Goal: Contribute content: Contribute content

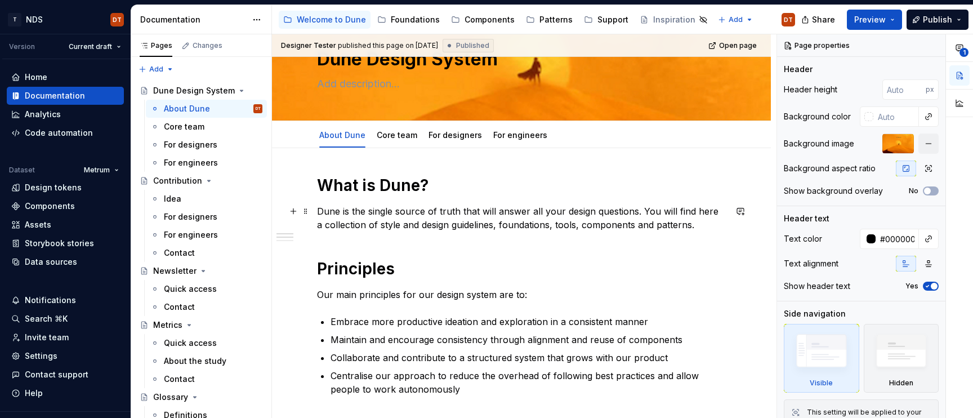
scroll to position [66, 0]
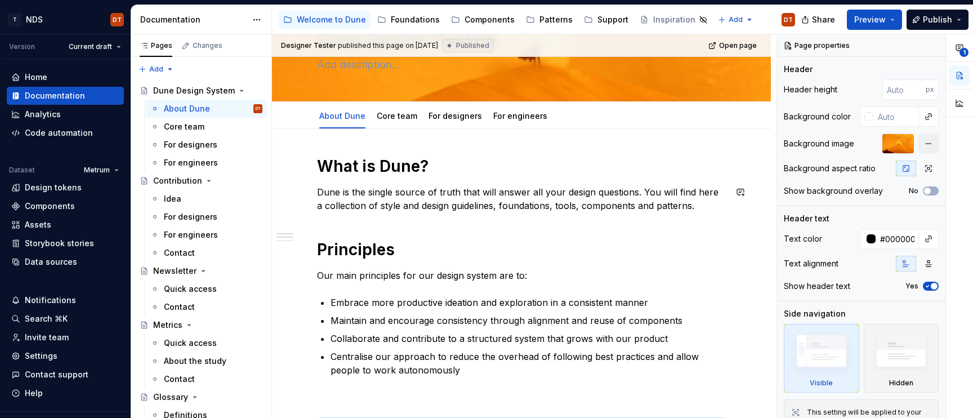
drag, startPoint x: 328, startPoint y: 151, endPoint x: 365, endPoint y: 151, distance: 37.2
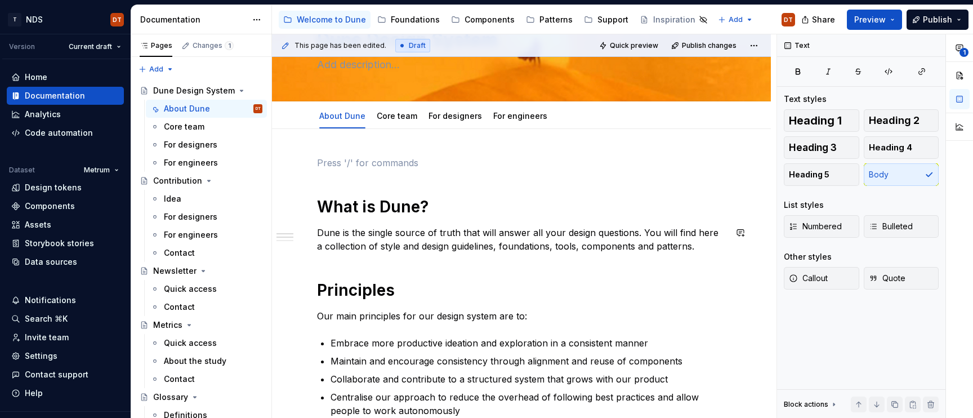
type textarea "*"
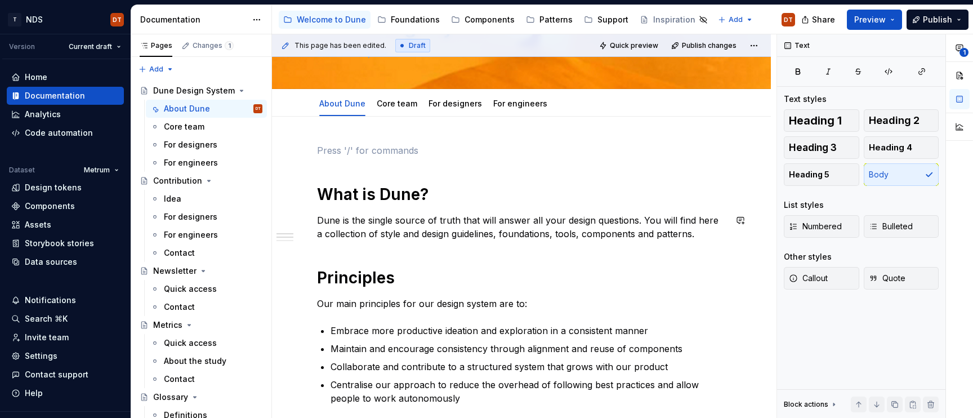
scroll to position [77, 0]
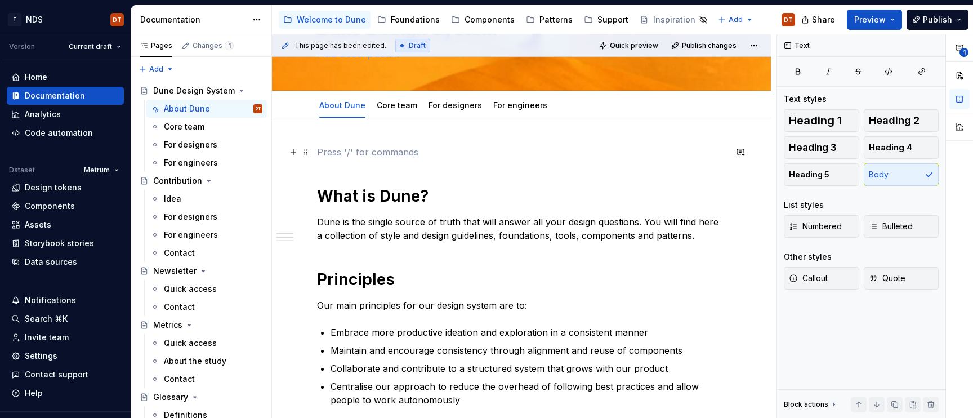
click at [325, 149] on p at bounding box center [521, 152] width 409 height 14
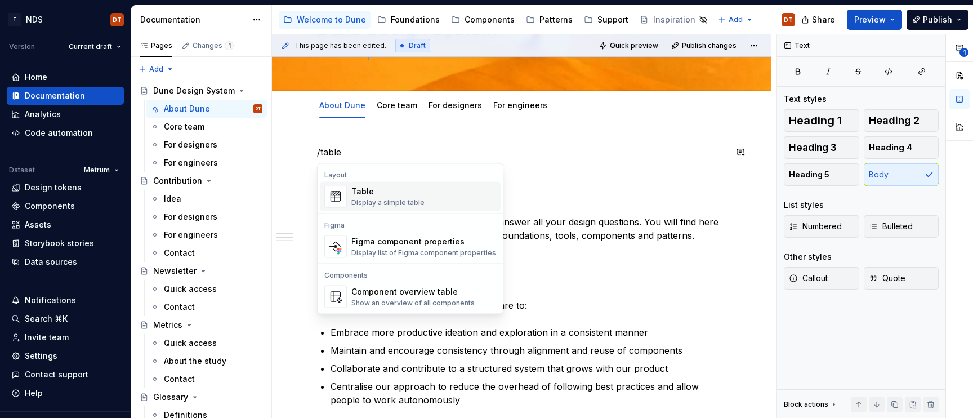
click at [402, 197] on div "Table Display a simple table" at bounding box center [387, 196] width 73 height 21
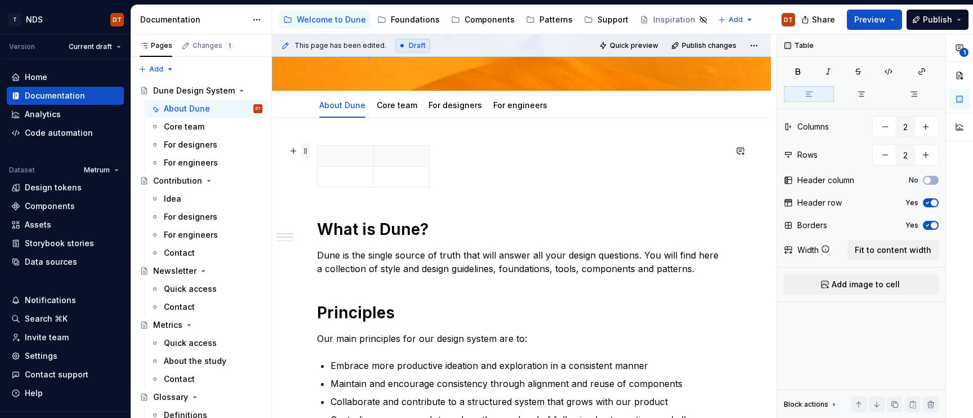
click at [306, 150] on span at bounding box center [305, 151] width 9 height 16
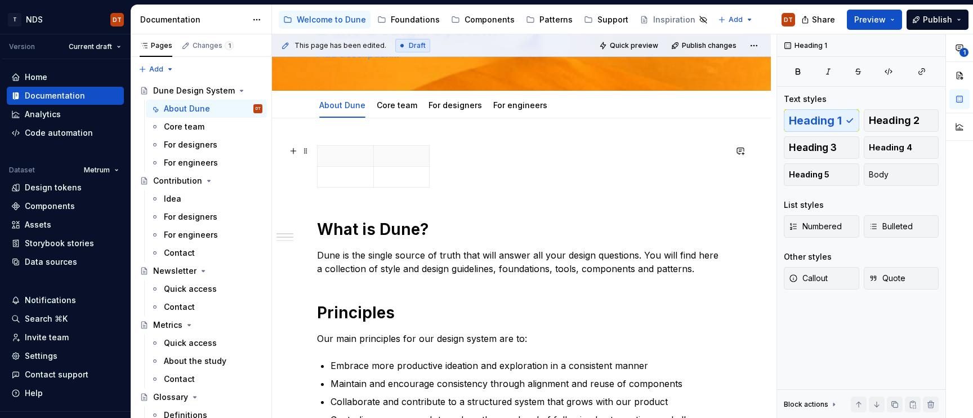
drag, startPoint x: 668, startPoint y: 211, endPoint x: 681, endPoint y: 183, distance: 30.7
click at [682, 177] on div at bounding box center [521, 168] width 409 height 47
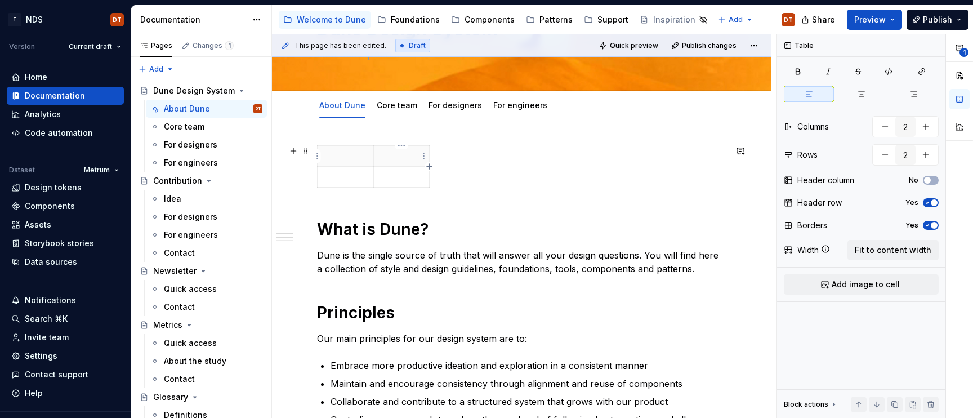
click at [410, 159] on p at bounding box center [402, 155] width 42 height 11
click at [359, 162] on th at bounding box center [345, 156] width 56 height 21
click at [305, 152] on span at bounding box center [305, 151] width 9 height 16
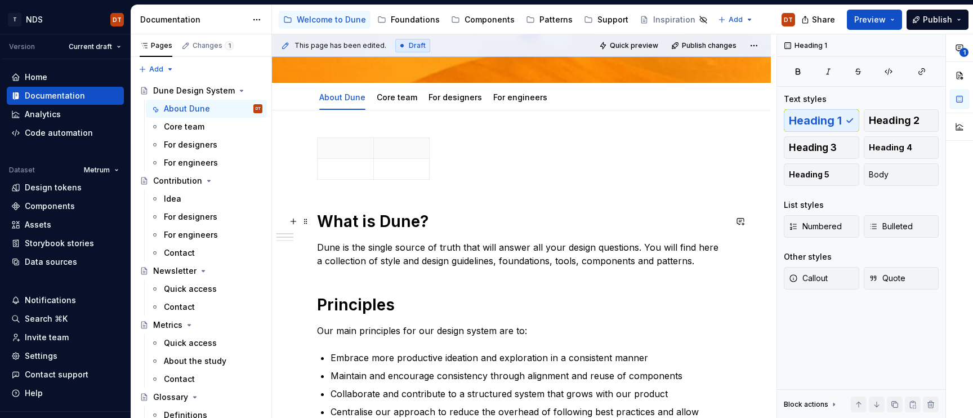
scroll to position [88, 0]
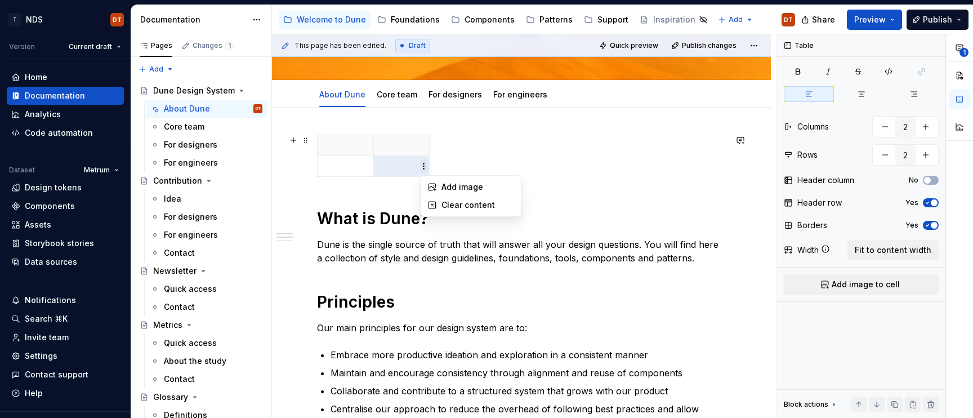
click at [426, 169] on html "T NDS DT Version Current draft Home Documentation Analytics Code automation Dat…" at bounding box center [486, 209] width 973 height 418
click at [370, 235] on html "T NDS DT Version Current draft Home Documentation Analytics Code automation Dat…" at bounding box center [486, 209] width 973 height 418
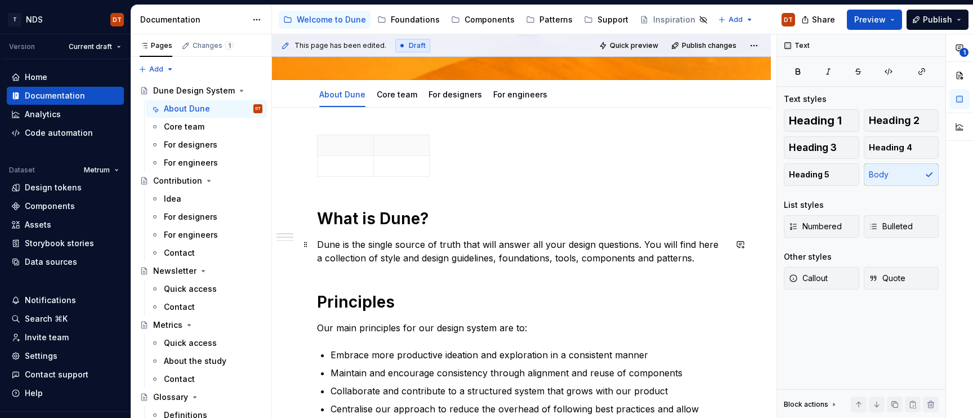
click at [359, 246] on p "Dune is the single source of truth that will answer all your design questions. …" at bounding box center [521, 251] width 409 height 27
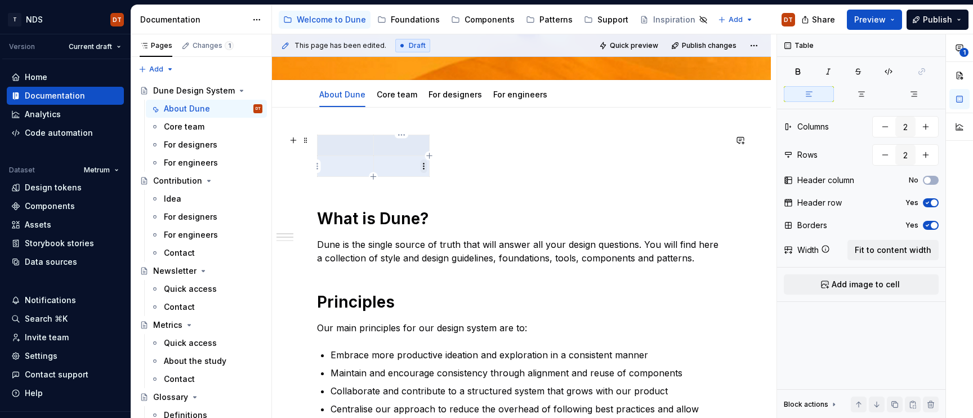
drag, startPoint x: 328, startPoint y: 139, endPoint x: 424, endPoint y: 163, distance: 98.7
click at [424, 163] on body "T NDS DT Version Current draft Home Documentation Analytics Code automation Dat…" at bounding box center [486, 209] width 973 height 418
click at [511, 165] on div at bounding box center [521, 158] width 409 height 47
click at [305, 141] on span at bounding box center [305, 140] width 9 height 16
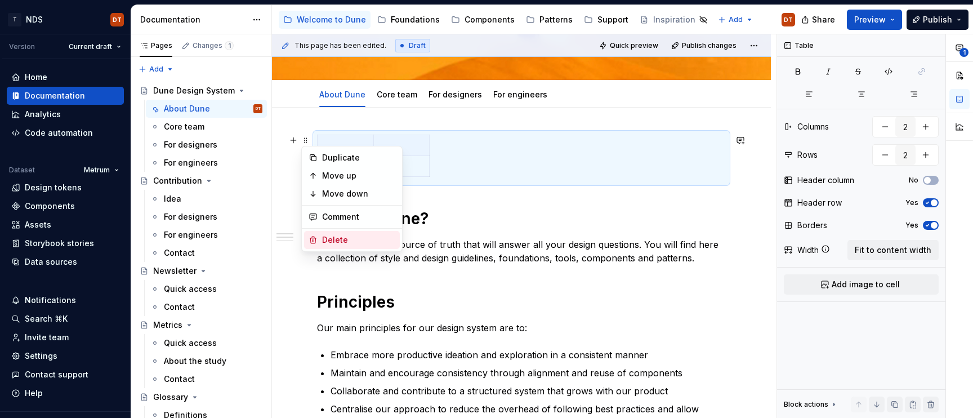
drag, startPoint x: 334, startPoint y: 240, endPoint x: 355, endPoint y: 231, distance: 22.9
click at [334, 240] on div "Delete" at bounding box center [358, 239] width 73 height 11
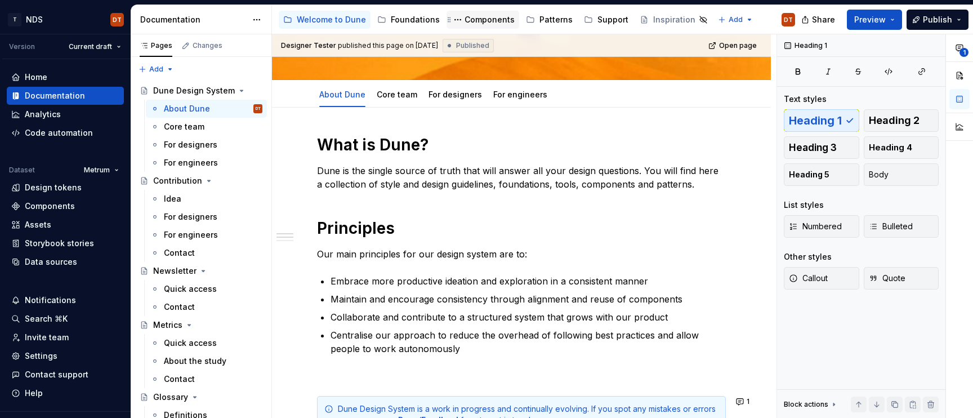
click at [472, 18] on div "Components" at bounding box center [489, 19] width 50 height 11
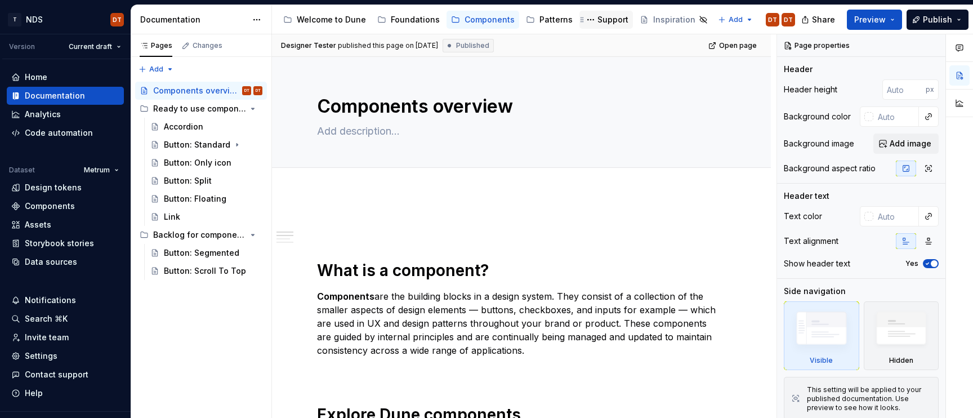
click at [601, 21] on div "Support" at bounding box center [612, 19] width 31 height 11
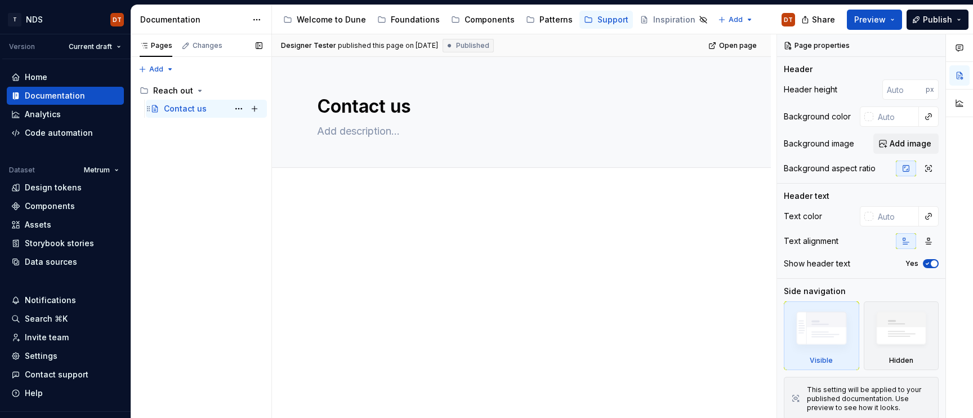
click at [185, 108] on div "Contact us" at bounding box center [185, 108] width 43 height 11
click at [341, 200] on div at bounding box center [521, 297] width 499 height 209
click at [401, 20] on div "Foundations" at bounding box center [415, 19] width 49 height 11
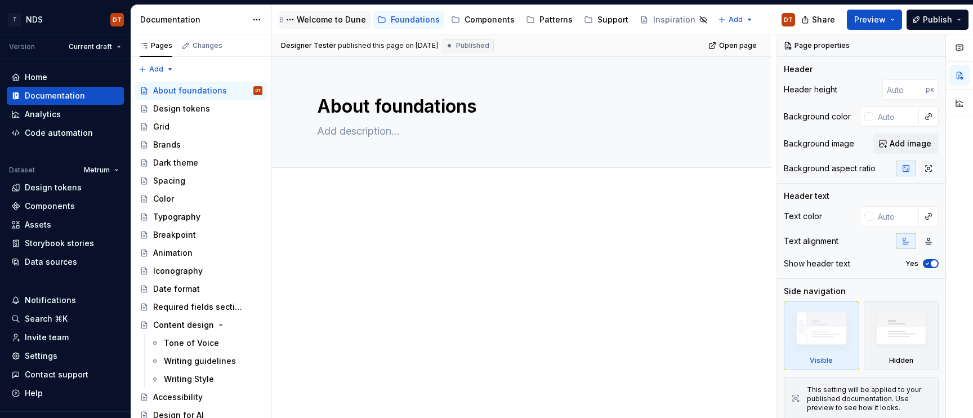
click at [324, 21] on div "Welcome to Dune" at bounding box center [331, 19] width 69 height 11
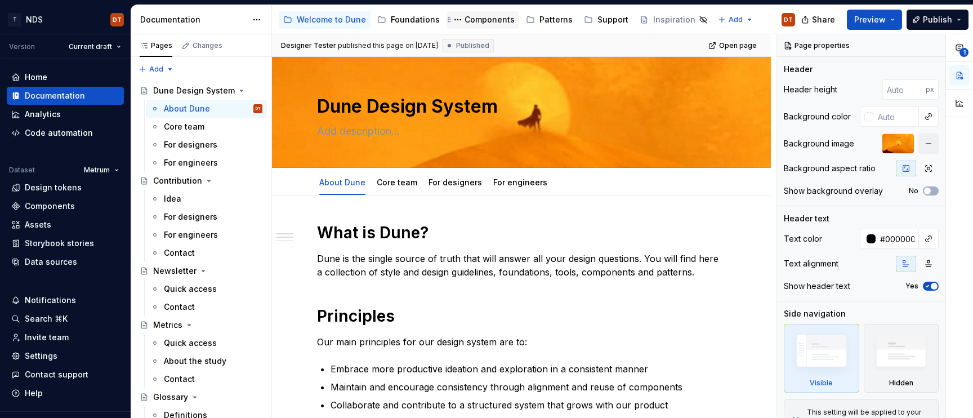
click at [475, 20] on div "Components" at bounding box center [489, 19] width 50 height 11
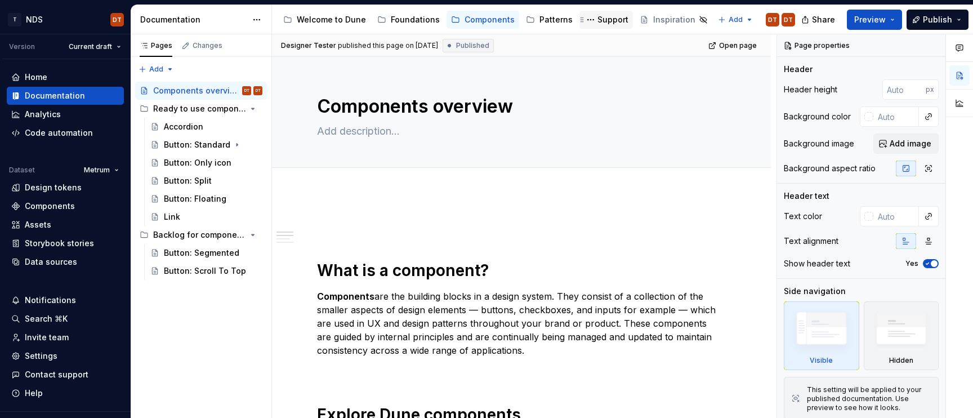
click at [603, 20] on div "Support" at bounding box center [612, 19] width 31 height 11
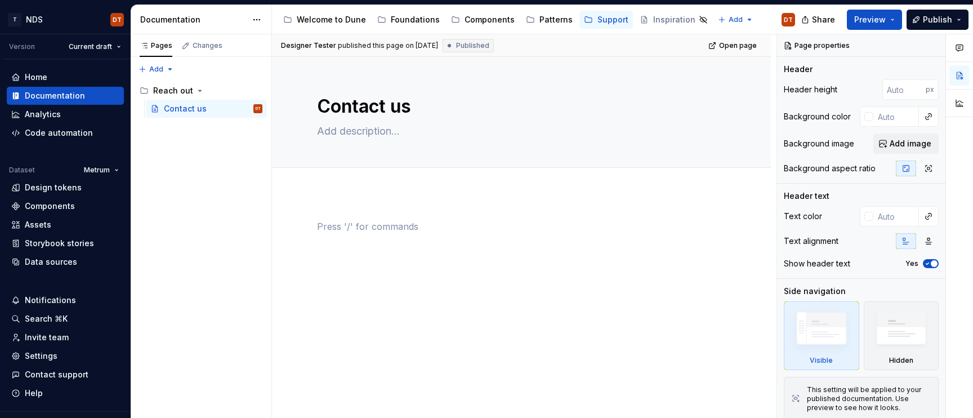
click at [365, 239] on div at bounding box center [521, 241] width 409 height 43
type textarea "*"
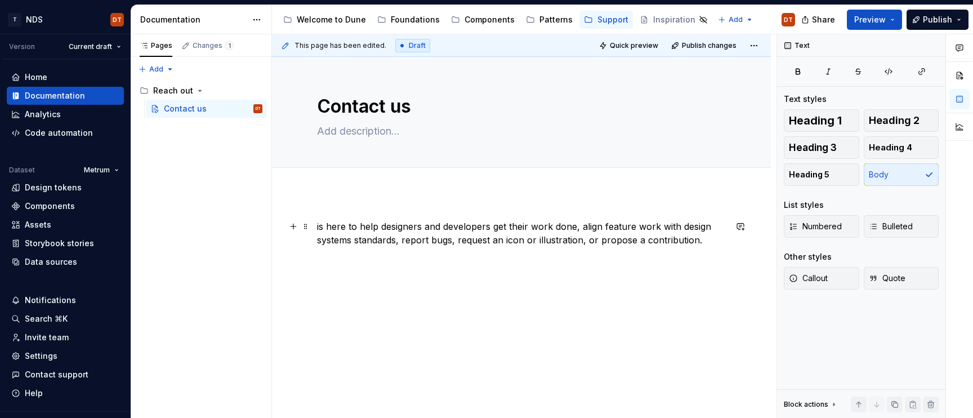
drag, startPoint x: 317, startPoint y: 225, endPoint x: 357, endPoint y: 218, distance: 40.6
click at [318, 225] on p "is here to help designers and developers get their work done, align feature wor…" at bounding box center [521, 233] width 409 height 27
click at [527, 235] on p "Dune is here to help designers and developers get their work done, align featur…" at bounding box center [521, 240] width 409 height 41
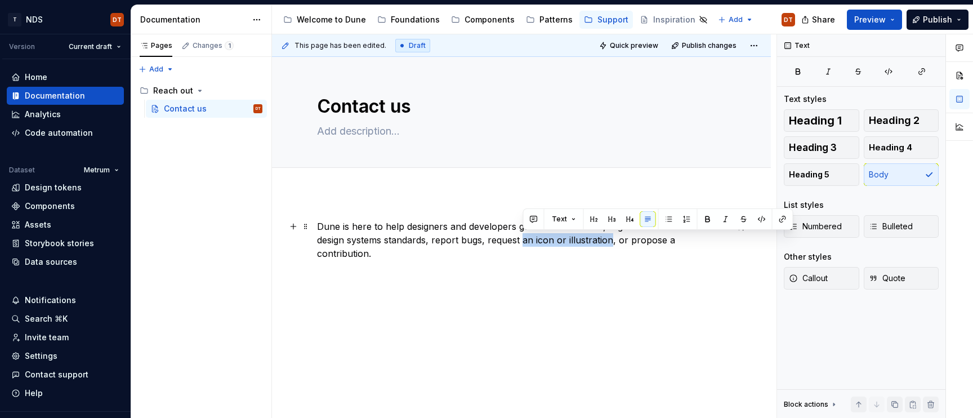
drag, startPoint x: 527, startPoint y: 239, endPoint x: 605, endPoint y: 236, distance: 77.1
click at [608, 237] on p "Dune is here to help designers and developers get their work done, align featur…" at bounding box center [521, 240] width 409 height 41
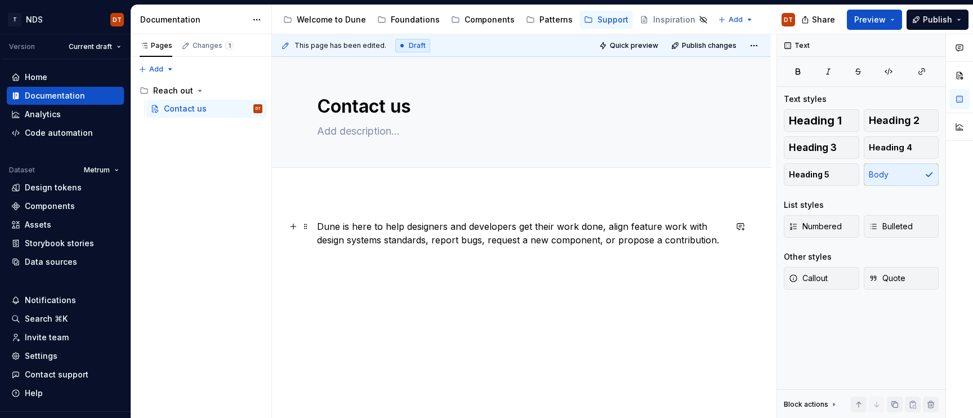
drag, startPoint x: 656, startPoint y: 239, endPoint x: 665, endPoint y: 239, distance: 9.0
click at [659, 239] on p "Dune is here to help designers and developers get their work done, align featur…" at bounding box center [521, 233] width 409 height 27
click at [665, 240] on p "Dune is here to help designers and developers get their work done, align featur…" at bounding box center [521, 233] width 409 height 27
drag, startPoint x: 659, startPoint y: 240, endPoint x: 652, endPoint y: 258, distance: 19.2
click at [659, 241] on p "Dune is here to help designers and developers get their work done, align featur…" at bounding box center [521, 233] width 409 height 27
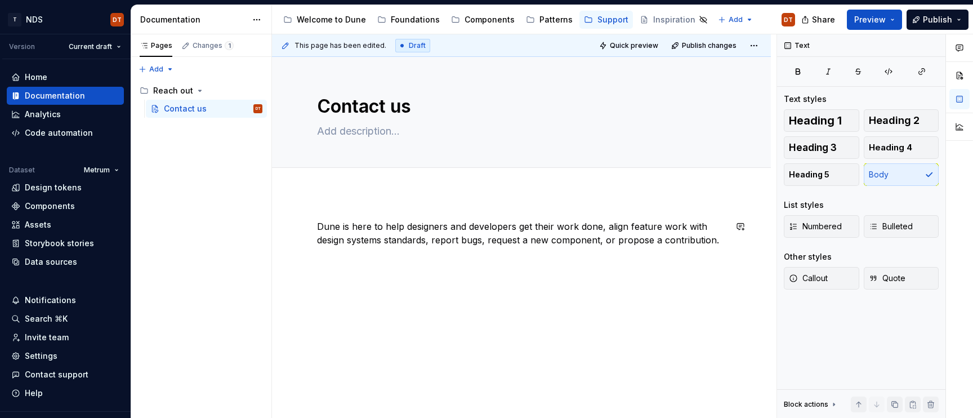
drag, startPoint x: 635, startPoint y: 293, endPoint x: 629, endPoint y: 297, distance: 7.8
click at [635, 293] on div "Dune is here to help designers and developers get their work done, align featur…" at bounding box center [521, 297] width 499 height 209
click at [492, 294] on div "Dune is here to help designers and developers get their work done, align featur…" at bounding box center [521, 299] width 499 height 213
click at [314, 226] on div "This page has been edited. Draft Quick preview Publish changes Contact us Edit …" at bounding box center [524, 226] width 504 height 384
click at [321, 226] on p "Dune is here to help designers and developers get their work done, align featur…" at bounding box center [521, 233] width 409 height 27
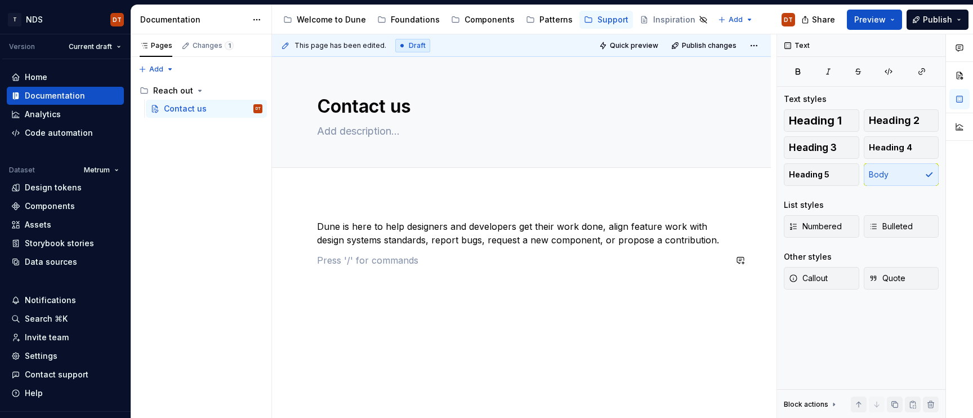
click at [421, 274] on div "Dune is here to help designers and developers get their work done, align featur…" at bounding box center [521, 250] width 409 height 61
click at [360, 281] on div "Dune is here to help designers and developers get their work done, align featur…" at bounding box center [521, 299] width 499 height 213
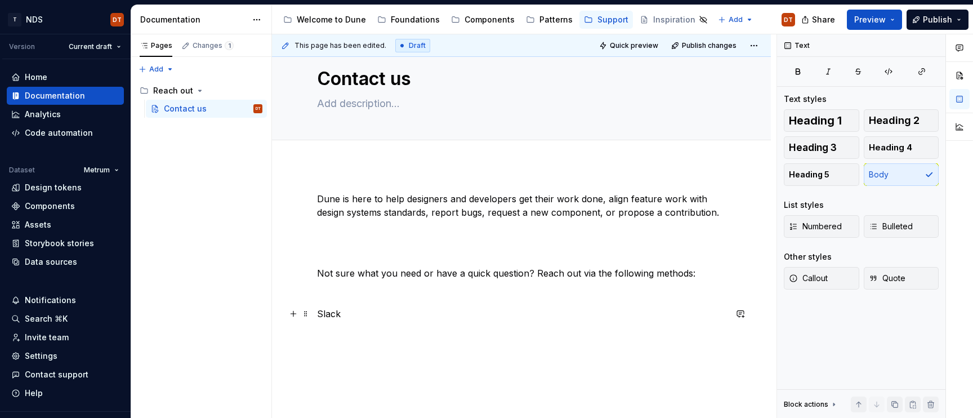
drag, startPoint x: 332, startPoint y: 315, endPoint x: 353, endPoint y: 312, distance: 21.5
click at [333, 315] on p "Slack" at bounding box center [521, 314] width 409 height 14
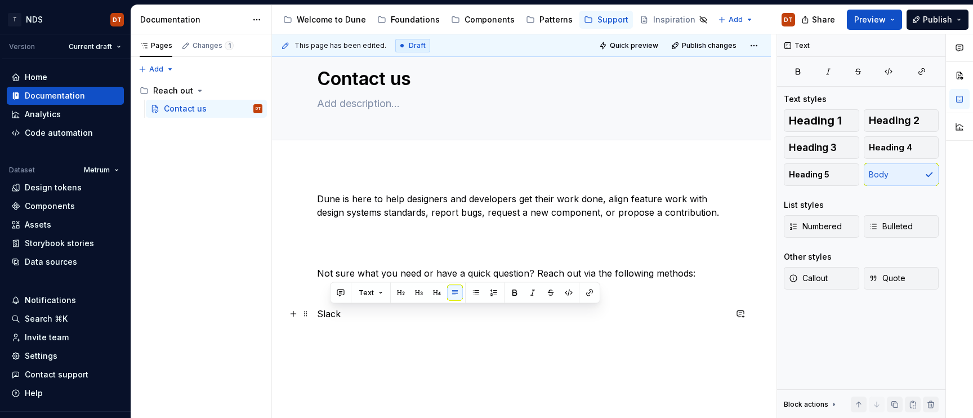
click at [353, 312] on p "Slack" at bounding box center [521, 314] width 409 height 14
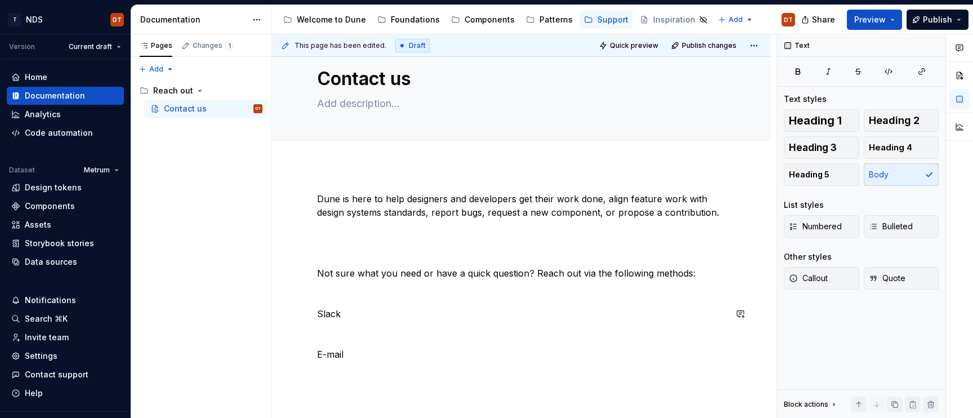
drag, startPoint x: 361, startPoint y: 306, endPoint x: 352, endPoint y: 315, distance: 12.3
click at [361, 307] on p "Slack" at bounding box center [521, 314] width 409 height 14
click at [352, 315] on p "Slack" at bounding box center [521, 314] width 409 height 14
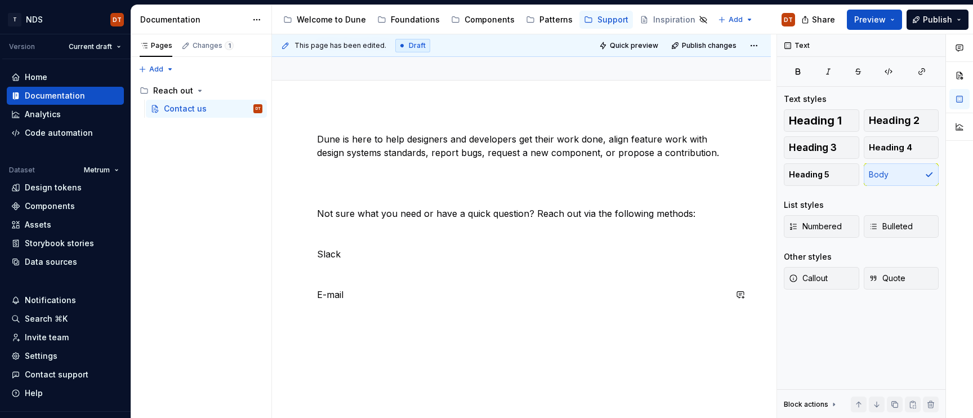
scroll to position [88, 0]
click at [875, 226] on icon "button" at bounding box center [873, 226] width 6 height 5
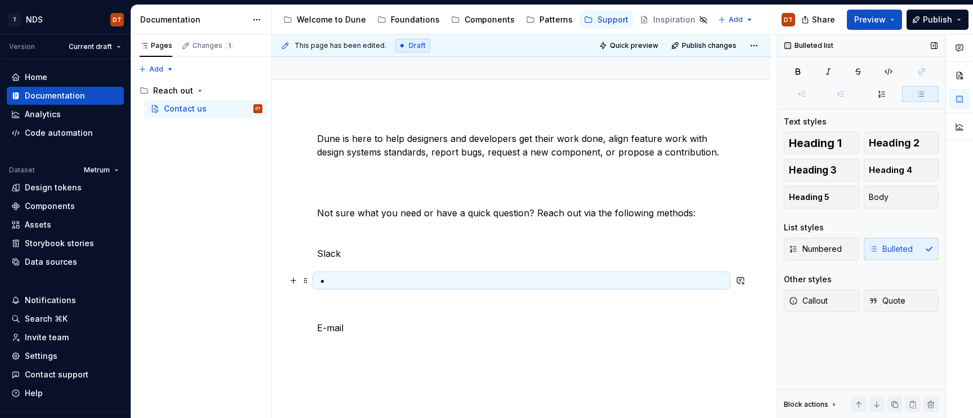
click at [346, 285] on p at bounding box center [527, 281] width 395 height 14
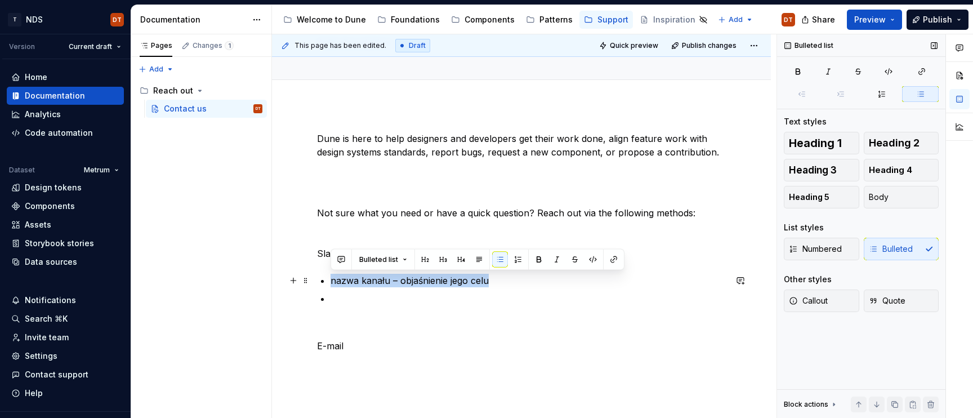
drag, startPoint x: 487, startPoint y: 280, endPoint x: 329, endPoint y: 282, distance: 158.2
click at [329, 282] on div "Dune is here to help designers and developers get their work done, align featur…" at bounding box center [521, 242] width 409 height 221
copy p "nazwa kanału – objaśnienie jego celu"
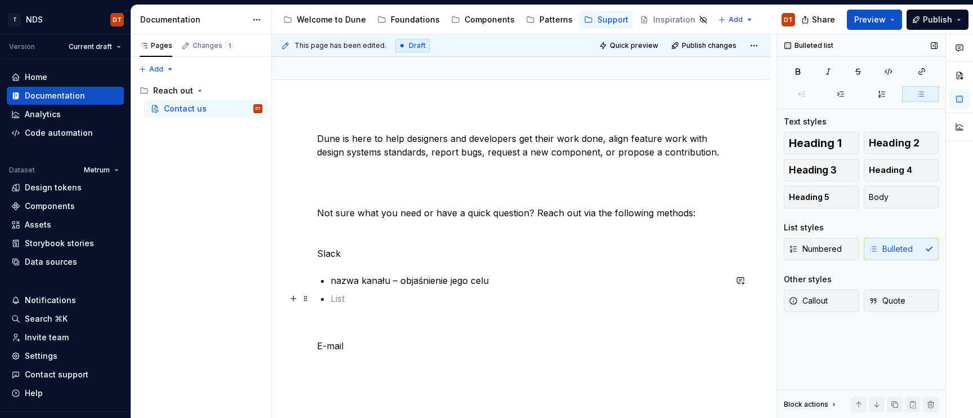
click at [342, 295] on p at bounding box center [527, 299] width 395 height 14
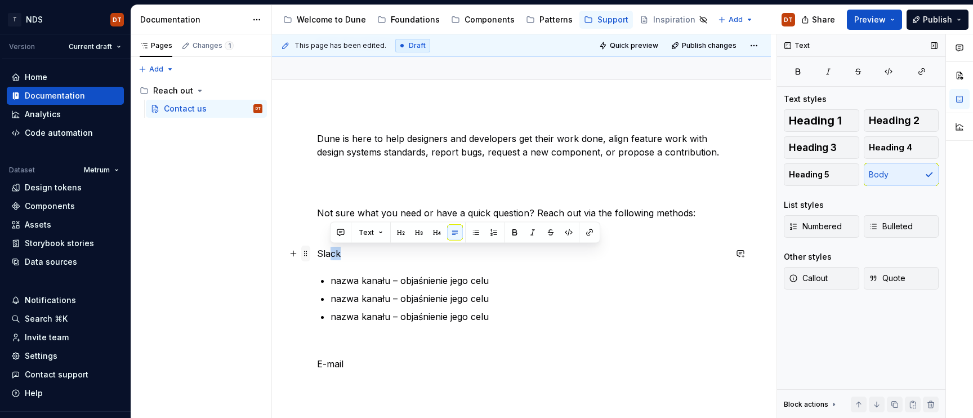
drag, startPoint x: 342, startPoint y: 251, endPoint x: 308, endPoint y: 252, distance: 33.8
click at [317, 252] on div "Dune is here to help designers and developers get their work done, align featur…" at bounding box center [521, 258] width 409 height 252
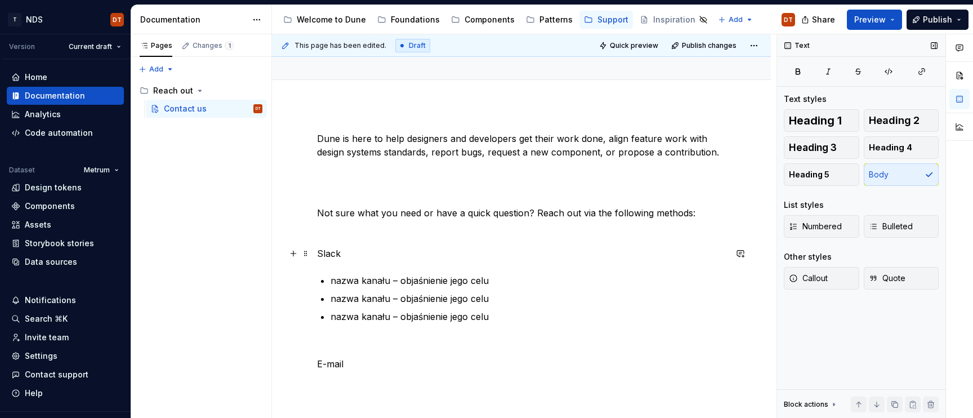
click at [346, 253] on p "Slack" at bounding box center [521, 254] width 409 height 14
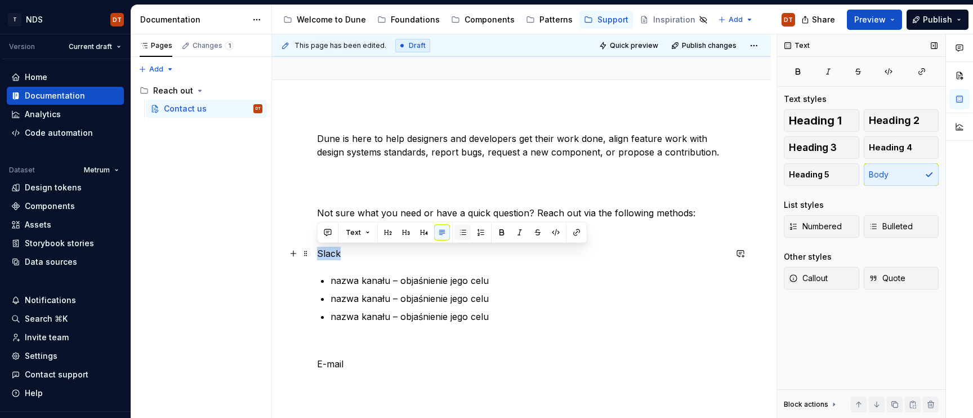
drag, startPoint x: 323, startPoint y: 253, endPoint x: 468, endPoint y: 238, distance: 145.5
click at [311, 253] on div "Dune is here to help designers and developers get their work done, align featur…" at bounding box center [521, 307] width 499 height 405
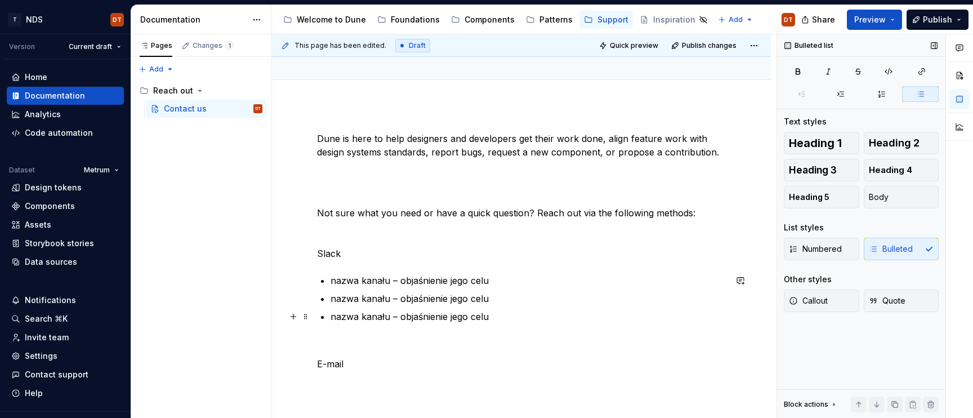
click at [397, 310] on p "nazwa kanału – objaśnienie jego celu" at bounding box center [527, 317] width 395 height 14
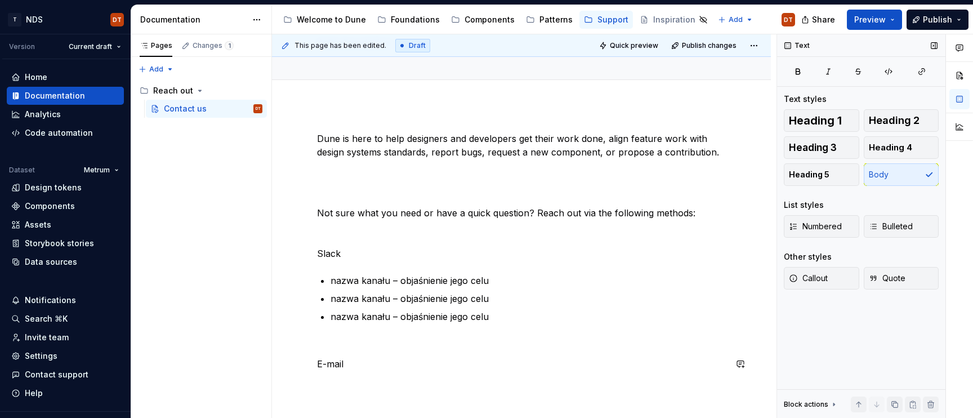
drag, startPoint x: 380, startPoint y: 356, endPoint x: 417, endPoint y: 349, distance: 37.8
click at [381, 340] on div "Dune is here to help designers and developers get their work done, align featur…" at bounding box center [521, 251] width 409 height 239
click at [363, 340] on p "E-mail" at bounding box center [521, 364] width 409 height 14
click at [878, 231] on span "Bulleted" at bounding box center [891, 226] width 44 height 11
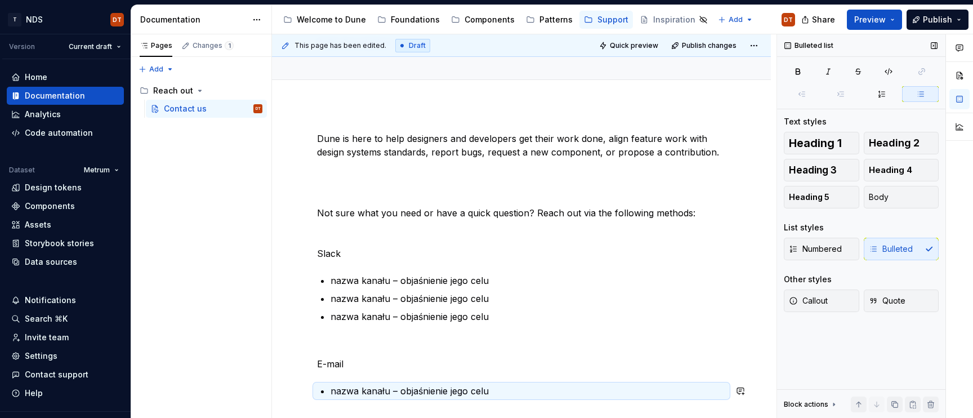
click at [396, 340] on div "Dune is here to help designers and developers get their work done, align featur…" at bounding box center [521, 271] width 409 height 279
drag, startPoint x: 361, startPoint y: 397, endPoint x: 379, endPoint y: 392, distance: 18.2
click at [365, 340] on div "Dune is here to help designers and developers get their work done, align featur…" at bounding box center [521, 321] width 499 height 432
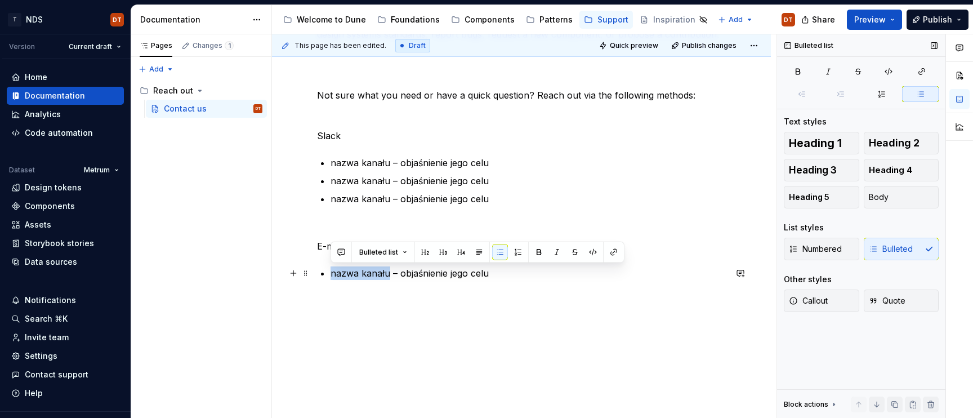
drag, startPoint x: 389, startPoint y: 272, endPoint x: 332, endPoint y: 273, distance: 57.4
click at [332, 273] on p "nazwa kanału – objaśnienie jego celu" at bounding box center [527, 273] width 395 height 14
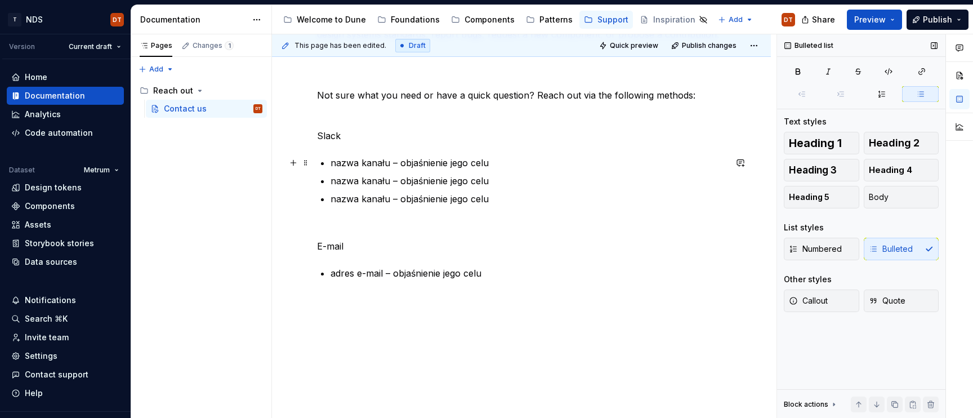
drag, startPoint x: 456, startPoint y: 166, endPoint x: 427, endPoint y: 165, distance: 29.3
click at [455, 166] on p "nazwa kanału – objaśnienie jego celu" at bounding box center [527, 163] width 395 height 14
drag, startPoint x: 426, startPoint y: 164, endPoint x: 439, endPoint y: 162, distance: 13.8
click at [426, 164] on p "nazwa kanału – objaśnienie jego celu" at bounding box center [527, 163] width 395 height 14
click at [458, 162] on p "nazwa kanału – objaśnienie jego celu" at bounding box center [527, 163] width 395 height 14
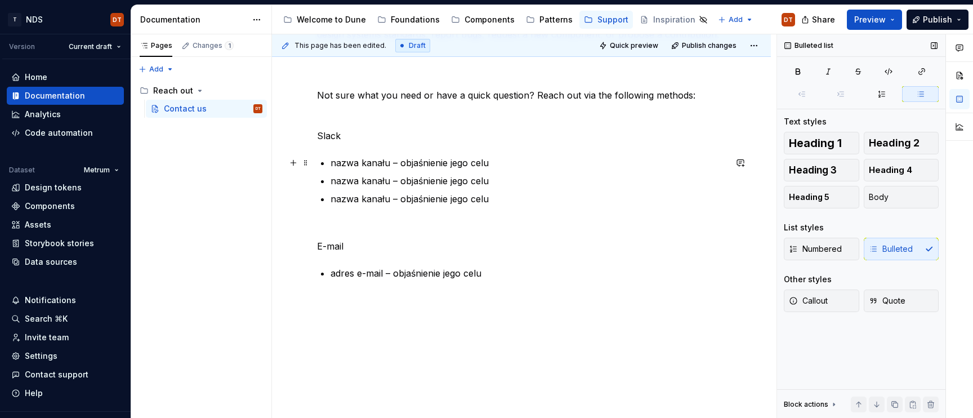
drag, startPoint x: 469, startPoint y: 162, endPoint x: 481, endPoint y: 162, distance: 11.3
click at [471, 162] on p "nazwa kanału – objaśnienie jego celu" at bounding box center [527, 163] width 395 height 14
drag, startPoint x: 481, startPoint y: 162, endPoint x: 493, endPoint y: 162, distance: 11.8
click at [486, 162] on p "nazwa kanału – objaśnienie jego celu" at bounding box center [527, 163] width 395 height 14
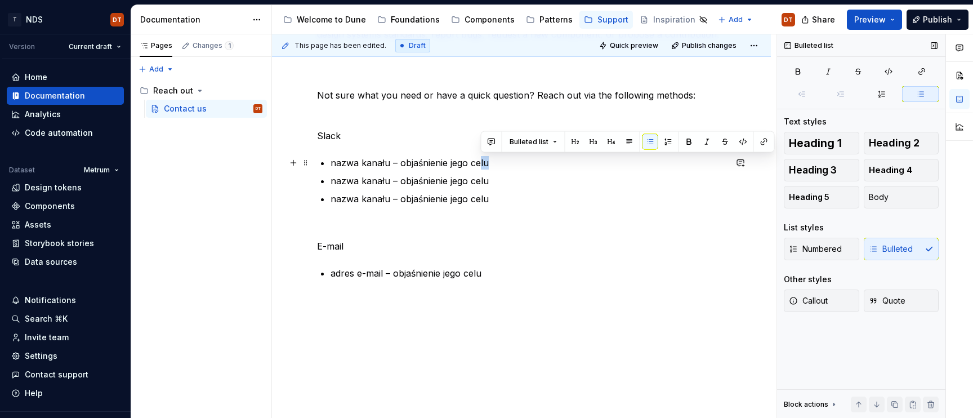
drag, startPoint x: 493, startPoint y: 162, endPoint x: 510, endPoint y: 163, distance: 17.5
click at [493, 162] on p "nazwa kanału – objaśnienie jego celu" at bounding box center [527, 163] width 395 height 14
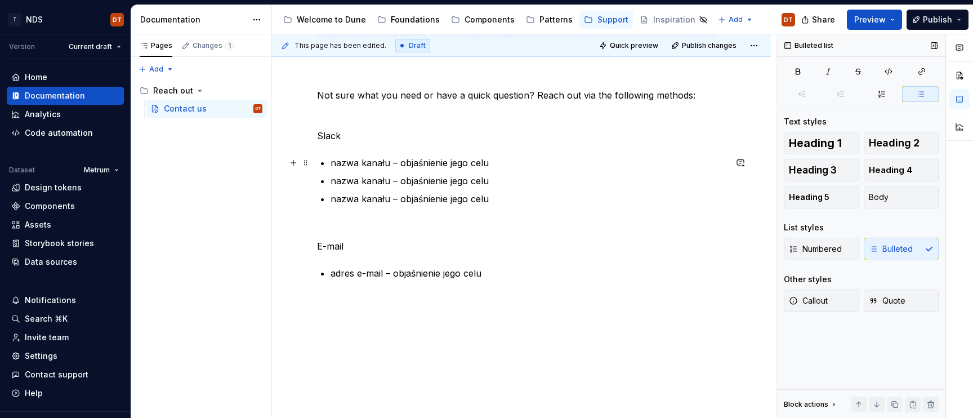
click at [449, 164] on p "nazwa kanału – objaśnienie jego celu" at bounding box center [527, 163] width 395 height 14
drag, startPoint x: 461, startPoint y: 180, endPoint x: 481, endPoint y: 180, distance: 19.7
click at [463, 180] on p "nazwa kanału – objaśnienie jego celu" at bounding box center [527, 181] width 395 height 14
click at [490, 180] on p "nazwa kanału – objaśnienie jego celu" at bounding box center [527, 181] width 395 height 14
click at [510, 159] on p "nazwa kanału – objaśnienie jego celu" at bounding box center [527, 163] width 395 height 14
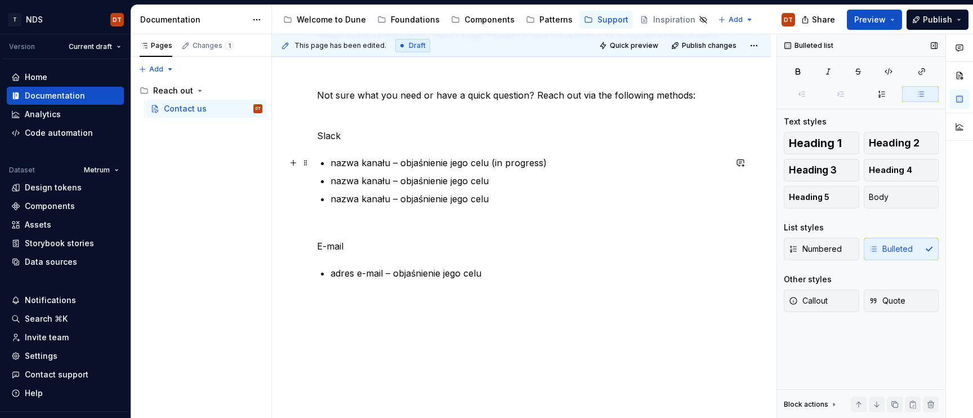
drag, startPoint x: 513, startPoint y: 162, endPoint x: 543, endPoint y: 162, distance: 29.8
click at [516, 162] on p "nazwa kanału – objaśnienie jego celu (in progress)" at bounding box center [527, 163] width 395 height 14
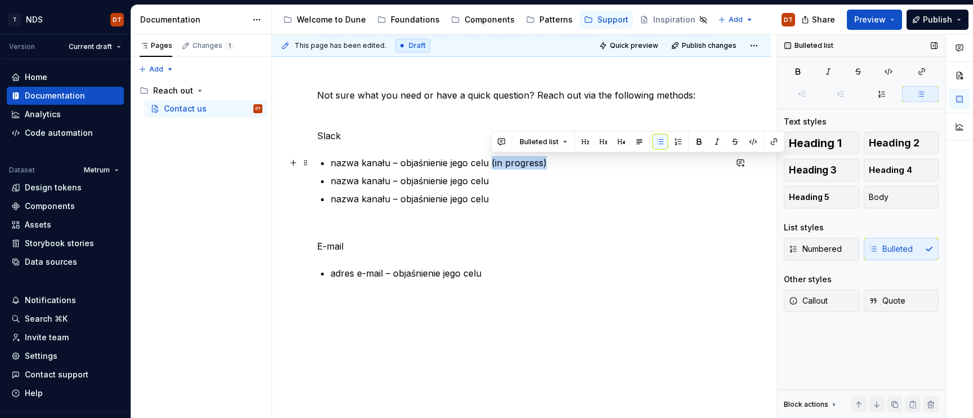
drag, startPoint x: 543, startPoint y: 162, endPoint x: 492, endPoint y: 164, distance: 51.3
click at [492, 164] on p "nazwa kanału – objaśnienie jego celu (in progress)" at bounding box center [527, 163] width 395 height 14
copy p "(in progress)"
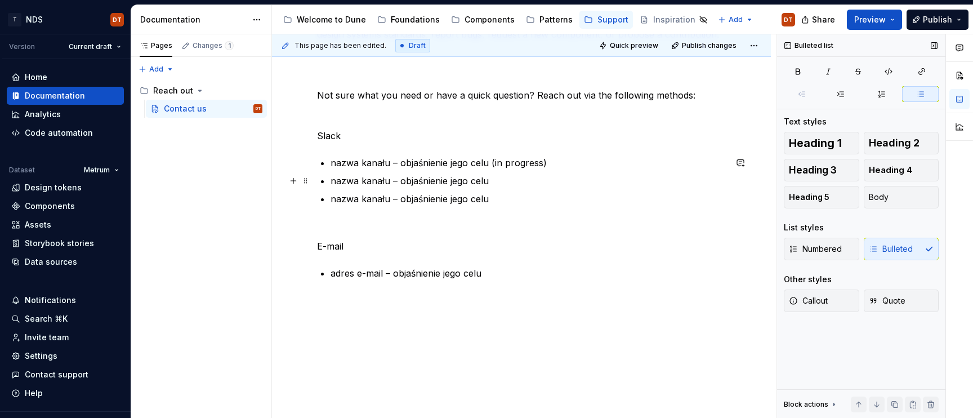
click at [498, 182] on p "nazwa kanału – objaśnienie jego celu" at bounding box center [527, 181] width 395 height 14
click at [498, 202] on p "nazwa kanału – objaśnienie jego celu" at bounding box center [527, 199] width 395 height 14
drag, startPoint x: 491, startPoint y: 271, endPoint x: 456, endPoint y: 272, distance: 35.5
click at [487, 272] on p "adres e-mail – objaśnienie jego celu" at bounding box center [527, 273] width 395 height 14
drag, startPoint x: 428, startPoint y: 273, endPoint x: 437, endPoint y: 272, distance: 9.0
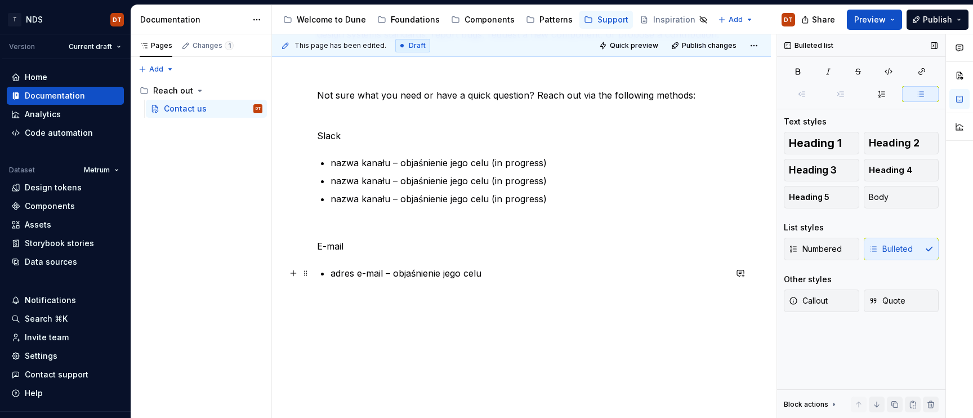
click at [429, 273] on p "adres e-mail – objaśnienie jego celu" at bounding box center [527, 273] width 395 height 14
drag, startPoint x: 449, startPoint y: 272, endPoint x: 411, endPoint y: 272, distance: 37.7
click at [448, 272] on p "adres e-mail – objaśnienie jego celu" at bounding box center [527, 273] width 395 height 14
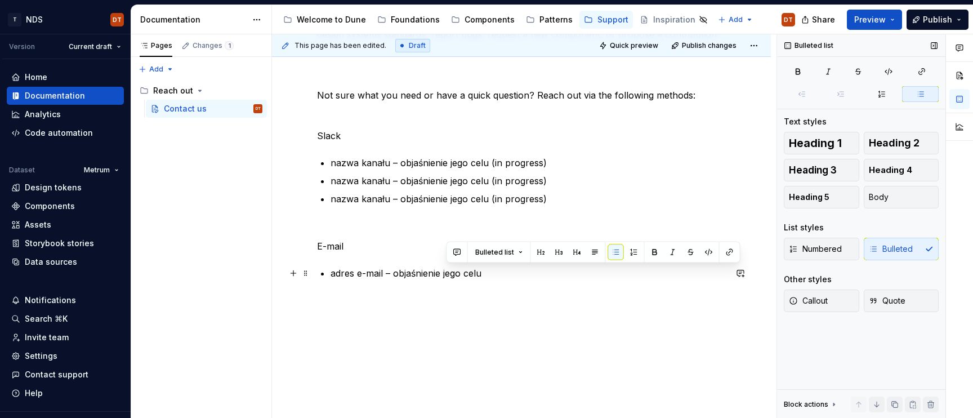
drag, startPoint x: 411, startPoint y: 272, endPoint x: 441, endPoint y: 271, distance: 29.3
click at [412, 272] on p "adres e-mail – objaśnienie jego celu" at bounding box center [527, 273] width 395 height 14
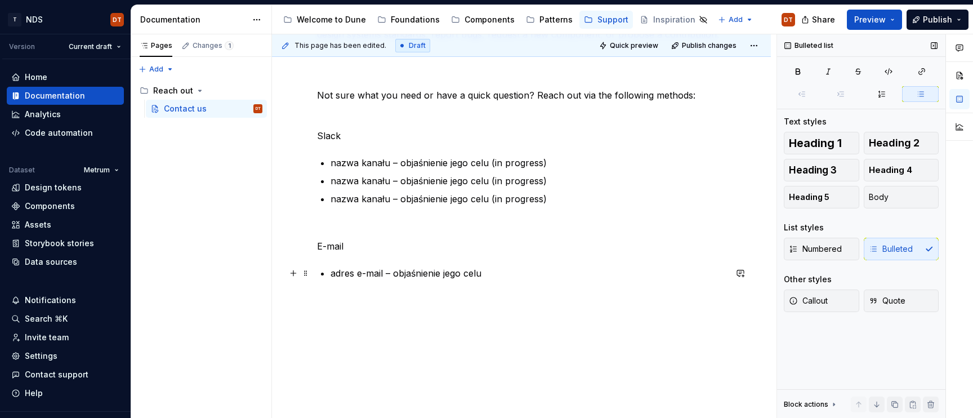
drag, startPoint x: 469, startPoint y: 272, endPoint x: 484, endPoint y: 273, distance: 14.1
click at [471, 273] on p "adres e-mail – objaśnienie jego celu" at bounding box center [527, 273] width 395 height 14
click at [486, 273] on p "adres e-mail – objaśnienie jego celu" at bounding box center [527, 273] width 395 height 14
drag, startPoint x: 495, startPoint y: 272, endPoint x: 490, endPoint y: 272, distance: 5.7
click at [492, 272] on p "adres e-mail – objaśnienie jego celu" at bounding box center [527, 273] width 395 height 14
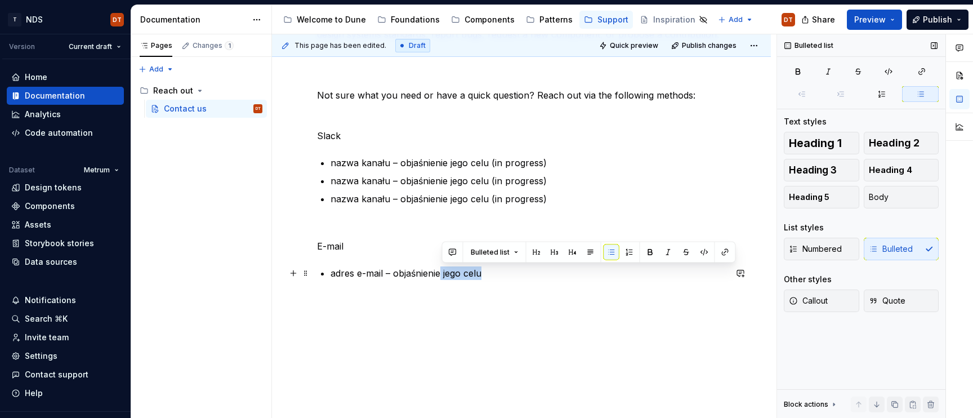
drag, startPoint x: 488, startPoint y: 271, endPoint x: 453, endPoint y: 269, distance: 35.5
click at [441, 274] on p "adres e-mail – objaśnienie jego celu" at bounding box center [527, 273] width 395 height 14
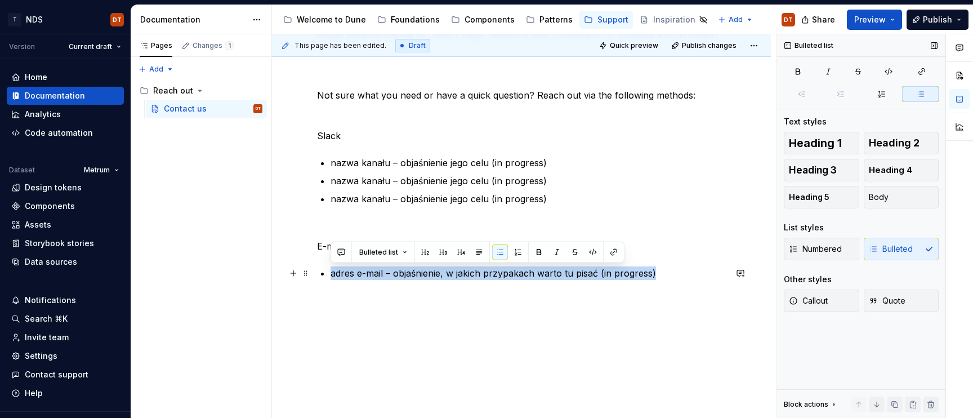
drag, startPoint x: 653, startPoint y: 273, endPoint x: 312, endPoint y: 276, distance: 340.6
click at [312, 276] on div "Dune is here to help designers and developers get their work done, align featur…" at bounding box center [521, 203] width 499 height 432
copy p "adres e-mail – objaśnienie, w jakich przypakach warto tu pisać (in progress)"
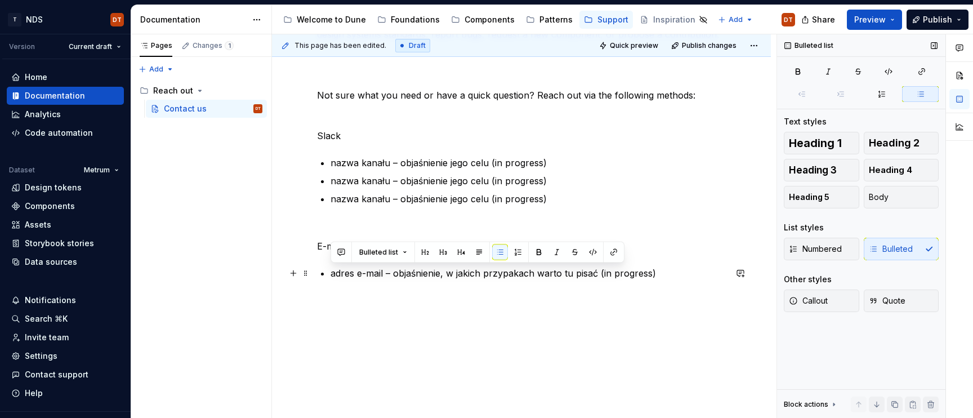
click at [671, 274] on p "adres e-mail – objaśnienie, w jakich przypakach warto tu pisać (in progress)" at bounding box center [527, 273] width 395 height 14
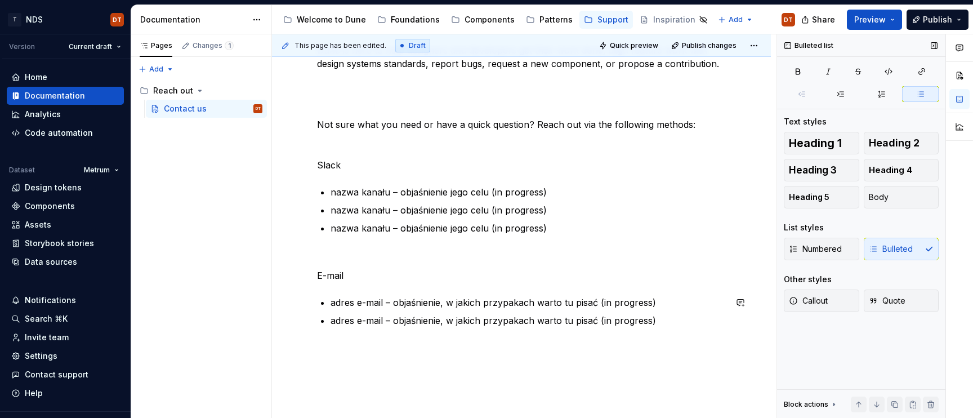
scroll to position [161, 0]
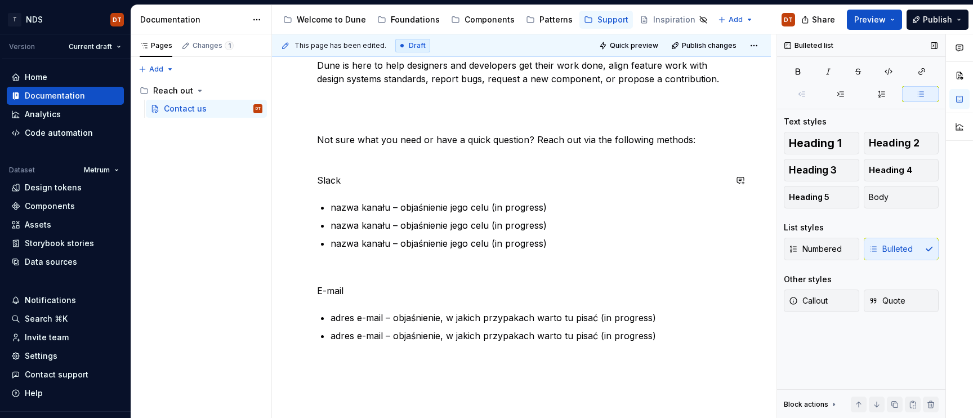
click at [335, 168] on div "Dune is here to help designers and developers get their work done, align featur…" at bounding box center [521, 201] width 409 height 284
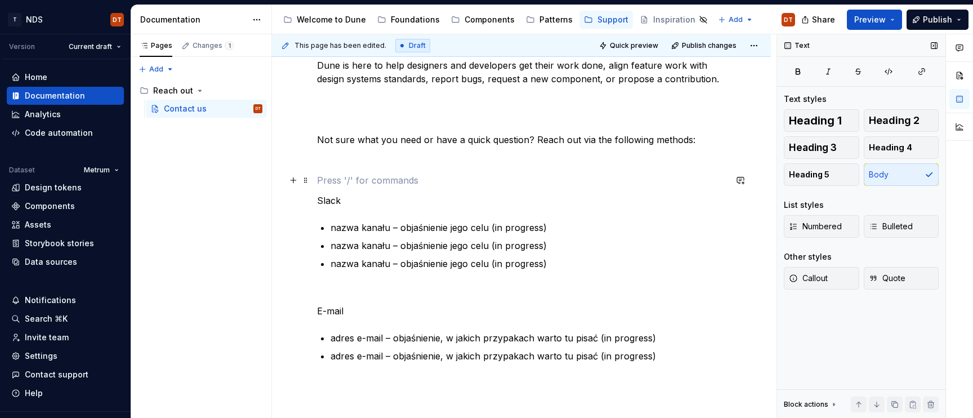
click at [330, 176] on p at bounding box center [521, 180] width 409 height 14
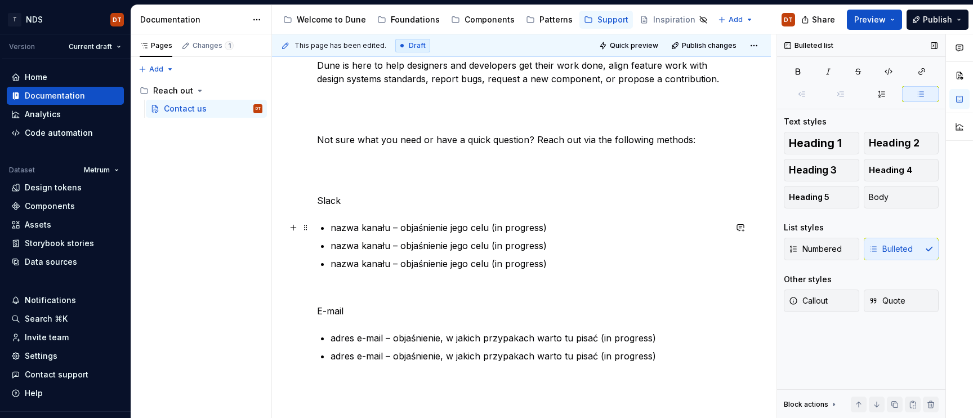
drag, startPoint x: 377, startPoint y: 224, endPoint x: 383, endPoint y: 226, distance: 6.4
click at [378, 225] on p "nazwa kanału – objaśnienie jego celu (in progress)" at bounding box center [527, 228] width 395 height 14
click at [389, 227] on p "nazwa kanału – objaśnienie jego celu (in progress)" at bounding box center [527, 228] width 395 height 14
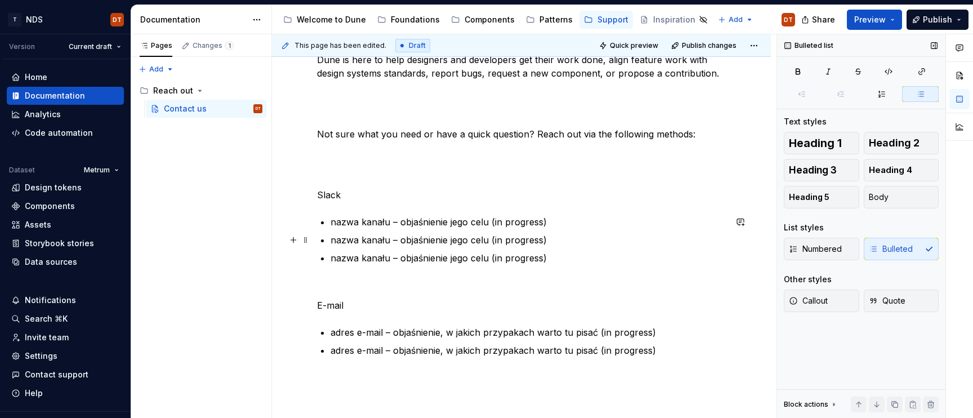
scroll to position [168, 0]
click at [369, 220] on p "nazwa kanału – objaśnienie jego celu (in progress)" at bounding box center [527, 221] width 395 height 14
click at [353, 220] on p "nazwa kanału – objaśnienie jego celu (in progress)" at bounding box center [527, 221] width 395 height 14
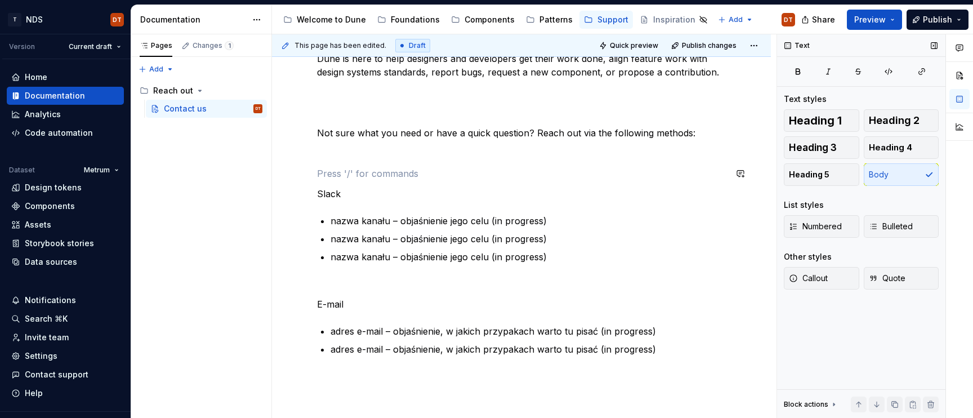
click at [321, 164] on div "Dune is here to help designers and developers get their work done, align featur…" at bounding box center [521, 204] width 409 height 304
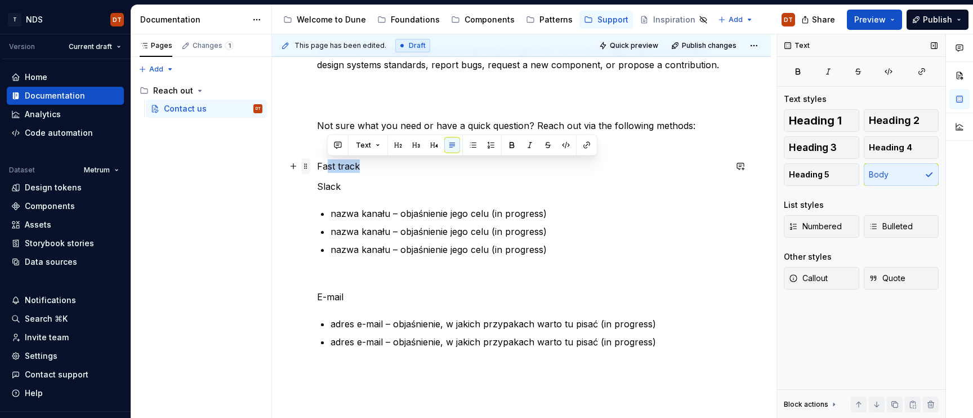
drag, startPoint x: 363, startPoint y: 163, endPoint x: 305, endPoint y: 163, distance: 58.5
click at [317, 163] on div "Dune is here to help designers and developers get their work done, align featur…" at bounding box center [521, 202] width 409 height 317
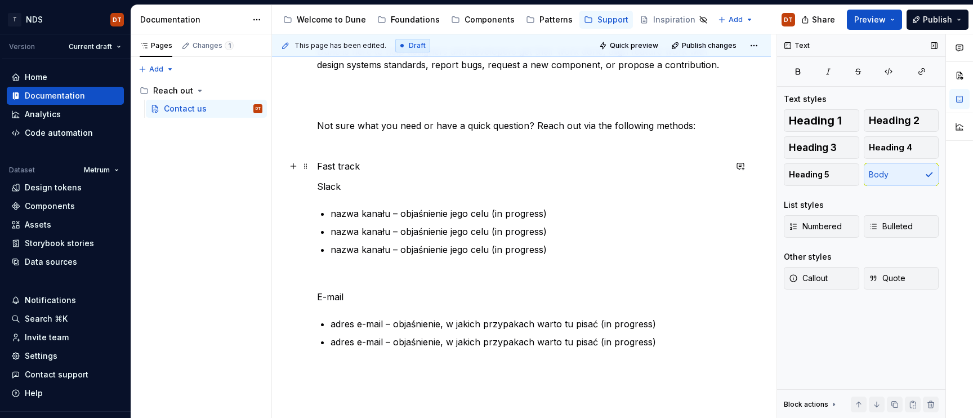
click at [386, 171] on p "Fast track" at bounding box center [521, 166] width 409 height 14
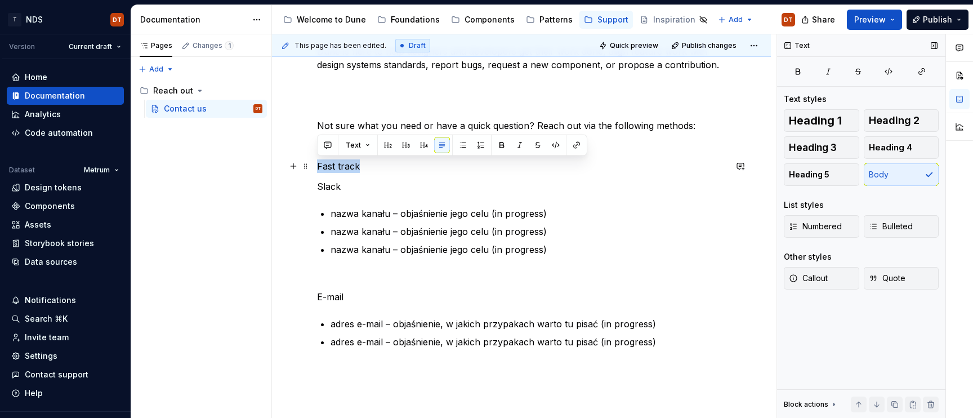
drag, startPoint x: 321, startPoint y: 163, endPoint x: 344, endPoint y: 165, distance: 23.1
click at [317, 164] on div "Dune is here to help designers and developers get their work done, align featur…" at bounding box center [521, 202] width 409 height 317
click at [822, 117] on span "Heading 1" at bounding box center [815, 120] width 53 height 11
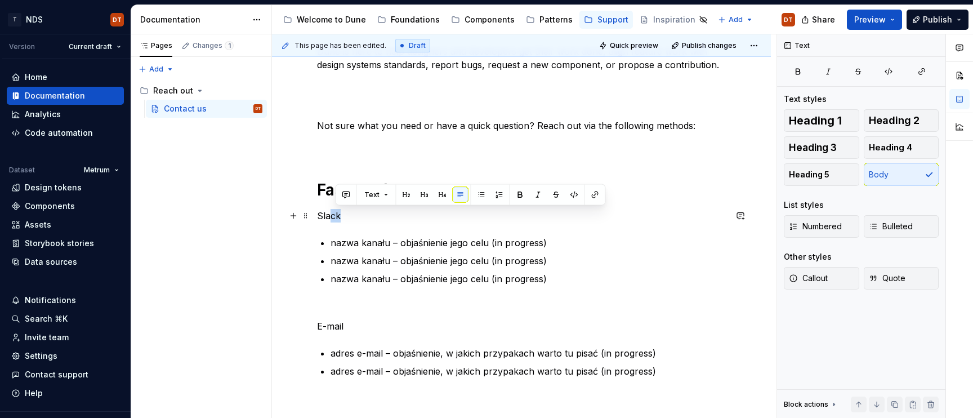
drag, startPoint x: 347, startPoint y: 216, endPoint x: 457, endPoint y: 203, distance: 111.1
click at [311, 216] on div "Dune is here to help designers and developers get their work done, align featur…" at bounding box center [521, 266] width 499 height 499
click at [896, 118] on span "Heading 2" at bounding box center [894, 120] width 51 height 11
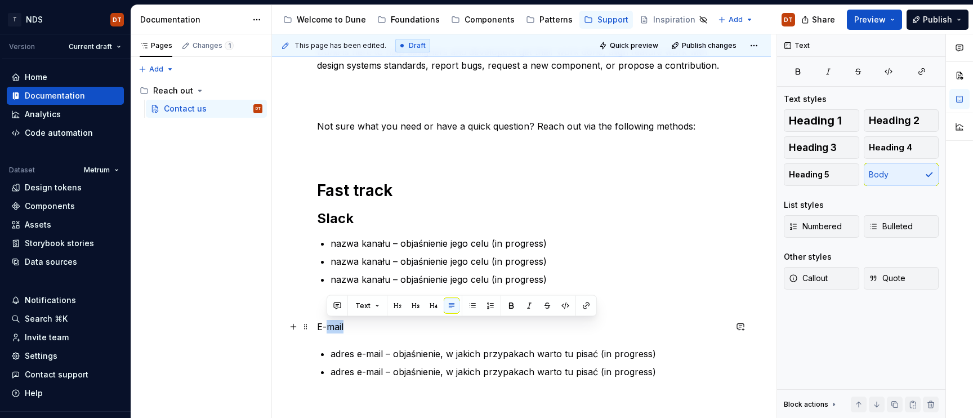
scroll to position [177, 0]
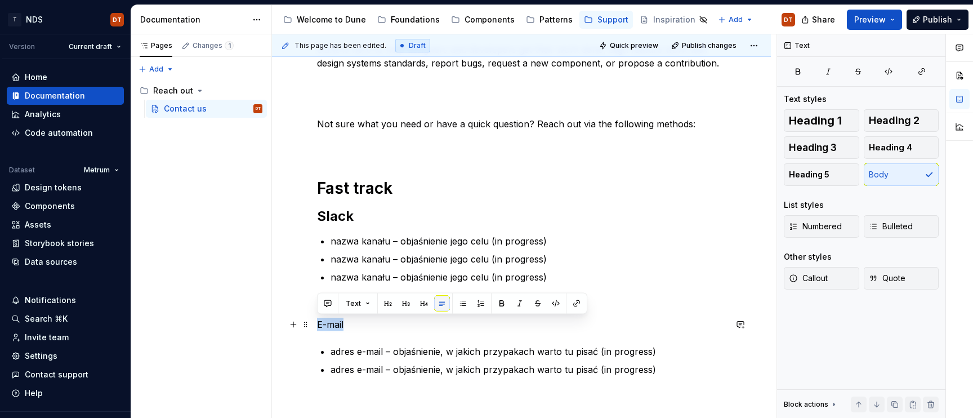
drag, startPoint x: 344, startPoint y: 324, endPoint x: 446, endPoint y: 305, distance: 103.7
click at [315, 324] on div "Dune is here to help designers and developers get their work done, align featur…" at bounding box center [521, 265] width 499 height 499
click at [829, 145] on span "Heading 3" at bounding box center [813, 147] width 48 height 11
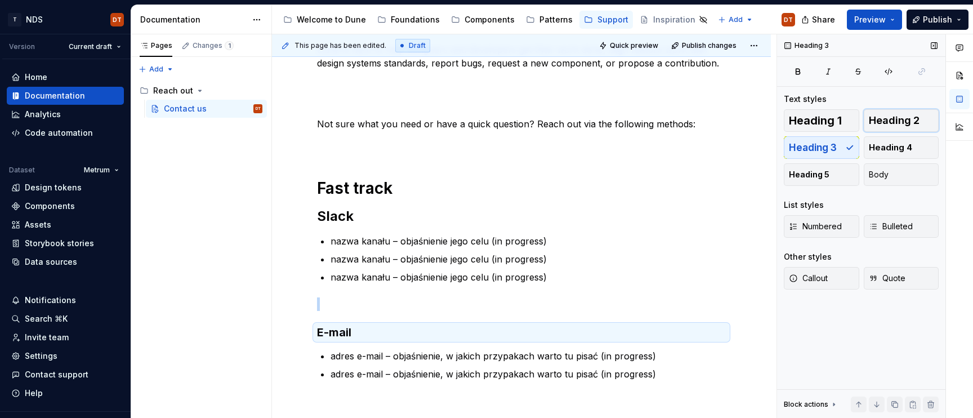
click at [894, 118] on span "Heading 2" at bounding box center [894, 120] width 51 height 11
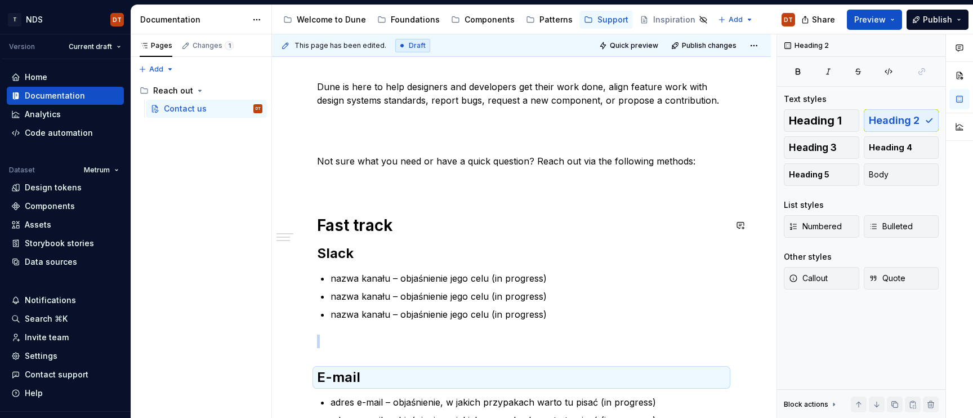
scroll to position [127, 0]
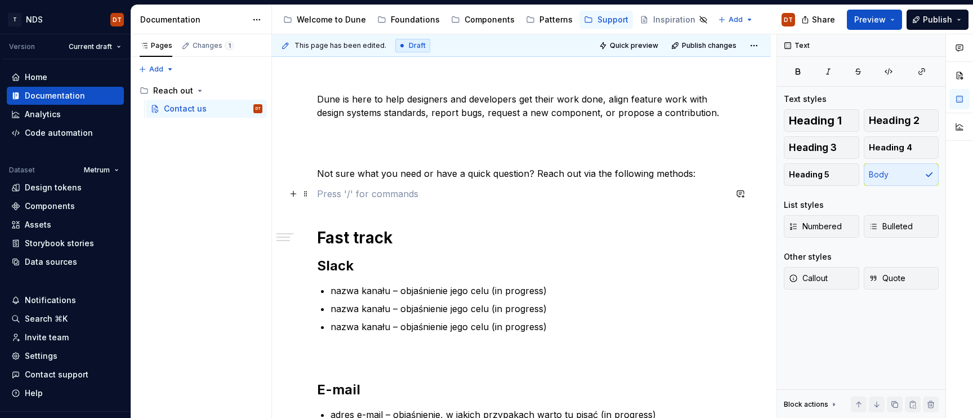
click at [338, 190] on p at bounding box center [521, 194] width 409 height 14
click at [374, 193] on p "Dune Ambasadores" at bounding box center [521, 194] width 409 height 14
type textarea "*"
drag, startPoint x: 381, startPoint y: 195, endPoint x: 401, endPoint y: 191, distance: 20.8
click at [382, 195] on p "Dune Ambasadores" at bounding box center [521, 194] width 409 height 14
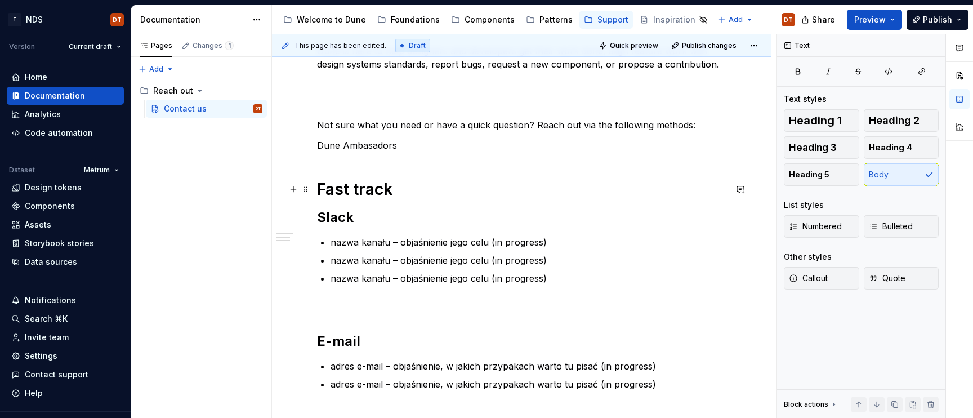
scroll to position [185, 0]
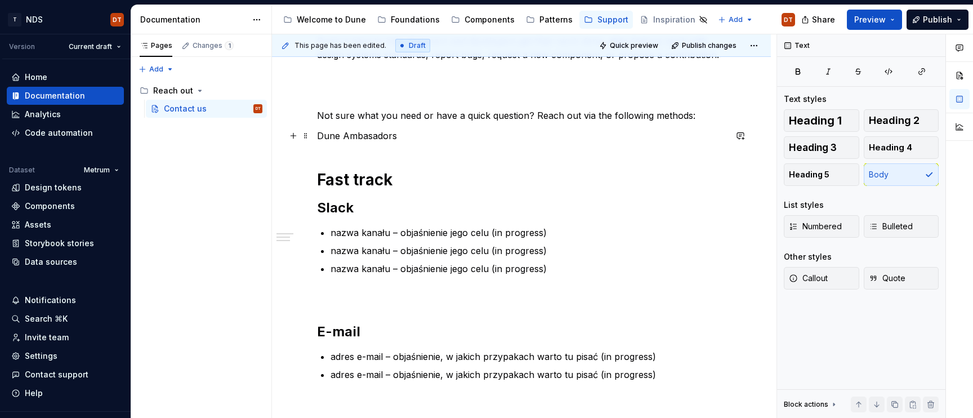
click at [317, 136] on p "Dune Ambasadors" at bounding box center [521, 136] width 409 height 14
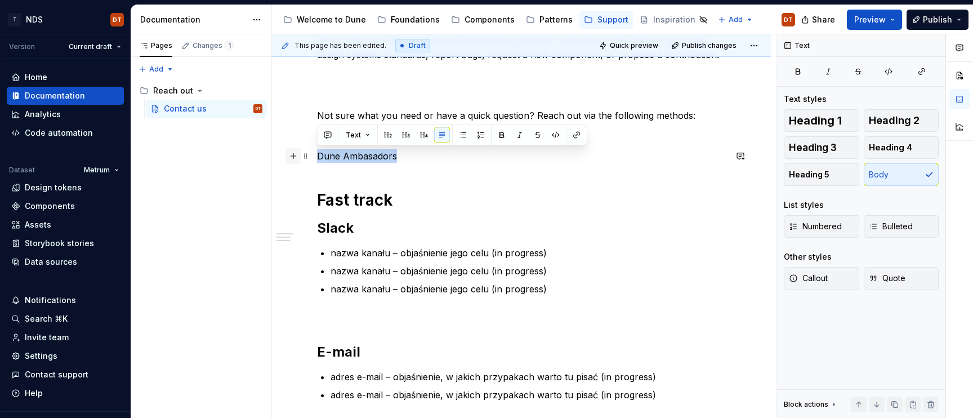
drag, startPoint x: 403, startPoint y: 155, endPoint x: 290, endPoint y: 153, distance: 112.6
click at [317, 153] on div "Dune is here to help designers and developers get their work done, align featur…" at bounding box center [521, 224] width 409 height 381
click at [370, 156] on p "Dune Ambasadors" at bounding box center [521, 156] width 409 height 14
drag, startPoint x: 410, startPoint y: 153, endPoint x: 310, endPoint y: 156, distance: 99.7
click at [317, 156] on div "Dune is here to help designers and developers get their work done, align featur…" at bounding box center [521, 224] width 409 height 381
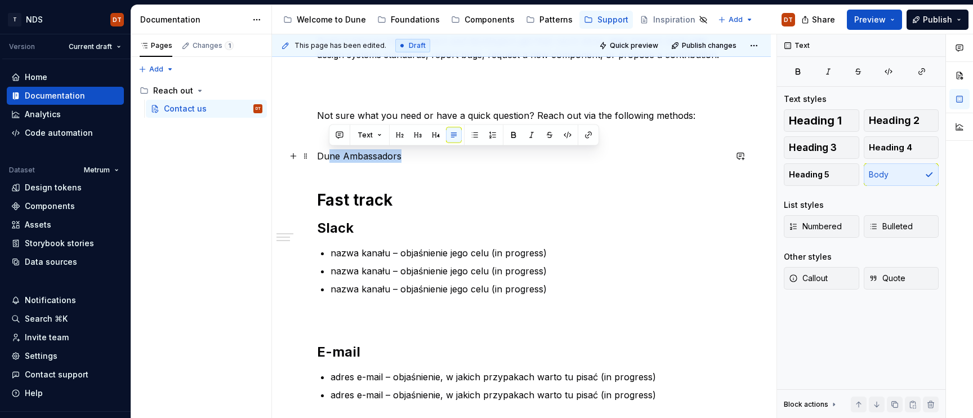
click at [341, 158] on p "Dune Ambassadors" at bounding box center [521, 156] width 409 height 14
drag, startPoint x: 405, startPoint y: 155, endPoint x: 314, endPoint y: 155, distance: 91.2
click at [314, 155] on div "Dune is here to help designers and developers get their work done, align featur…" at bounding box center [521, 273] width 499 height 533
click at [367, 136] on button "Text" at bounding box center [358, 135] width 34 height 16
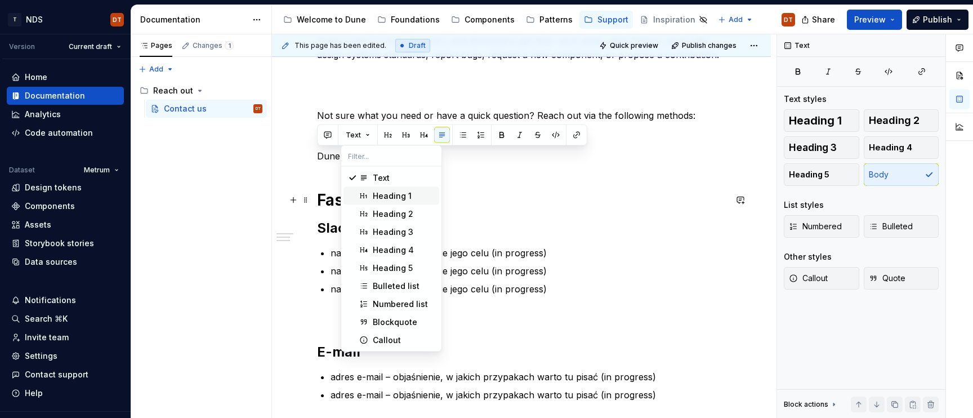
click at [372, 194] on span "Heading 1" at bounding box center [391, 196] width 96 height 18
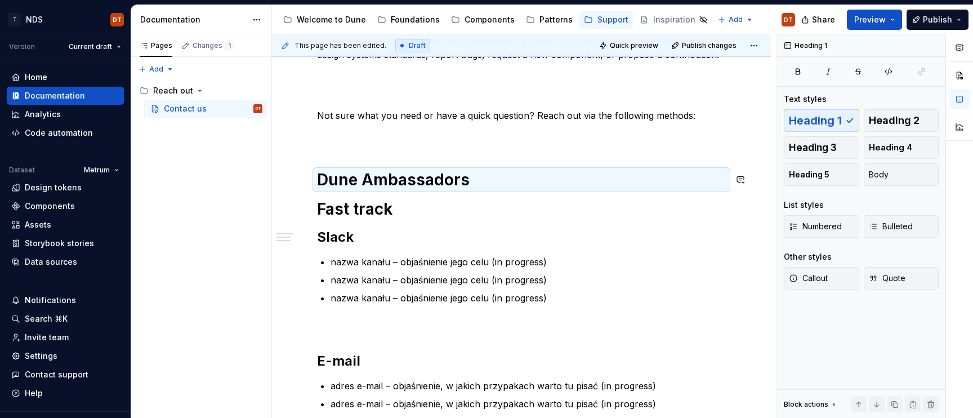
click at [503, 192] on div "Dune is here to help designers and developers get their work done, align featur…" at bounding box center [521, 222] width 409 height 376
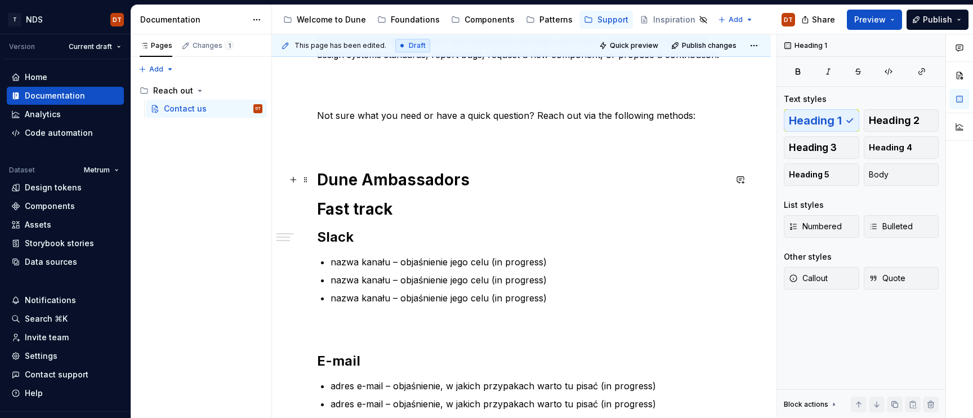
click at [493, 180] on h1 "Dune Ambassadors" at bounding box center [521, 179] width 409 height 20
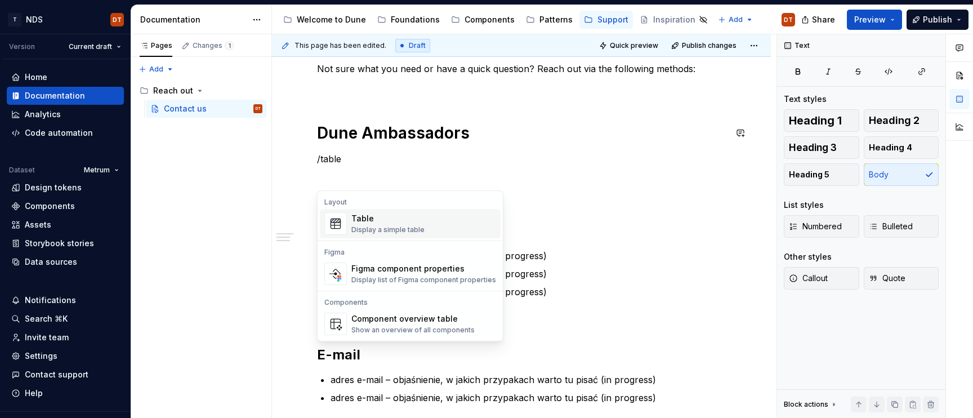
scroll to position [257, 0]
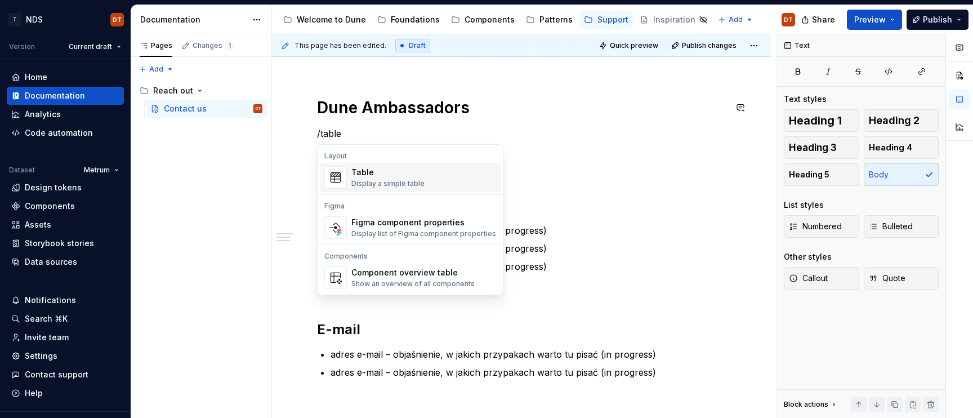
click at [339, 182] on img "Suggestions" at bounding box center [335, 177] width 21 height 21
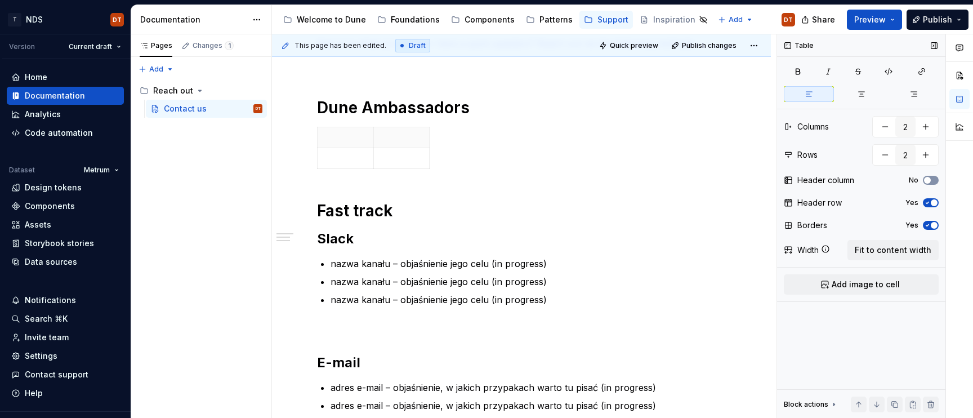
click at [929, 184] on button "No" at bounding box center [931, 180] width 16 height 9
click at [337, 136] on p at bounding box center [345, 137] width 42 height 11
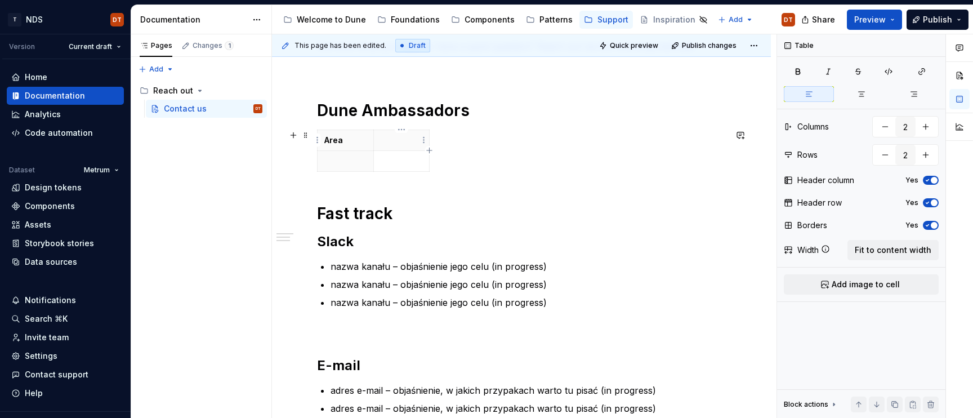
click at [390, 141] on p at bounding box center [402, 140] width 42 height 11
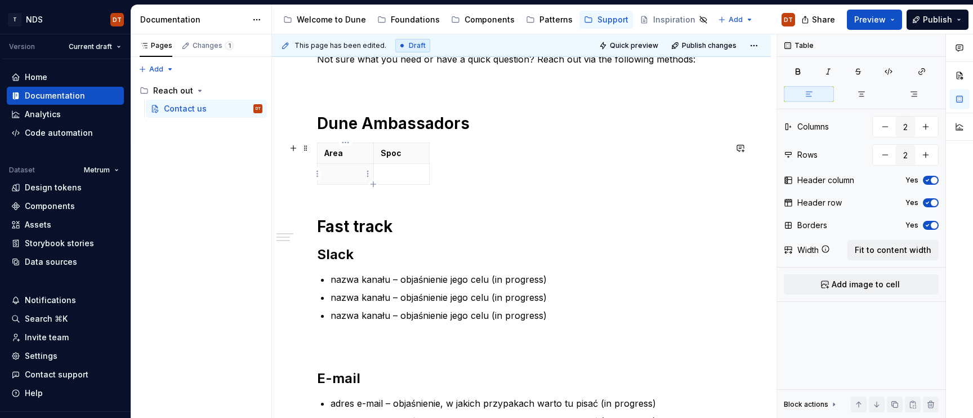
click at [340, 173] on p at bounding box center [345, 173] width 42 height 11
click at [384, 173] on p at bounding box center [402, 173] width 42 height 11
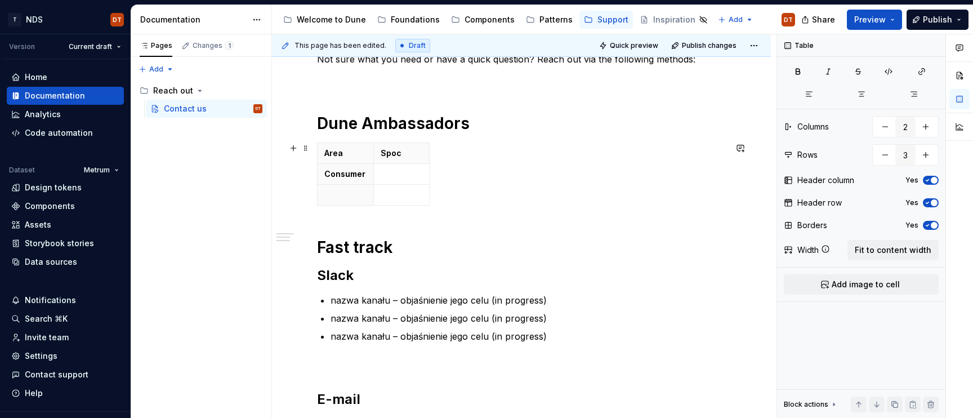
scroll to position [231, 0]
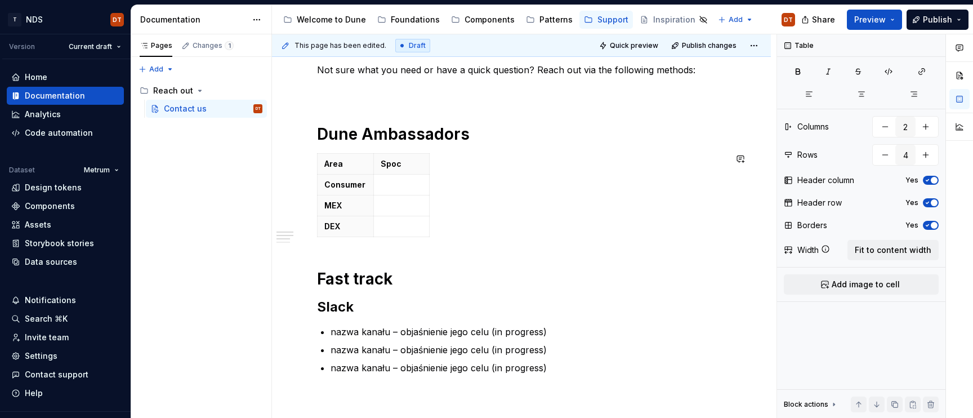
type input "5"
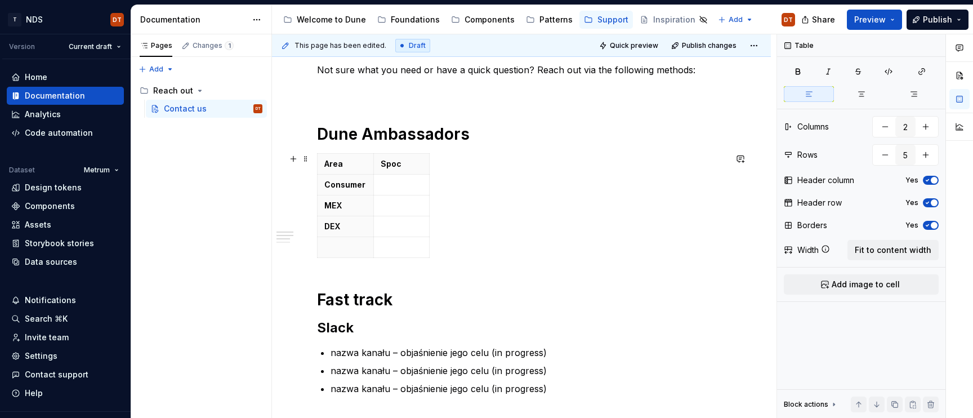
click at [504, 241] on div "Area Spoc Consumer MEX DEX" at bounding box center [521, 207] width 409 height 109
click at [306, 159] on span at bounding box center [305, 159] width 9 height 16
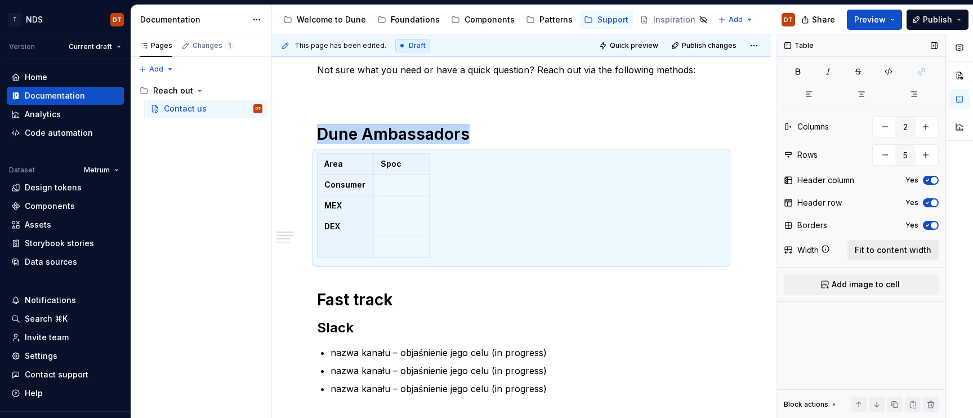
click at [874, 252] on span "Fit to content width" at bounding box center [892, 249] width 77 height 11
drag, startPoint x: 530, startPoint y: 204, endPoint x: 409, endPoint y: 206, distance: 120.5
click at [408, 206] on td at bounding box center [512, 205] width 212 height 21
drag, startPoint x: 619, startPoint y: 189, endPoint x: 726, endPoint y: 188, distance: 107.0
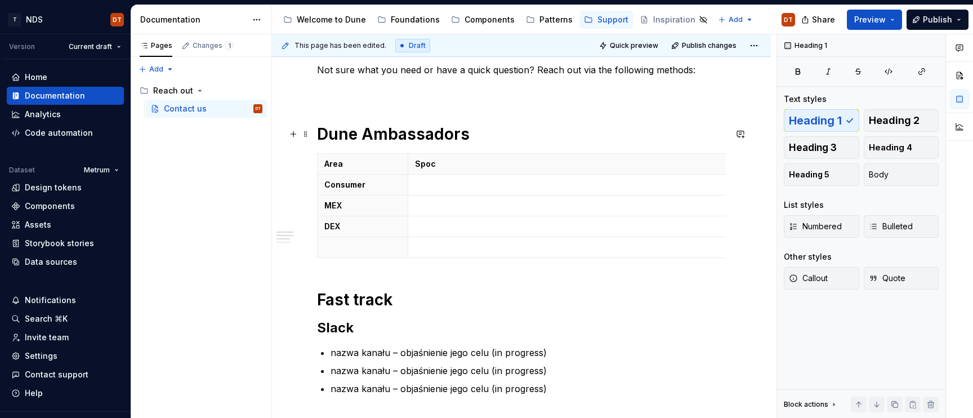
click at [493, 135] on h1 "Dune Ambassadors" at bounding box center [521, 134] width 409 height 20
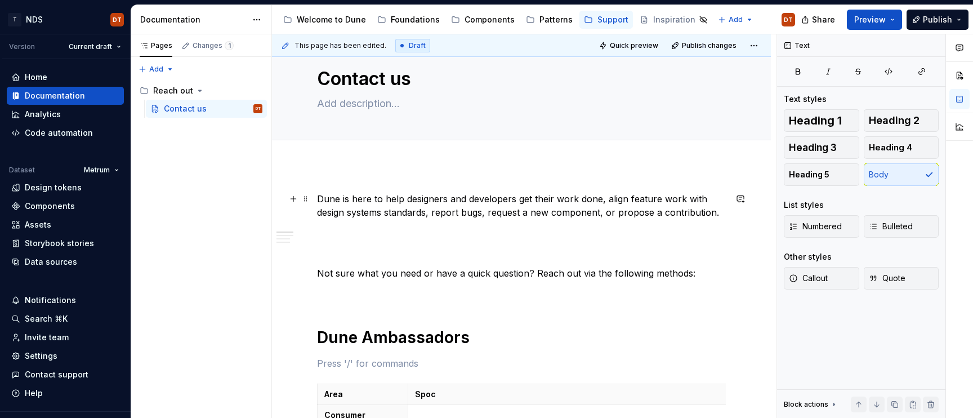
scroll to position [35, 0]
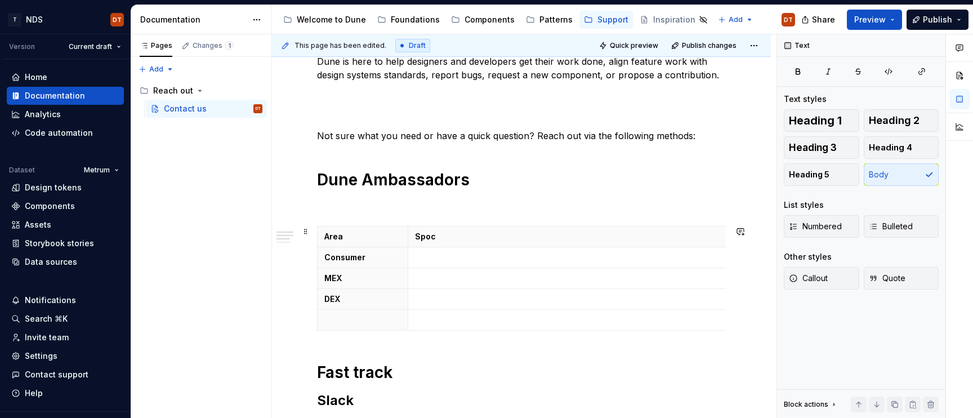
scroll to position [173, 0]
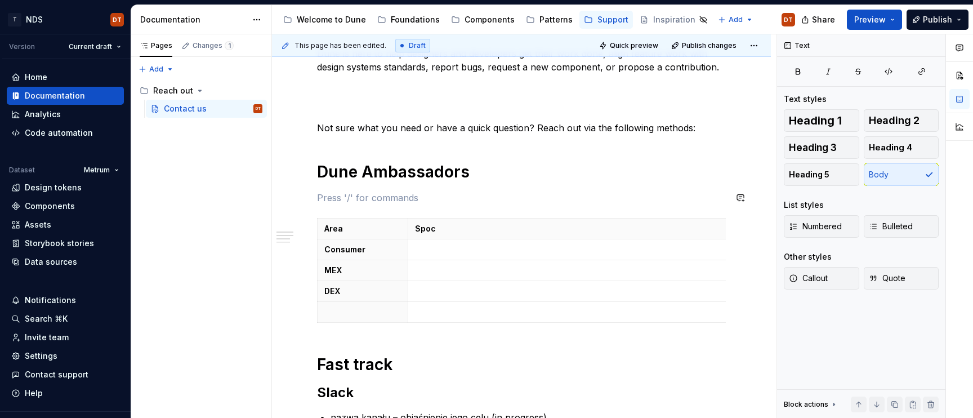
click at [323, 184] on div "Dune is here to help designers and developers get their work done, align featur…" at bounding box center [521, 306] width 409 height 519
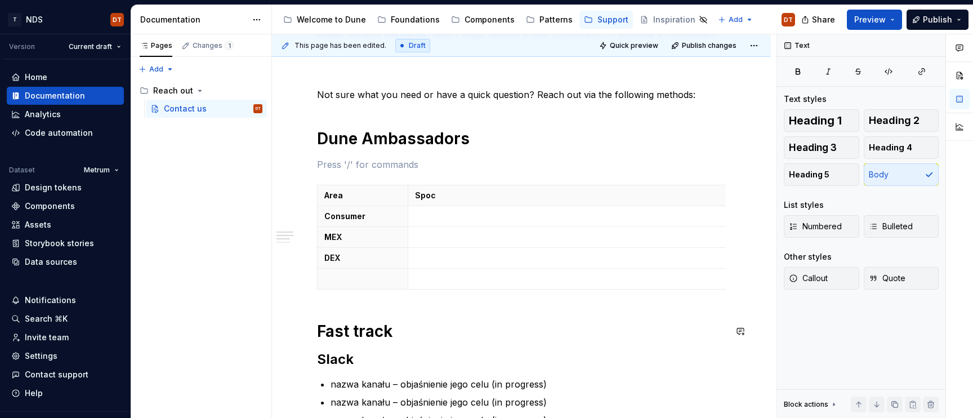
scroll to position [201, 0]
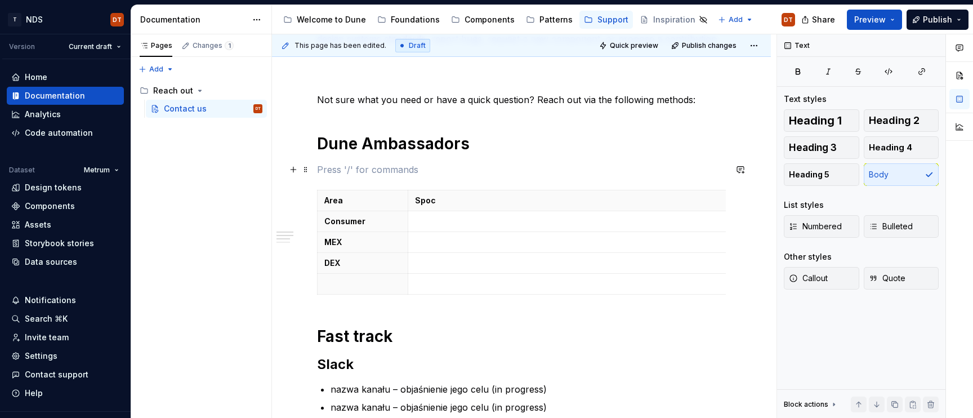
click at [334, 170] on p at bounding box center [521, 170] width 409 height 14
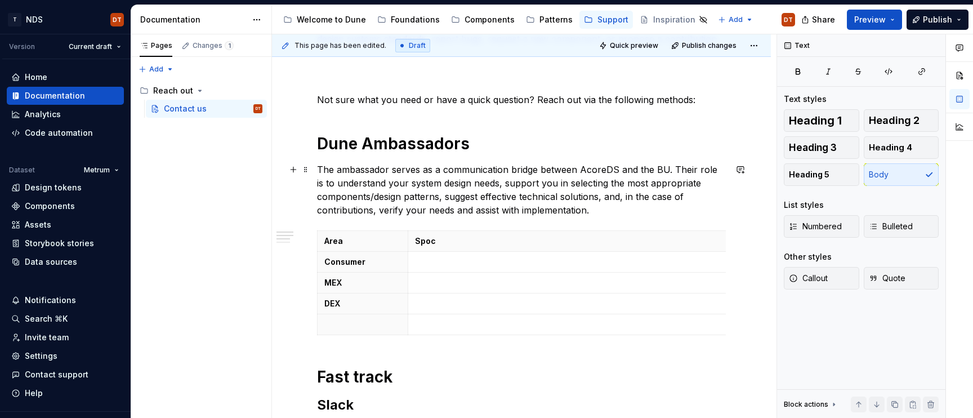
drag, startPoint x: 457, startPoint y: 179, endPoint x: 523, endPoint y: 178, distance: 67.0
click at [457, 179] on p "The ambassador serves as a communication bridge between AcoreDS and the BU. The…" at bounding box center [521, 190] width 409 height 54
click at [432, 182] on p "The ambassador serves as a communication bridge between AcoreDS and the BU. The…" at bounding box center [521, 189] width 409 height 54
click at [561, 187] on p "The ambassador serves as a communication bridge between AcoreDS and the BU. The…" at bounding box center [521, 189] width 409 height 54
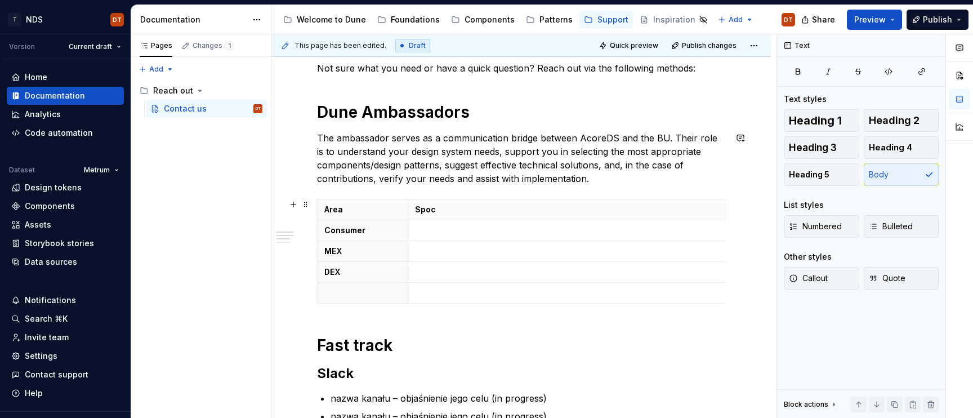
scroll to position [249, 0]
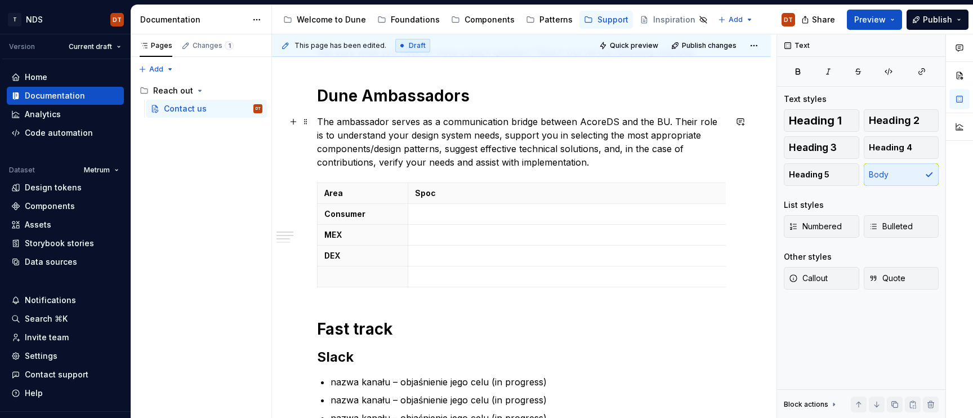
click at [598, 163] on p "The ambassador serves as a communication bridge between AcoreDS and the BU. The…" at bounding box center [521, 142] width 409 height 54
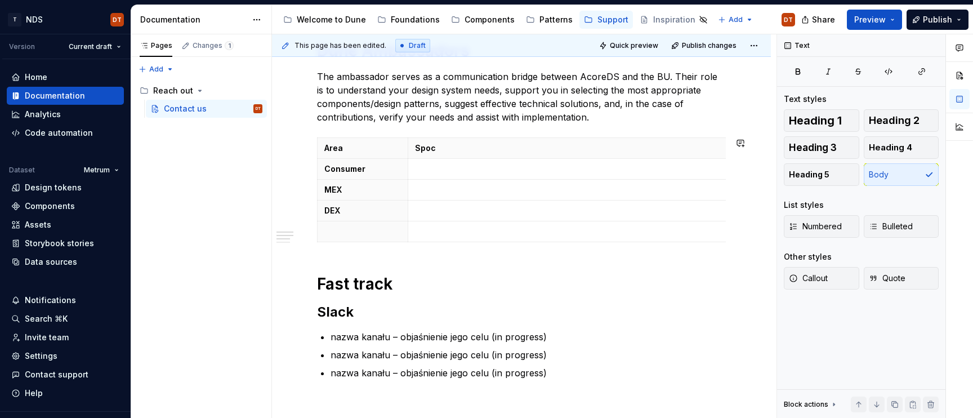
scroll to position [312, 0]
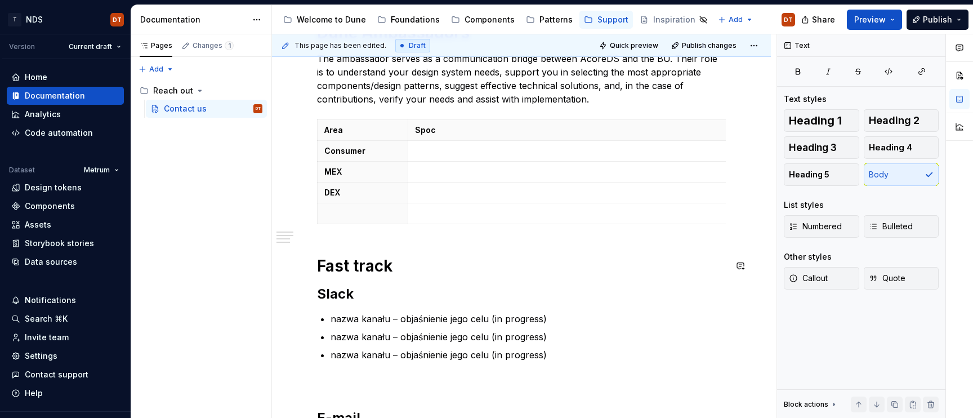
click at [513, 247] on div "Dune is here to help designers and developers get their work done, align featur…" at bounding box center [521, 188] width 409 height 560
click at [451, 240] on div "Dune is here to help designers and developers get their work done, align featur…" at bounding box center [521, 188] width 409 height 560
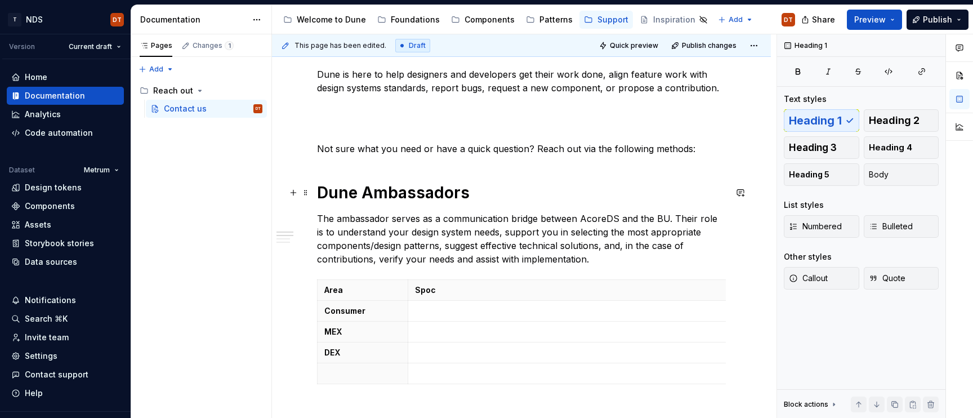
scroll to position [154, 0]
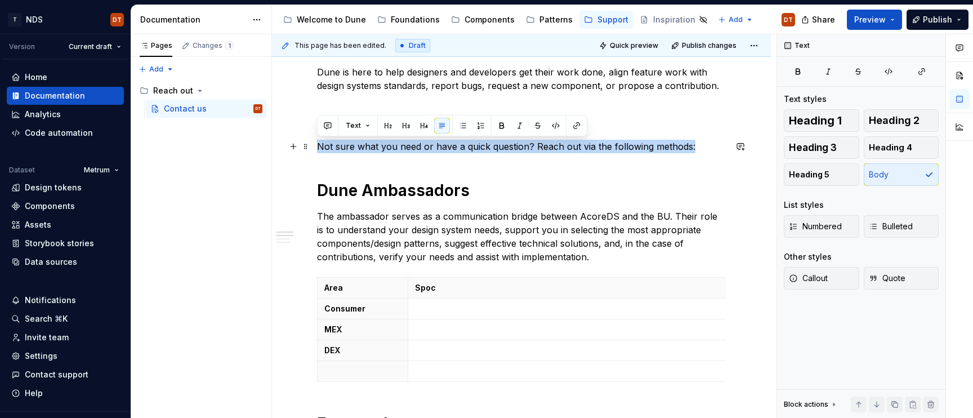
drag, startPoint x: 317, startPoint y: 145, endPoint x: 713, endPoint y: 155, distance: 395.3
click at [726, 149] on p "Not sure what you need or have a quick question? Reach out via the following me…" at bounding box center [521, 147] width 409 height 14
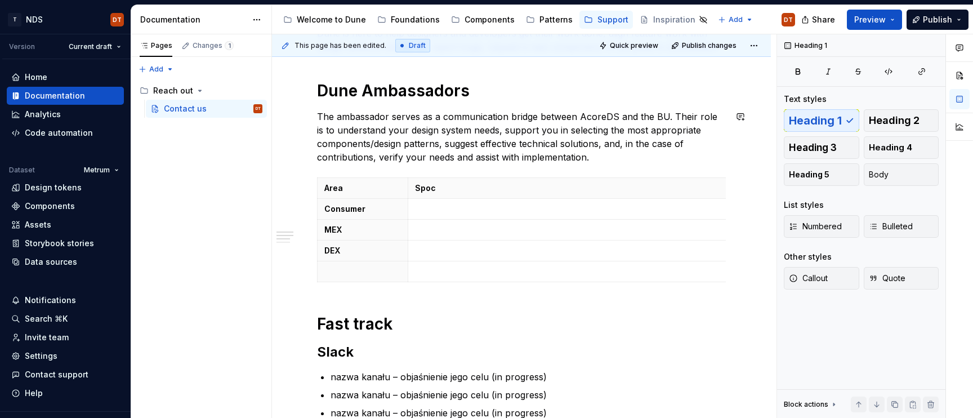
scroll to position [194, 0]
click at [327, 300] on div "Dune is here to help designers and developers get their work done, align featur…" at bounding box center [521, 274] width 409 height 499
click at [397, 320] on h1 "Fast track" at bounding box center [521, 322] width 409 height 20
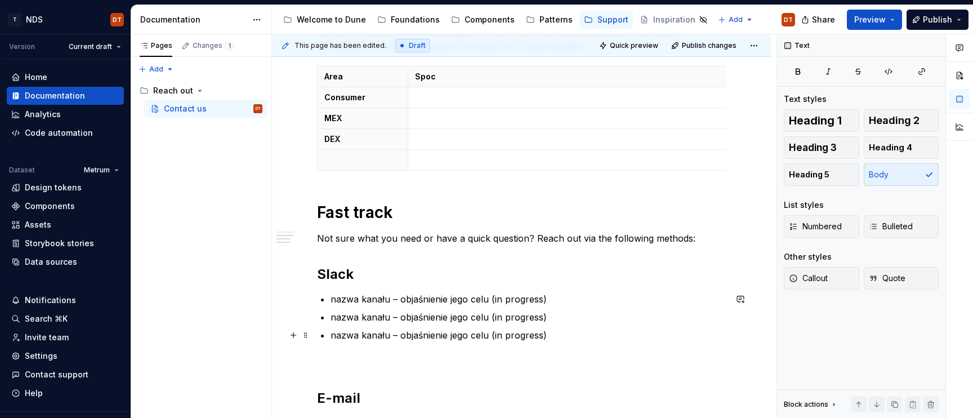
scroll to position [311, 0]
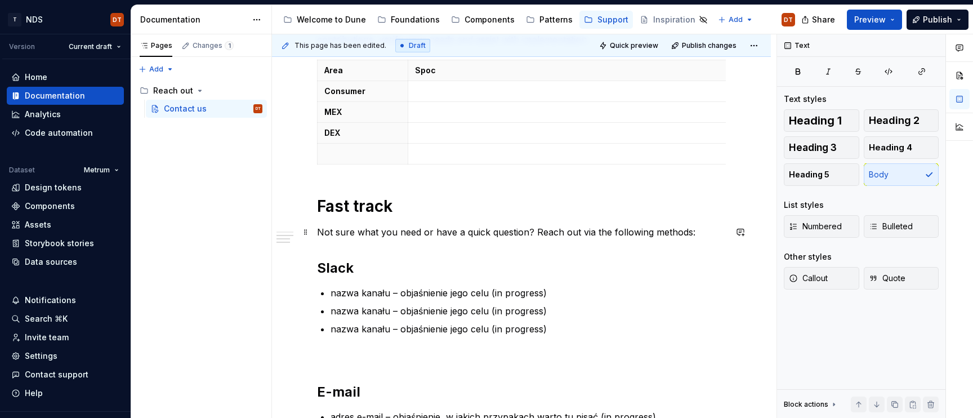
drag, startPoint x: 563, startPoint y: 232, endPoint x: 578, endPoint y: 232, distance: 14.6
click at [564, 232] on p "Not sure what you need or have a quick question? Reach out via the following me…" at bounding box center [521, 232] width 409 height 14
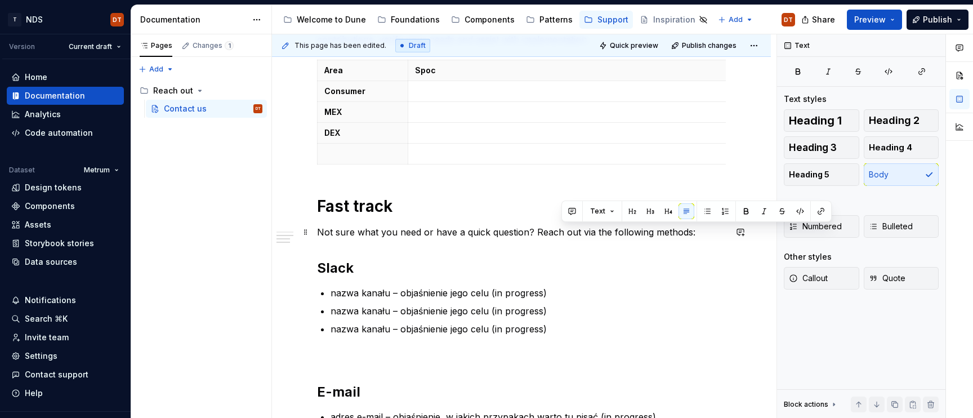
click at [578, 232] on p "Not sure what you need or have a quick question? Reach out via the following me…" at bounding box center [521, 232] width 409 height 14
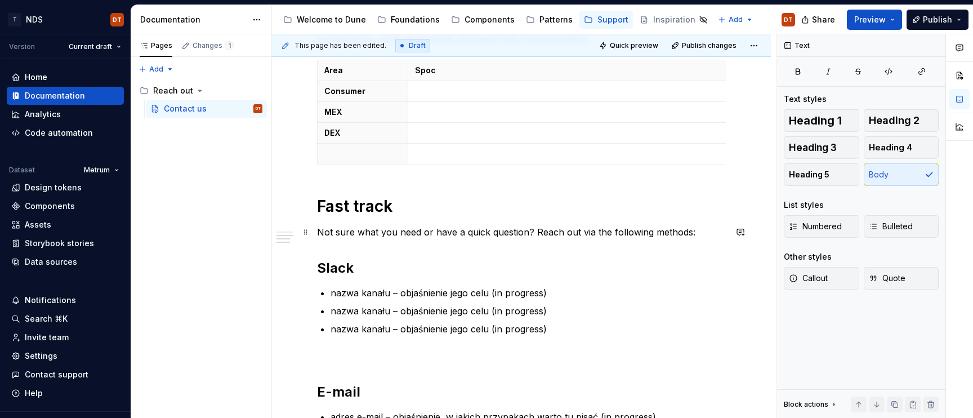
click at [595, 231] on p "Not sure what you need or have a quick question? Reach out via the following me…" at bounding box center [521, 232] width 409 height 14
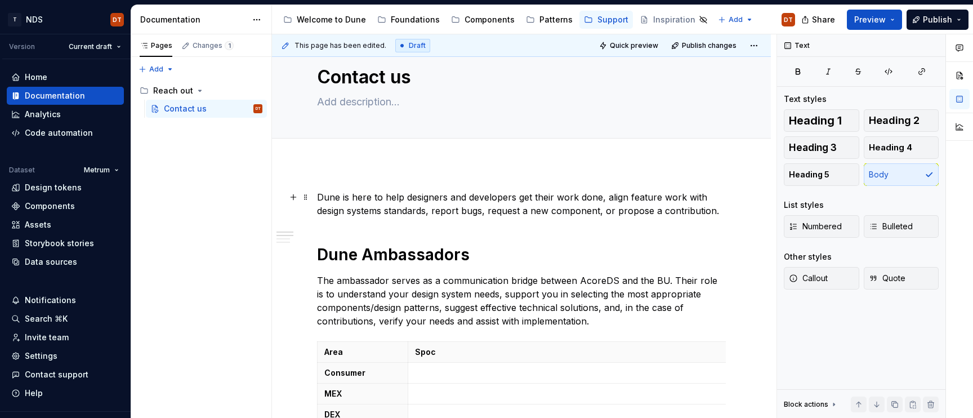
scroll to position [0, 0]
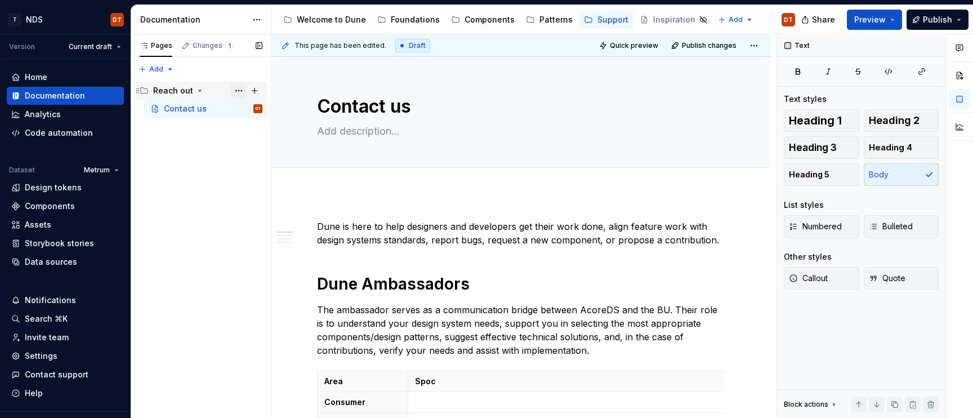
click at [240, 91] on button "Page tree" at bounding box center [239, 91] width 16 height 16
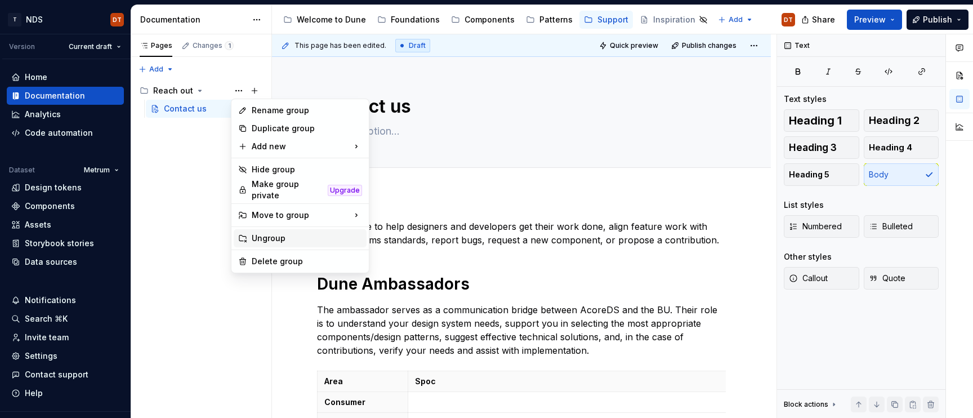
click at [263, 236] on div "Ungroup" at bounding box center [307, 237] width 110 height 11
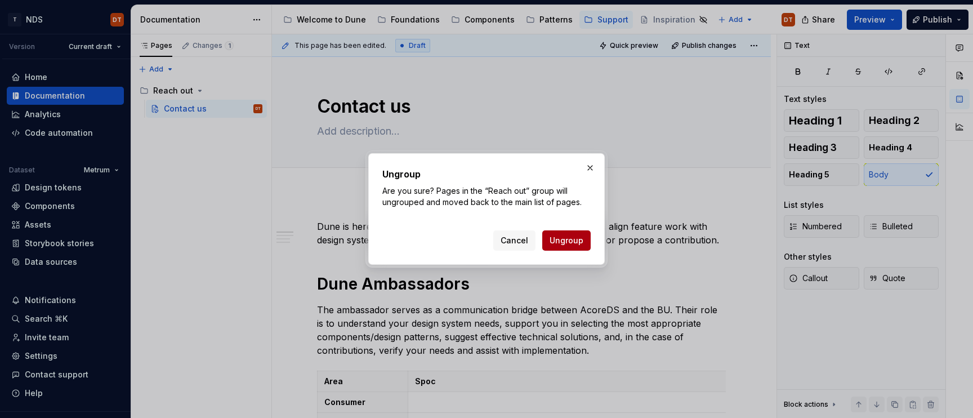
click at [567, 238] on span "Ungroup" at bounding box center [566, 240] width 34 height 11
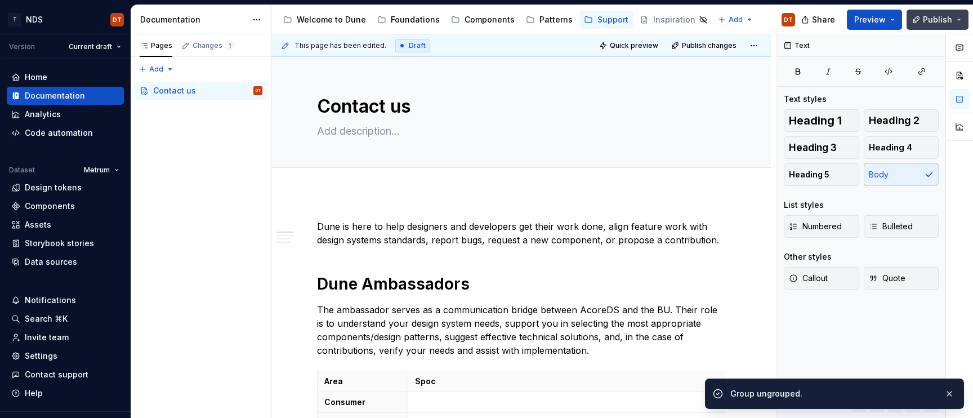
click at [938, 18] on span "Publish" at bounding box center [937, 19] width 29 height 11
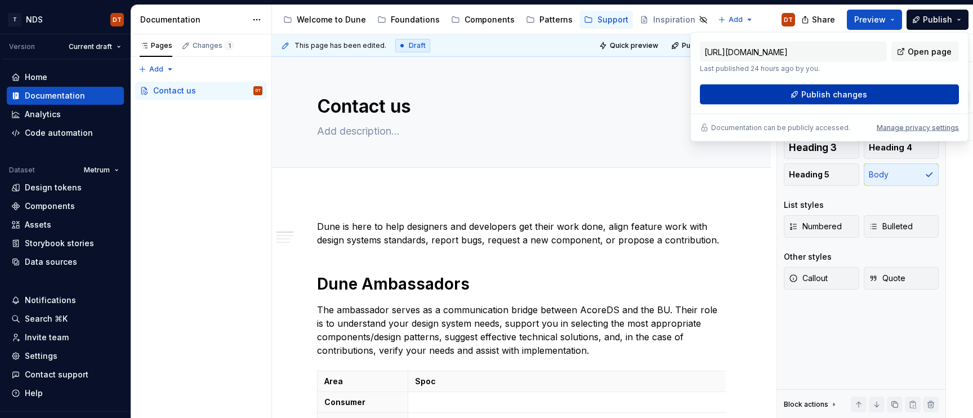
click at [859, 95] on span "Publish changes" at bounding box center [834, 94] width 66 height 11
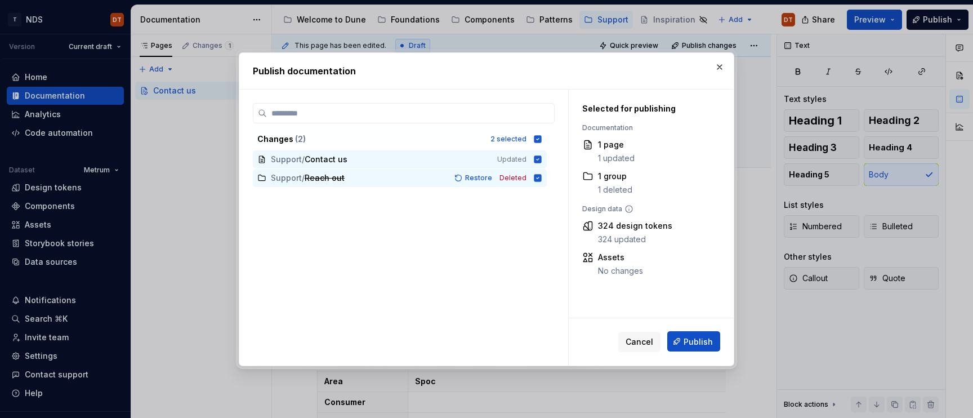
click at [701, 340] on span "Publish" at bounding box center [697, 340] width 29 height 11
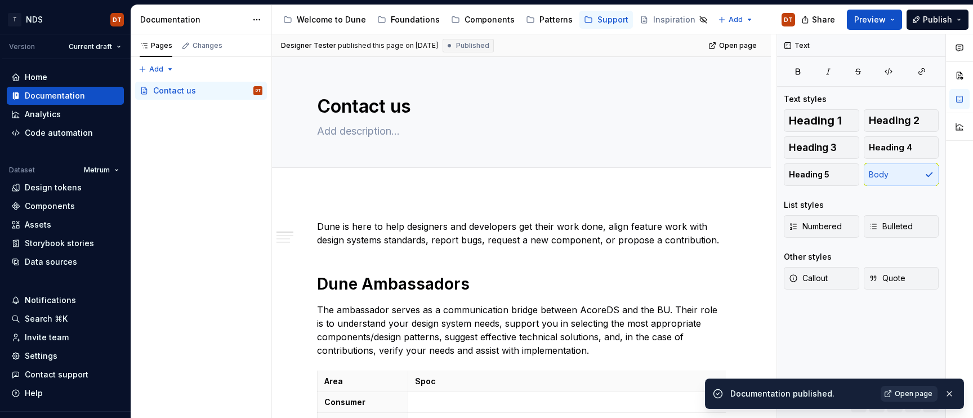
click at [908, 340] on span "Open page" at bounding box center [913, 393] width 38 height 9
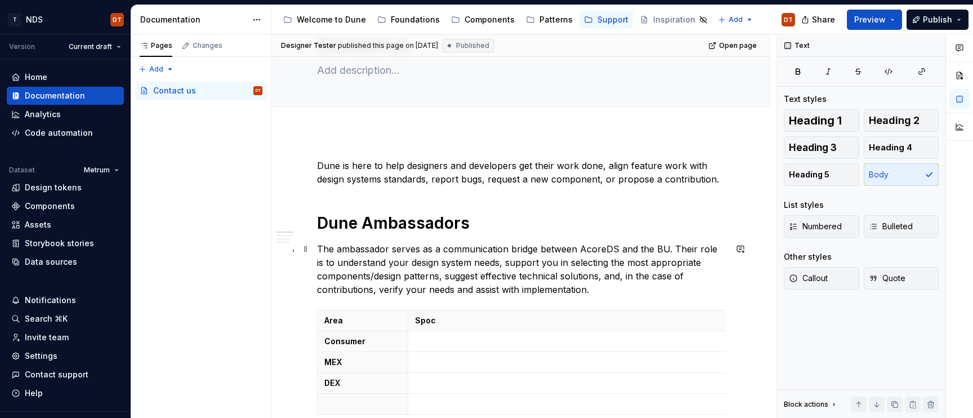
scroll to position [71, 0]
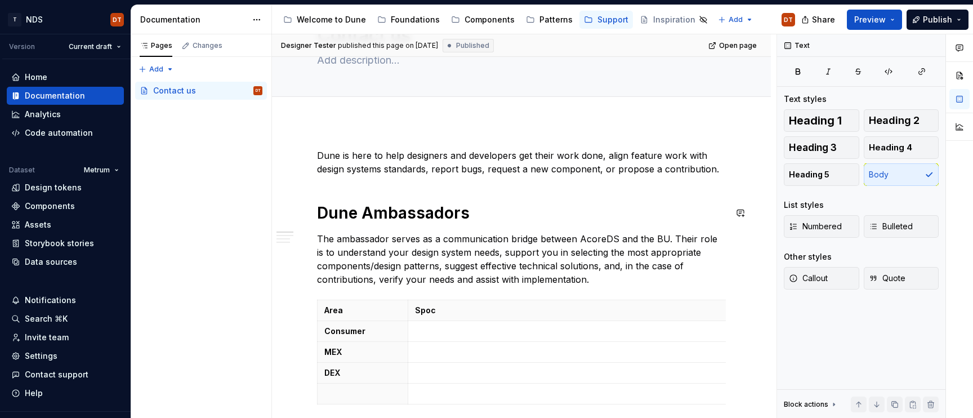
click at [332, 189] on div "Dune is here to help designers and developers get their work done, align featur…" at bounding box center [521, 415] width 409 height 532
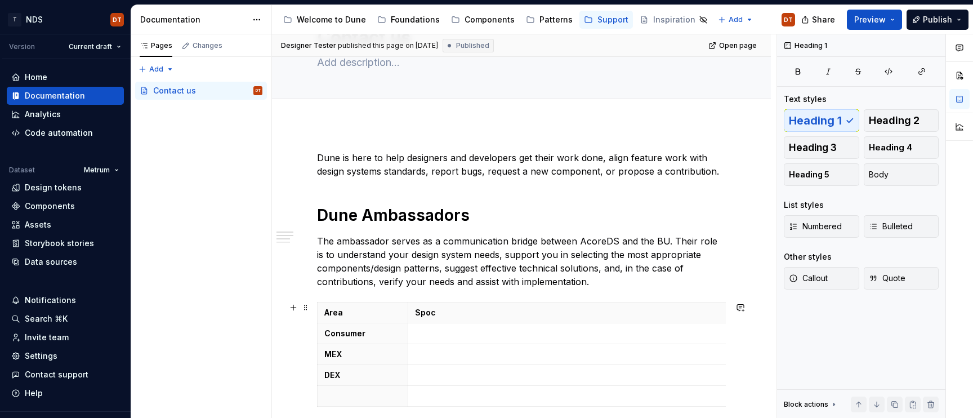
scroll to position [0, 0]
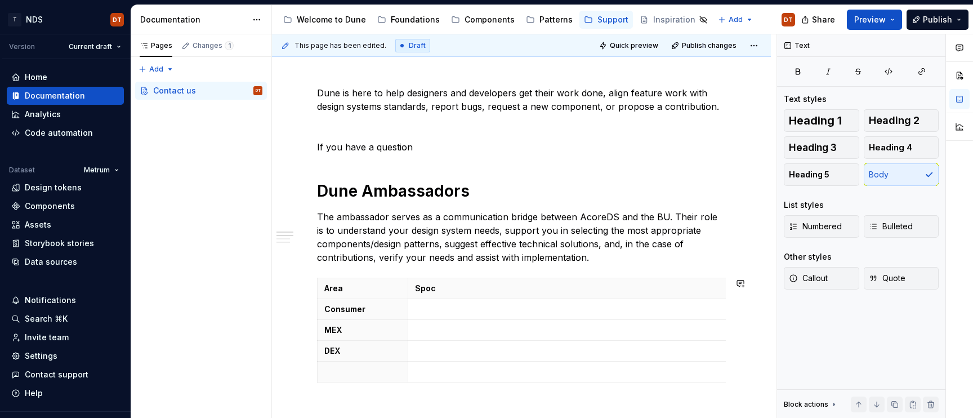
scroll to position [128, 0]
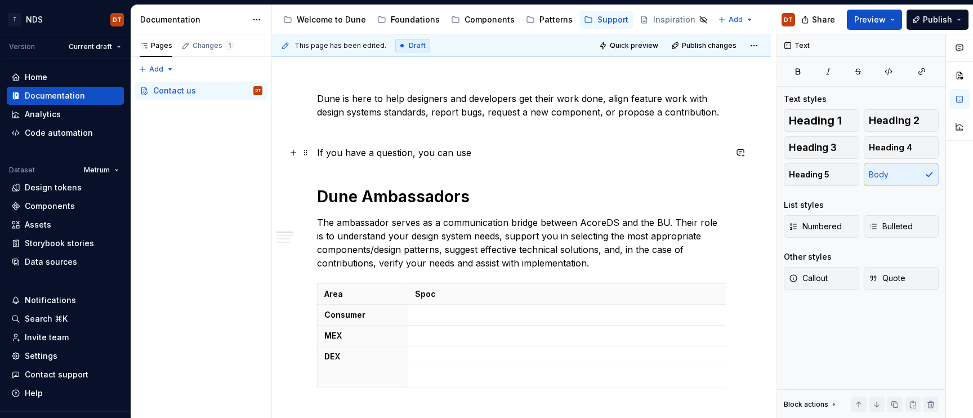
drag, startPoint x: 466, startPoint y: 152, endPoint x: 480, endPoint y: 152, distance: 14.1
click at [466, 152] on p "If you have a question, you can use" at bounding box center [521, 153] width 409 height 14
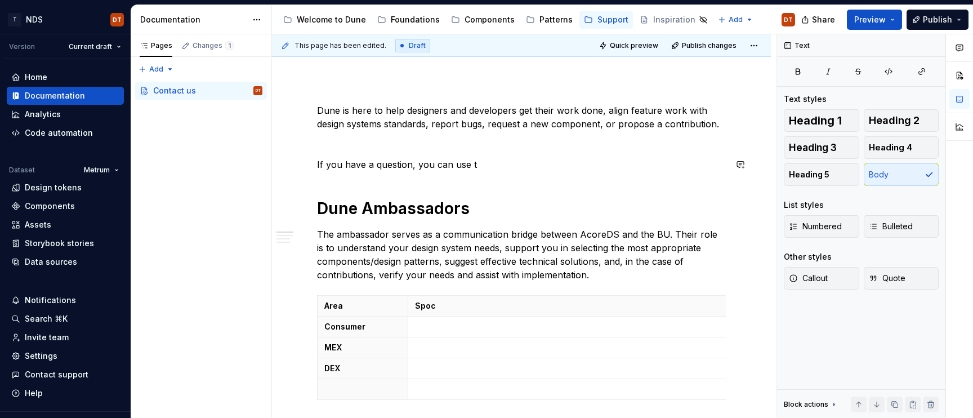
scroll to position [99, 0]
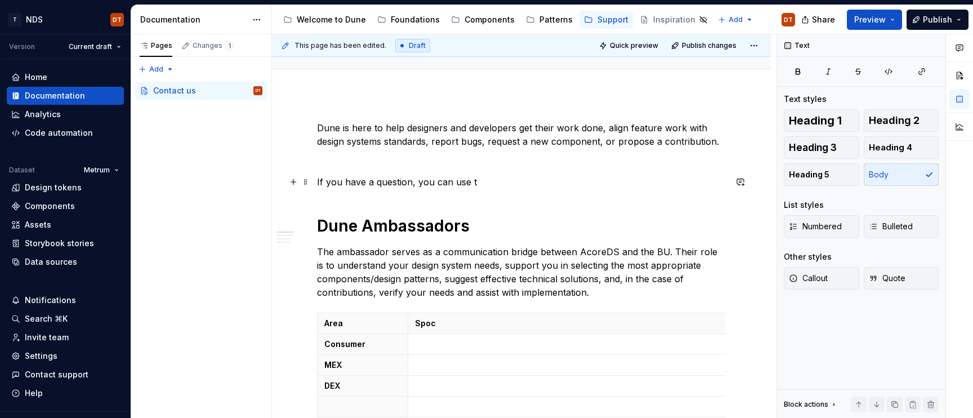
click at [381, 180] on p "If you have a question, you can use t" at bounding box center [521, 182] width 409 height 14
drag, startPoint x: 415, startPoint y: 181, endPoint x: 431, endPoint y: 182, distance: 15.2
click at [419, 182] on p "If you have a question, you can use t" at bounding box center [521, 182] width 409 height 14
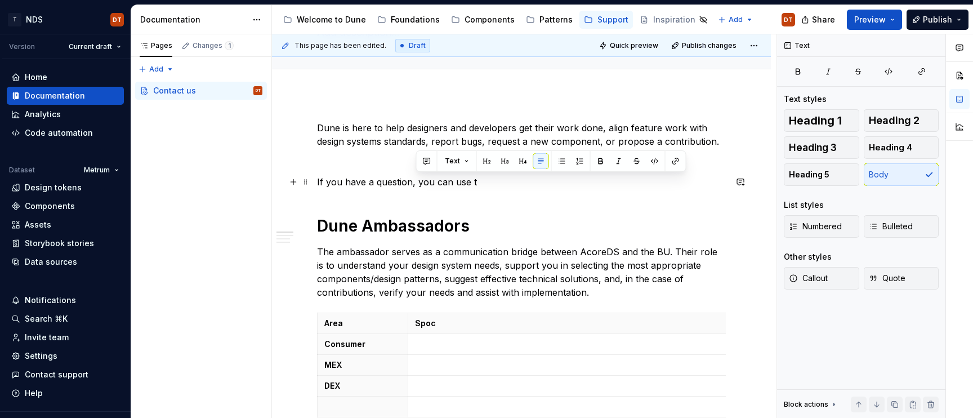
click at [431, 182] on p "If you have a question, you can use t" at bounding box center [521, 182] width 409 height 14
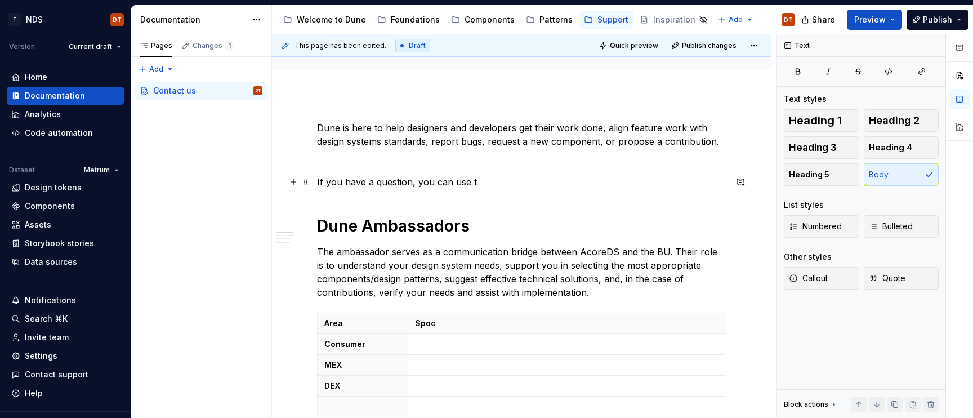
click at [409, 184] on p "If you have a question, you can use t" at bounding box center [521, 182] width 409 height 14
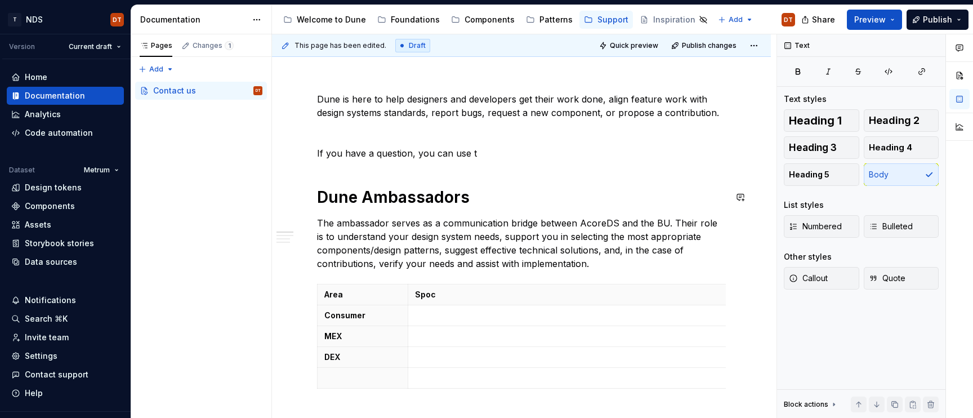
scroll to position [126, 0]
click at [373, 157] on p "If you have a question, you can use t" at bounding box center [521, 155] width 409 height 14
click at [388, 156] on p "If you have a question, you can use t" at bounding box center [521, 155] width 409 height 14
click at [405, 154] on p "If you have a question, you can use t" at bounding box center [521, 155] width 409 height 14
click at [446, 153] on p "If you have a question, you can use t" at bounding box center [521, 155] width 409 height 14
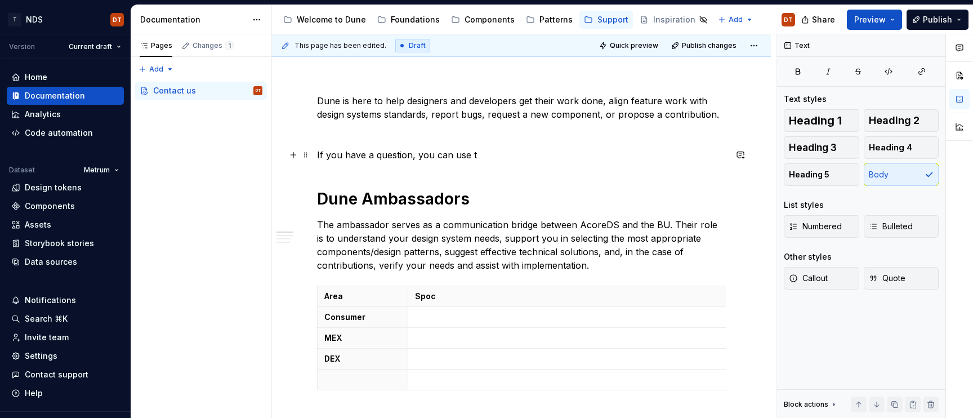
drag, startPoint x: 388, startPoint y: 154, endPoint x: 352, endPoint y: 153, distance: 36.0
click at [388, 154] on p "If you have a question, you can use t" at bounding box center [521, 155] width 409 height 14
drag, startPoint x: 333, startPoint y: 153, endPoint x: 316, endPoint y: 154, distance: 17.5
click at [333, 153] on p "If you have a question, you can use t" at bounding box center [521, 155] width 409 height 14
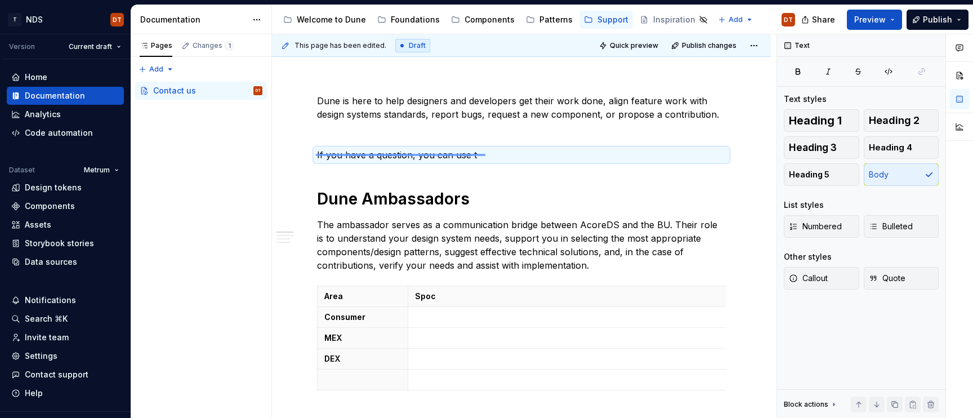
drag, startPoint x: 316, startPoint y: 154, endPoint x: 486, endPoint y: 155, distance: 170.0
click at [486, 155] on div "This page has been edited. Draft Quick preview Publish changes Contact us Edit …" at bounding box center [524, 226] width 504 height 384
drag, startPoint x: 479, startPoint y: 155, endPoint x: 486, endPoint y: 154, distance: 6.8
click at [479, 155] on p "If you have a question, you can use t" at bounding box center [521, 155] width 409 height 14
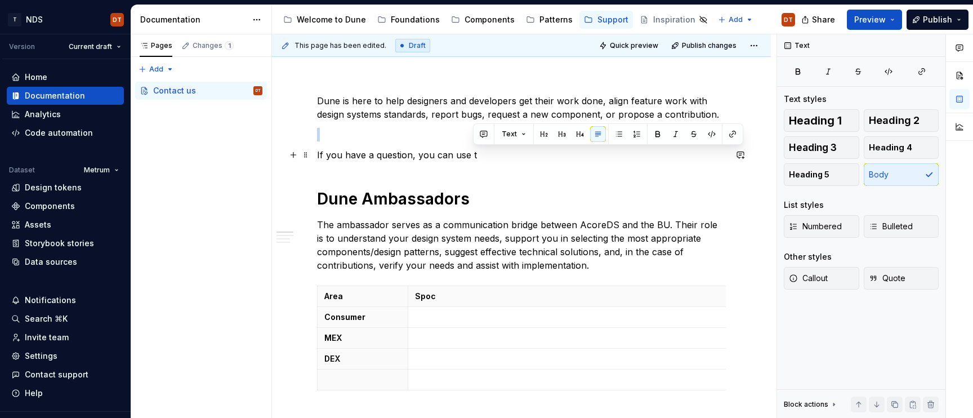
click at [472, 154] on p "If you have a question, you can use t" at bounding box center [521, 155] width 409 height 14
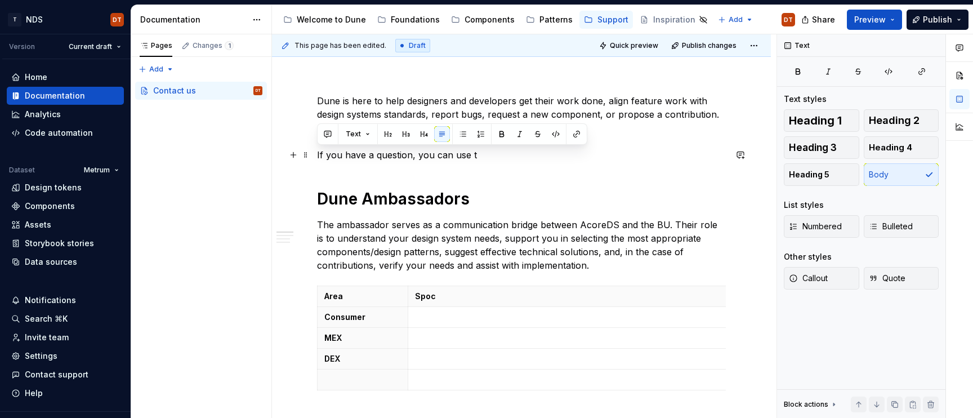
drag, startPoint x: 489, startPoint y: 154, endPoint x: 314, endPoint y: 154, distance: 175.1
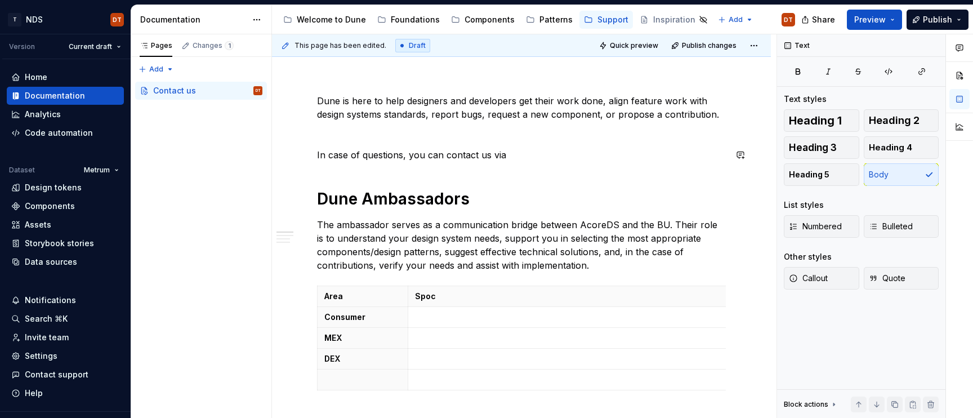
scroll to position [116, 0]
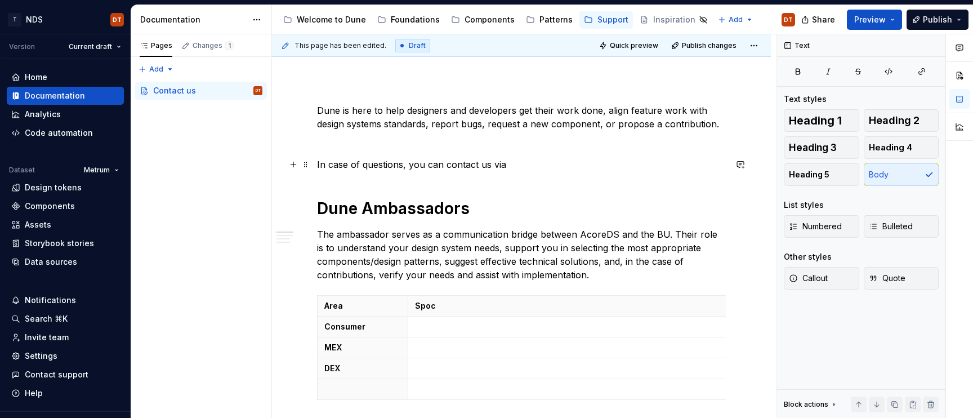
click at [409, 169] on p "In case of questions, you can contact us via" at bounding box center [521, 165] width 409 height 14
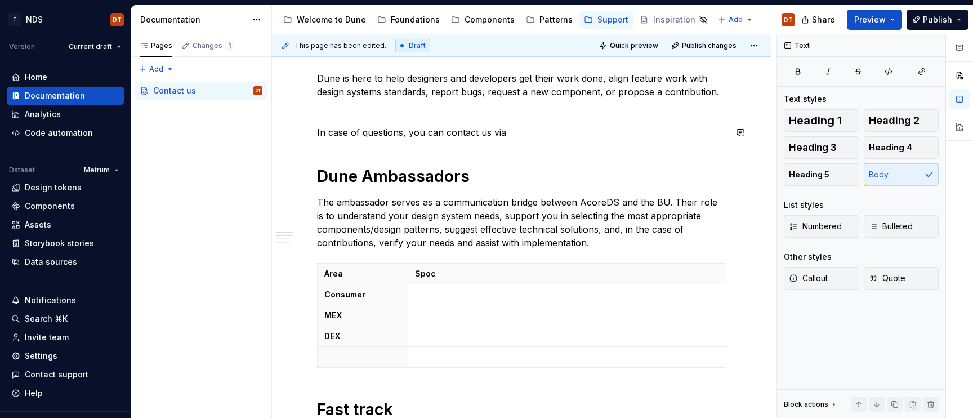
scroll to position [149, 0]
click at [470, 135] on p "In case of questions, you can contact us via" at bounding box center [521, 132] width 409 height 14
click at [494, 131] on p "In case of questions, you can contact us via" at bounding box center [521, 132] width 409 height 14
click at [476, 131] on p "In case of questions, you can contact us via" at bounding box center [521, 132] width 409 height 14
click at [463, 131] on p "In case of questions, you can contact us via" at bounding box center [521, 132] width 409 height 14
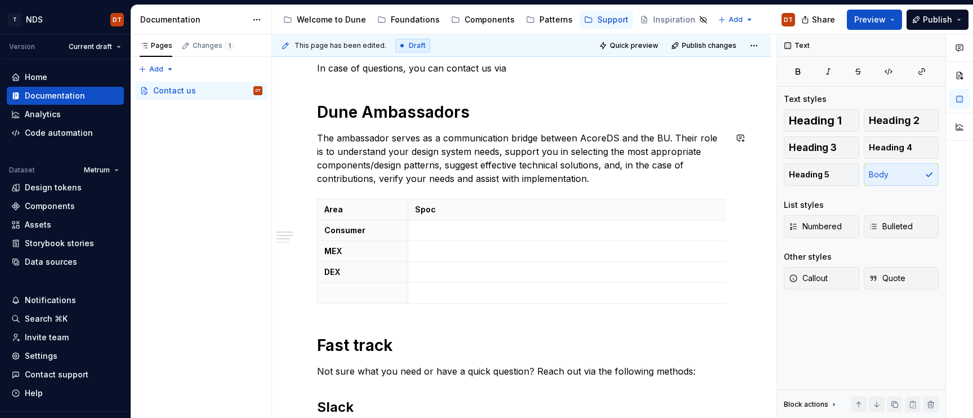
scroll to position [209, 0]
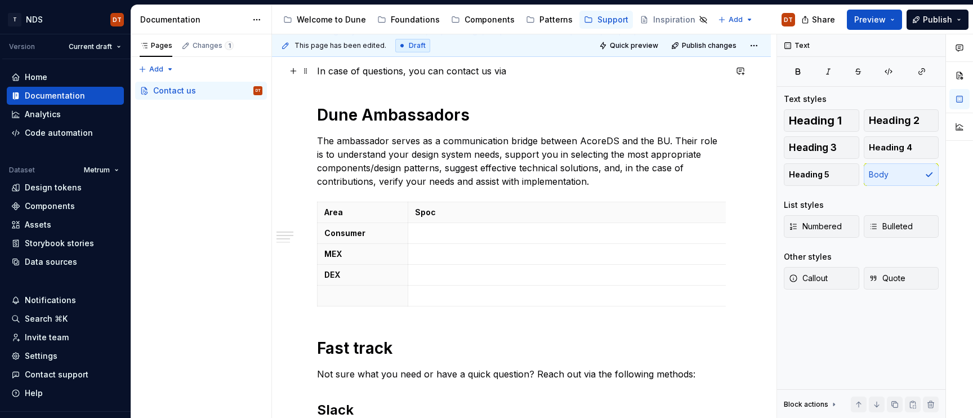
click at [433, 71] on p "In case of questions, you can contact us via" at bounding box center [521, 71] width 409 height 14
click at [444, 70] on p "In case of questions, you can contact us via" at bounding box center [521, 71] width 409 height 14
click at [458, 70] on p "In case of questions, you can contact us via" at bounding box center [521, 71] width 409 height 14
drag, startPoint x: 450, startPoint y: 71, endPoint x: 417, endPoint y: 71, distance: 32.7
click at [450, 71] on p "In case of questions, you can contact us via" at bounding box center [521, 71] width 409 height 14
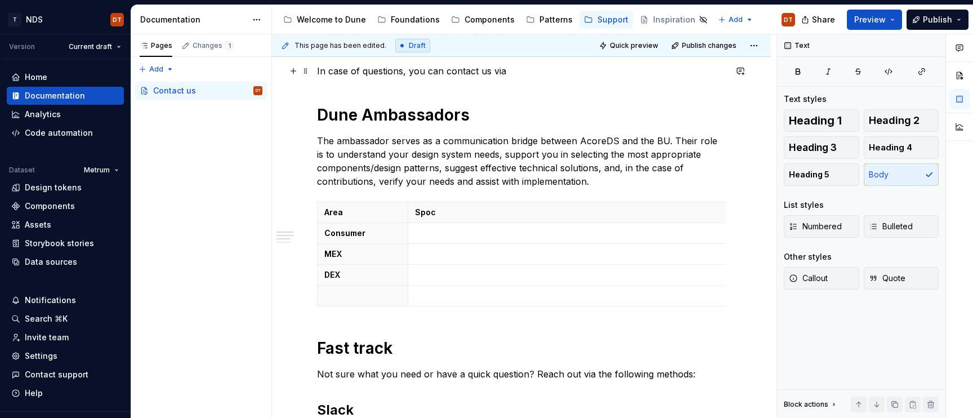
drag, startPoint x: 400, startPoint y: 71, endPoint x: 419, endPoint y: 69, distance: 18.8
click at [401, 71] on p "In case of questions, you can contact us via" at bounding box center [521, 71] width 409 height 14
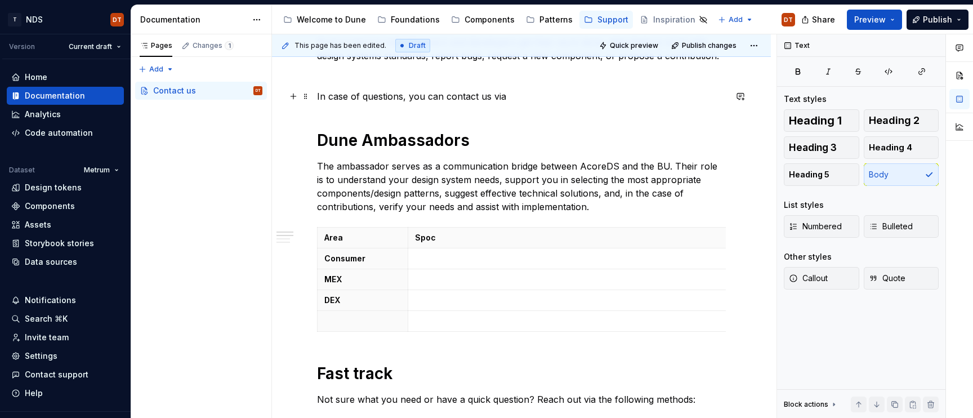
click at [451, 95] on p "In case of questions, you can contact us via" at bounding box center [521, 96] width 409 height 14
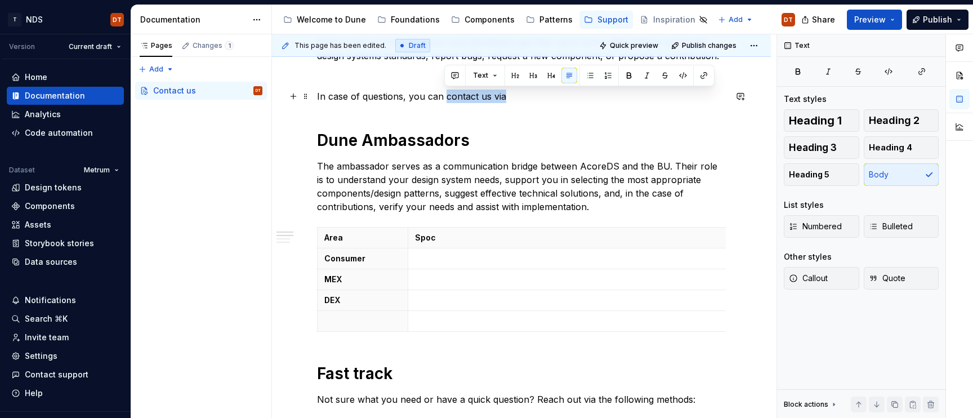
drag, startPoint x: 445, startPoint y: 96, endPoint x: 507, endPoint y: 97, distance: 62.5
click at [507, 97] on p "In case of questions, you can contact us via" at bounding box center [521, 96] width 409 height 14
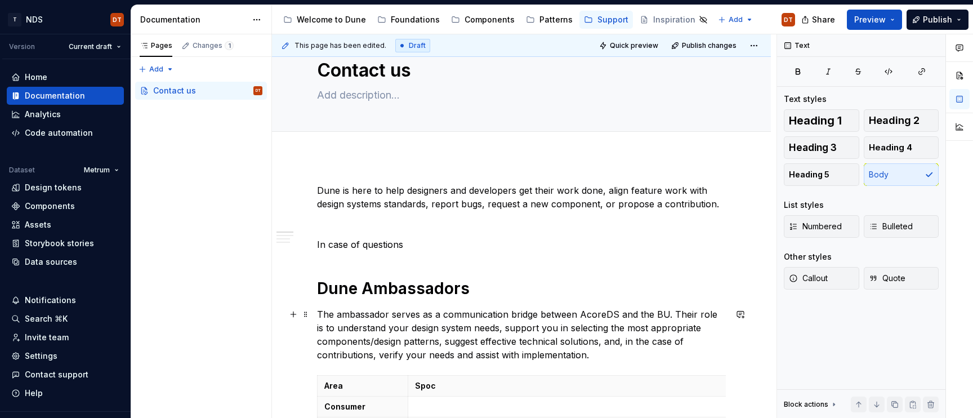
scroll to position [39, 0]
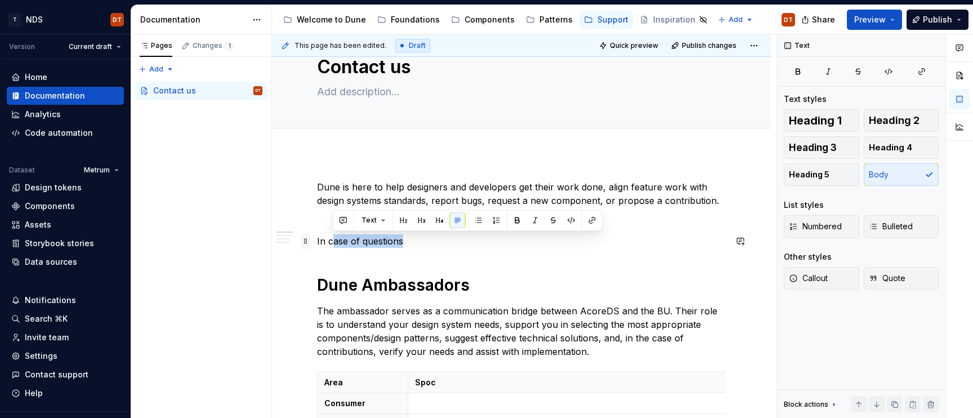
drag, startPoint x: 403, startPoint y: 240, endPoint x: 306, endPoint y: 238, distance: 97.4
drag, startPoint x: 378, startPoint y: 247, endPoint x: 390, endPoint y: 245, distance: 11.9
click at [379, 247] on p "In case of questions" at bounding box center [521, 241] width 409 height 14
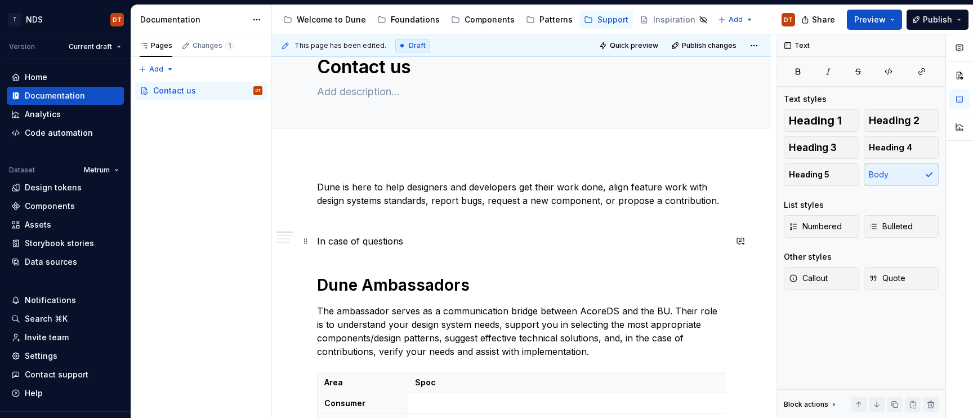
click at [395, 244] on p "In case of questions" at bounding box center [521, 241] width 409 height 14
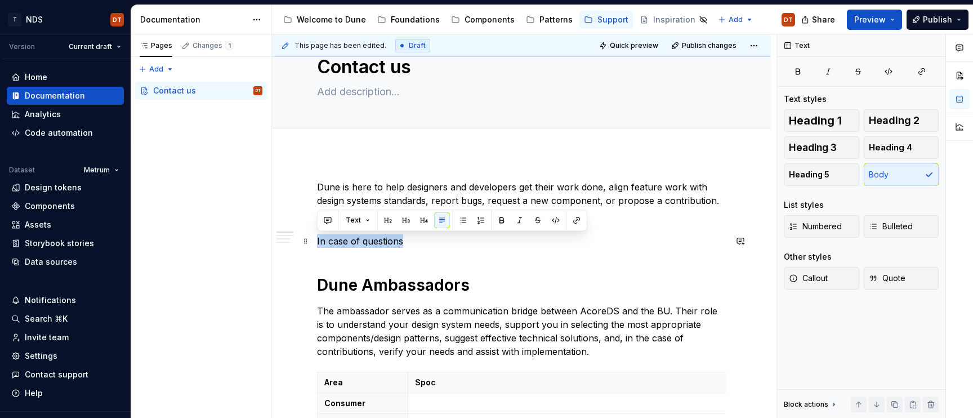
drag, startPoint x: 406, startPoint y: 241, endPoint x: 321, endPoint y: 239, distance: 85.6
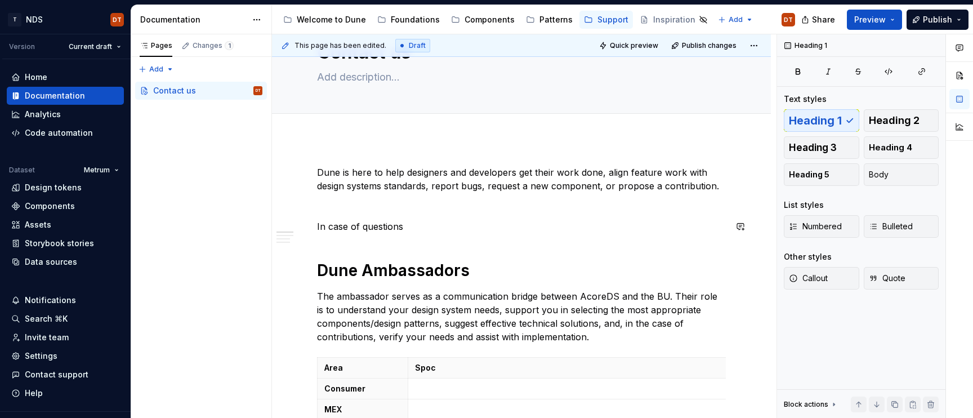
click at [410, 224] on p "In case of questions" at bounding box center [521, 227] width 409 height 14
drag, startPoint x: 408, startPoint y: 225, endPoint x: 428, endPoint y: 223, distance: 20.3
click at [408, 225] on p "In case of questions" at bounding box center [521, 227] width 409 height 14
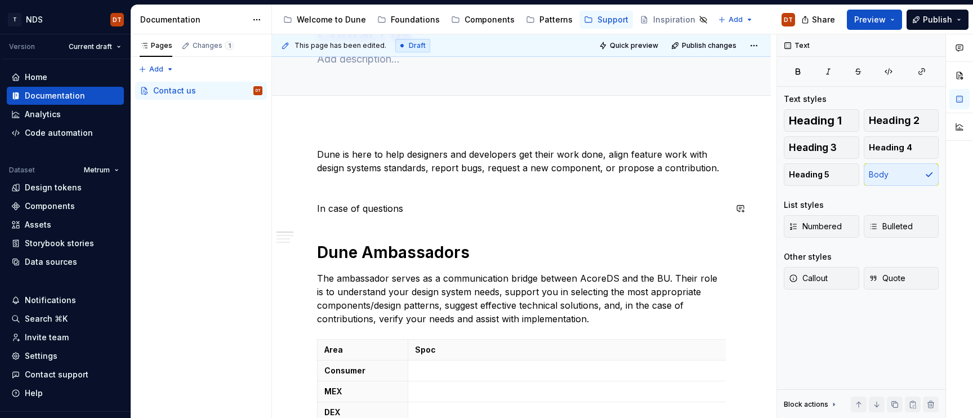
scroll to position [81, 0]
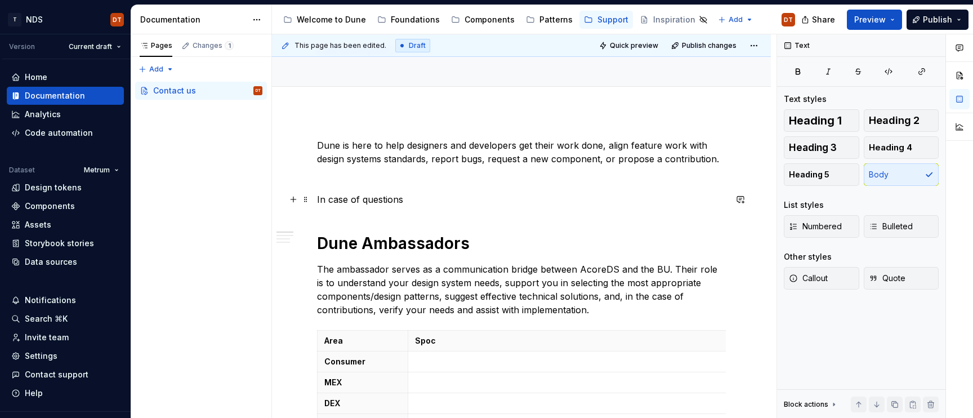
click at [397, 200] on p "In case of questions" at bounding box center [521, 200] width 409 height 14
click at [402, 199] on p "In case of questions" at bounding box center [521, 200] width 409 height 14
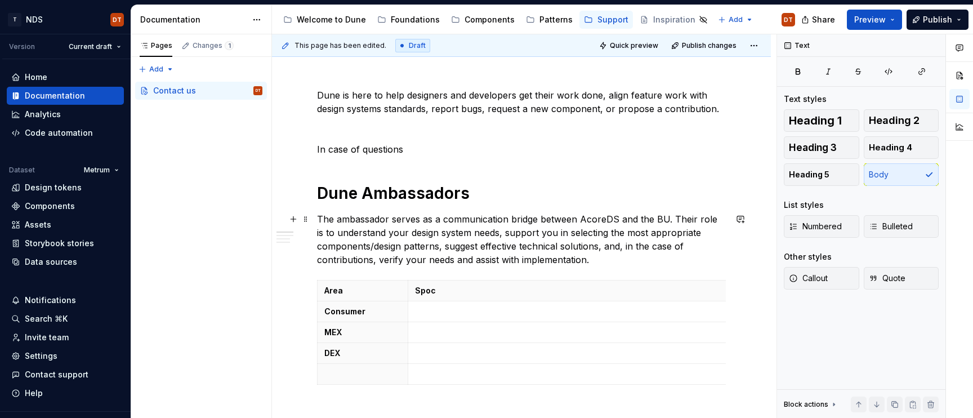
scroll to position [131, 0]
click at [384, 147] on p "In case of questions" at bounding box center [521, 150] width 409 height 14
drag, startPoint x: 393, startPoint y: 147, endPoint x: 403, endPoint y: 149, distance: 9.8
click at [394, 147] on p "In case of questions" at bounding box center [521, 150] width 409 height 14
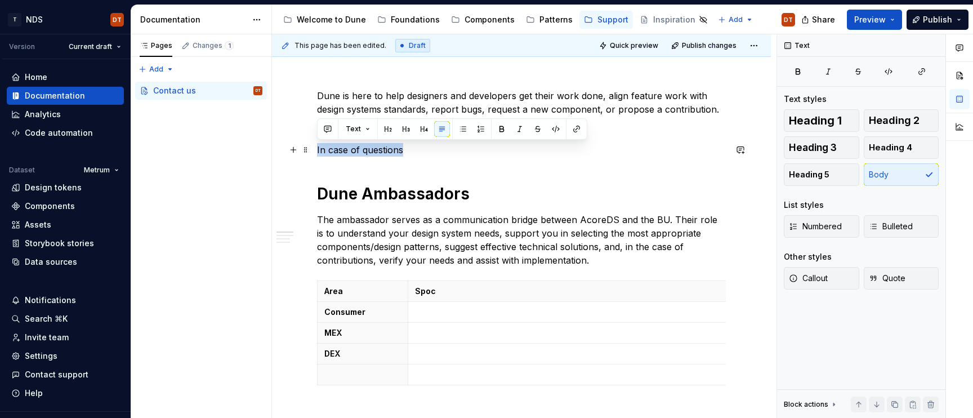
drag, startPoint x: 404, startPoint y: 149, endPoint x: 358, endPoint y: 151, distance: 46.2
click at [319, 145] on p "In case of questions" at bounding box center [521, 150] width 409 height 14
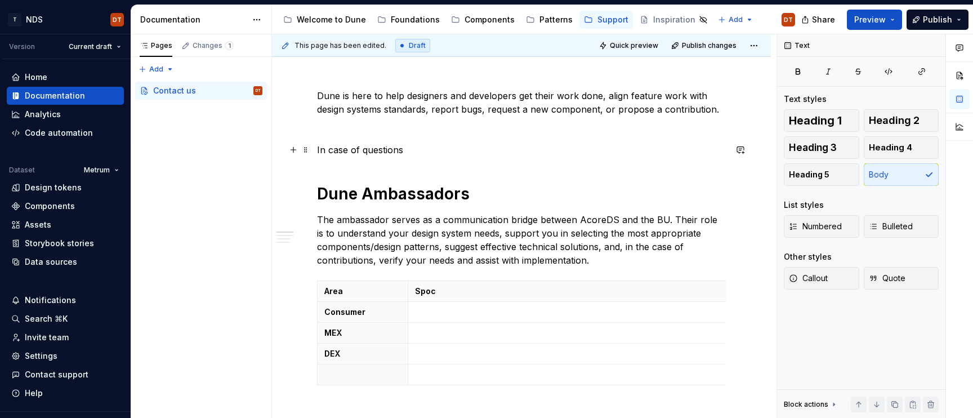
drag, startPoint x: 390, startPoint y: 154, endPoint x: 399, endPoint y: 153, distance: 9.6
click at [392, 154] on p "In case of questions" at bounding box center [521, 150] width 409 height 14
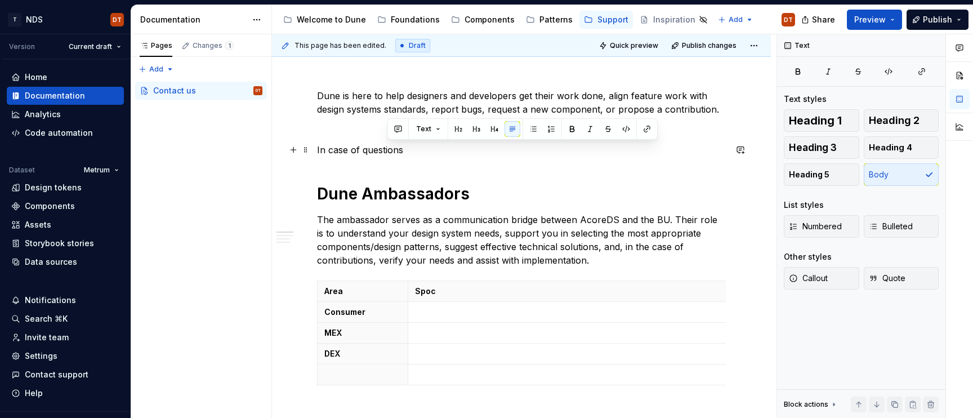
drag, startPoint x: 400, startPoint y: 152, endPoint x: 407, endPoint y: 151, distance: 7.4
click at [401, 152] on p "In case of questions" at bounding box center [521, 150] width 409 height 14
drag, startPoint x: 407, startPoint y: 151, endPoint x: 432, endPoint y: 151, distance: 25.3
click at [407, 151] on p "In case of questions" at bounding box center [521, 150] width 409 height 14
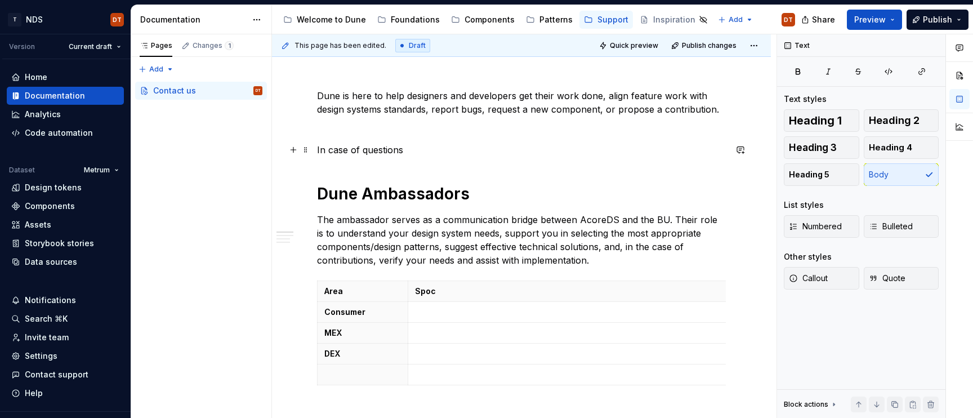
click at [409, 151] on p "In case of questions" at bounding box center [521, 150] width 409 height 14
drag, startPoint x: 378, startPoint y: 147, endPoint x: 404, endPoint y: 149, distance: 25.4
click at [378, 147] on p "In case of questions" at bounding box center [521, 150] width 409 height 14
click at [413, 150] on p "In case of questions" at bounding box center [521, 150] width 409 height 14
click at [401, 151] on p "In case of questions" at bounding box center [521, 150] width 409 height 14
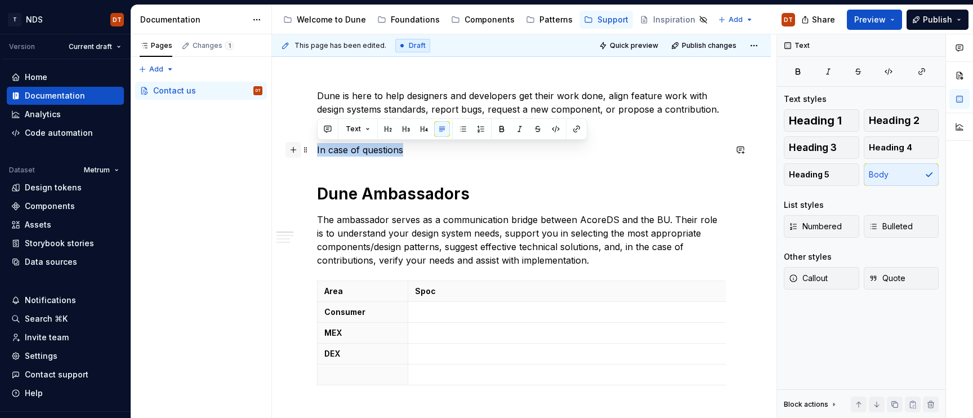
drag, startPoint x: 383, startPoint y: 150, endPoint x: 290, endPoint y: 147, distance: 92.4
click at [317, 147] on div "Dune is here to help designers and developers get their work done, align featur…" at bounding box center [521, 382] width 409 height 587
click at [814, 122] on span "Heading 1" at bounding box center [815, 120] width 53 height 11
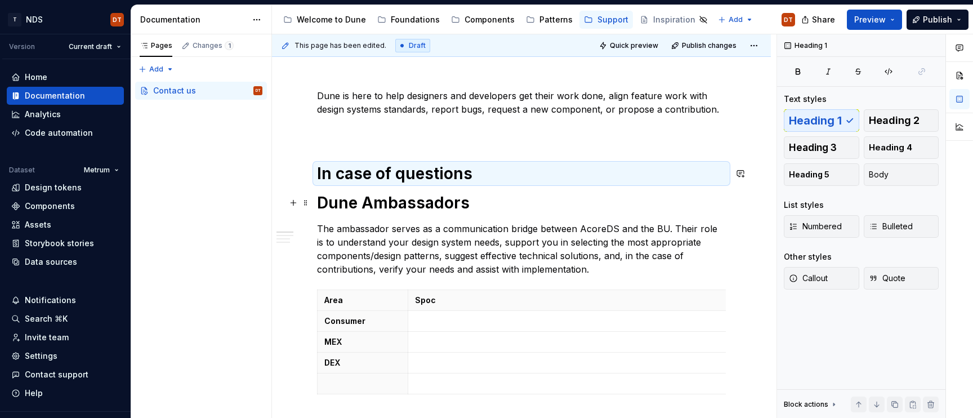
click at [436, 199] on h1 "Dune Ambassadors" at bounding box center [521, 203] width 409 height 20
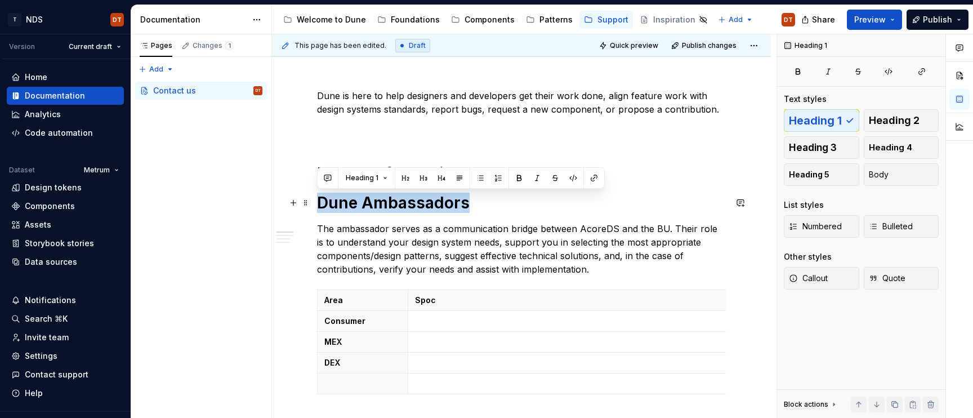
drag, startPoint x: 432, startPoint y: 204, endPoint x: 451, endPoint y: 189, distance: 24.4
click at [317, 203] on h1 "Dune Ambassadors" at bounding box center [521, 203] width 409 height 20
click at [891, 121] on span "Heading 2" at bounding box center [894, 120] width 51 height 11
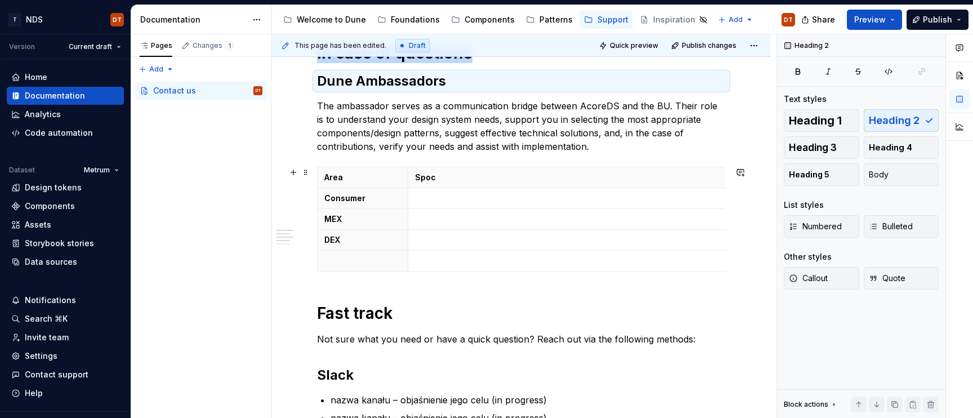
scroll to position [277, 0]
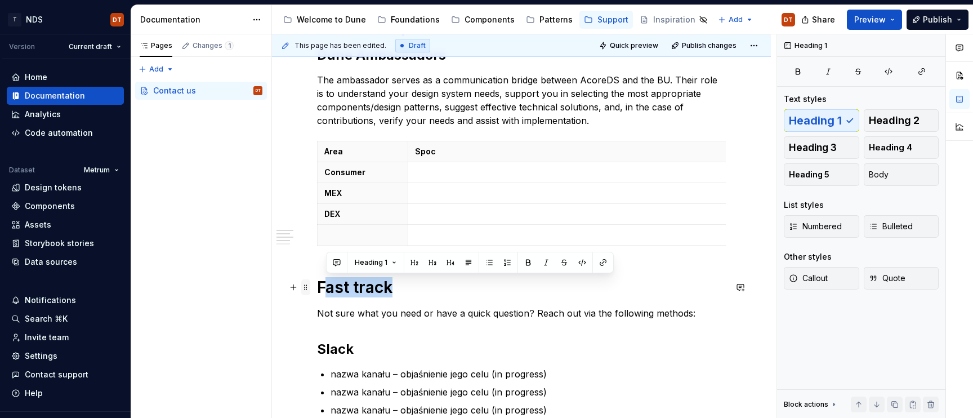
drag, startPoint x: 407, startPoint y: 288, endPoint x: 301, endPoint y: 287, distance: 106.4
click at [317, 287] on div "Dune is here to help designers and developers get their work done, align featur…" at bounding box center [521, 239] width 409 height 593
click at [399, 284] on h1 "Fast track" at bounding box center [521, 287] width 409 height 20
drag, startPoint x: 410, startPoint y: 286, endPoint x: 451, endPoint y: 272, distance: 43.8
click at [312, 288] on div "Dune is here to help designers and developers get their work done, align featur…" at bounding box center [521, 289] width 499 height 746
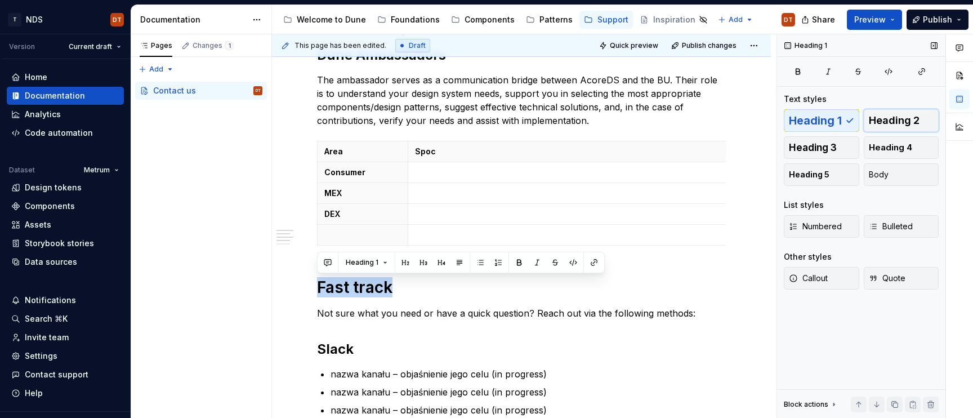
click at [903, 120] on span "Heading 2" at bounding box center [894, 120] width 51 height 11
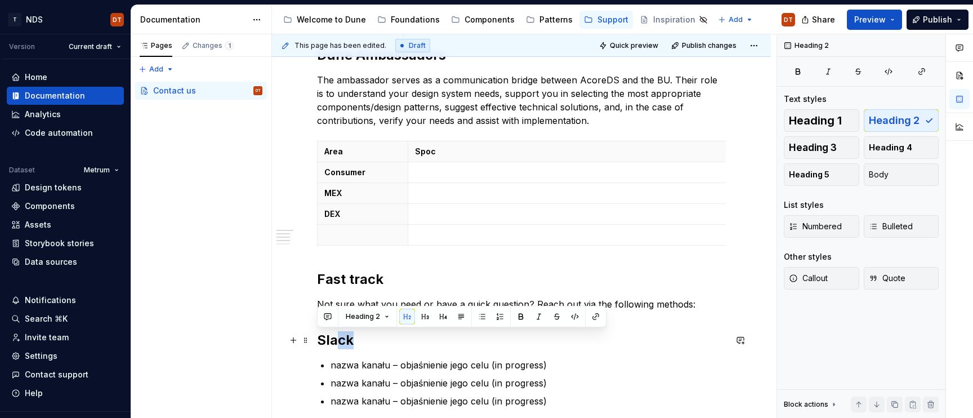
drag, startPoint x: 342, startPoint y: 340, endPoint x: 324, endPoint y: 337, distance: 18.3
click at [310, 339] on div "Dune is here to help designers and developers get their work done, align featur…" at bounding box center [521, 284] width 499 height 737
drag, startPoint x: 816, startPoint y: 146, endPoint x: 775, endPoint y: 166, distance: 45.6
click at [814, 148] on span "Heading 3" at bounding box center [813, 147] width 48 height 11
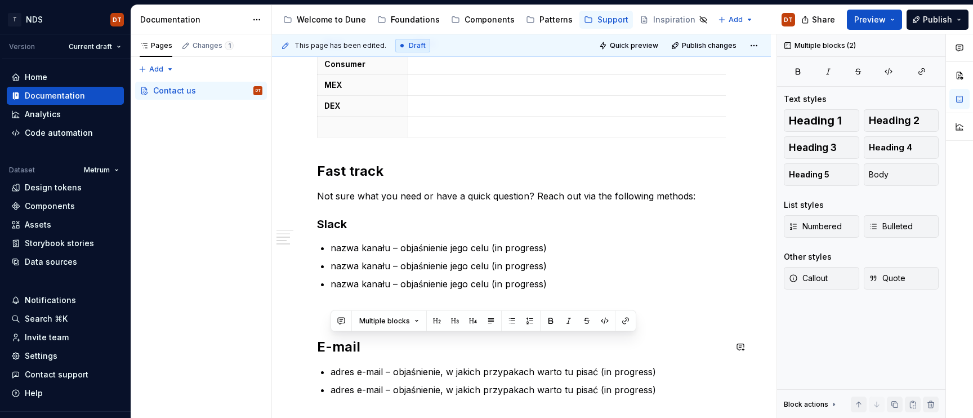
scroll to position [387, 0]
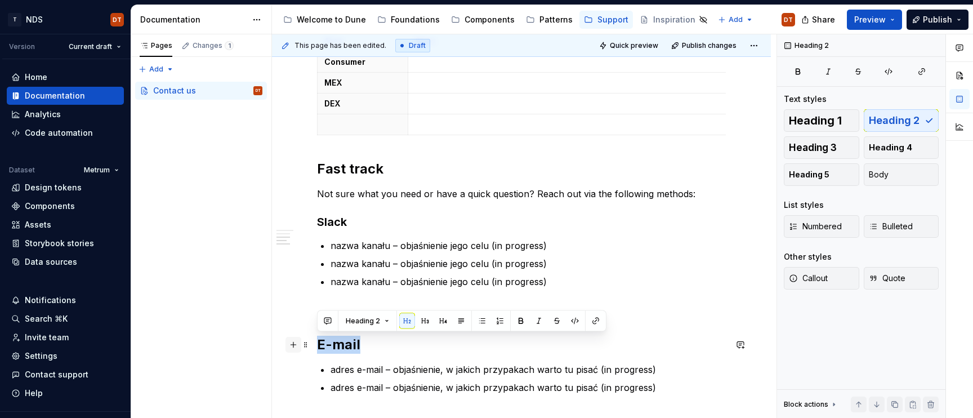
drag, startPoint x: 340, startPoint y: 362, endPoint x: 294, endPoint y: 343, distance: 50.0
click at [317, 340] on div "Dune is here to help designers and developers get their work done, align featur…" at bounding box center [521, 119] width 409 height 575
click at [812, 143] on span "Heading 3" at bounding box center [813, 147] width 48 height 11
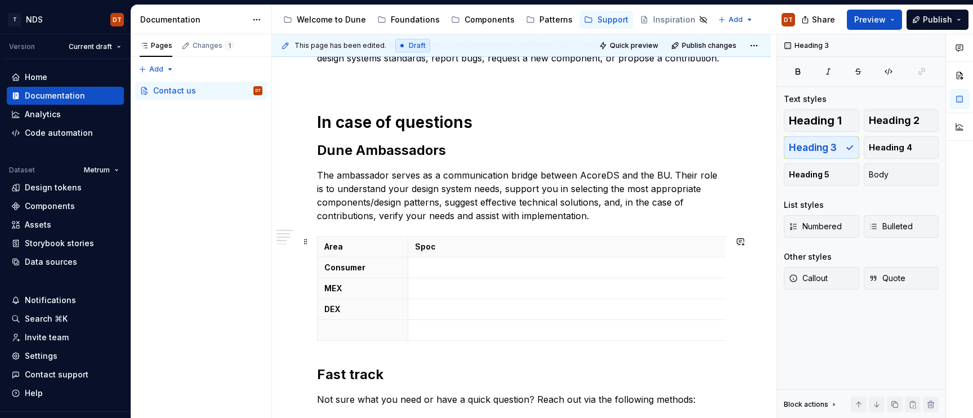
scroll to position [150, 0]
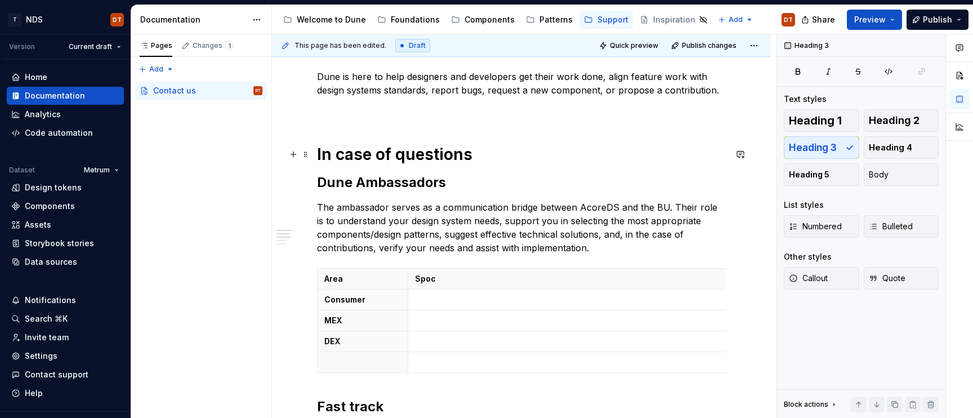
click at [494, 159] on h1 "In case of questions" at bounding box center [521, 154] width 409 height 20
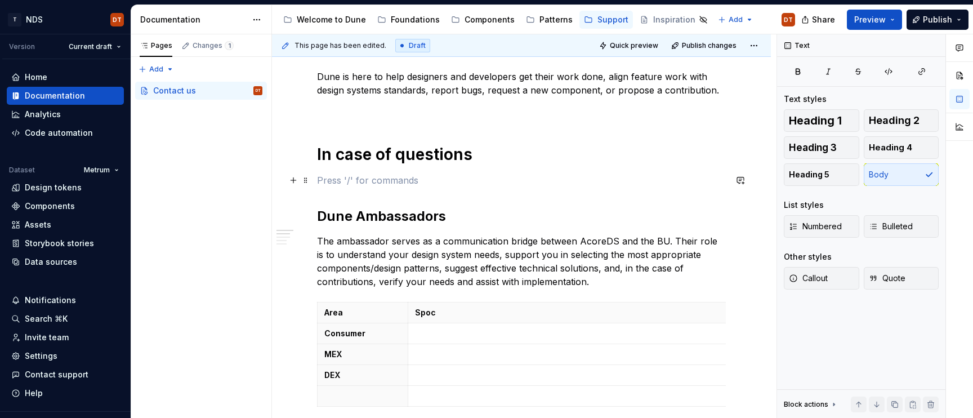
click at [320, 178] on p at bounding box center [521, 180] width 409 height 14
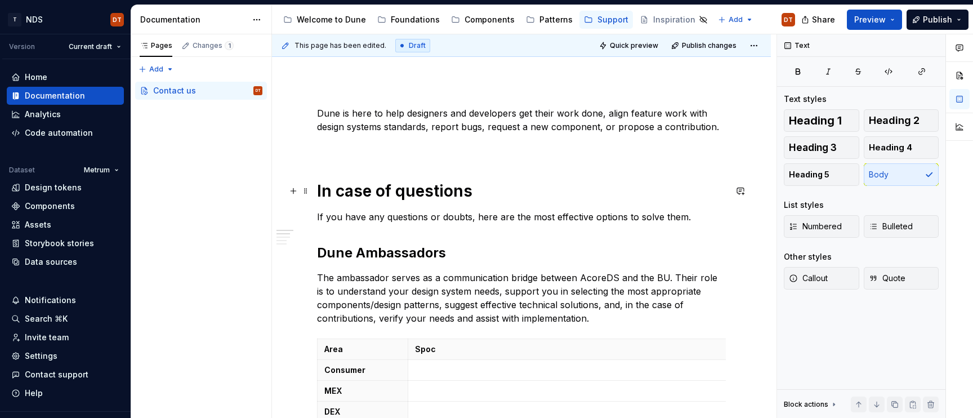
scroll to position [103, 0]
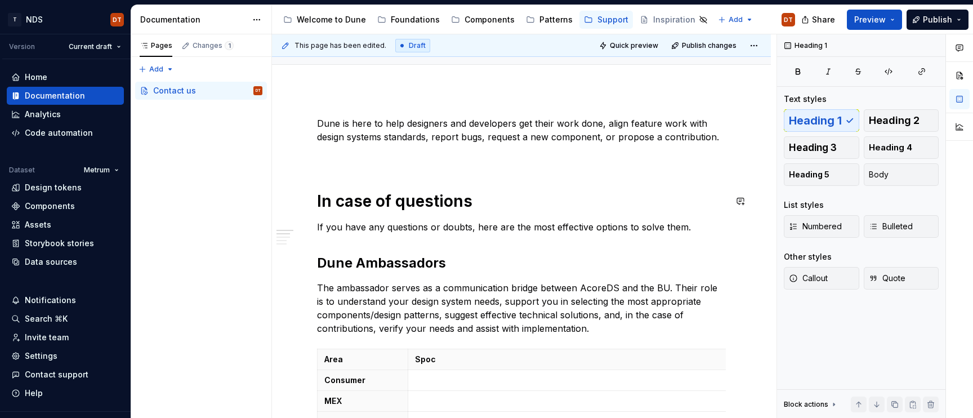
click at [387, 170] on div "Dune is here to help designers and developers get their work done, align featur…" at bounding box center [521, 410] width 409 height 587
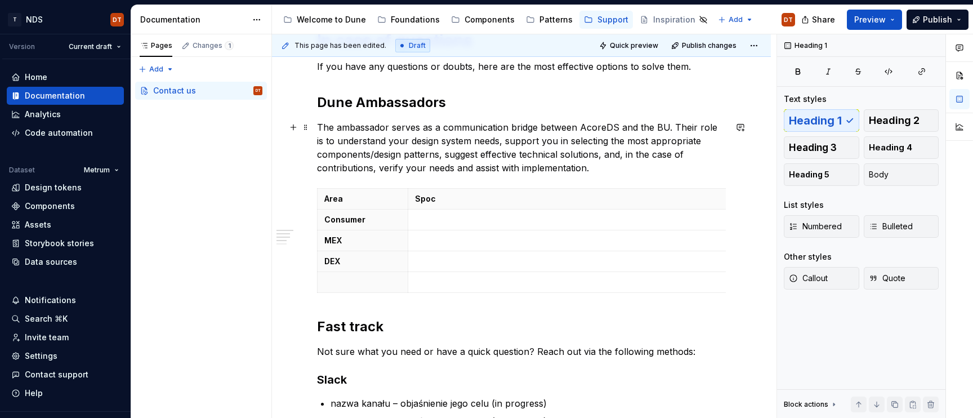
scroll to position [239, 0]
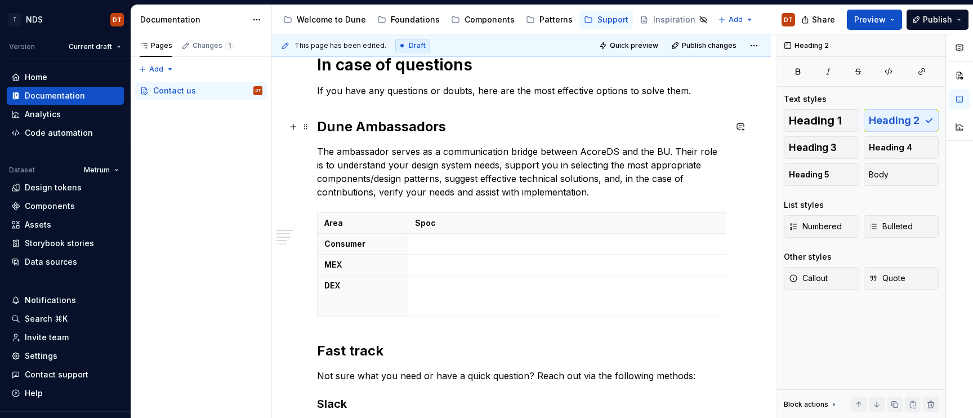
drag, startPoint x: 317, startPoint y: 127, endPoint x: 333, endPoint y: 126, distance: 16.4
click at [317, 127] on h2 "Dune Ambassadors" at bounding box center [521, 127] width 409 height 18
click at [877, 226] on icon "button" at bounding box center [873, 226] width 9 height 9
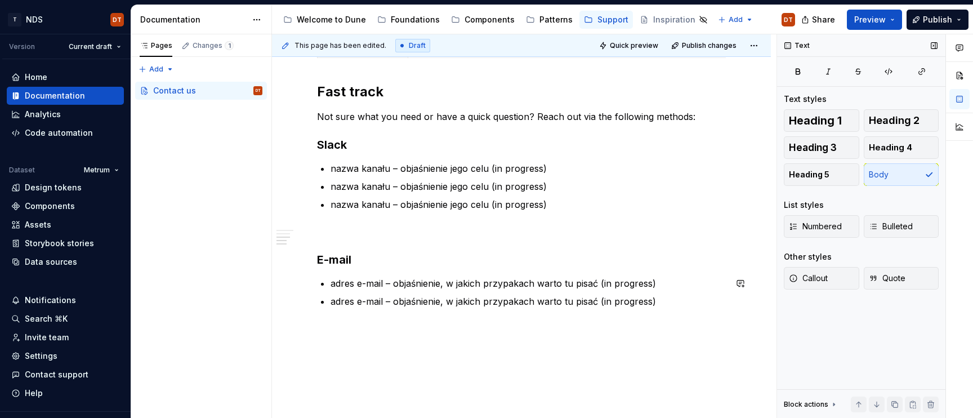
scroll to position [526, 0]
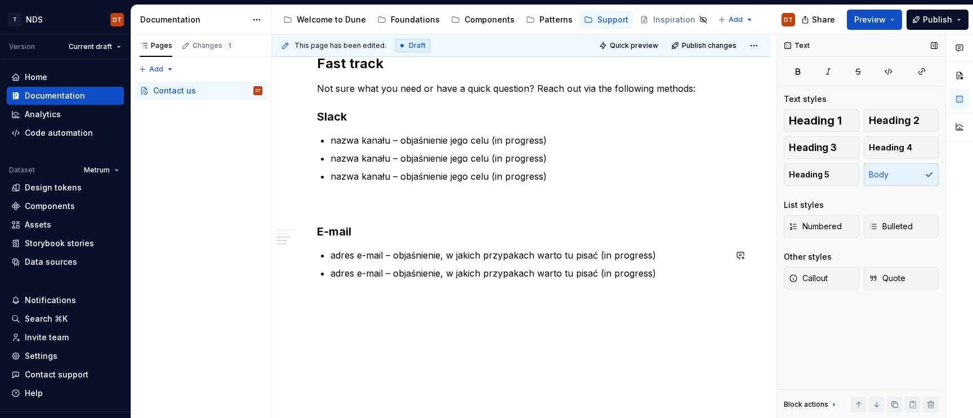
click at [330, 328] on div "This page has been edited. Draft Quick preview Publish changes Contact us Edit …" at bounding box center [524, 226] width 504 height 384
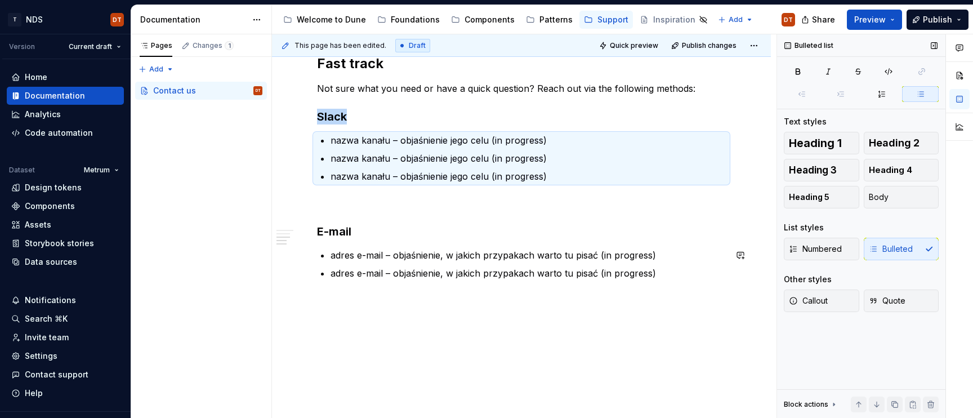
click at [439, 310] on div "Dune is here to help designers and developers get their work done, align featur…" at bounding box center [521, 42] width 499 height 753
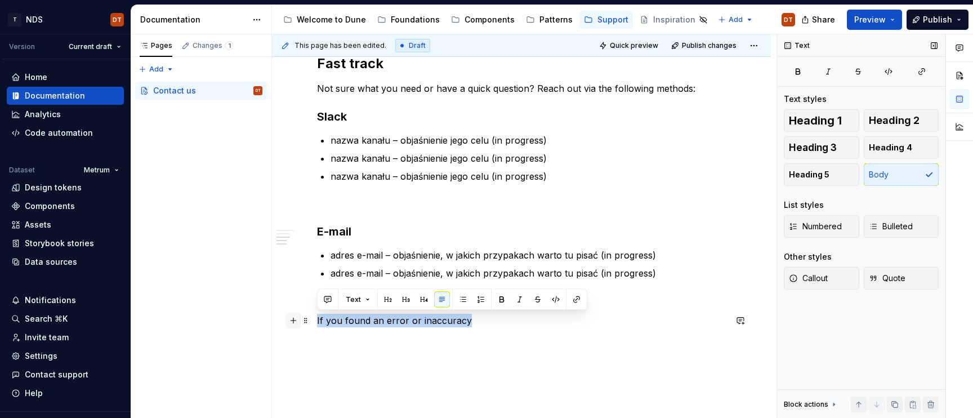
drag, startPoint x: 381, startPoint y: 322, endPoint x: 293, endPoint y: 321, distance: 87.8
click at [317, 321] on div "Dune is here to help designers and developers get their work done, align featur…" at bounding box center [521, 16] width 409 height 647
click at [813, 120] on span "Heading 1" at bounding box center [815, 120] width 53 height 11
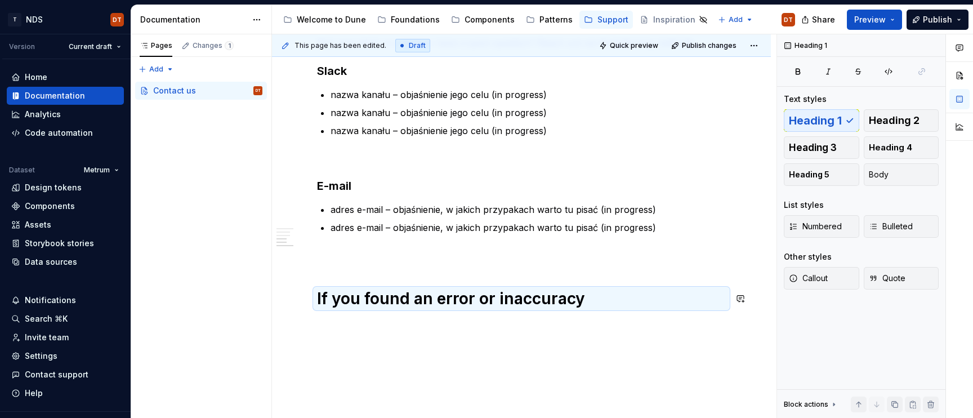
scroll to position [581, 0]
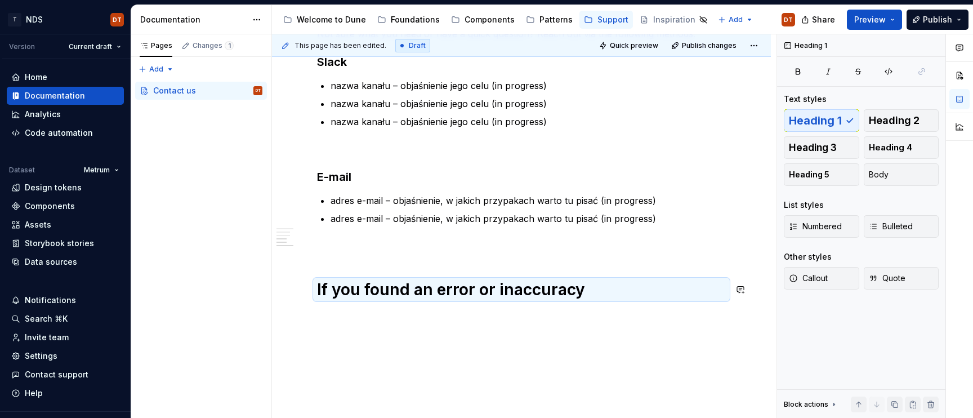
click at [362, 326] on div "This page has been edited. Draft Quick preview Publish changes Contact us Edit …" at bounding box center [524, 226] width 504 height 384
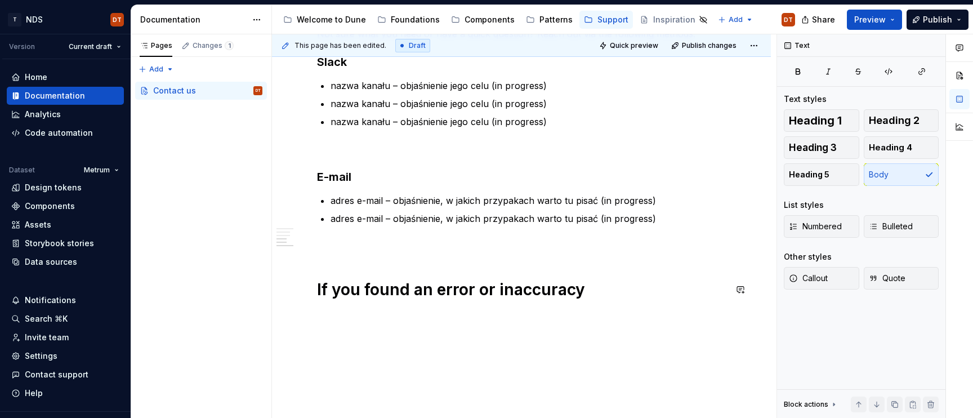
click at [326, 316] on div "Dune is here to help designers and developers get their work done, align featur…" at bounding box center [521, 25] width 499 height 827
click at [325, 312] on p at bounding box center [521, 315] width 409 height 14
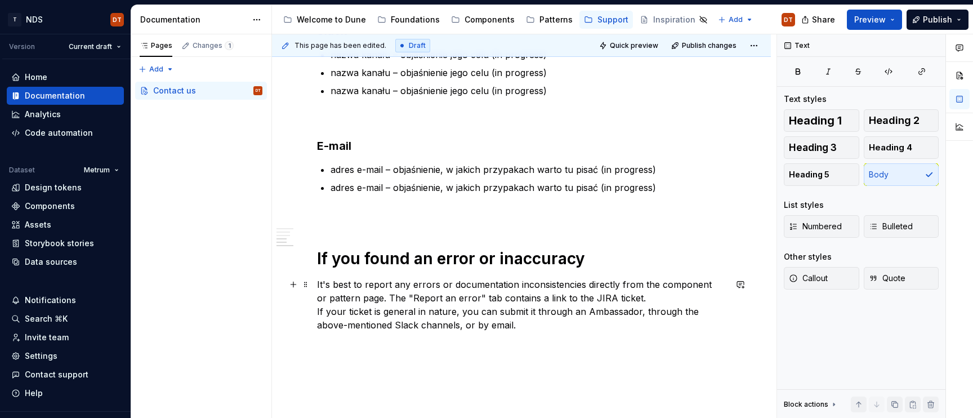
scroll to position [621, 0]
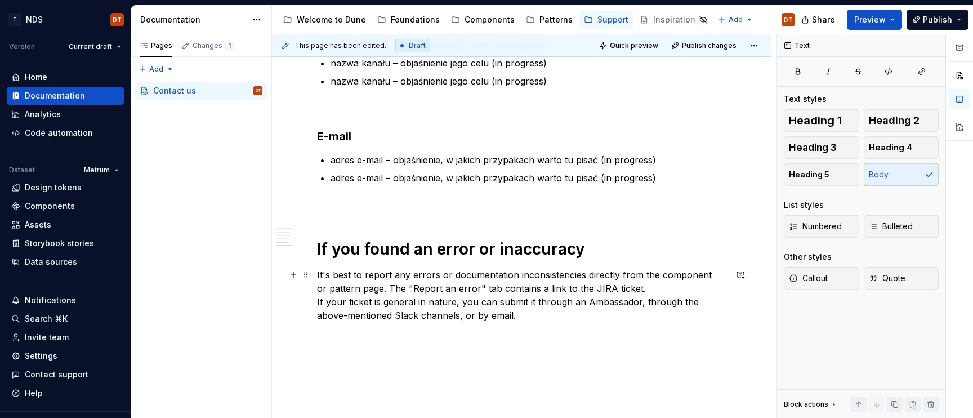
click at [547, 290] on p "It's best to report any errors or documentation inconsistencies directly from t…" at bounding box center [521, 295] width 409 height 54
click at [653, 287] on p "It's best to report any errors or documentation inconsistencies directly from t…" at bounding box center [521, 295] width 409 height 54
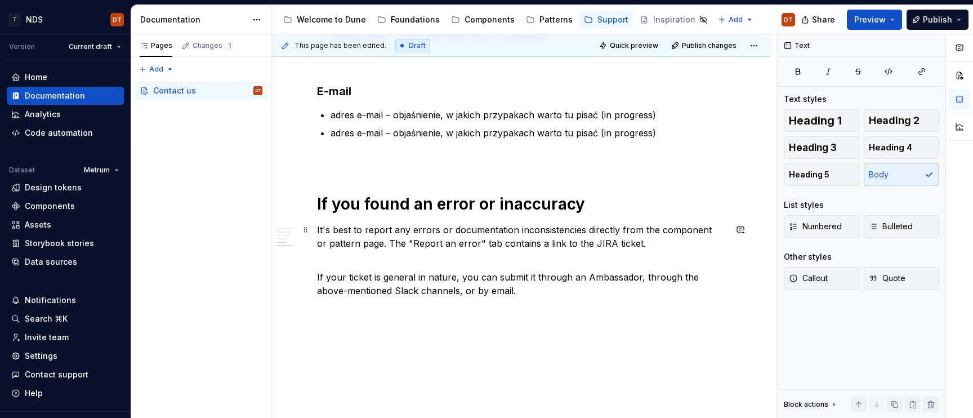
scroll to position [674, 0]
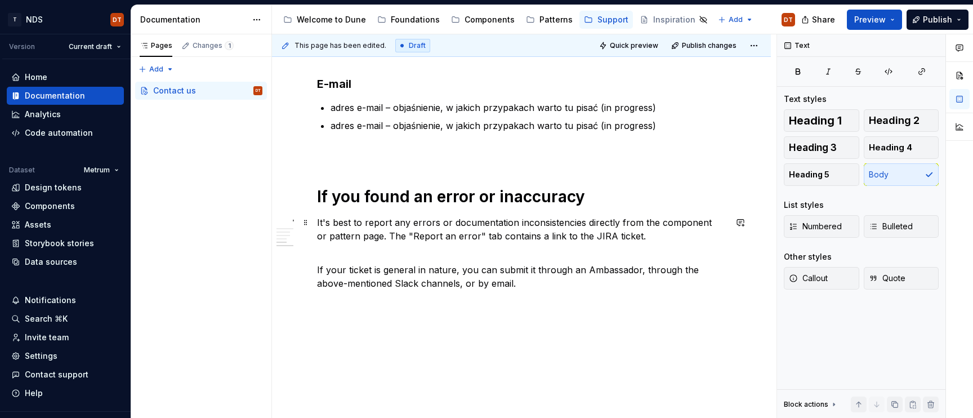
drag, startPoint x: 423, startPoint y: 234, endPoint x: 414, endPoint y: 233, distance: 9.1
click at [423, 234] on p "It's best to report any errors or documentation inconsistencies directly from t…" at bounding box center [521, 229] width 409 height 27
drag, startPoint x: 437, startPoint y: 275, endPoint x: 491, endPoint y: 272, distance: 54.1
click at [437, 275] on p "If your ticket is general in nature, you can submit it through an Ambassador, t…" at bounding box center [521, 269] width 409 height 41
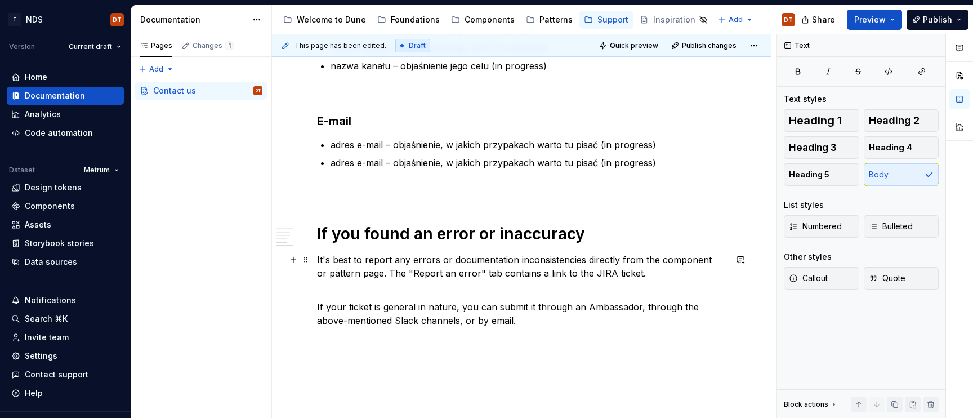
scroll to position [684, 0]
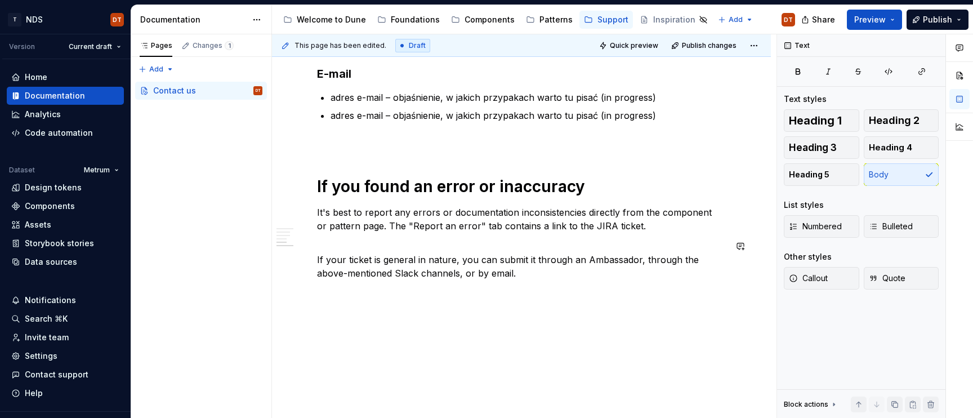
click at [318, 184] on h1 "If you found an error or inaccuracy" at bounding box center [521, 186] width 409 height 20
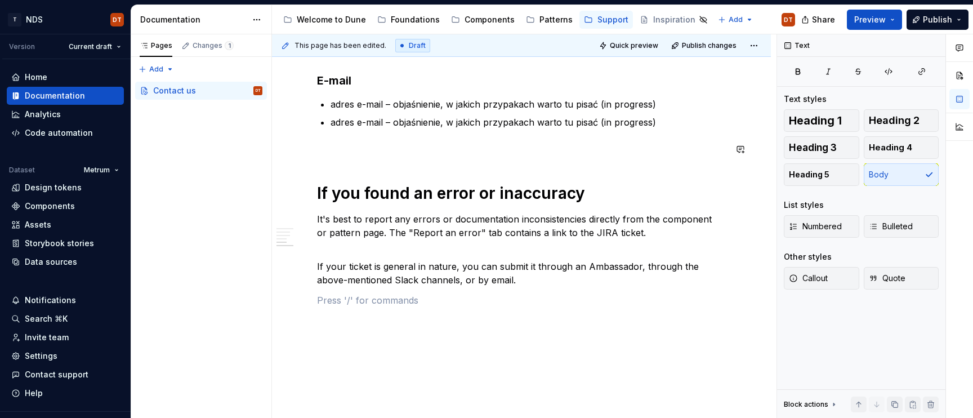
scroll to position [704, 0]
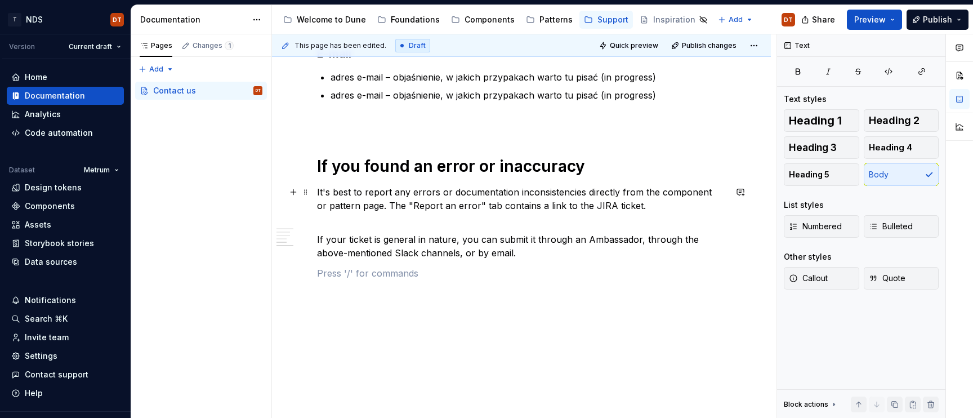
click at [401, 195] on p "It's best to report any errors or documentation inconsistencies directly from t…" at bounding box center [521, 198] width 409 height 27
click at [328, 295] on p at bounding box center [521, 294] width 409 height 14
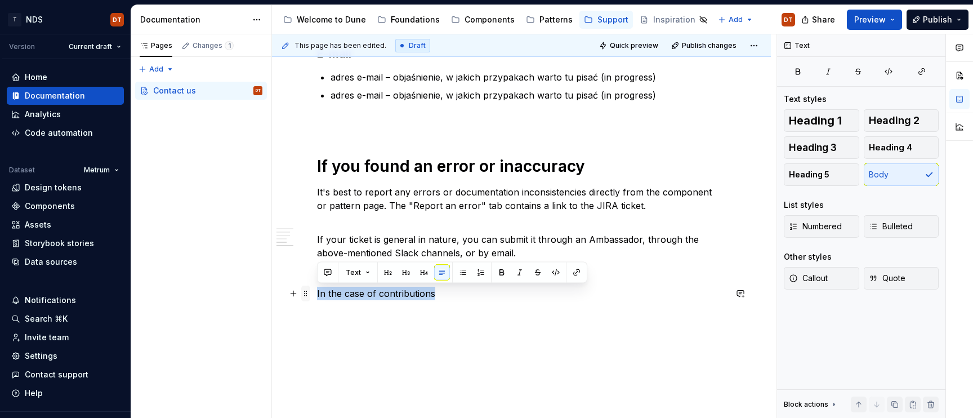
drag, startPoint x: 442, startPoint y: 291, endPoint x: 310, endPoint y: 290, distance: 132.3
drag, startPoint x: 827, startPoint y: 122, endPoint x: 773, endPoint y: 134, distance: 56.0
click at [827, 122] on span "Heading 1" at bounding box center [815, 120] width 53 height 11
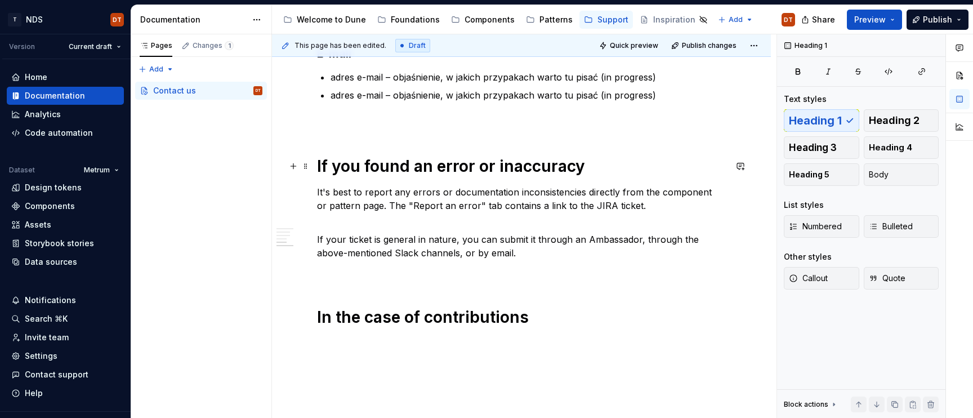
click at [512, 164] on h1 "If you found an error or inaccuracy" at bounding box center [521, 166] width 409 height 20
click at [551, 315] on h1 "In the case of contributions" at bounding box center [521, 316] width 409 height 20
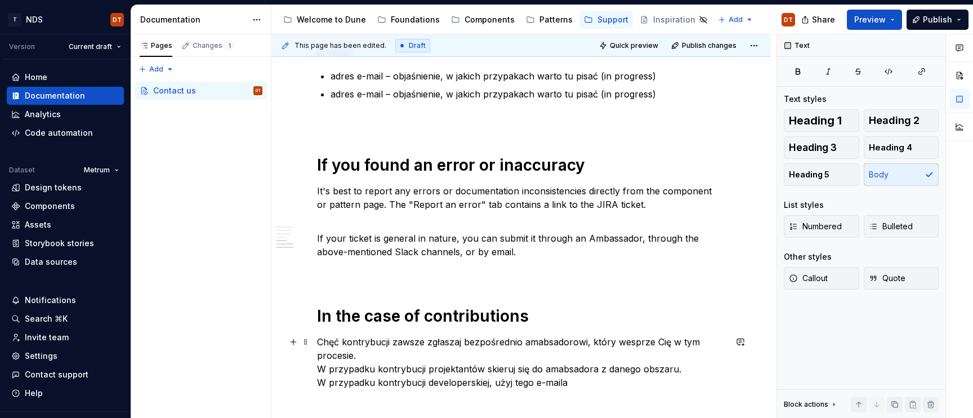
scroll to position [706, 0]
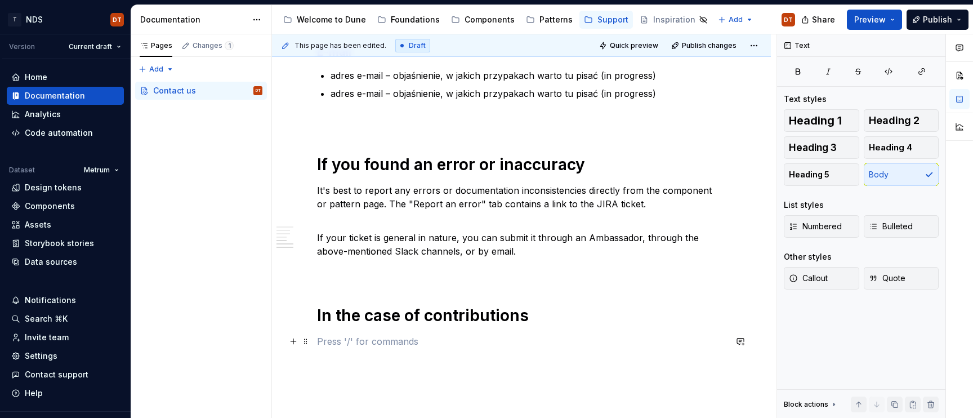
click at [323, 340] on p at bounding box center [521, 341] width 409 height 14
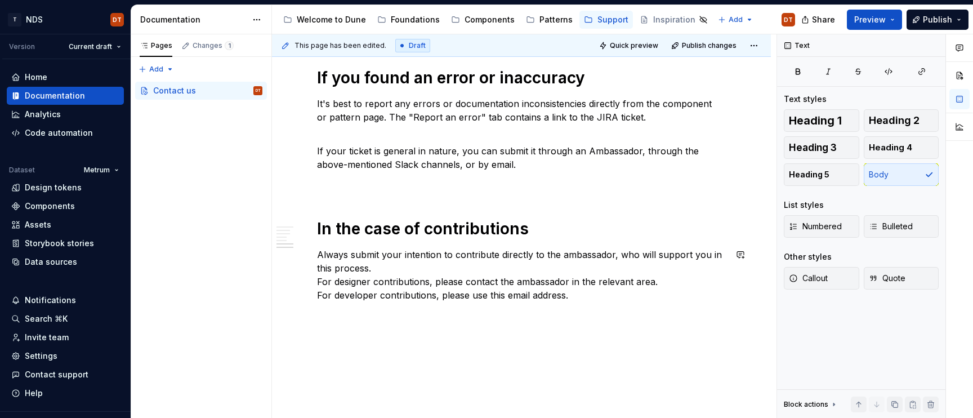
scroll to position [793, 0]
drag, startPoint x: 377, startPoint y: 268, endPoint x: 390, endPoint y: 265, distance: 13.2
click at [377, 268] on p "Always submit your intention to contribute directly to the ambassador, who will…" at bounding box center [521, 274] width 409 height 54
click at [404, 281] on p "Always submit your intention to contribute directly to the ambassador, who will…" at bounding box center [521, 274] width 409 height 54
drag, startPoint x: 431, startPoint y: 281, endPoint x: 390, endPoint y: 284, distance: 40.7
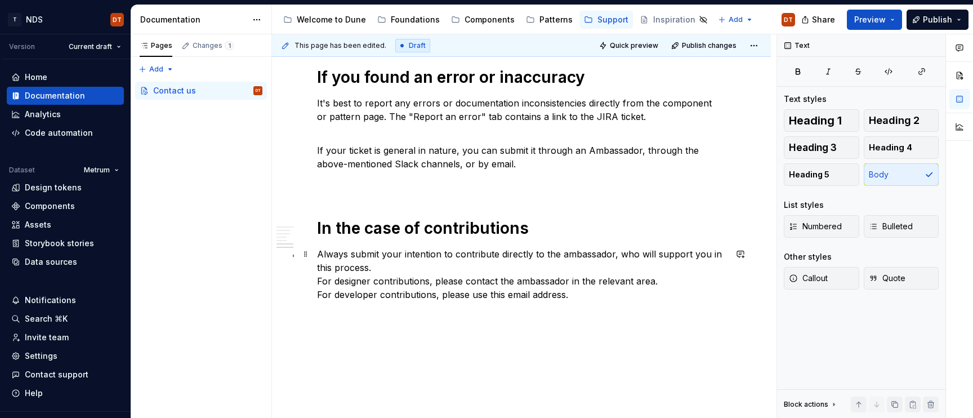
click at [431, 281] on p "Always submit your intention to contribute directly to the ambassador, who will…" at bounding box center [521, 274] width 409 height 54
drag, startPoint x: 356, startPoint y: 285, endPoint x: 335, endPoint y: 280, distance: 21.3
click at [355, 284] on p "Always submit your intention to contribute directly to the ambassador, who will…" at bounding box center [521, 274] width 409 height 54
click at [328, 280] on p "Always submit your intention to contribute directly to the ambassador, who will…" at bounding box center [521, 274] width 409 height 54
click at [319, 280] on p "Always submit your intention to contribute directly to the ambassador, who will…" at bounding box center [521, 274] width 409 height 54
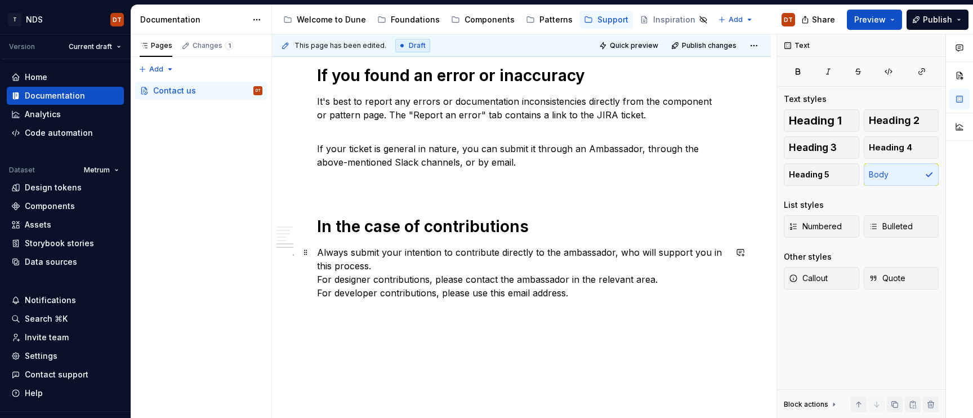
scroll to position [799, 0]
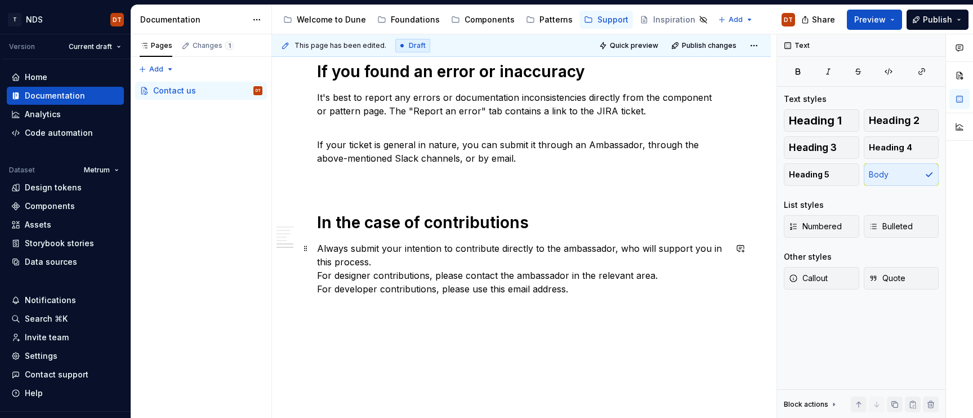
click at [379, 271] on p "Always submit your intention to contribute directly to the ambassador, who will…" at bounding box center [521, 268] width 409 height 54
click at [504, 249] on p "Always submit your intention to contribute directly to the ambassador, who will…" at bounding box center [521, 268] width 409 height 54
click at [496, 249] on p "Always submit your intention to contribute directly to the ambassador, who will…" at bounding box center [521, 268] width 409 height 54
click at [359, 278] on p "Always submit your intention to contribute directly to the ambassador, who will…" at bounding box center [521, 268] width 409 height 54
click at [352, 275] on p "Always submit your intention to contribute directly to the ambassador, who will…" at bounding box center [521, 268] width 409 height 54
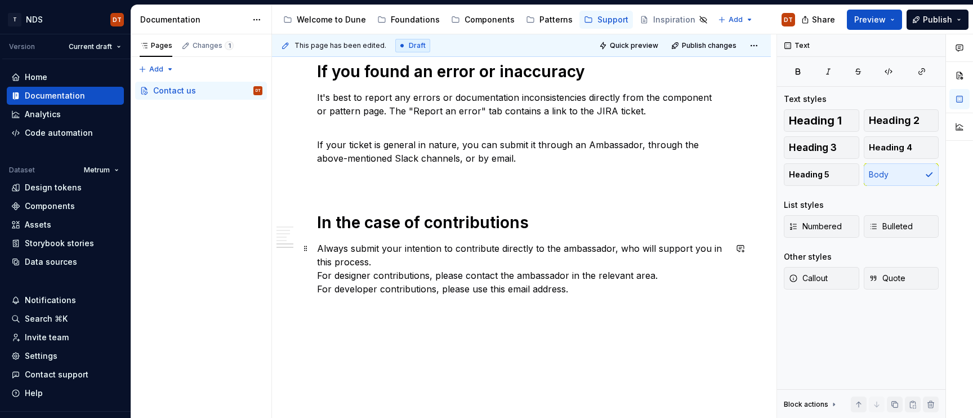
click at [388, 272] on p "Always submit your intention to contribute directly to the ambassador, who will…" at bounding box center [521, 268] width 409 height 54
type textarea "*"
drag, startPoint x: 318, startPoint y: 248, endPoint x: 341, endPoint y: 247, distance: 22.5
click at [319, 248] on p "Always submit your intention to contribute directly to the ambassador, who will…" at bounding box center [521, 268] width 409 height 54
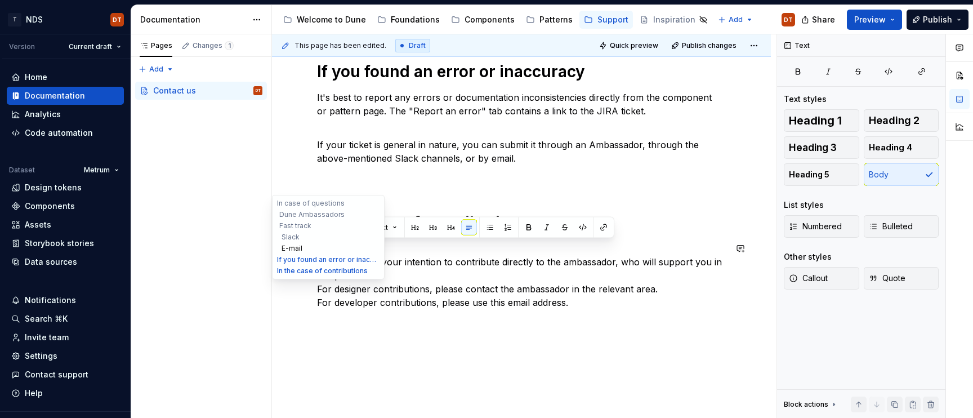
drag, startPoint x: 384, startPoint y: 248, endPoint x: 345, endPoint y: 246, distance: 38.9
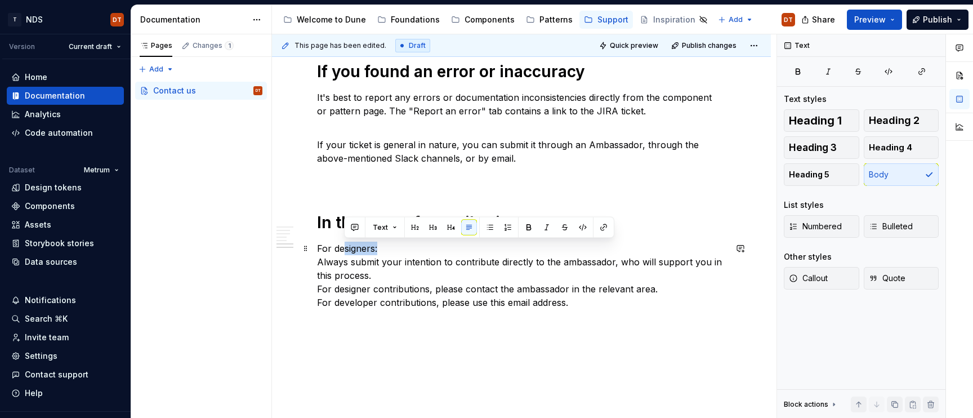
click at [435, 250] on p "For designers: Always submit your intention to contribute directly to the ambas…" at bounding box center [521, 275] width 409 height 68
drag, startPoint x: 381, startPoint y: 248, endPoint x: 371, endPoint y: 250, distance: 10.4
click at [323, 247] on p "For designers: Always submit your intention to contribute directly to the ambas…" at bounding box center [521, 275] width 409 height 68
click at [383, 249] on p "For designers: Always submit your intention to contribute directly to the ambas…" at bounding box center [521, 275] width 409 height 68
drag, startPoint x: 377, startPoint y: 248, endPoint x: 357, endPoint y: 241, distance: 20.1
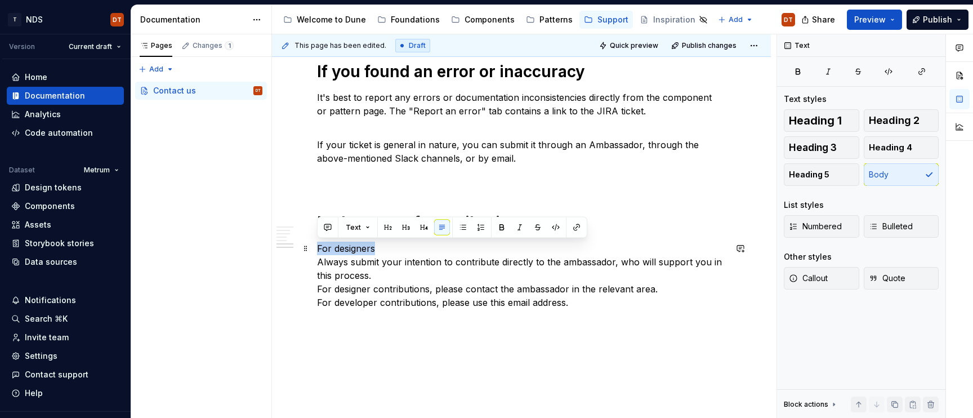
click at [886, 118] on span "Heading 2" at bounding box center [894, 120] width 51 height 11
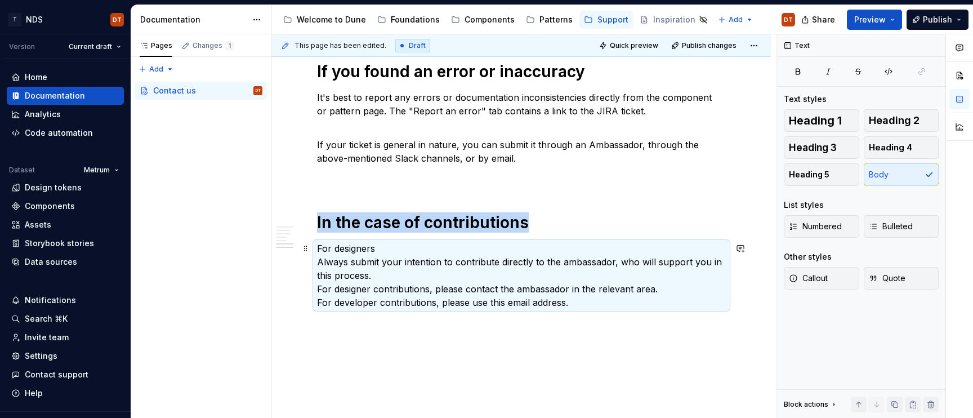
click at [414, 259] on p "For designers Always submit your intention to contribute directly to the ambass…" at bounding box center [521, 275] width 409 height 68
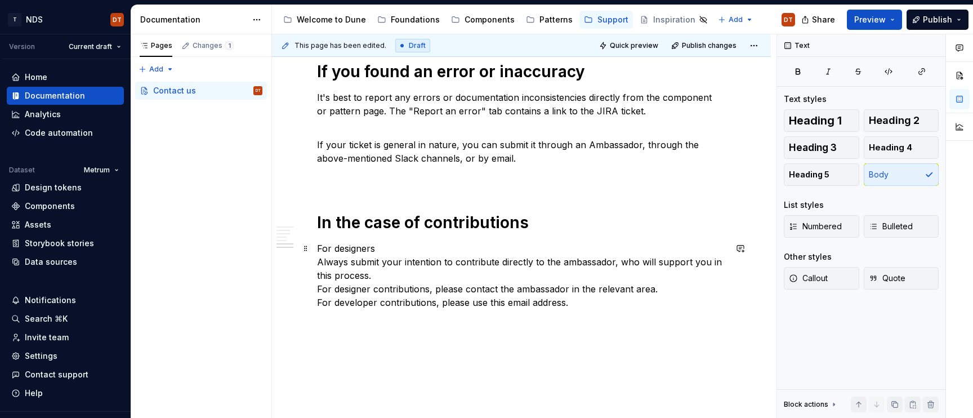
click at [395, 249] on p "For designers Always submit your intention to contribute directly to the ambass…" at bounding box center [521, 275] width 409 height 68
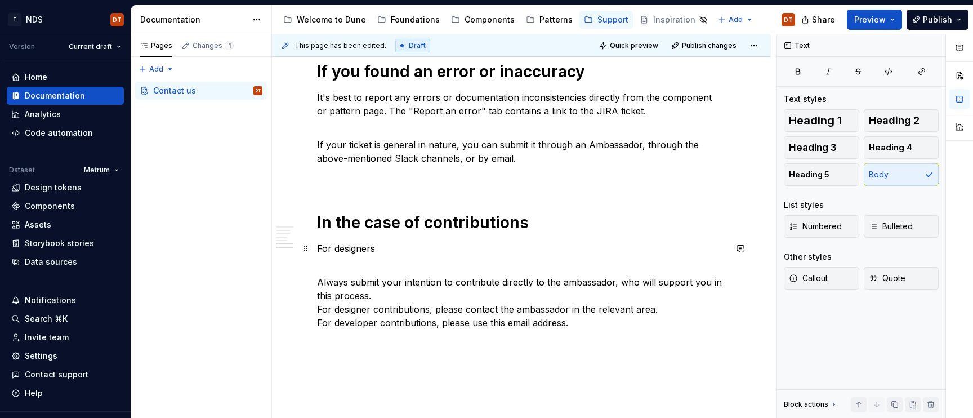
click at [350, 245] on p "For designers" at bounding box center [521, 248] width 409 height 14
click at [419, 249] on p "For designers" at bounding box center [521, 248] width 409 height 14
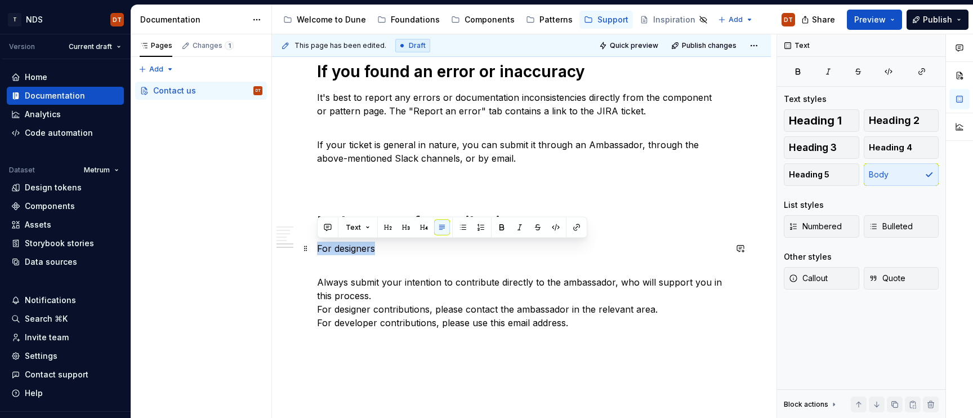
drag, startPoint x: 377, startPoint y: 247, endPoint x: 321, endPoint y: 243, distance: 55.8
click at [884, 123] on span "Heading 2" at bounding box center [894, 120] width 51 height 11
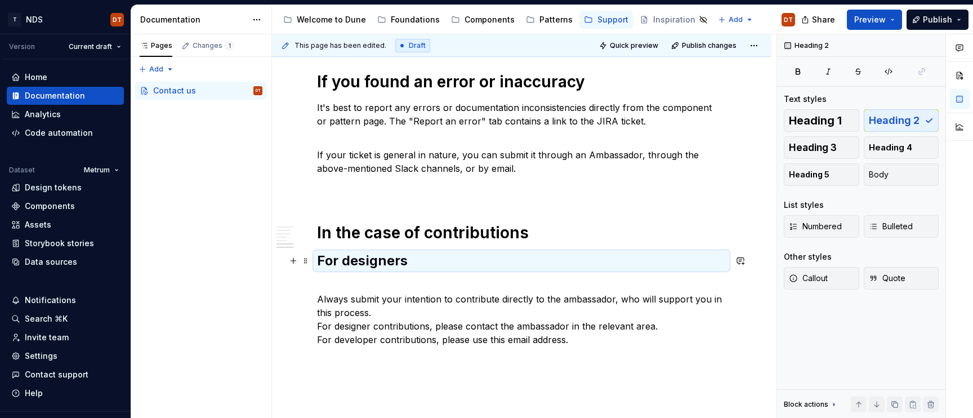
scroll to position [759, 0]
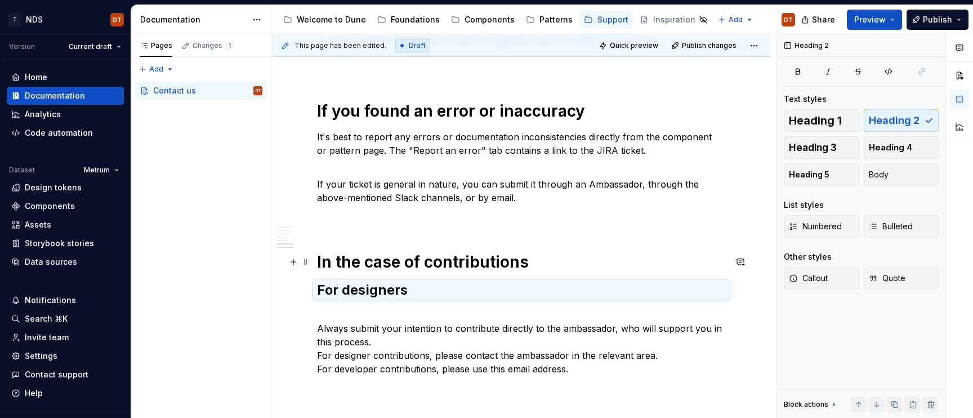
click at [526, 266] on h1 "In the case of contributions" at bounding box center [521, 262] width 409 height 20
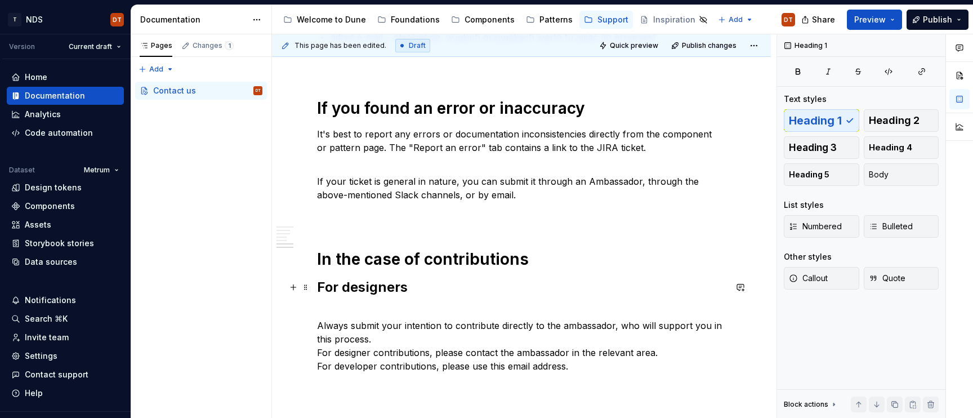
drag, startPoint x: 395, startPoint y: 286, endPoint x: 404, endPoint y: 284, distance: 9.3
click at [396, 286] on h2 "For designers" at bounding box center [521, 287] width 409 height 18
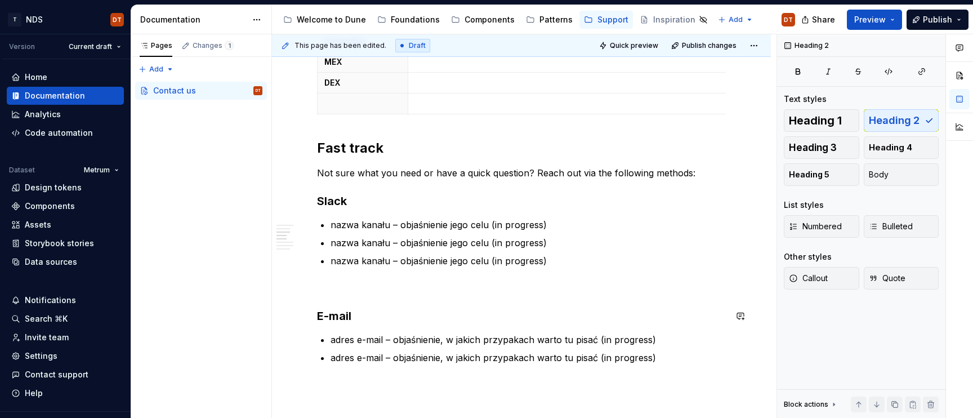
scroll to position [438, 0]
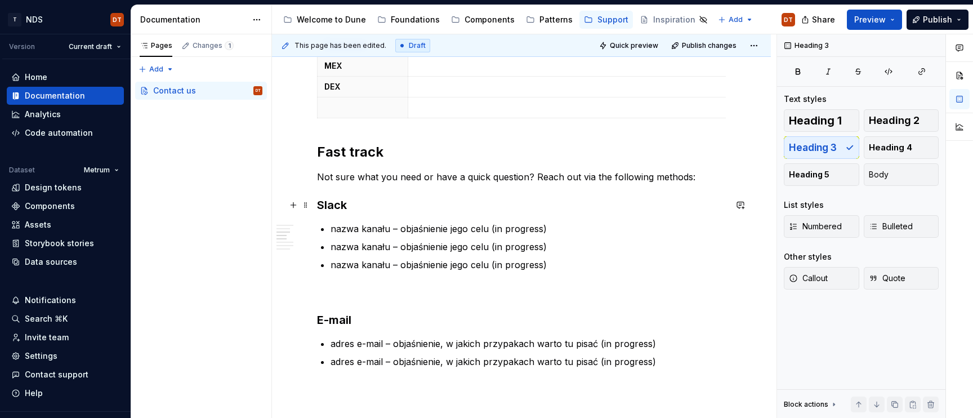
click at [384, 201] on h3 "Slack" at bounding box center [521, 205] width 409 height 16
click at [334, 188] on div "Dune is here to help designers and developers get their work done, align featur…" at bounding box center [521, 239] width 409 height 915
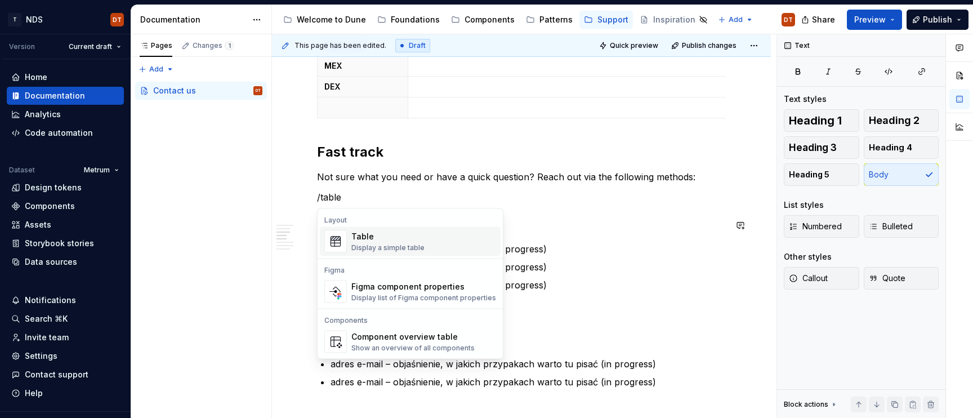
click at [358, 238] on div "Table" at bounding box center [387, 236] width 73 height 11
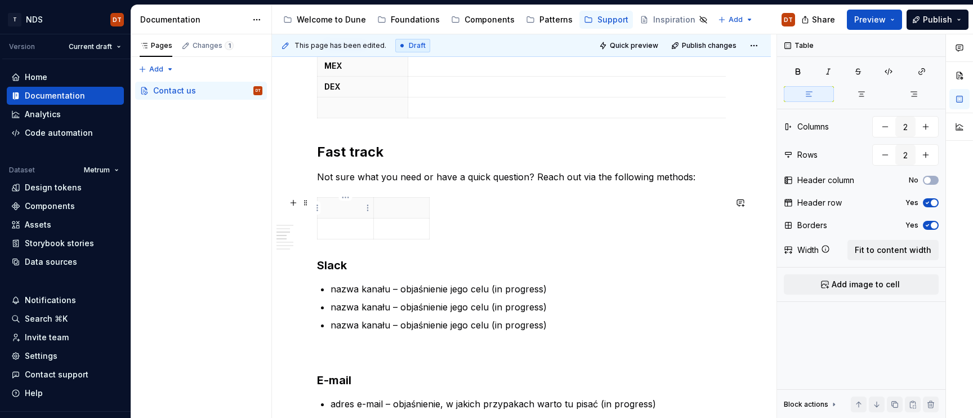
click at [344, 208] on p at bounding box center [345, 207] width 42 height 11
click at [390, 206] on p at bounding box center [402, 207] width 42 height 11
click at [348, 225] on p at bounding box center [345, 228] width 42 height 11
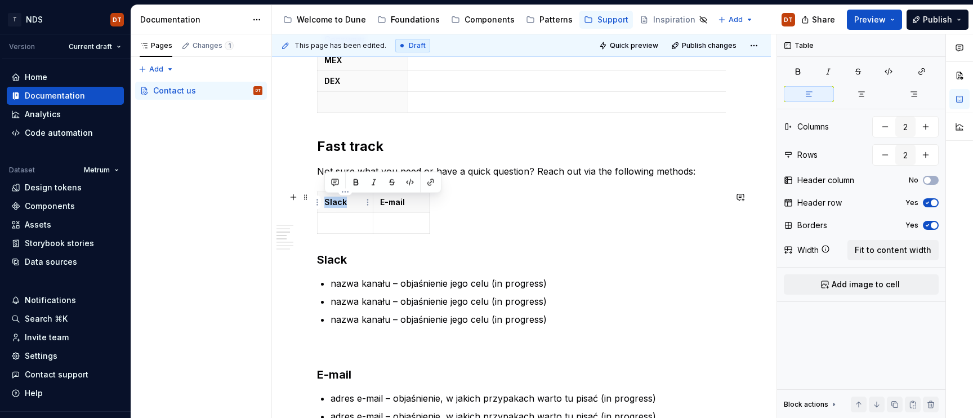
drag, startPoint x: 344, startPoint y: 203, endPoint x: 321, endPoint y: 202, distance: 23.7
click at [321, 202] on th "Slack" at bounding box center [345, 202] width 56 height 21
drag, startPoint x: 931, startPoint y: 180, endPoint x: 923, endPoint y: 180, distance: 7.9
click at [930, 179] on icon "button" at bounding box center [927, 180] width 9 height 7
click at [345, 219] on p at bounding box center [345, 222] width 42 height 11
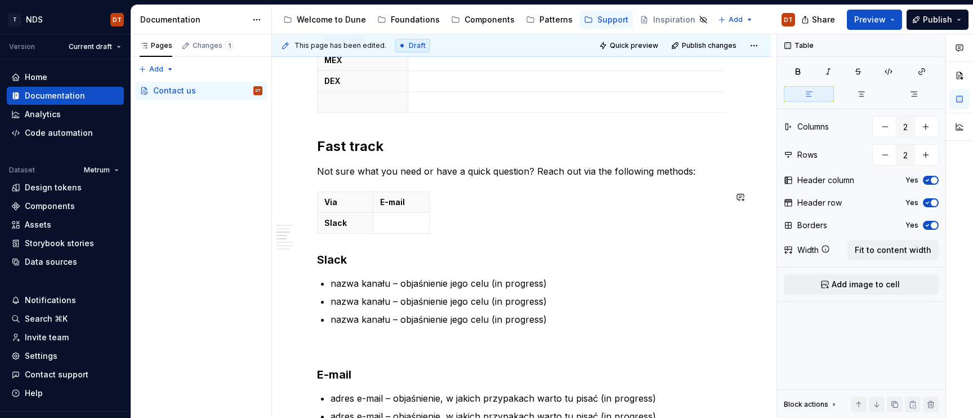
type input "3"
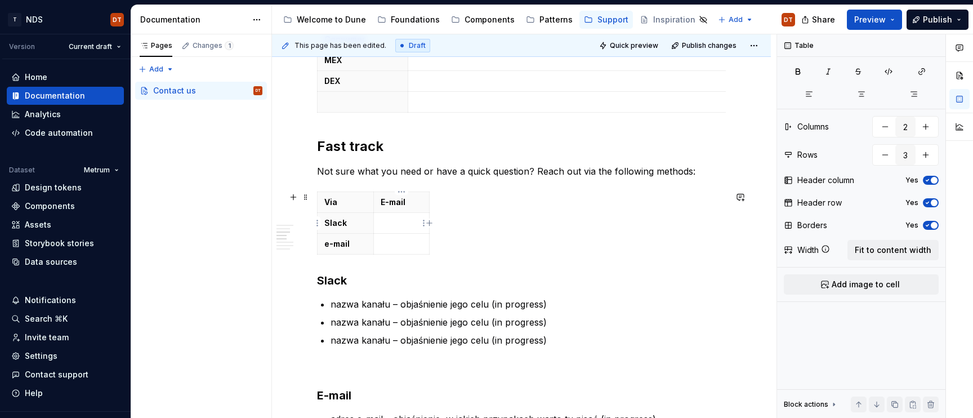
click at [384, 222] on p at bounding box center [402, 222] width 42 height 11
drag, startPoint x: 409, startPoint y: 201, endPoint x: 377, endPoint y: 200, distance: 32.1
click at [377, 200] on th "E-mail" at bounding box center [401, 202] width 56 height 21
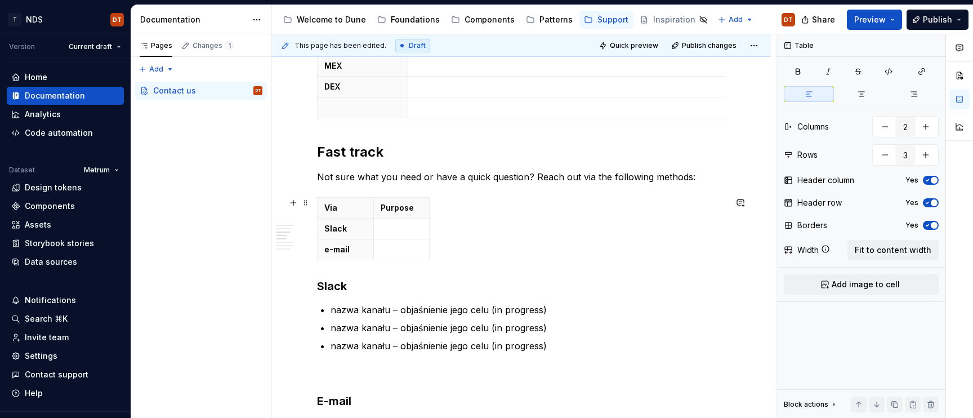
scroll to position [441, 0]
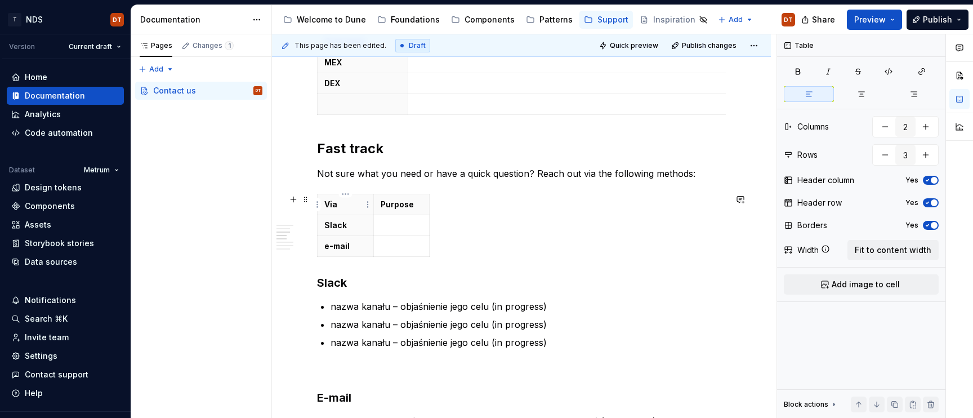
click at [346, 205] on p "Via" at bounding box center [345, 204] width 42 height 11
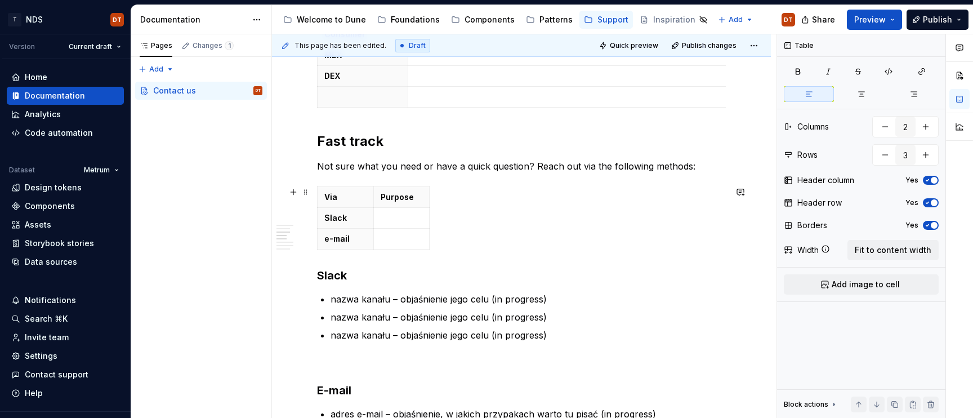
scroll to position [451, 0]
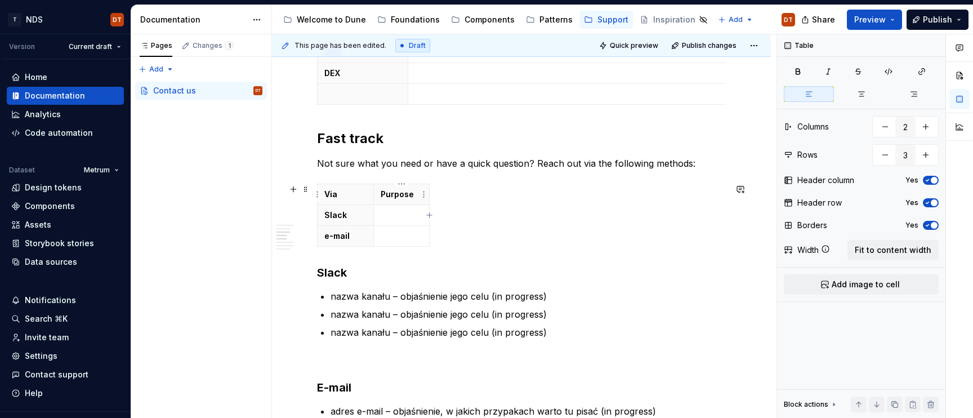
click at [412, 193] on p "Purpose" at bounding box center [402, 194] width 42 height 11
click at [428, 213] on icon "button" at bounding box center [429, 215] width 9 height 9
type input "3"
click at [436, 194] on th at bounding box center [440, 194] width 20 height 21
drag, startPoint x: 412, startPoint y: 194, endPoint x: 379, endPoint y: 194, distance: 33.2
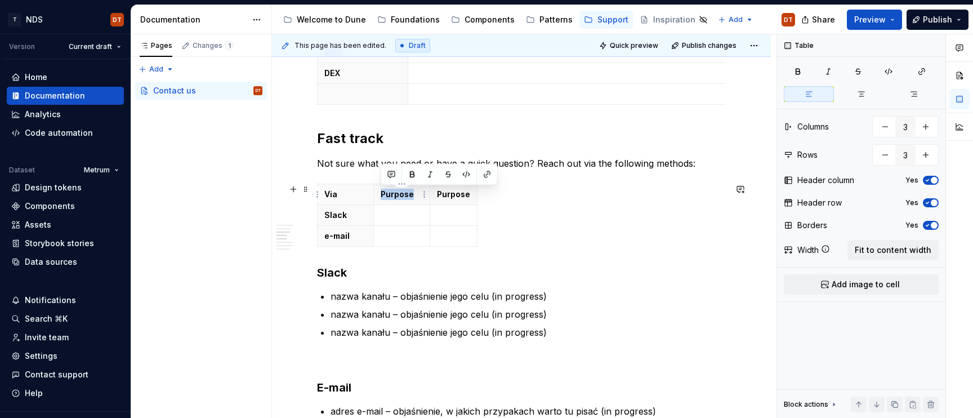
click at [379, 194] on th "Purpose" at bounding box center [402, 194] width 56 height 21
click at [381, 214] on p at bounding box center [402, 214] width 42 height 11
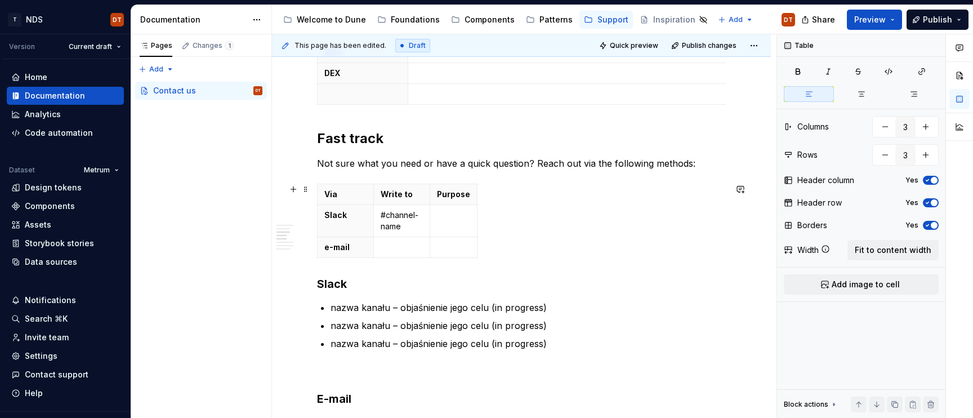
click at [549, 240] on div "Via Write to Purpose Slack #channel-name e-mail" at bounding box center [521, 223] width 409 height 79
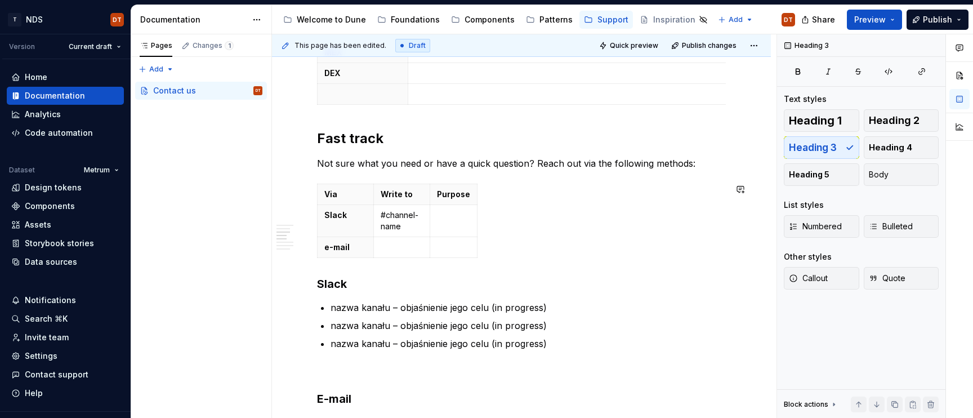
click at [598, 265] on div "Dune is here to help designers and developers get their work done, align featur…" at bounding box center [521, 272] width 409 height 1008
click at [359, 196] on p "Via" at bounding box center [345, 194] width 42 height 11
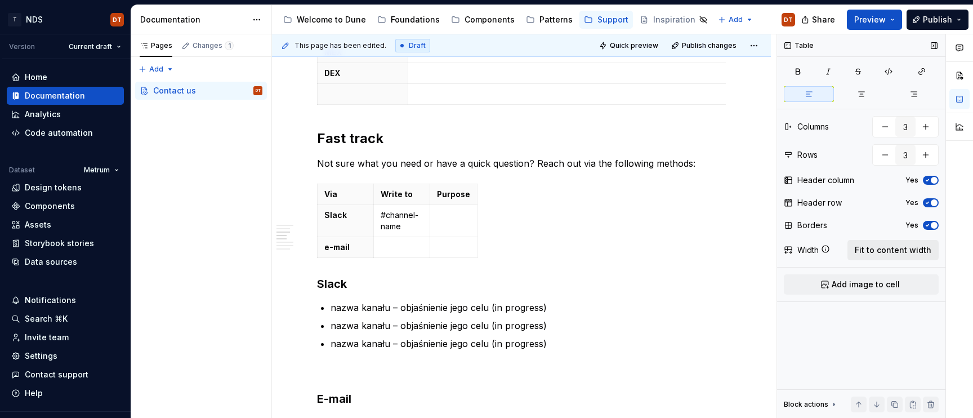
click at [872, 253] on span "Fit to content width" at bounding box center [892, 249] width 77 height 11
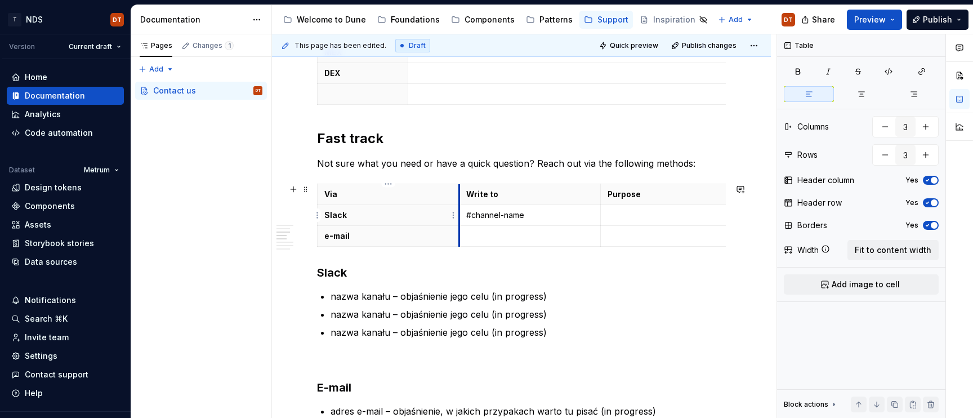
type textarea "*"
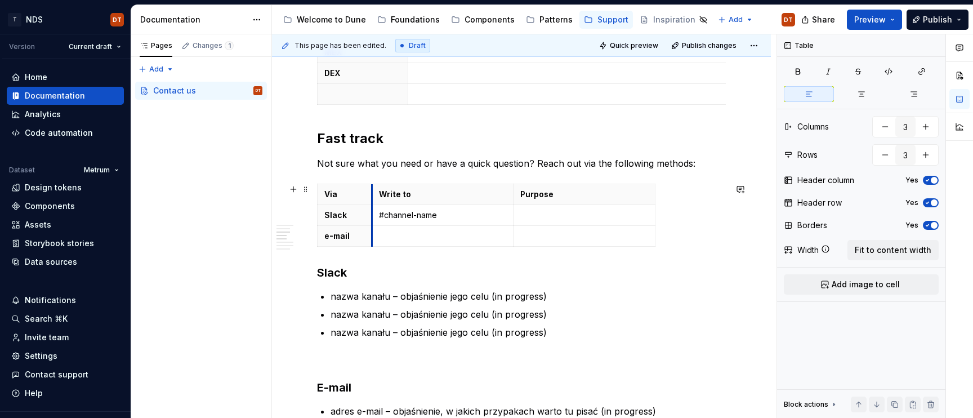
drag, startPoint x: 458, startPoint y: 216, endPoint x: 394, endPoint y: 220, distance: 63.7
click at [459, 236] on p at bounding box center [443, 234] width 128 height 11
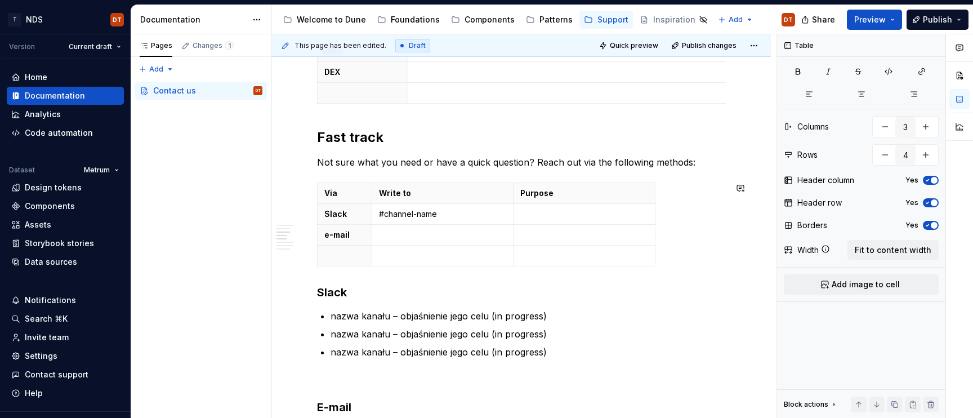
type input "5"
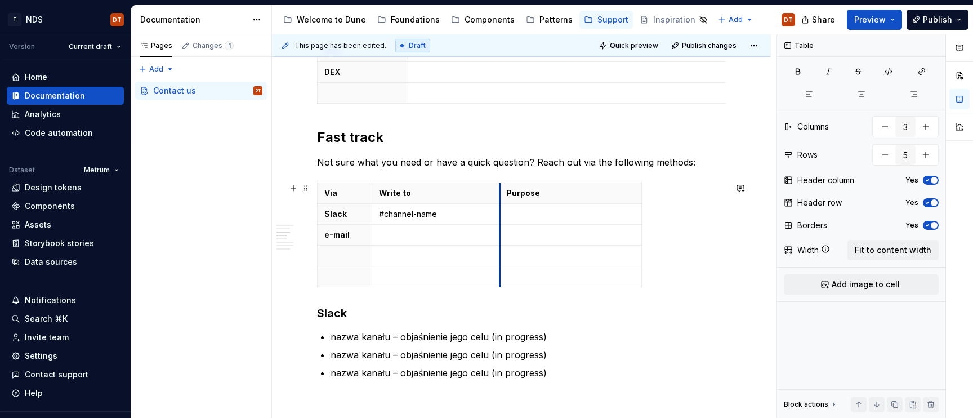
drag, startPoint x: 512, startPoint y: 222, endPoint x: 498, endPoint y: 223, distance: 13.6
click at [443, 214] on p "#channel-name" at bounding box center [436, 213] width 114 height 11
drag, startPoint x: 438, startPoint y: 213, endPoint x: 390, endPoint y: 215, distance: 48.4
click at [384, 214] on p "#channel-name" at bounding box center [436, 213] width 114 height 11
drag, startPoint x: 350, startPoint y: 236, endPoint x: 330, endPoint y: 234, distance: 20.3
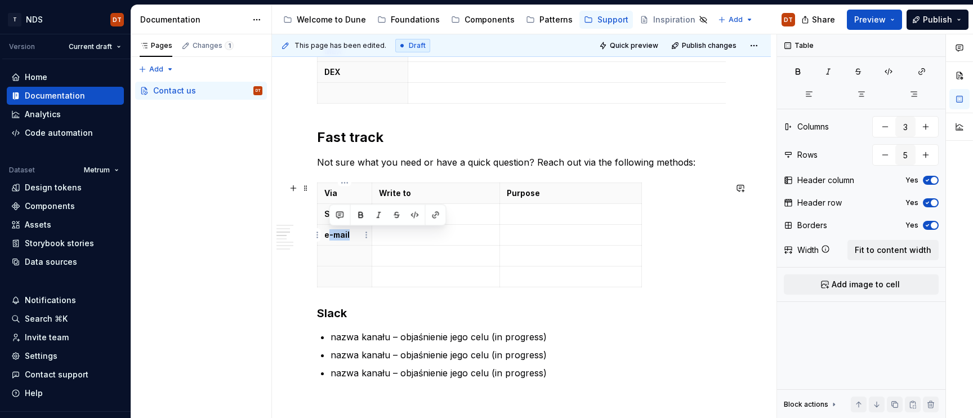
click at [329, 235] on p "e-mail" at bounding box center [344, 234] width 41 height 11
click at [330, 234] on p "e-mail" at bounding box center [344, 234] width 41 height 11
click at [325, 234] on th "e-mail" at bounding box center [344, 235] width 55 height 21
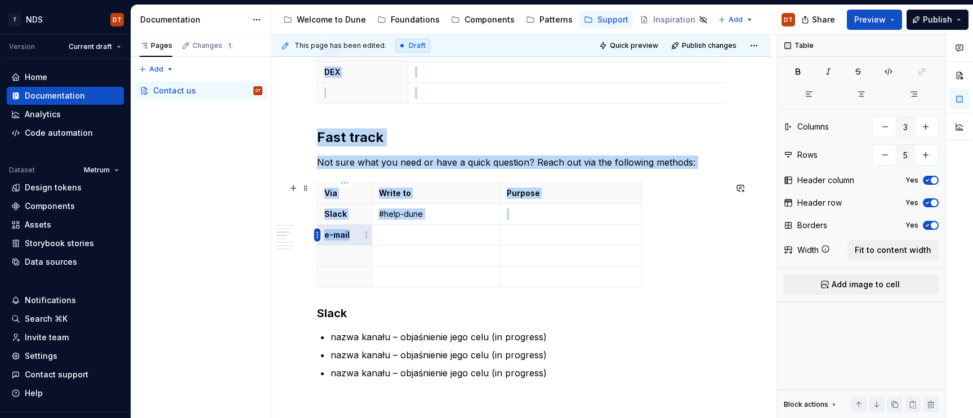
drag, startPoint x: 349, startPoint y: 234, endPoint x: 316, endPoint y: 234, distance: 33.2
click at [316, 234] on body "T NDS DT Version Current draft Home Documentation Analytics Code automation Dat…" at bounding box center [486, 209] width 973 height 418
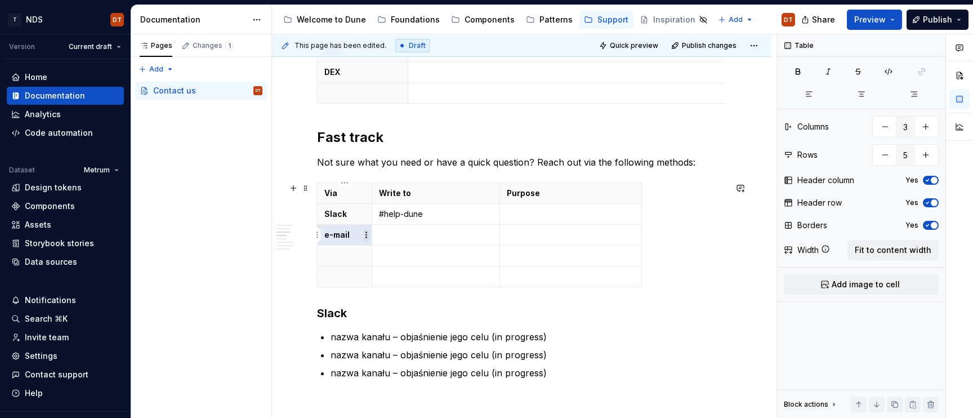
click at [364, 237] on html "T NDS DT Version Current draft Home Documentation Analytics Code automation Dat…" at bounding box center [486, 209] width 973 height 418
click at [338, 252] on html "T NDS DT Version Current draft Home Documentation Analytics Code automation Dat…" at bounding box center [486, 209] width 973 height 418
click at [350, 234] on p "e-mail" at bounding box center [344, 234] width 41 height 11
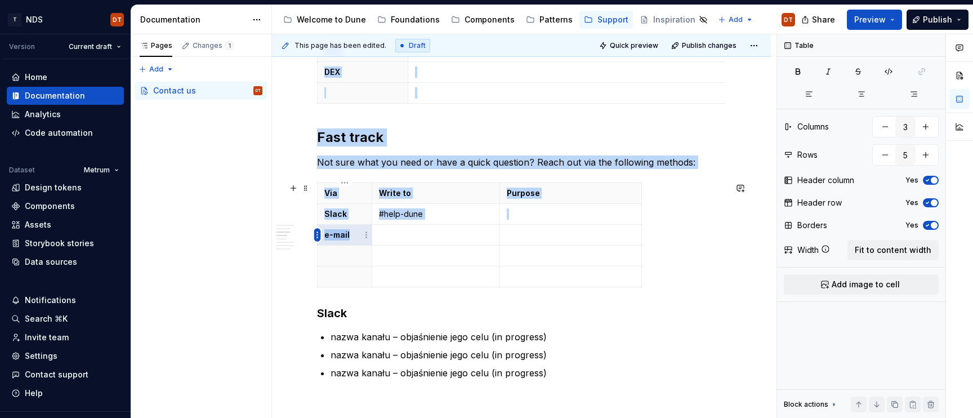
drag, startPoint x: 350, startPoint y: 235, endPoint x: 319, endPoint y: 234, distance: 31.0
click at [319, 234] on body "T NDS DT Version Current draft Home Documentation Analytics Code automation Dat…" at bounding box center [486, 209] width 973 height 418
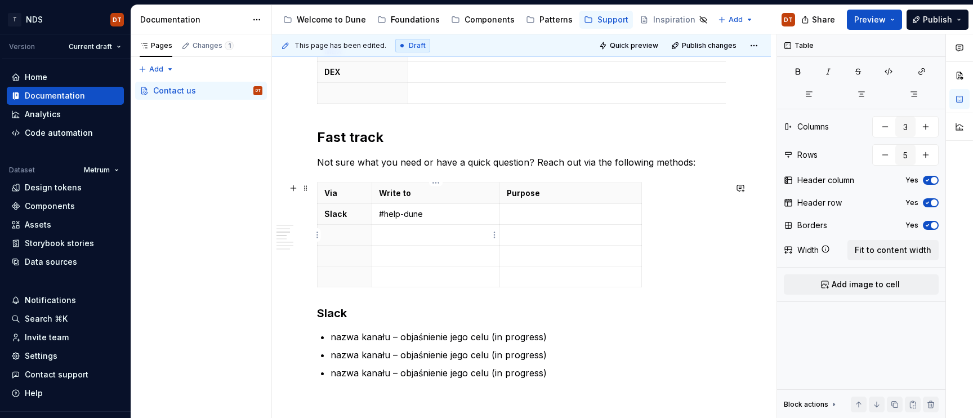
click at [407, 234] on p at bounding box center [436, 234] width 114 height 11
click at [393, 234] on p "#" at bounding box center [436, 234] width 114 height 11
click at [511, 232] on p at bounding box center [571, 234] width 128 height 11
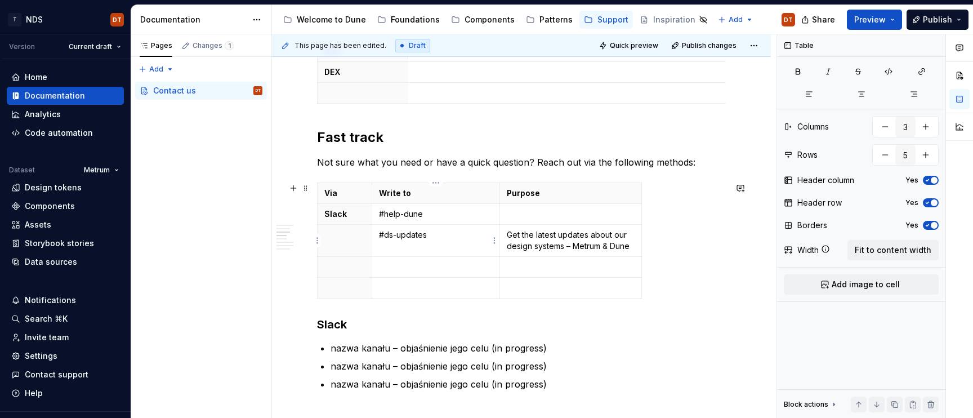
click at [446, 240] on p "#ds-updates" at bounding box center [436, 234] width 114 height 11
click at [530, 211] on p at bounding box center [571, 213] width 128 height 11
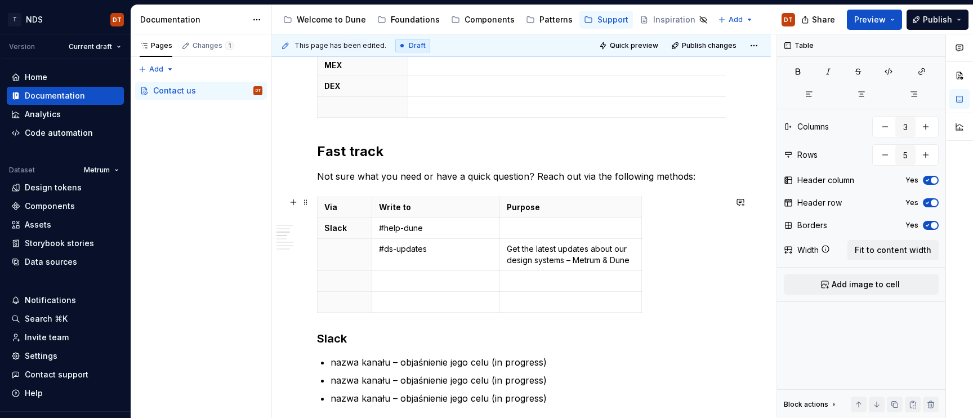
scroll to position [426, 0]
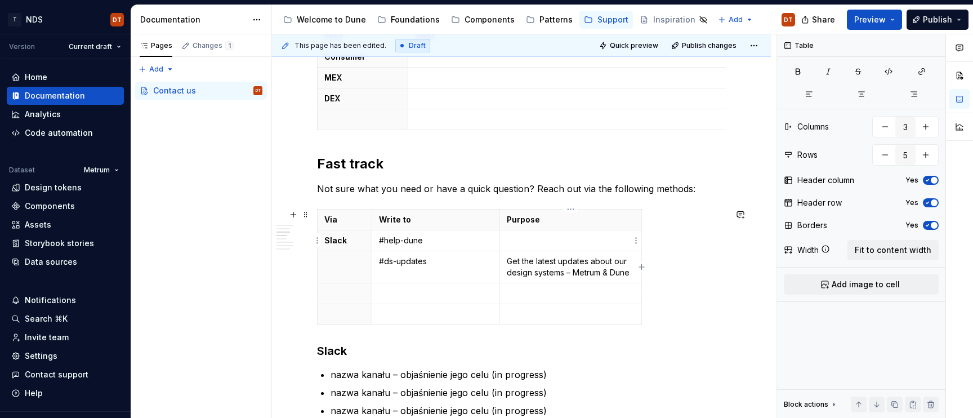
click at [510, 240] on p at bounding box center [571, 240] width 128 height 11
click at [424, 240] on p "#help-dune" at bounding box center [436, 240] width 114 height 11
click at [380, 239] on p "#help-dune" at bounding box center [436, 240] width 114 height 11
drag, startPoint x: 379, startPoint y: 260, endPoint x: 397, endPoint y: 261, distance: 18.0
click at [380, 260] on p "#ds-updates" at bounding box center [436, 261] width 114 height 11
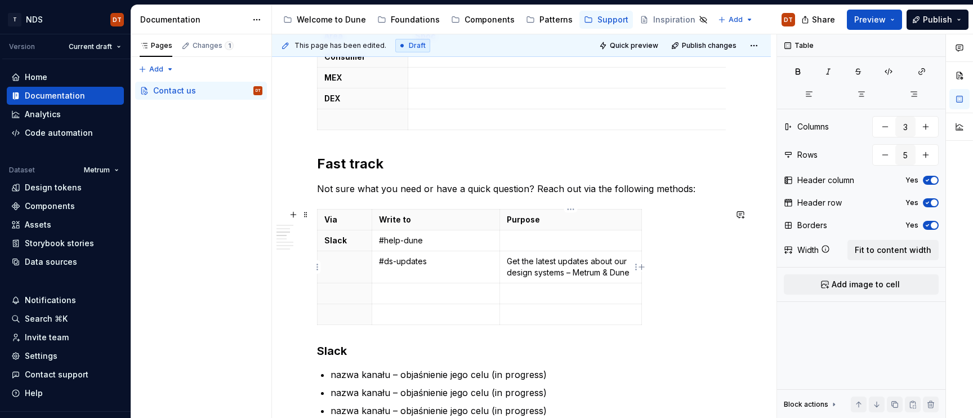
click at [630, 274] on p "Get the latest updates about our design systems – Metrum & Dune" at bounding box center [571, 267] width 128 height 23
drag, startPoint x: 532, startPoint y: 285, endPoint x: 555, endPoint y: 283, distance: 23.2
click at [532, 278] on p "Get the latest updates about our design systems – Metrum & Dune." at bounding box center [571, 267] width 128 height 23
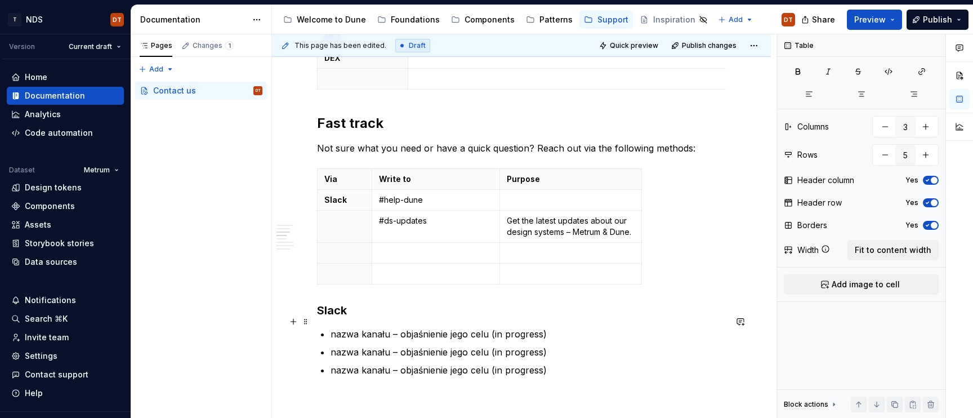
scroll to position [473, 0]
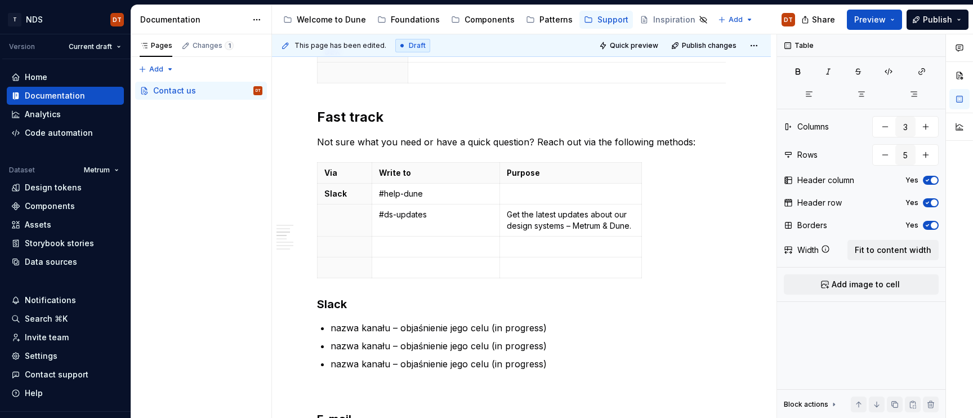
type textarea "*"
click at [536, 231] on p "Get the latest updates about our design systems – Metrum & Dune." at bounding box center [571, 220] width 128 height 23
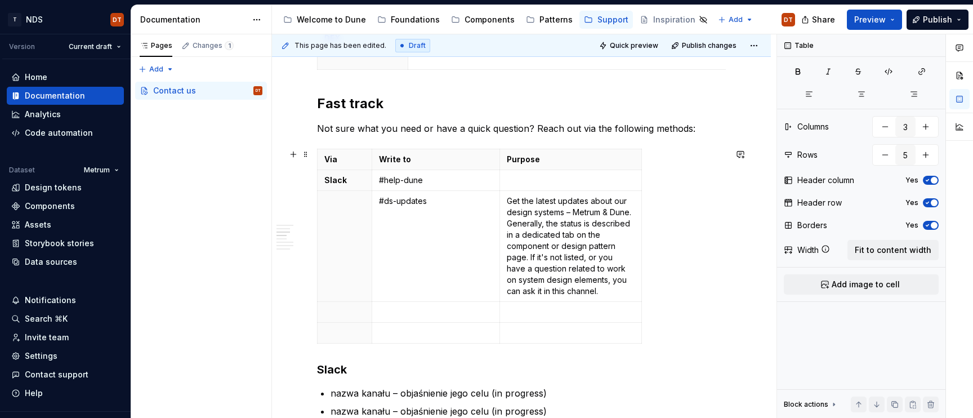
scroll to position [492, 0]
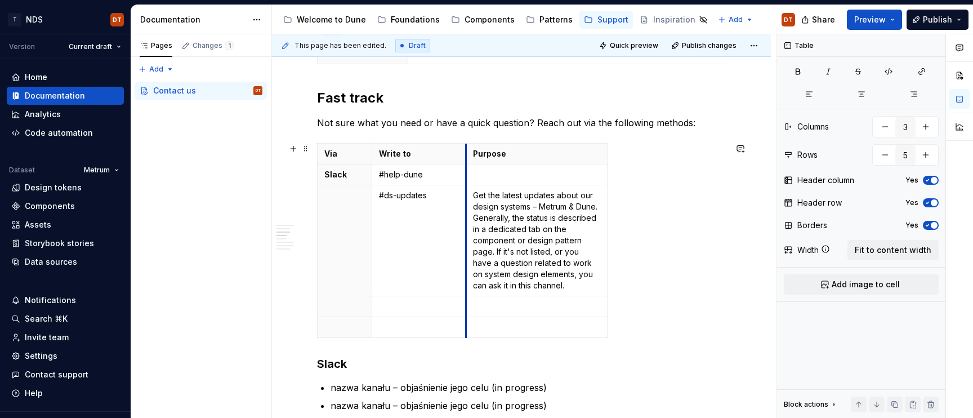
drag, startPoint x: 502, startPoint y: 240, endPoint x: 473, endPoint y: 241, distance: 28.2
click at [467, 241] on td "Get the latest updates about our design systems – Metrum & Dune. Generally, the…" at bounding box center [536, 240] width 141 height 111
click at [606, 246] on icon "button" at bounding box center [607, 245] width 9 height 9
click at [613, 153] on th at bounding box center [618, 154] width 20 height 21
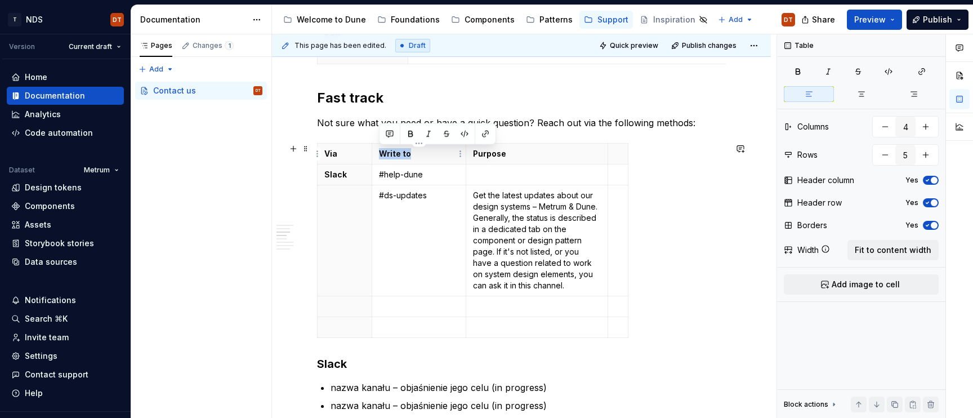
drag, startPoint x: 410, startPoint y: 155, endPoint x: 377, endPoint y: 154, distance: 33.2
click at [377, 154] on th "Write to" at bounding box center [419, 154] width 94 height 21
click at [391, 152] on p "Source" at bounding box center [419, 153] width 80 height 11
click at [615, 158] on p at bounding box center [618, 153] width 6 height 11
click at [624, 151] on p "Use if" at bounding box center [626, 153] width 23 height 11
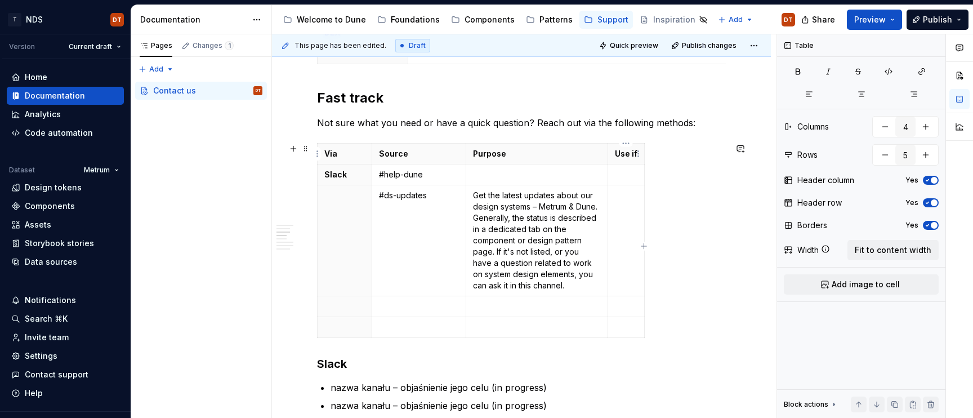
click at [616, 153] on p "Use if" at bounding box center [626, 153] width 23 height 11
click at [488, 156] on p "Purpose" at bounding box center [537, 153] width 128 height 11
click at [493, 153] on p "Purpose" at bounding box center [537, 153] width 128 height 11
click at [491, 205] on p "Get the latest updates about our design systems – Metrum & Dune. Generally, the…" at bounding box center [537, 240] width 128 height 101
click at [507, 153] on p "Purpose" at bounding box center [537, 153] width 128 height 11
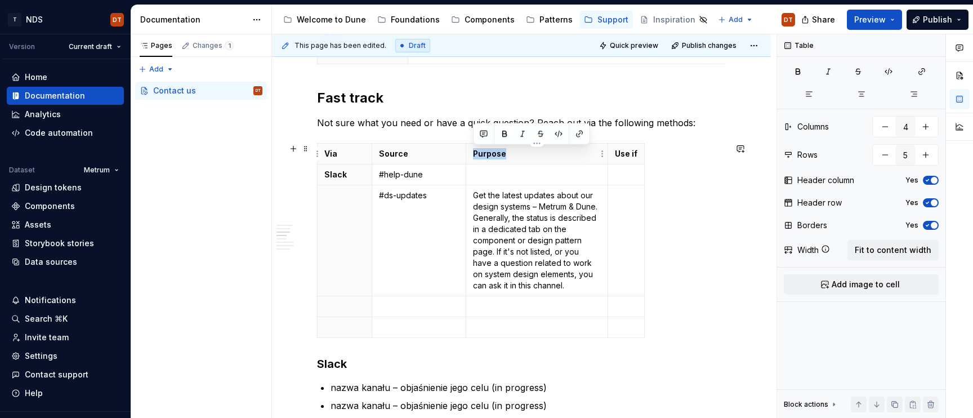
drag, startPoint x: 509, startPoint y: 152, endPoint x: 469, endPoint y: 151, distance: 40.0
click at [469, 151] on th "Purpose" at bounding box center [537, 154] width 142 height 21
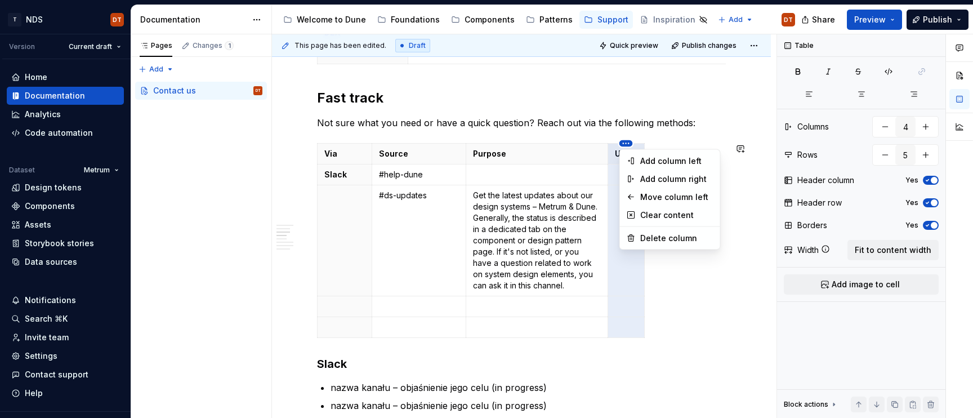
click at [626, 142] on html "T NDS DT Version Current draft Home Documentation Analytics Code automation Dat…" at bounding box center [486, 209] width 973 height 418
click at [631, 239] on icon at bounding box center [631, 238] width 6 height 7
type input "3"
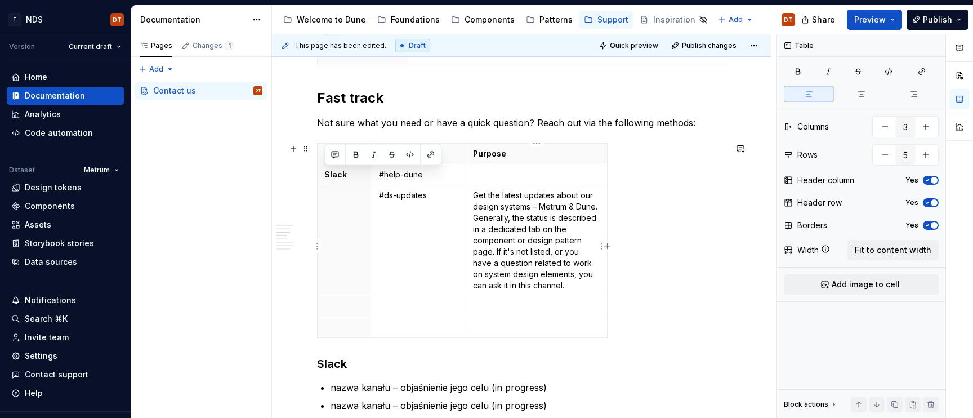
click at [487, 198] on p "Get the latest updates about our design systems – Metrum & Dune. Generally, the…" at bounding box center [536, 240] width 127 height 101
click at [474, 194] on p "Get the latest updates about our design systems – Metrum & Dune. Generally, the…" at bounding box center [536, 240] width 127 height 101
click at [359, 152] on p "Via" at bounding box center [344, 153] width 41 height 11
click at [889, 250] on span "Fit to content width" at bounding box center [892, 249] width 77 height 11
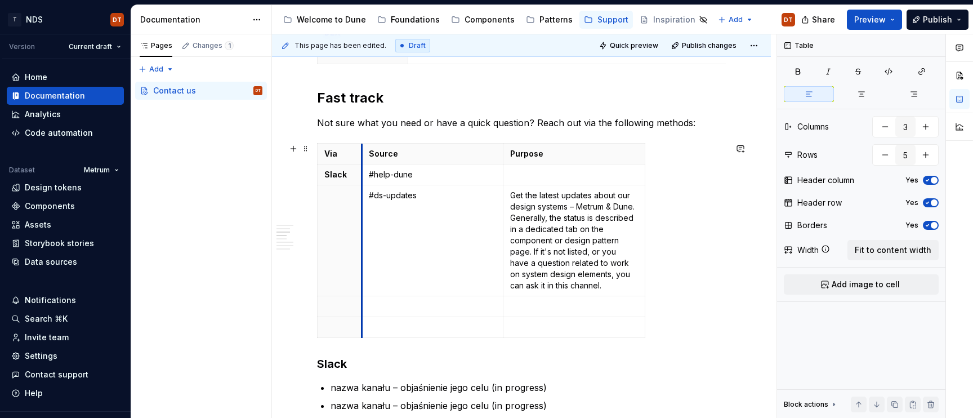
type textarea "*"
drag, startPoint x: 458, startPoint y: 228, endPoint x: 368, endPoint y: 226, distance: 90.6
click at [366, 173] on td "#help-dune" at bounding box center [432, 174] width 142 height 21
drag, startPoint x: 368, startPoint y: 195, endPoint x: 409, endPoint y: 189, distance: 41.6
click at [368, 195] on td "#ds-updates" at bounding box center [432, 240] width 142 height 111
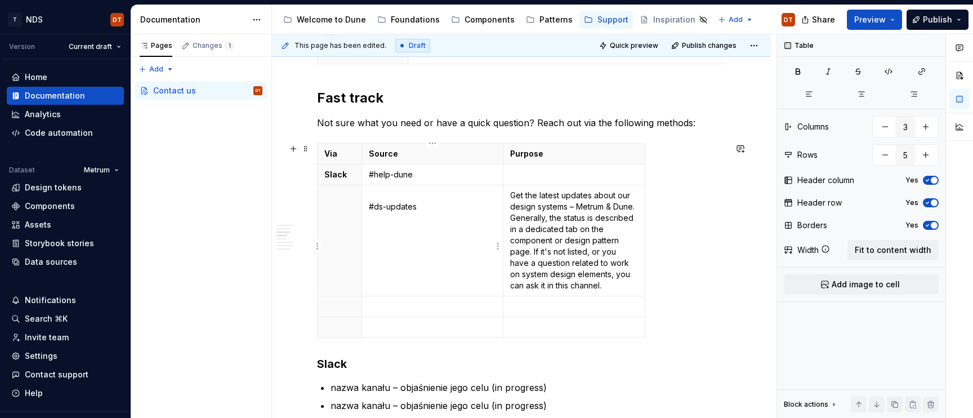
click at [376, 193] on p "#ds-updates" at bounding box center [433, 201] width 128 height 23
click at [396, 196] on p "Slack #ds-updates" at bounding box center [433, 201] width 128 height 23
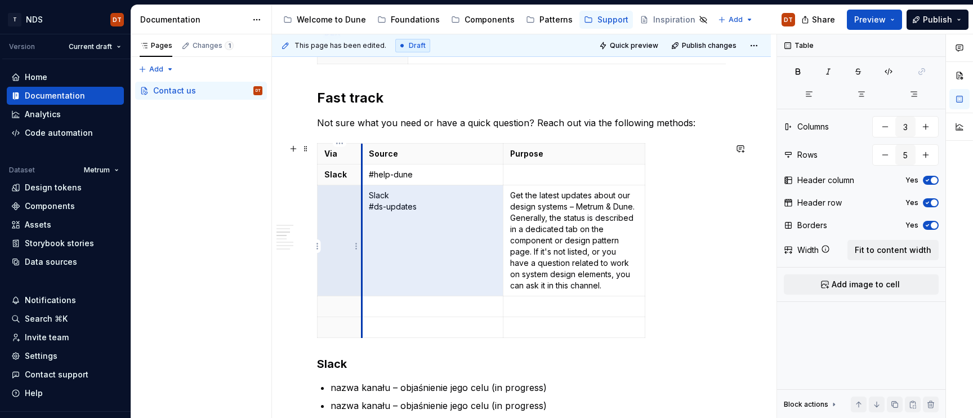
click at [360, 194] on tr "Slack #ds-updates Get the latest updates about our design systems – Metrum & Du…" at bounding box center [481, 240] width 328 height 111
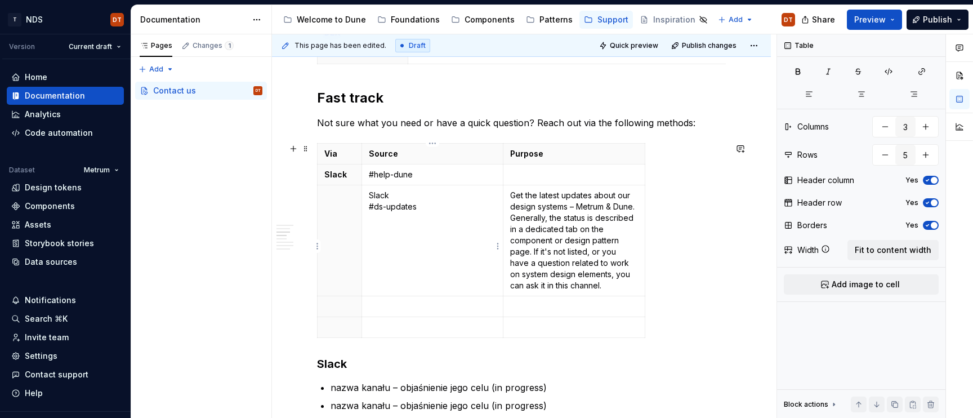
click at [396, 196] on p "Slack #ds-updates" at bounding box center [433, 201] width 128 height 23
drag, startPoint x: 392, startPoint y: 195, endPoint x: 367, endPoint y: 195, distance: 25.3
click at [367, 195] on td "Slack #ds-updates" at bounding box center [432, 240] width 142 height 111
click at [424, 197] on p "Slack #ds-updates" at bounding box center [433, 201] width 128 height 23
click at [366, 174] on td "#help-dune" at bounding box center [432, 174] width 142 height 21
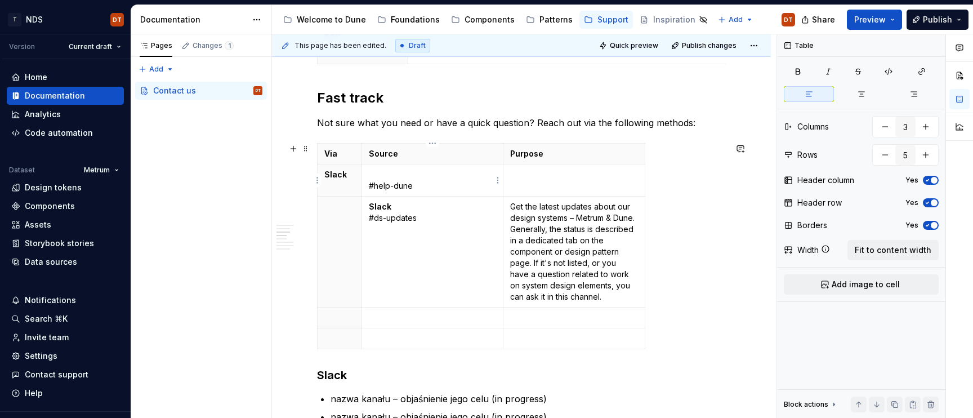
click at [376, 172] on p "#help-dune" at bounding box center [433, 180] width 128 height 23
drag, startPoint x: 396, startPoint y: 176, endPoint x: 366, endPoint y: 176, distance: 29.3
click at [366, 176] on td "Slack #help-dune" at bounding box center [432, 180] width 142 height 32
drag, startPoint x: 441, startPoint y: 184, endPoint x: 459, endPoint y: 183, distance: 18.0
click at [441, 184] on p "Slack #help-dune" at bounding box center [433, 180] width 128 height 23
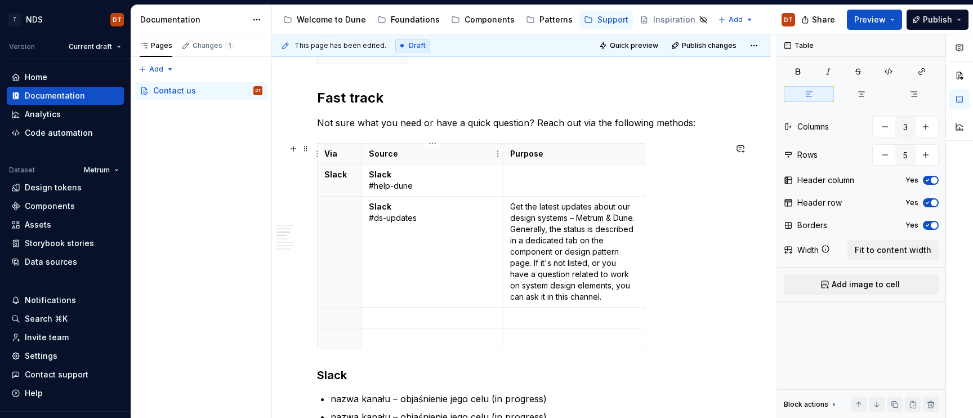
click at [401, 156] on p "Source" at bounding box center [433, 153] width 128 height 11
click at [338, 144] on html "T NDS DT Version Current draft Home Documentation Analytics Code automation Dat…" at bounding box center [486, 209] width 973 height 418
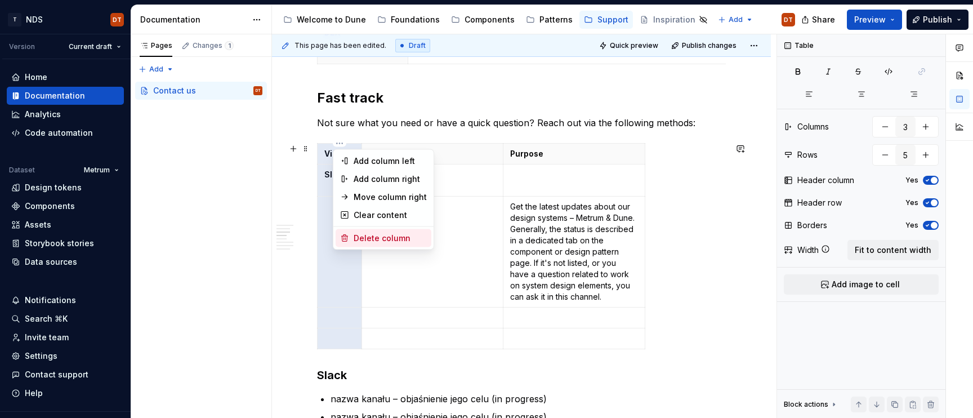
click at [364, 238] on div "Delete column" at bounding box center [389, 237] width 73 height 11
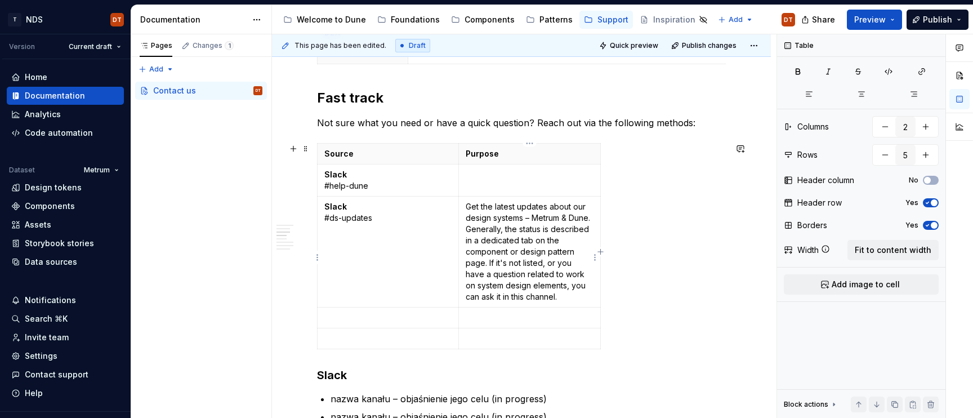
click at [532, 214] on p "Get the latest updates about our design systems – Metrum & Dune. Generally, the…" at bounding box center [530, 251] width 128 height 101
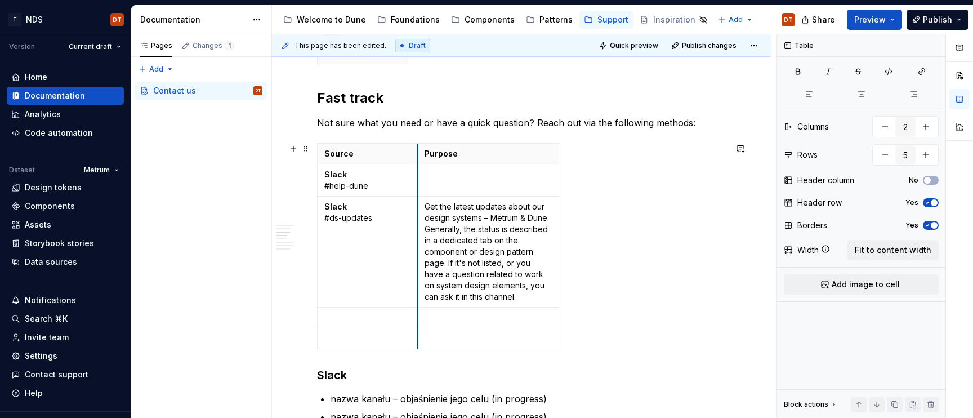
drag, startPoint x: 460, startPoint y: 187, endPoint x: 441, endPoint y: 190, distance: 19.4
click at [419, 189] on td at bounding box center [487, 180] width 141 height 32
click at [559, 252] on icon "button" at bounding box center [558, 251] width 9 height 9
type input "3"
click at [567, 154] on p at bounding box center [569, 153] width 6 height 11
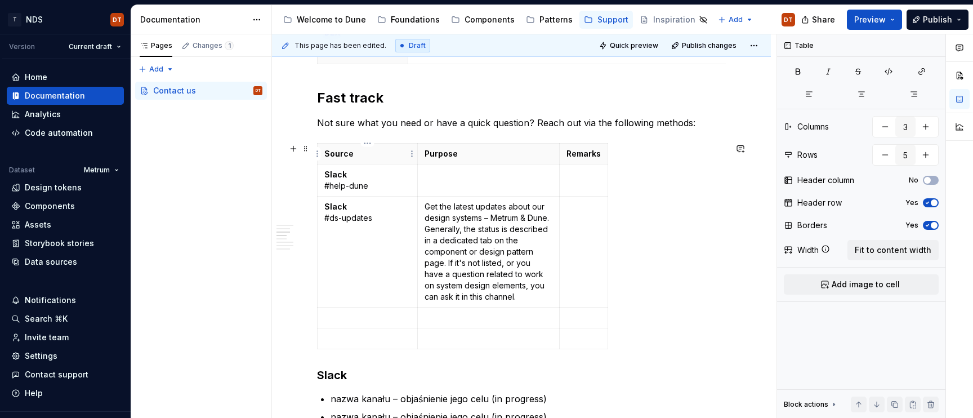
click at [370, 155] on p "Source" at bounding box center [367, 153] width 86 height 11
click at [876, 249] on span "Fit to content width" at bounding box center [892, 249] width 77 height 11
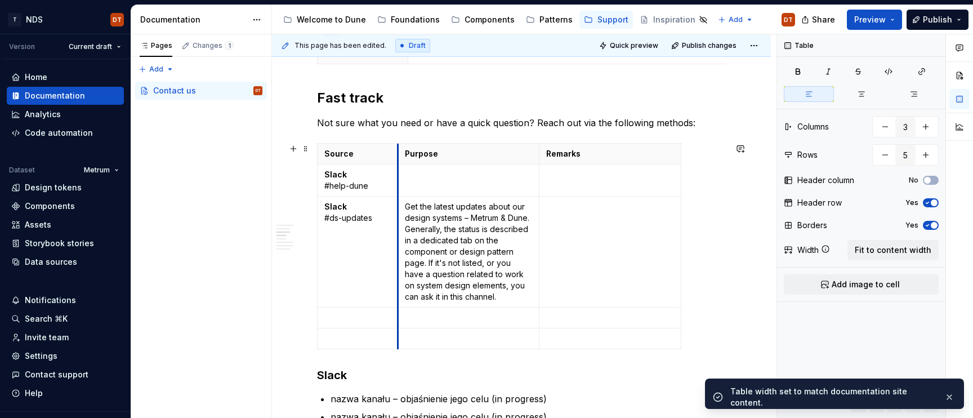
drag, startPoint x: 459, startPoint y: 229, endPoint x: 401, endPoint y: 229, distance: 58.0
click at [399, 229] on td "Get the latest updates about our design systems – Metrum & Dune. Generally, the…" at bounding box center [468, 251] width 142 height 111
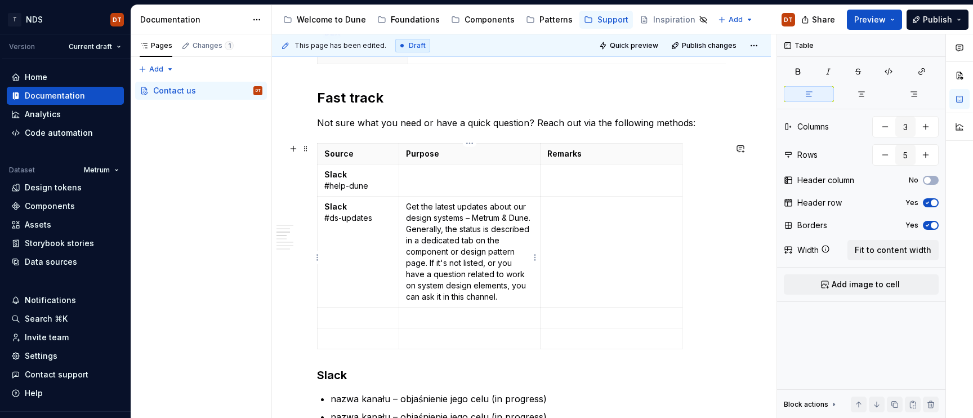
type textarea "*"
click at [440, 239] on p "Get the latest updates about our design systems – Metrum & Dune. Generally, the…" at bounding box center [470, 251] width 128 height 101
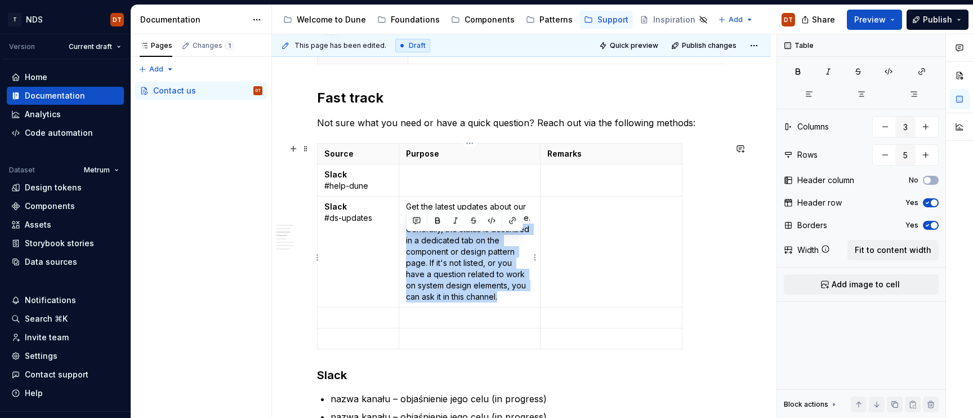
drag, startPoint x: 405, startPoint y: 240, endPoint x: 505, endPoint y: 306, distance: 120.4
click at [505, 306] on td "Get the latest updates about our design systems – Metrum & Dune. Generally, the…" at bounding box center [470, 251] width 142 height 111
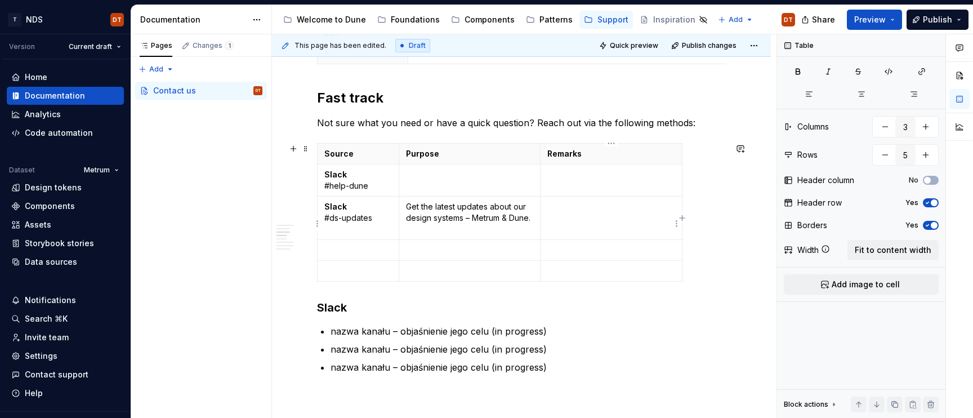
click at [572, 212] on p at bounding box center [611, 206] width 128 height 11
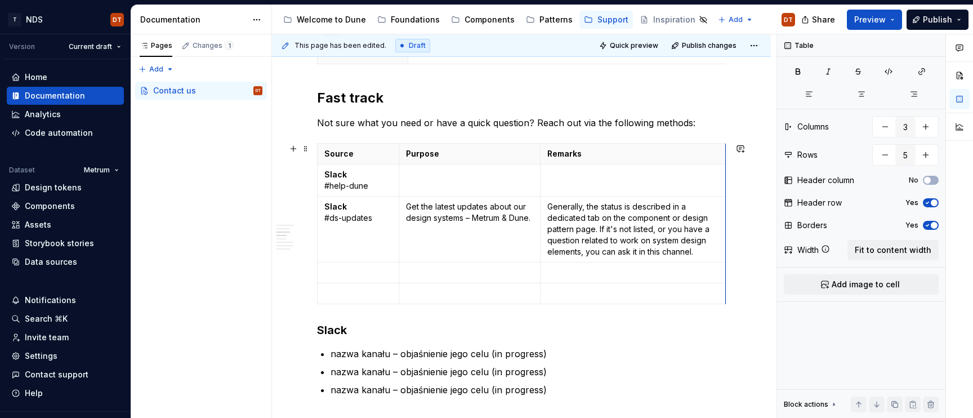
drag, startPoint x: 681, startPoint y: 197, endPoint x: 725, endPoint y: 196, distance: 43.9
click at [348, 154] on p "Source" at bounding box center [358, 153] width 68 height 11
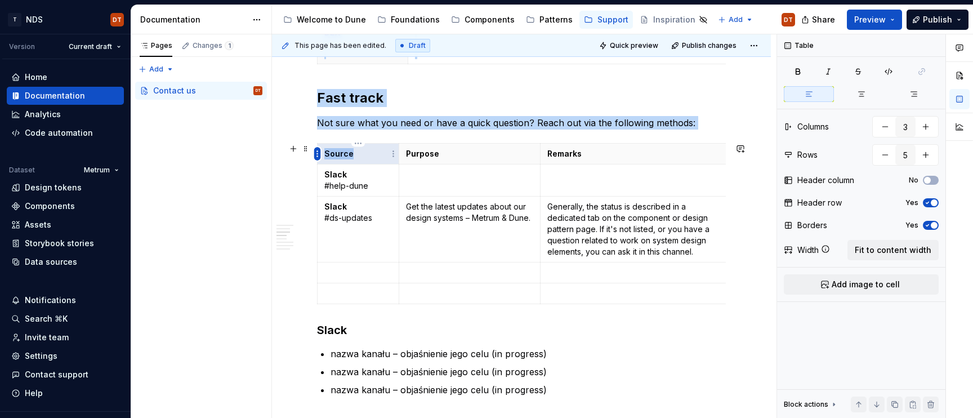
drag, startPoint x: 354, startPoint y: 153, endPoint x: 319, endPoint y: 153, distance: 35.5
click at [318, 153] on body "T NDS DT Version Current draft Home Documentation Analytics Code automation Dat…" at bounding box center [486, 209] width 973 height 418
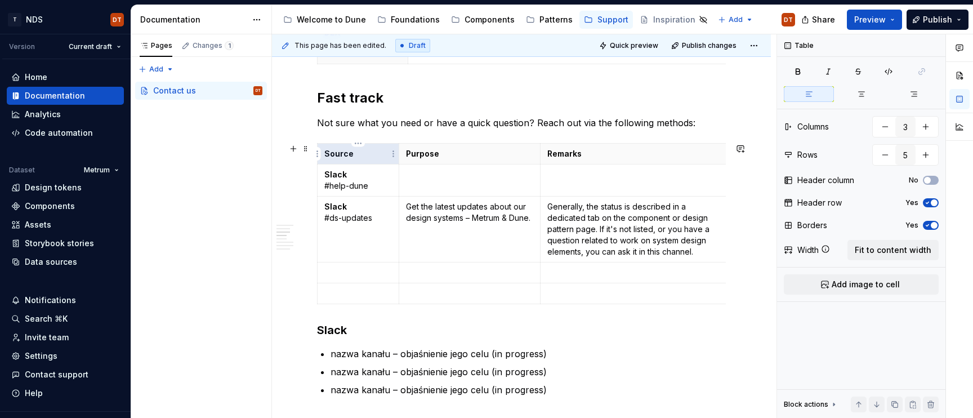
click at [356, 154] on p "Source" at bounding box center [358, 153] width 68 height 11
drag, startPoint x: 359, startPoint y: 155, endPoint x: 325, endPoint y: 154, distance: 33.2
click at [325, 154] on p "Source" at bounding box center [358, 153] width 68 height 11
drag, startPoint x: 352, startPoint y: 173, endPoint x: 324, endPoint y: 173, distance: 28.7
click at [323, 173] on td "Slack #help-dune" at bounding box center [358, 180] width 82 height 32
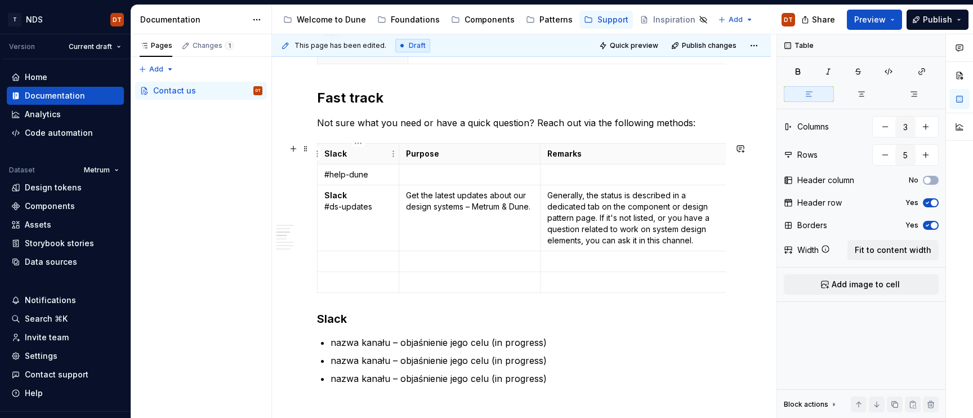
click at [356, 155] on p "Slack" at bounding box center [358, 153] width 68 height 11
drag, startPoint x: 347, startPoint y: 195, endPoint x: 317, endPoint y: 194, distance: 29.3
click at [317, 194] on td "Slack #ds-updates" at bounding box center [358, 218] width 82 height 66
click at [438, 198] on p "Get the latest updates about our design systems – Metrum & Dune." at bounding box center [470, 207] width 128 height 34
click at [372, 259] on p at bounding box center [358, 261] width 68 height 11
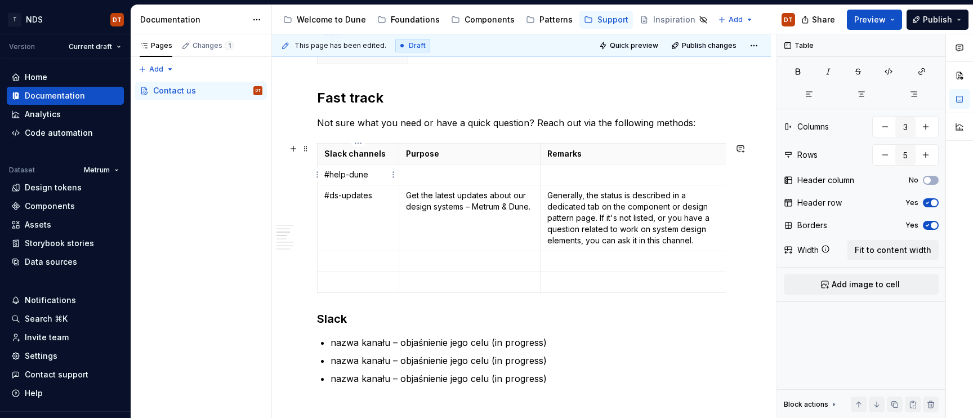
click at [337, 174] on p "#help-dune" at bounding box center [358, 174] width 68 height 11
click at [359, 174] on p "#help-dune" at bounding box center [358, 174] width 68 height 11
click at [352, 197] on p "#ds-updates" at bounding box center [358, 195] width 68 height 11
drag, startPoint x: 360, startPoint y: 194, endPoint x: 365, endPoint y: 189, distance: 7.6
click at [360, 194] on p "#ds-updates" at bounding box center [358, 195] width 68 height 11
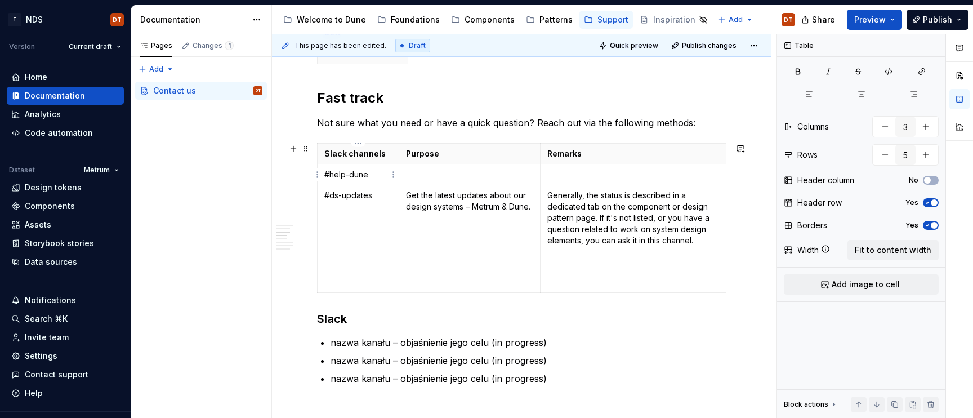
click at [366, 174] on p "#help-dune" at bounding box center [358, 174] width 68 height 11
click at [317, 174] on html "T NDS DT Version Current draft Home Documentation Analytics Code automation Dat…" at bounding box center [486, 209] width 973 height 418
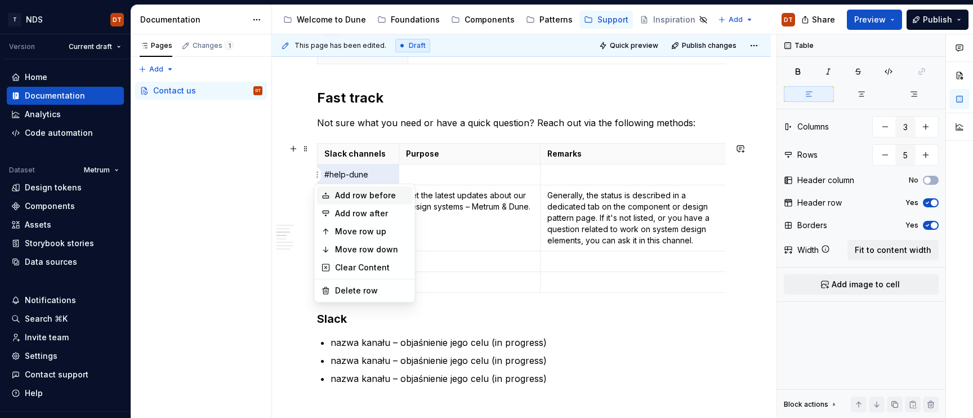
click at [365, 197] on div "Add row before" at bounding box center [371, 195] width 73 height 11
type input "6"
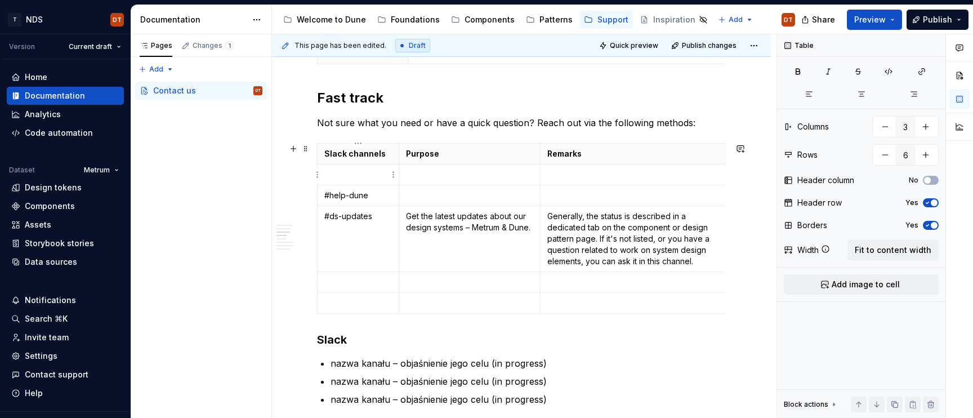
click at [359, 178] on p at bounding box center [358, 174] width 68 height 11
click at [434, 179] on p at bounding box center [470, 174] width 128 height 11
click at [566, 176] on p at bounding box center [633, 174] width 172 height 11
click at [556, 174] on p at bounding box center [633, 174] width 172 height 11
click at [362, 283] on p at bounding box center [358, 281] width 68 height 11
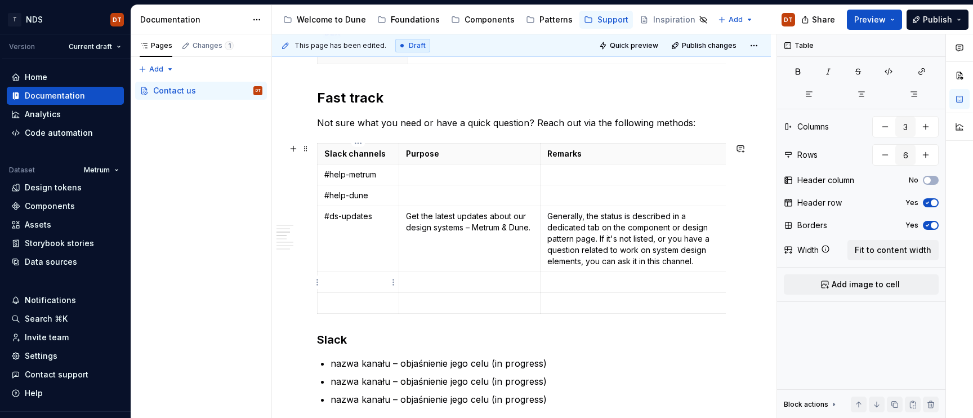
click at [335, 280] on p at bounding box center [358, 281] width 68 height 11
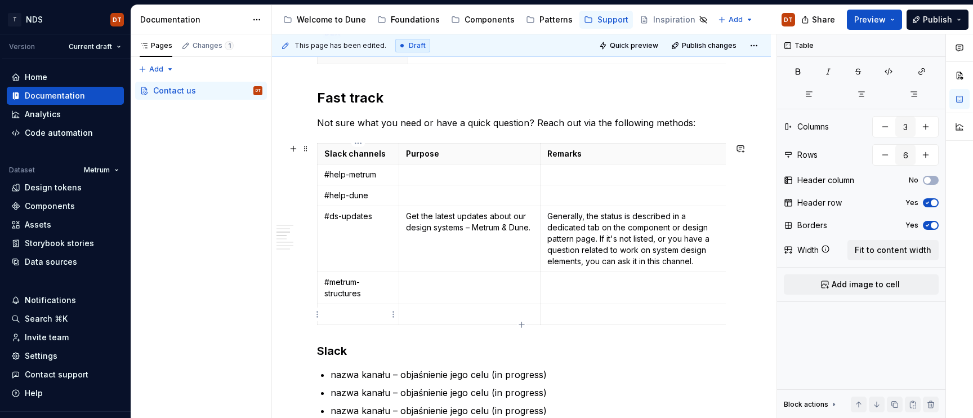
drag, startPoint x: 335, startPoint y: 312, endPoint x: 353, endPoint y: 311, distance: 17.5
click at [335, 312] on p at bounding box center [358, 313] width 68 height 11
type textarea "*"
click at [542, 340] on div "Dune is here to help designers and developers get their work done, align featur…" at bounding box center [521, 285] width 409 height 1115
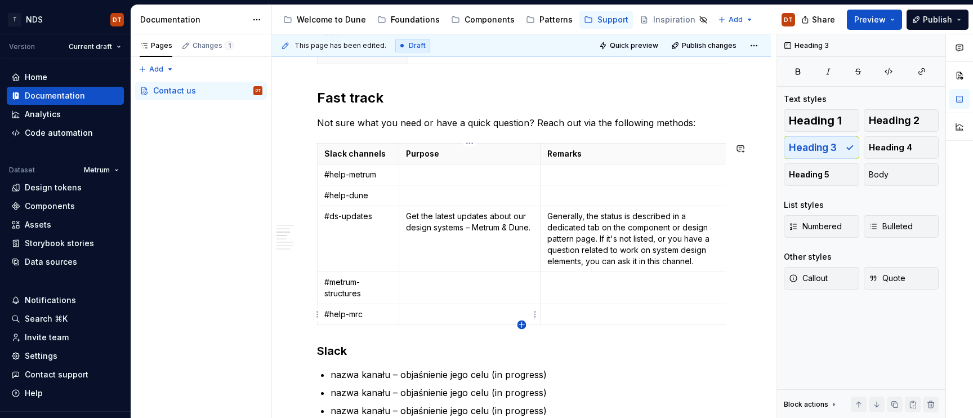
click at [522, 326] on icon "button" at bounding box center [521, 324] width 9 height 9
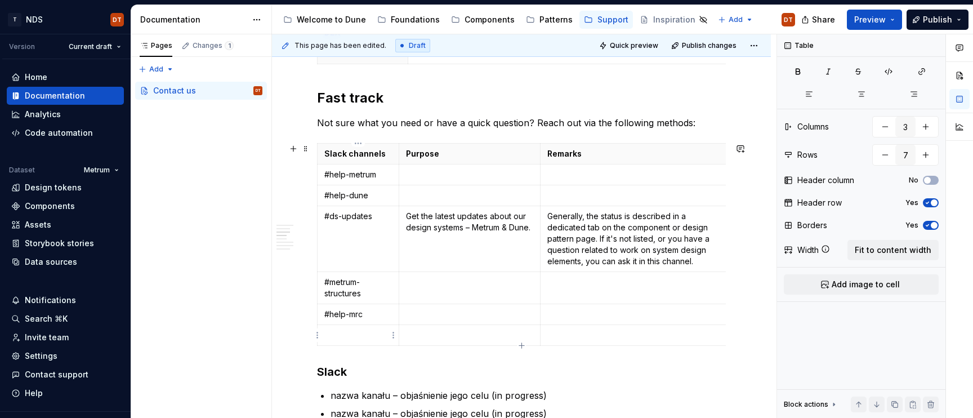
click at [341, 332] on p at bounding box center [358, 334] width 68 height 11
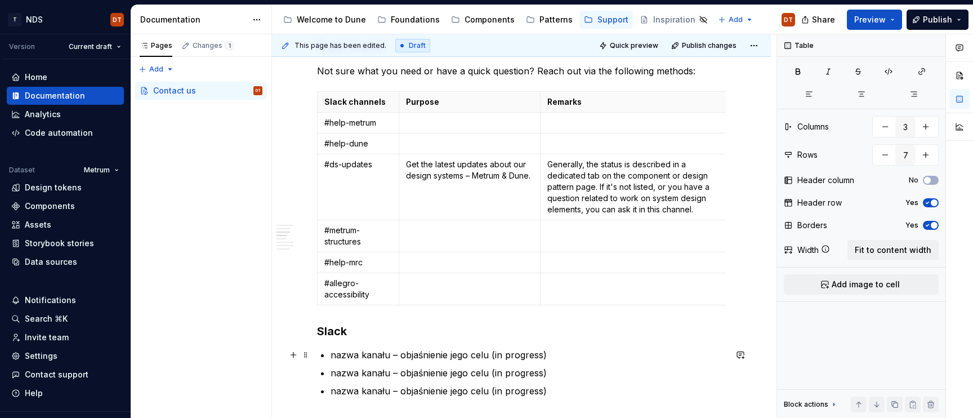
scroll to position [567, 0]
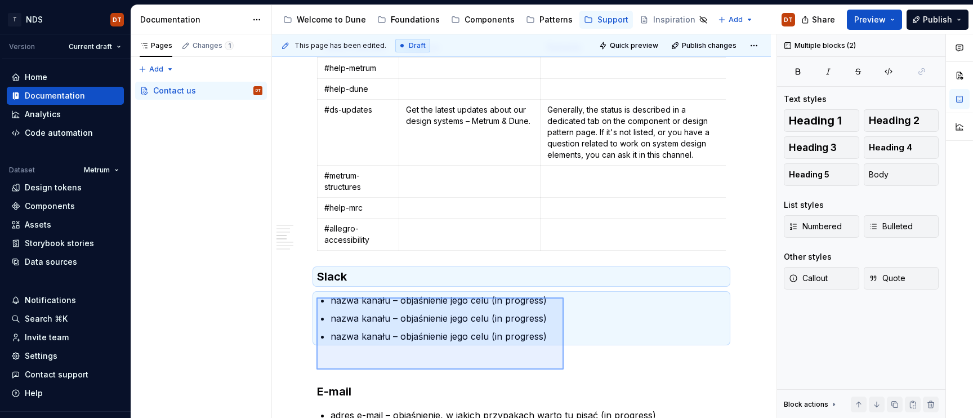
drag, startPoint x: 316, startPoint y: 307, endPoint x: 565, endPoint y: 370, distance: 256.1
click at [565, 340] on div "This page has been edited. Draft Quick preview Publish changes Contact us Edit …" at bounding box center [524, 226] width 504 height 384
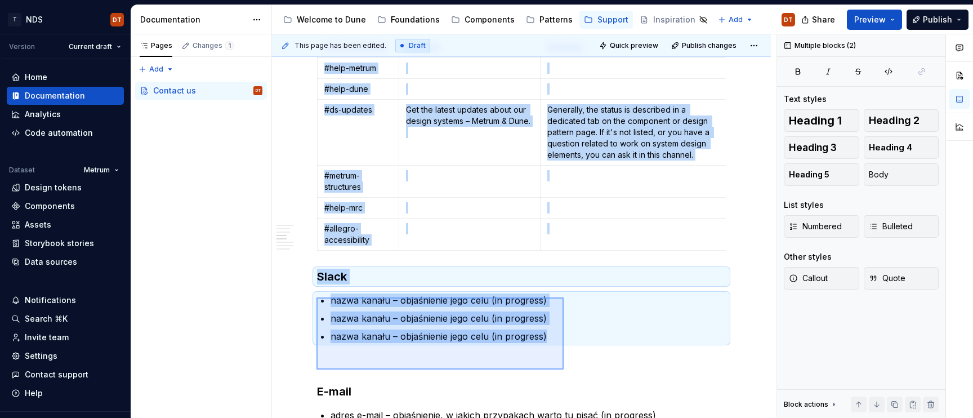
scroll to position [601, 0]
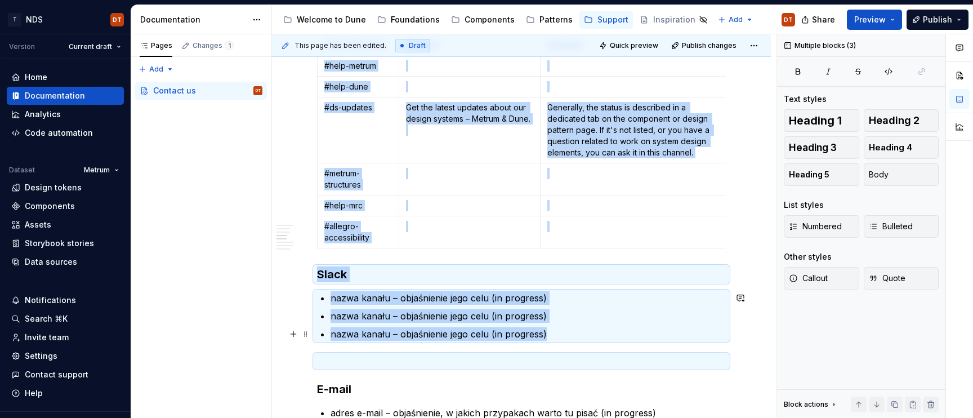
click at [517, 339] on p "nazwa kanału – objaśnienie jego celu (in progress)" at bounding box center [527, 334] width 395 height 14
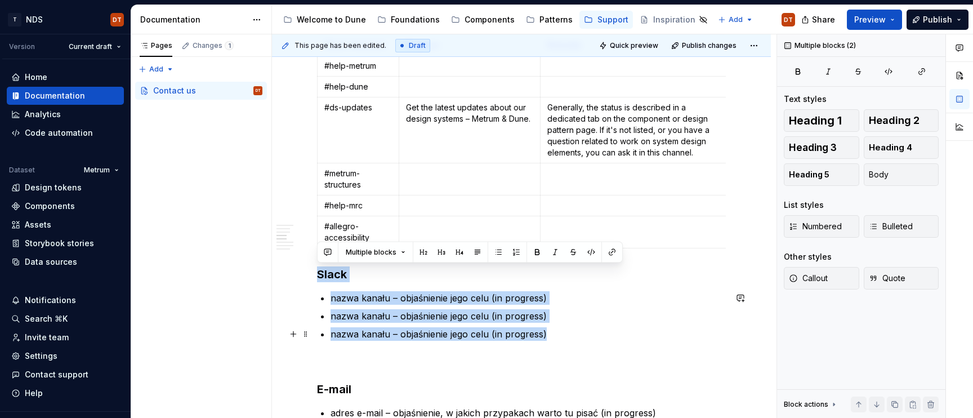
drag, startPoint x: 318, startPoint y: 272, endPoint x: 547, endPoint y: 334, distance: 237.3
click at [547, 334] on div "Dune is here to help designers and developers get their work done, align featur…" at bounding box center [521, 192] width 409 height 1147
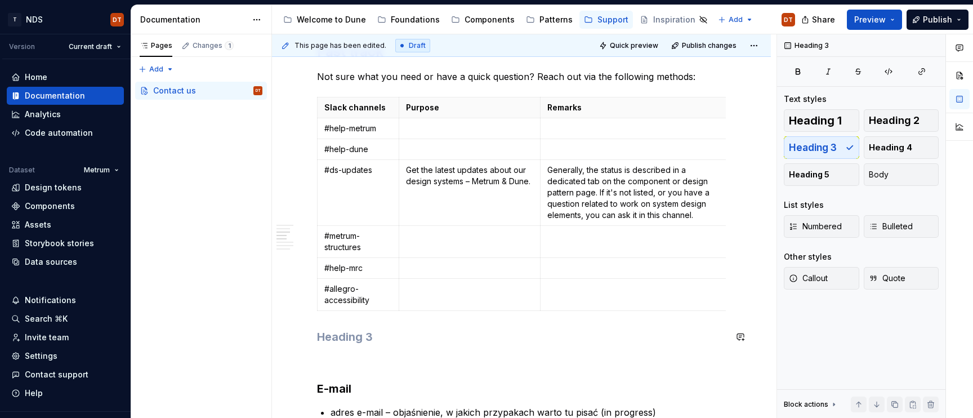
scroll to position [538, 0]
click at [355, 337] on h3 at bounding box center [521, 337] width 409 height 16
click at [318, 337] on h3 at bounding box center [521, 337] width 409 height 16
click at [306, 102] on span at bounding box center [305, 103] width 9 height 16
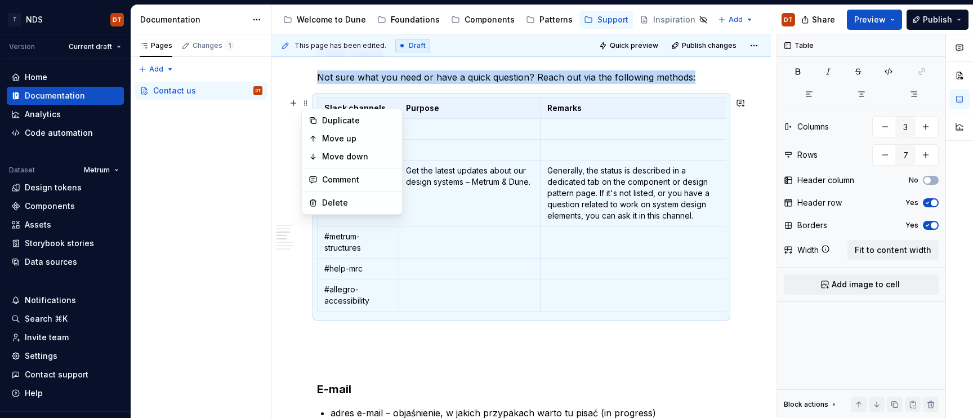
click at [328, 340] on h3 at bounding box center [521, 337] width 409 height 16
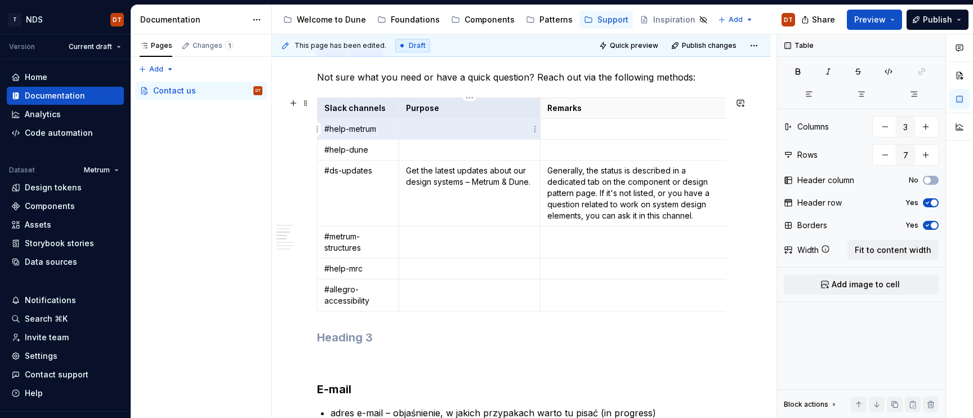
drag, startPoint x: 356, startPoint y: 109, endPoint x: 494, endPoint y: 128, distance: 139.2
click at [494, 128] on tbody "Slack channels Purpose Remarks #help-metrum #help-dune #ds-updates Get the late…" at bounding box center [521, 204] width 409 height 213
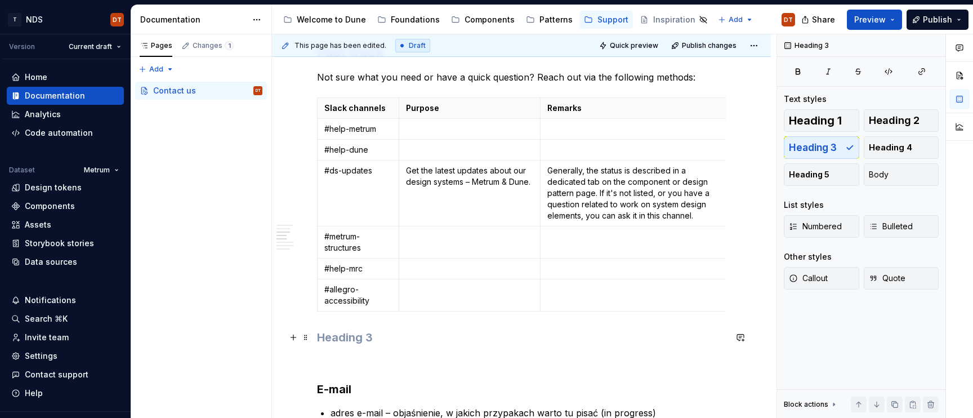
drag, startPoint x: 364, startPoint y: 334, endPoint x: 348, endPoint y: 341, distance: 16.9
click at [363, 335] on h3 at bounding box center [521, 337] width 409 height 16
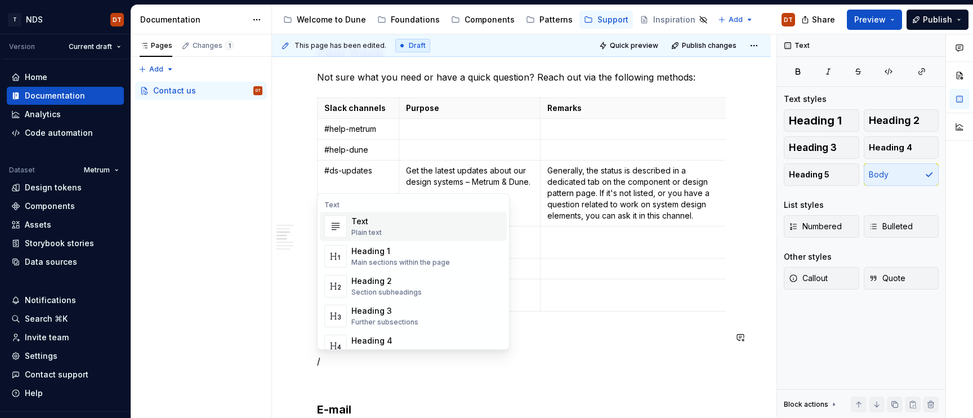
scroll to position [541, 0]
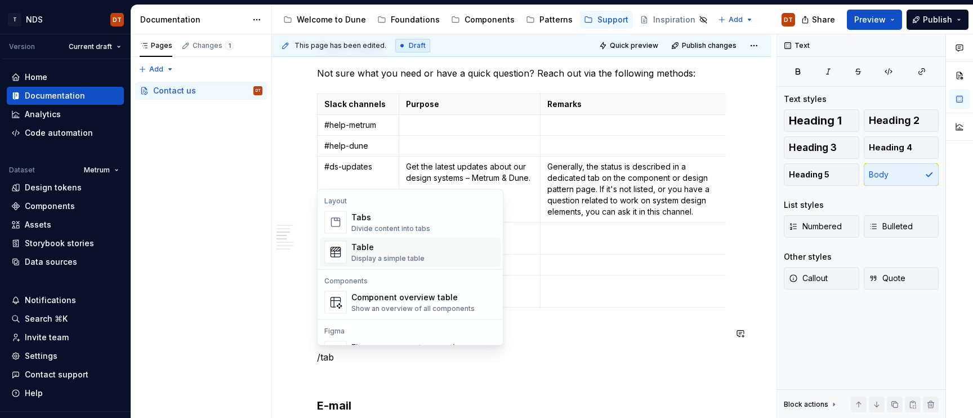
click at [373, 244] on div "Table" at bounding box center [387, 246] width 73 height 11
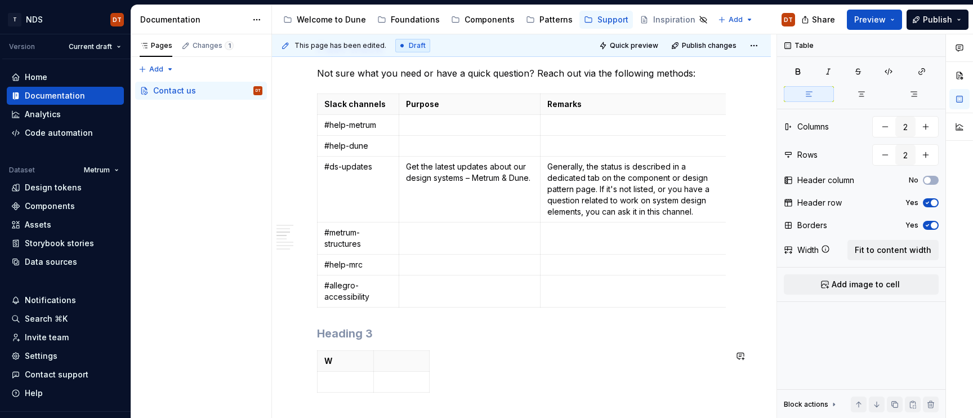
scroll to position [545, 0]
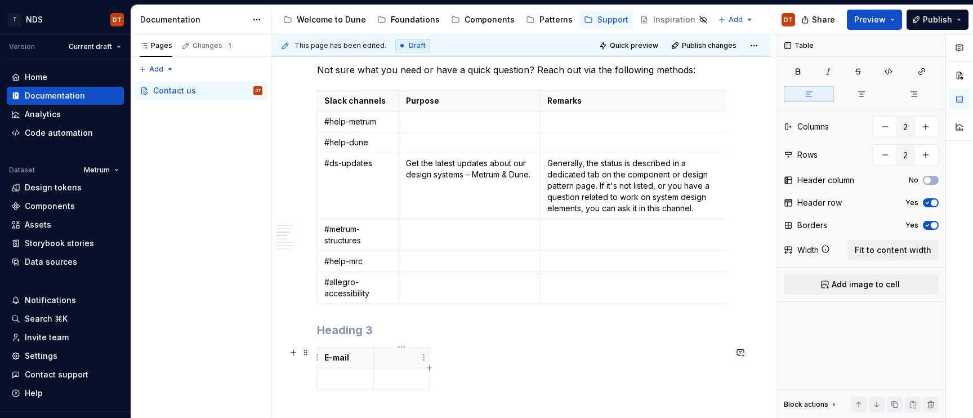
click at [393, 340] on p at bounding box center [402, 357] width 42 height 11
click at [428, 340] on icon "button" at bounding box center [429, 367] width 5 height 5
type input "3"
click at [437, 340] on p at bounding box center [440, 357] width 6 height 11
drag, startPoint x: 347, startPoint y: 379, endPoint x: 379, endPoint y: 374, distance: 32.5
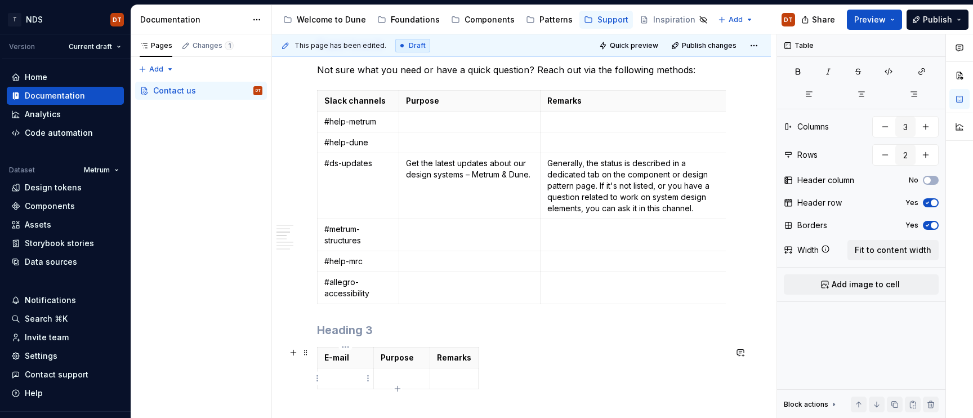
click at [347, 340] on p at bounding box center [345, 378] width 42 height 11
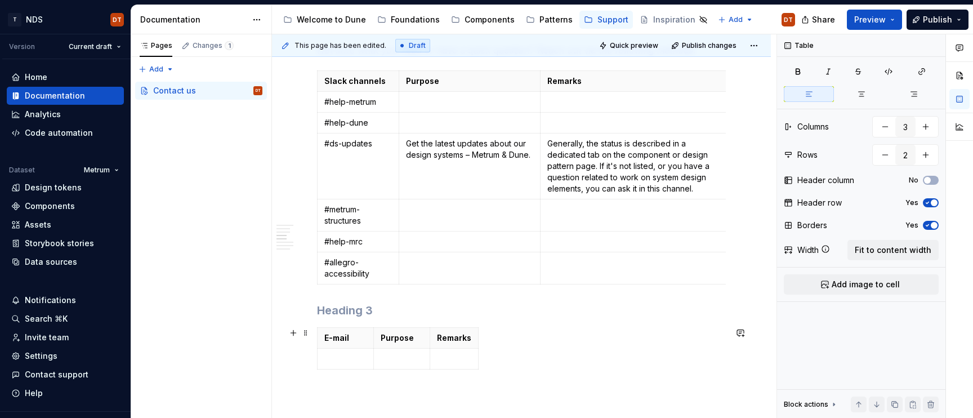
scroll to position [567, 0]
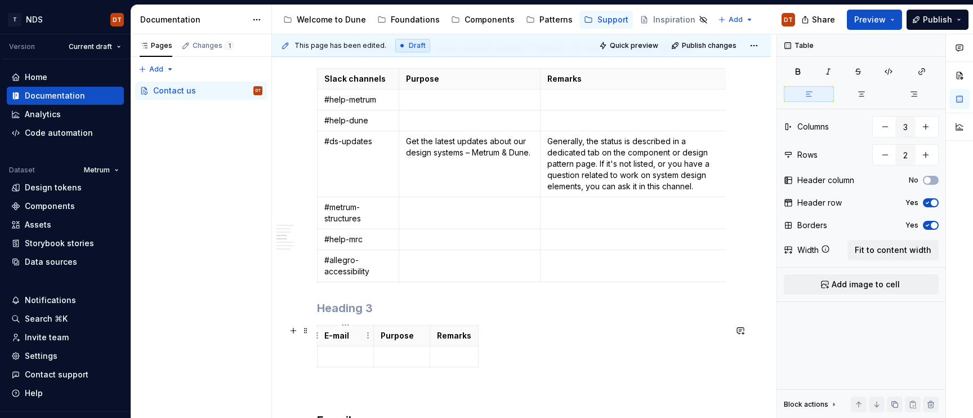
click at [343, 334] on p "E-mail" at bounding box center [345, 335] width 42 height 11
click at [886, 247] on span "Fit to content width" at bounding box center [892, 249] width 77 height 11
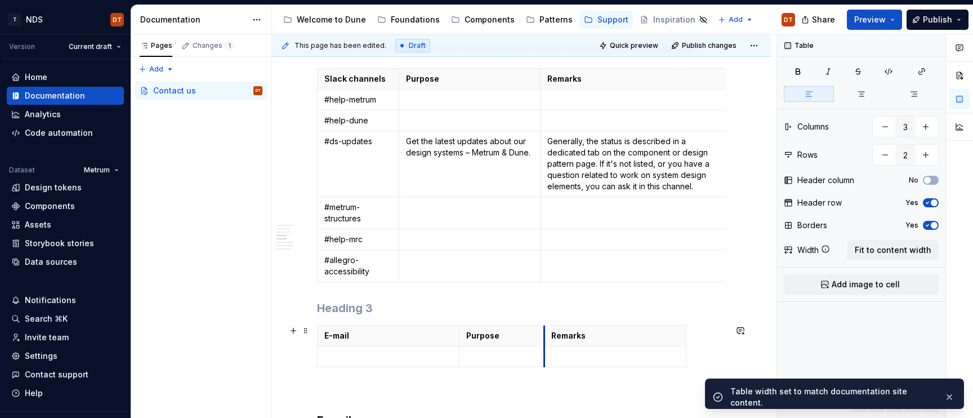
drag, startPoint x: 601, startPoint y: 347, endPoint x: 545, endPoint y: 347, distance: 55.7
click at [545, 340] on td at bounding box center [615, 356] width 142 height 21
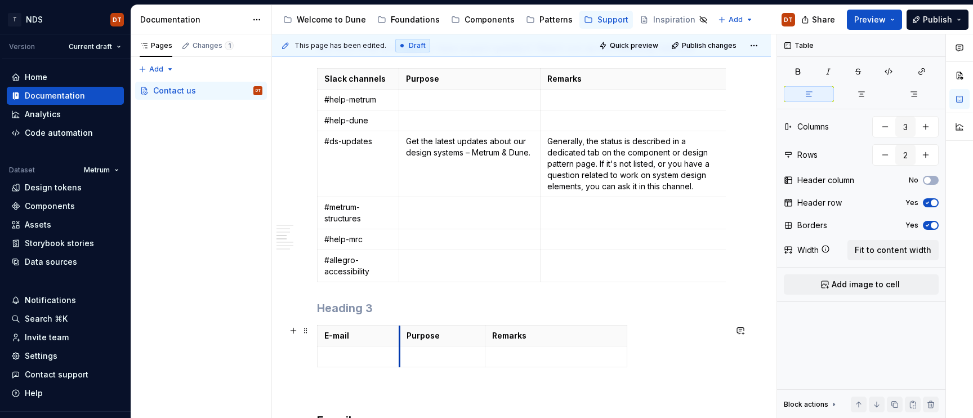
drag, startPoint x: 458, startPoint y: 347, endPoint x: 399, endPoint y: 346, distance: 59.7
drag, startPoint x: 489, startPoint y: 346, endPoint x: 547, endPoint y: 345, distance: 58.5
click at [543, 340] on td at bounding box center [613, 356] width 142 height 21
drag, startPoint x: 697, startPoint y: 353, endPoint x: 724, endPoint y: 353, distance: 27.6
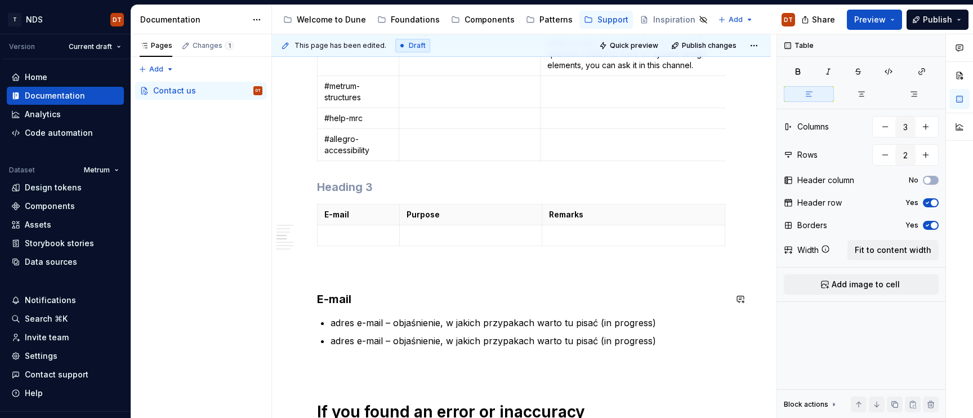
scroll to position [692, 0]
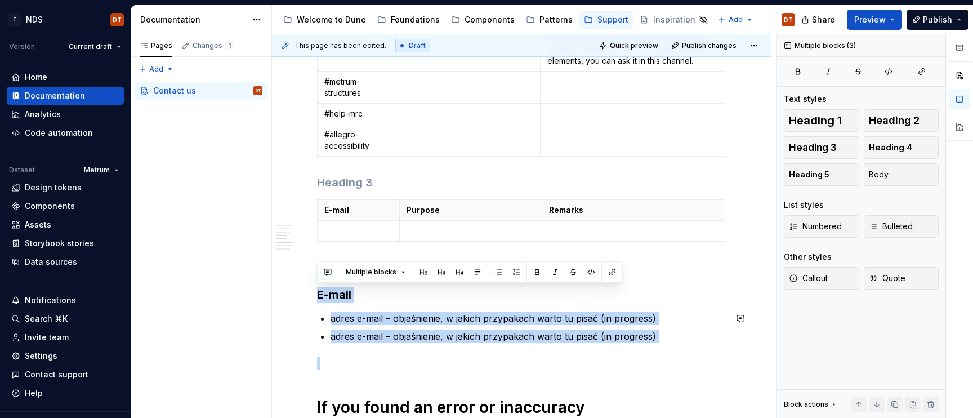
drag, startPoint x: 317, startPoint y: 293, endPoint x: 664, endPoint y: 345, distance: 350.7
click at [665, 340] on div "Dune is here to help designers and developers get their work done, align featur…" at bounding box center [521, 99] width 409 height 1144
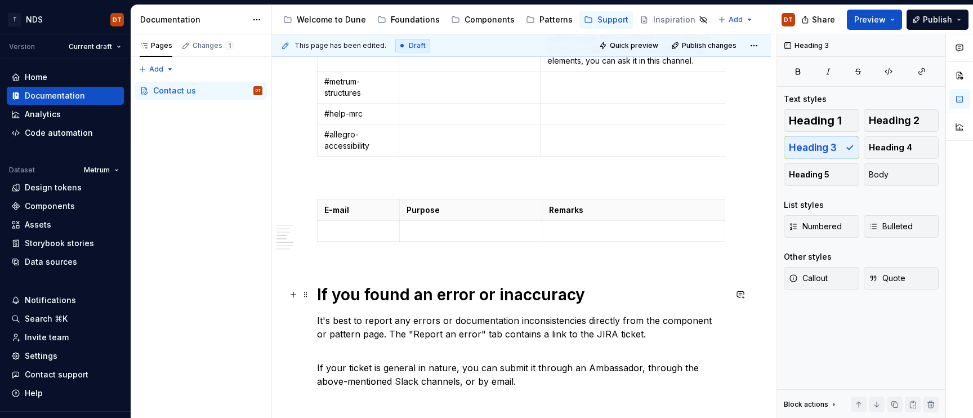
click at [316, 297] on div "Dune is here to help designers and developers get their work done, align featur…" at bounding box center [521, 99] width 499 height 1198
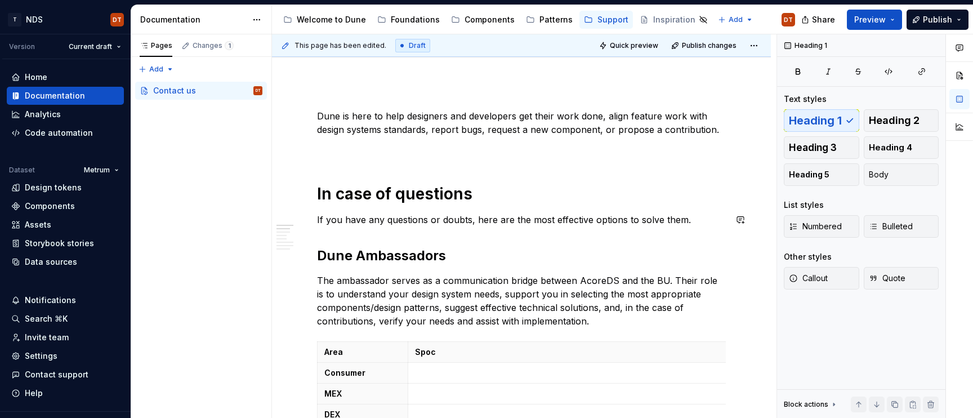
scroll to position [0, 0]
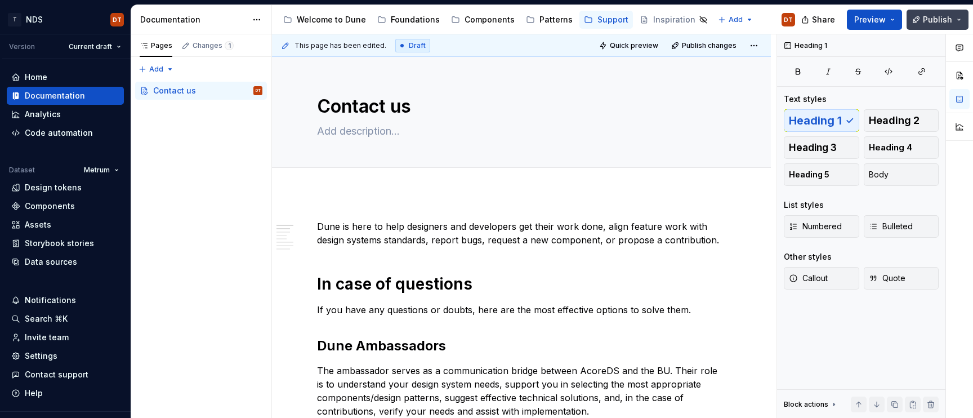
click at [930, 20] on span "Publish" at bounding box center [937, 19] width 29 height 11
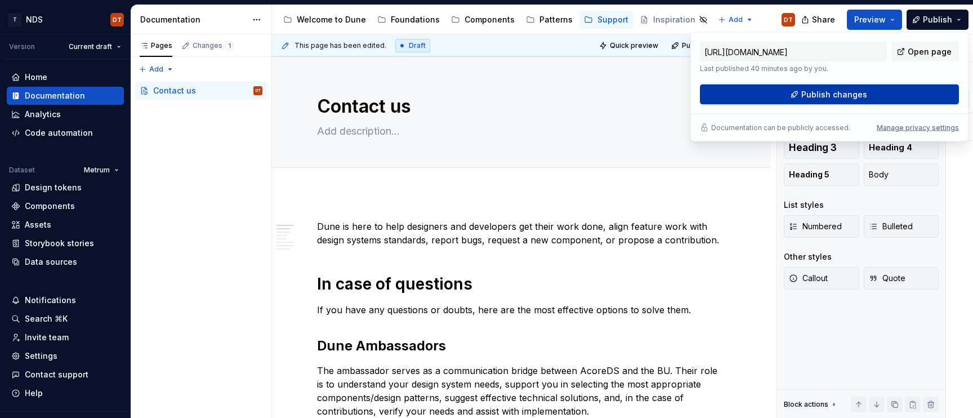
click at [810, 95] on span "Publish changes" at bounding box center [834, 94] width 66 height 11
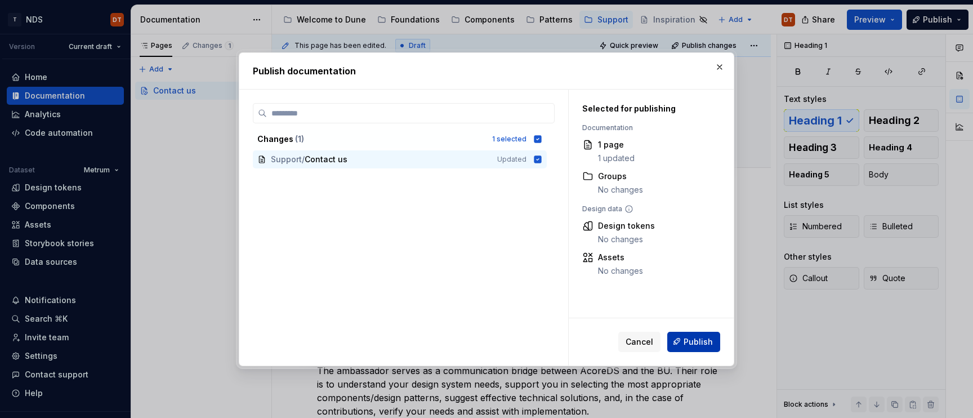
click at [690, 340] on span "Publish" at bounding box center [697, 340] width 29 height 11
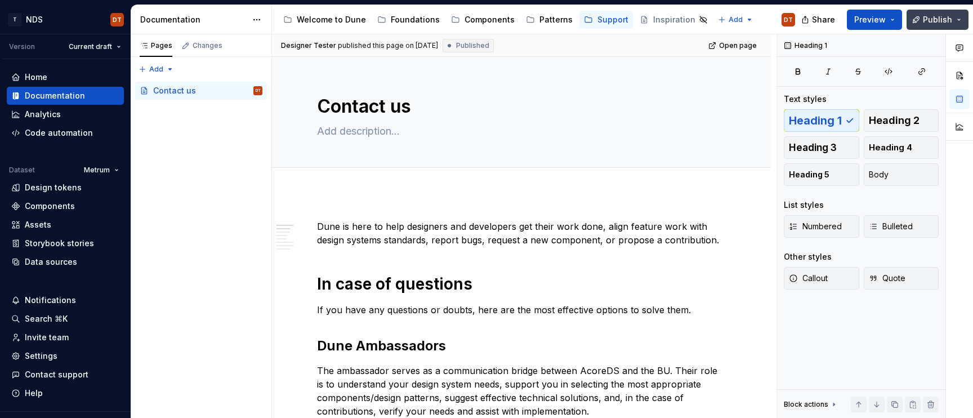
drag, startPoint x: 960, startPoint y: 19, endPoint x: 948, endPoint y: 23, distance: 12.3
click at [959, 19] on button "Publish" at bounding box center [937, 20] width 62 height 20
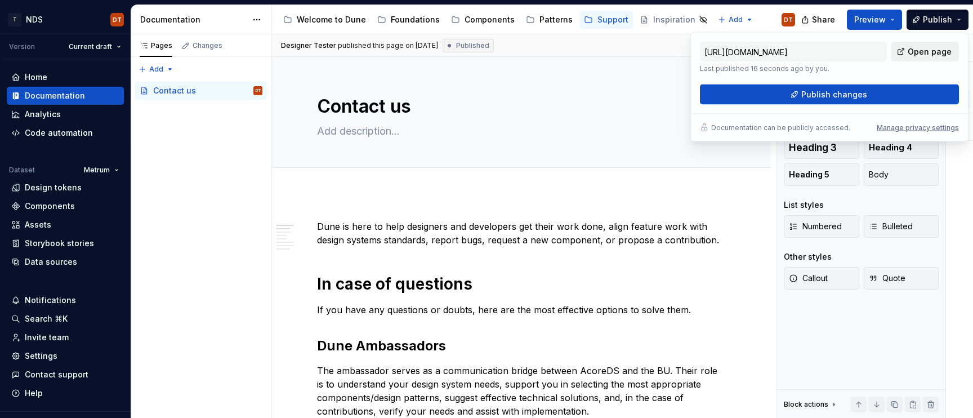
click at [925, 50] on span "Open page" at bounding box center [929, 51] width 44 height 11
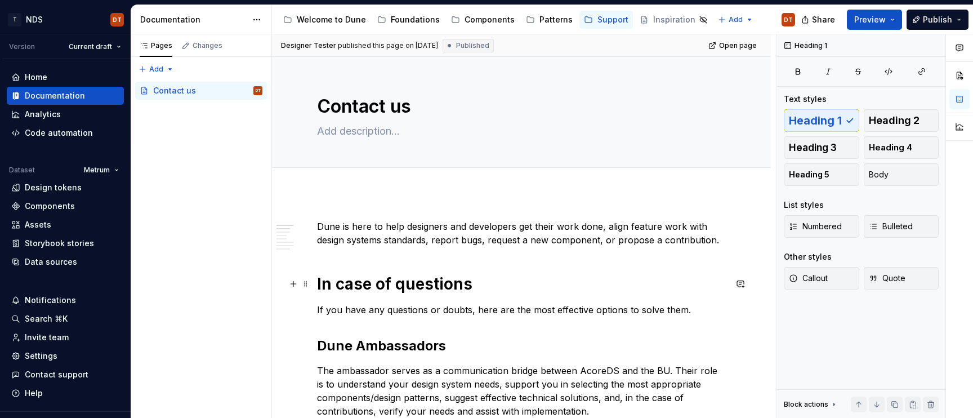
click at [386, 287] on h1 "In case of questions" at bounding box center [521, 284] width 409 height 20
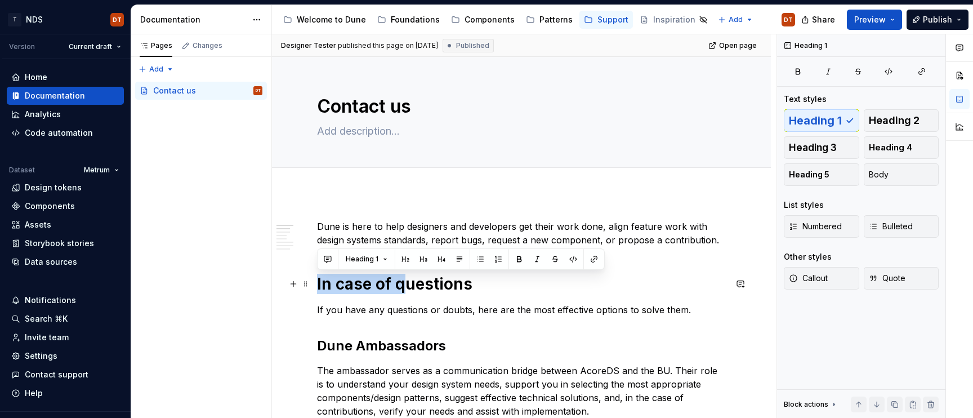
drag, startPoint x: 403, startPoint y: 284, endPoint x: 313, endPoint y: 284, distance: 90.1
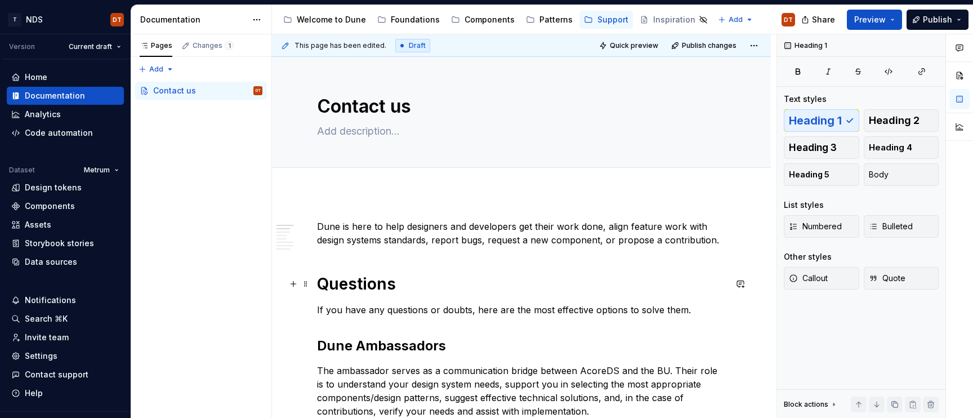
click at [369, 284] on h1 "Questions" at bounding box center [521, 284] width 409 height 20
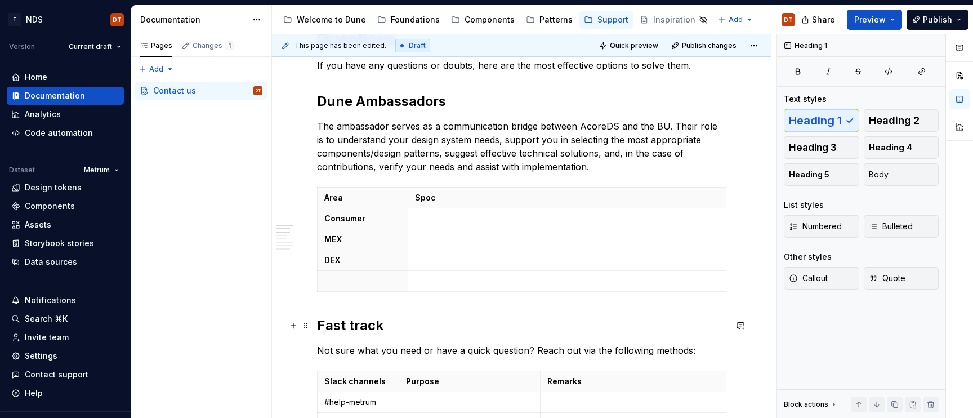
scroll to position [241, 0]
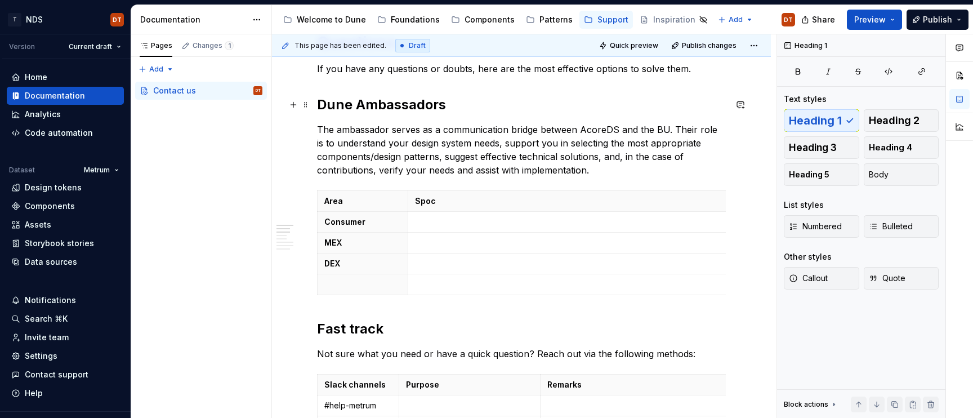
click at [316, 104] on div "This page has been edited. Draft Quick preview Publish changes Contact us Edit …" at bounding box center [524, 226] width 504 height 384
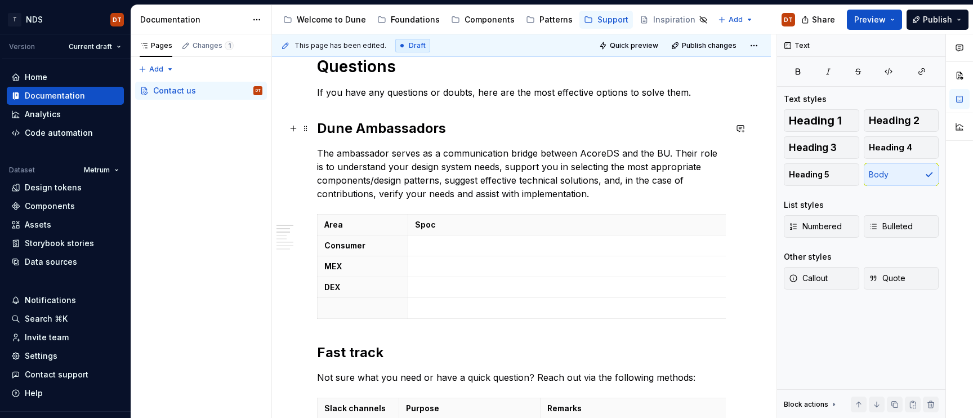
click at [320, 127] on h2 "Dune Ambassadors" at bounding box center [521, 128] width 409 height 18
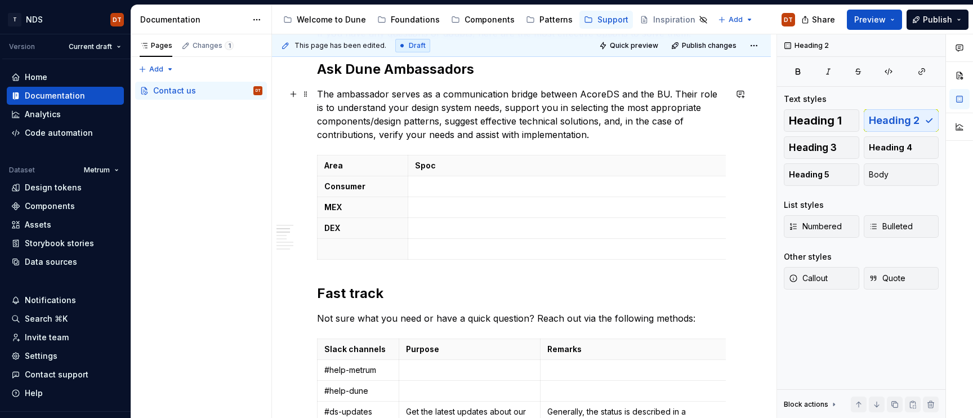
scroll to position [284, 0]
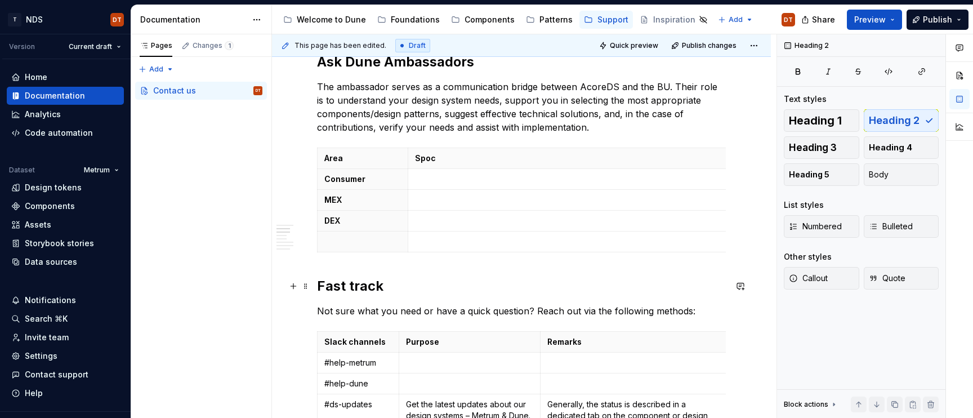
click at [319, 284] on h2 "Fast track" at bounding box center [521, 286] width 409 height 18
click at [350, 286] on h2 "Use fast track" at bounding box center [521, 286] width 409 height 18
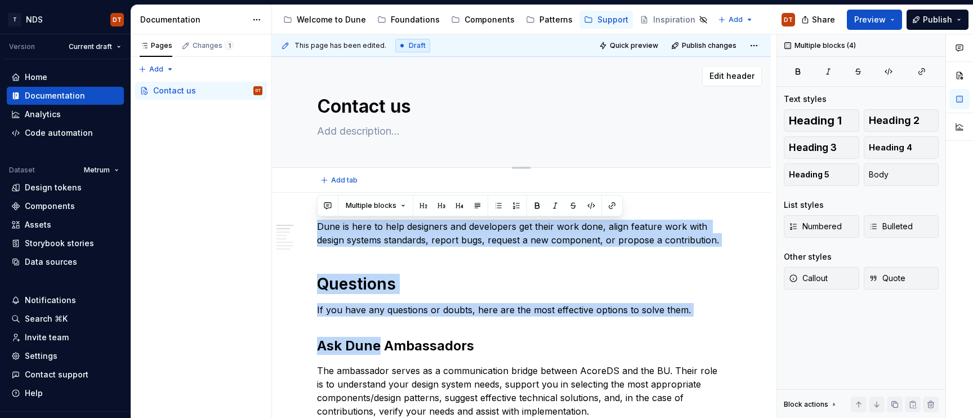
drag, startPoint x: 378, startPoint y: 61, endPoint x: 349, endPoint y: 62, distance: 29.3
type textarea "*"
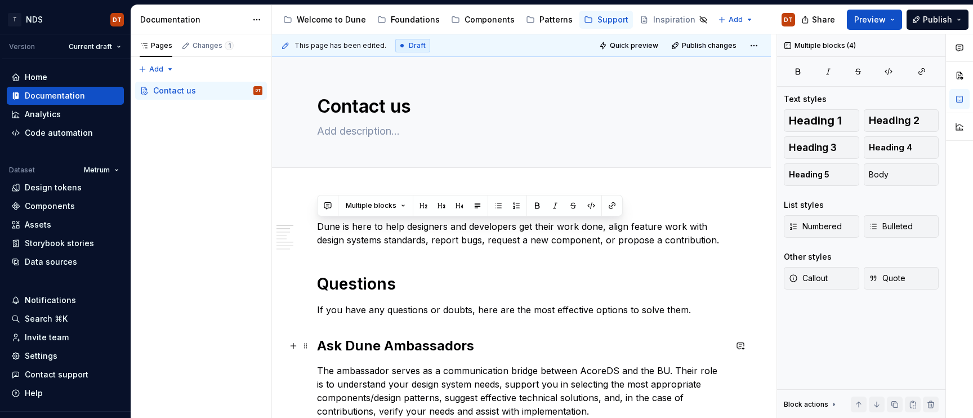
drag, startPoint x: 362, startPoint y: 353, endPoint x: 377, endPoint y: 349, distance: 15.9
click at [364, 340] on h2 "Ask Dune Ambassadors" at bounding box center [521, 346] width 409 height 18
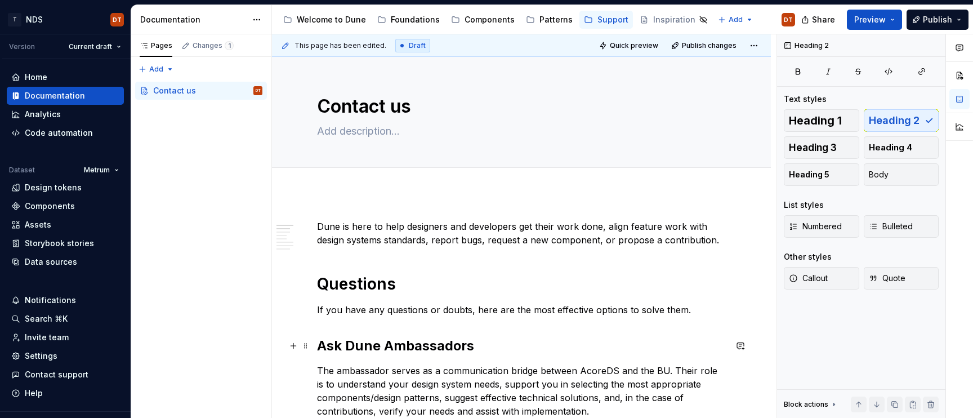
click at [382, 340] on h2 "Ask Dune Ambassadors" at bounding box center [521, 346] width 409 height 18
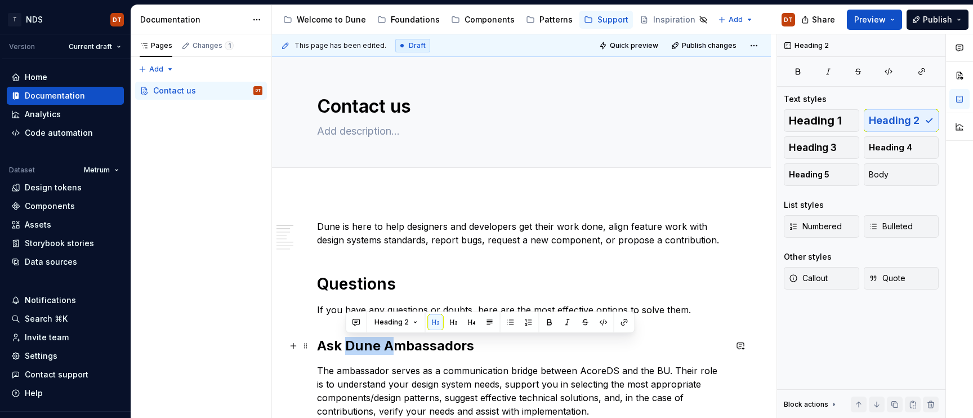
drag, startPoint x: 392, startPoint y: 347, endPoint x: 348, endPoint y: 347, distance: 43.9
click at [348, 340] on h2 "Ask Dune Ambassadors" at bounding box center [521, 346] width 409 height 18
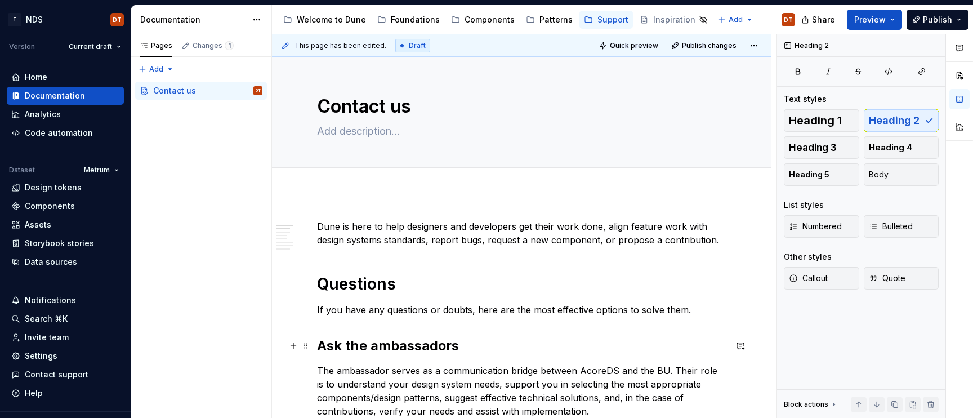
click at [484, 340] on h2 "Ask the ambassadors" at bounding box center [521, 346] width 409 height 18
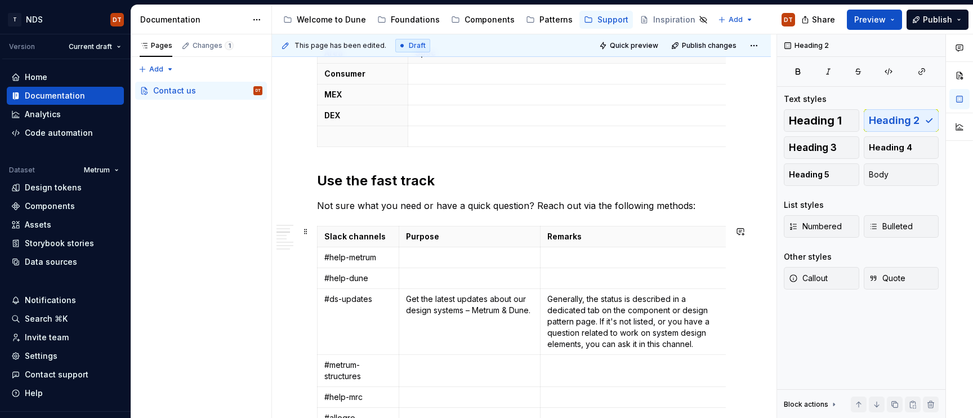
scroll to position [390, 0]
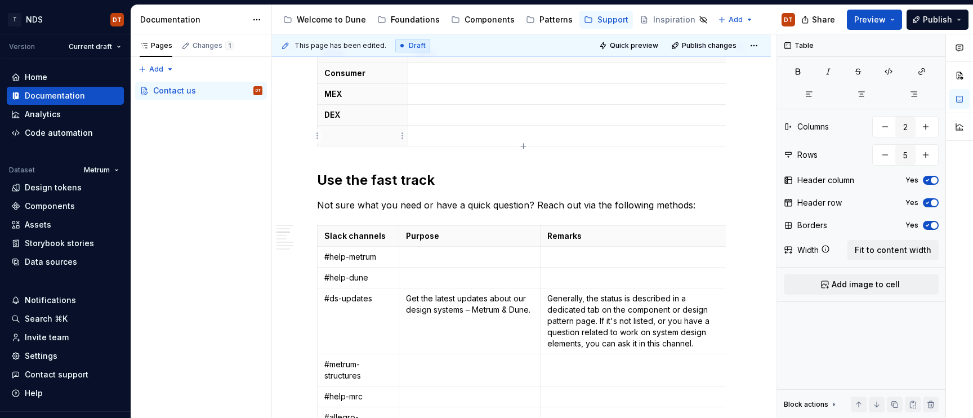
click at [353, 135] on p at bounding box center [362, 135] width 77 height 11
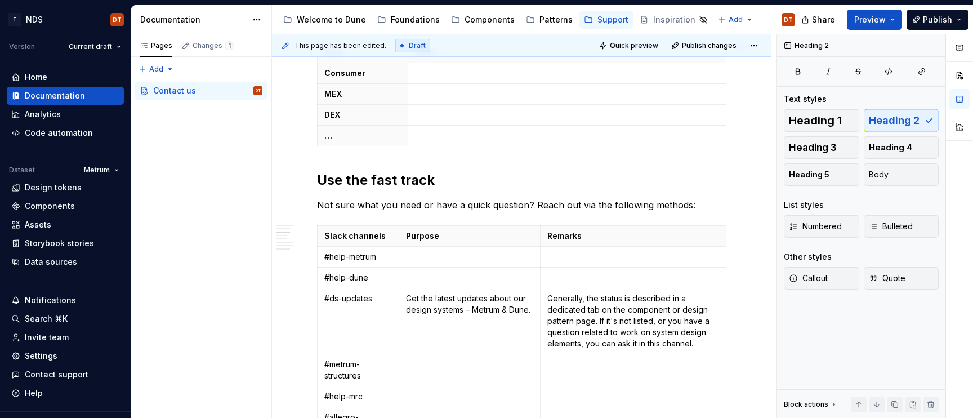
click at [457, 159] on div "Dune is here to help designers and developers get their work done, align featur…" at bounding box center [521, 336] width 409 height 1012
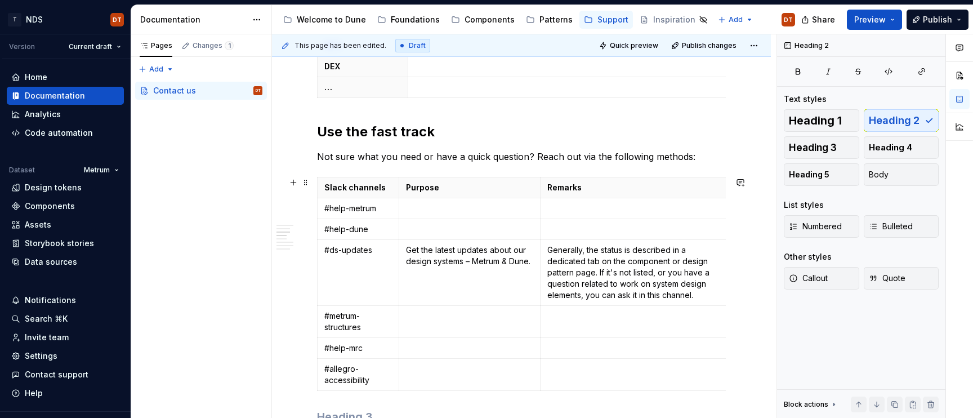
scroll to position [440, 0]
click at [360, 184] on p "Slack channels" at bounding box center [358, 185] width 68 height 11
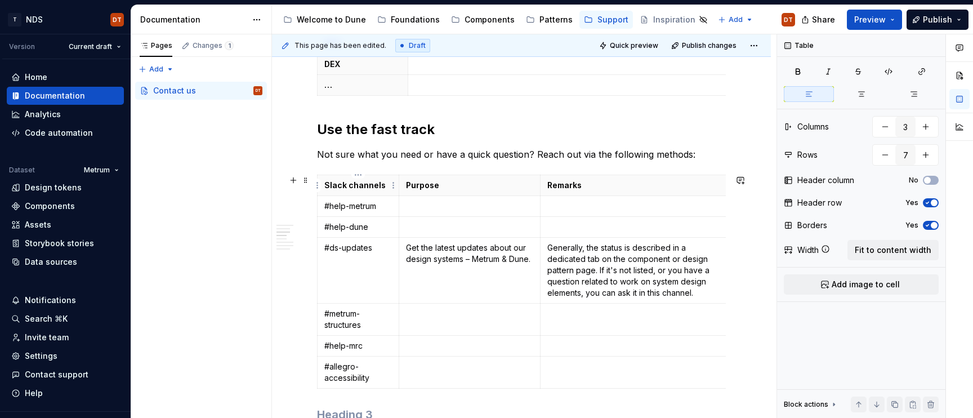
click at [342, 182] on p "Slack channels" at bounding box center [358, 185] width 68 height 11
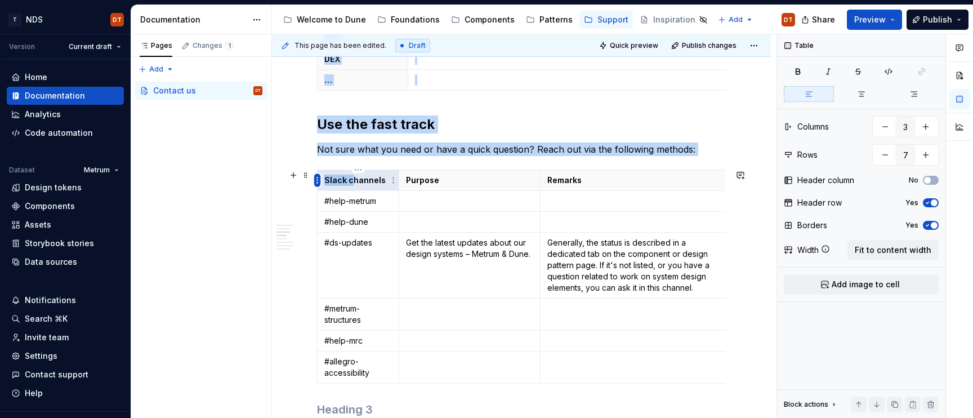
drag, startPoint x: 350, startPoint y: 180, endPoint x: 319, endPoint y: 180, distance: 31.5
click at [319, 180] on body "T NDS DT Version Current draft Home Documentation Analytics Code automation Dat…" at bounding box center [486, 209] width 973 height 418
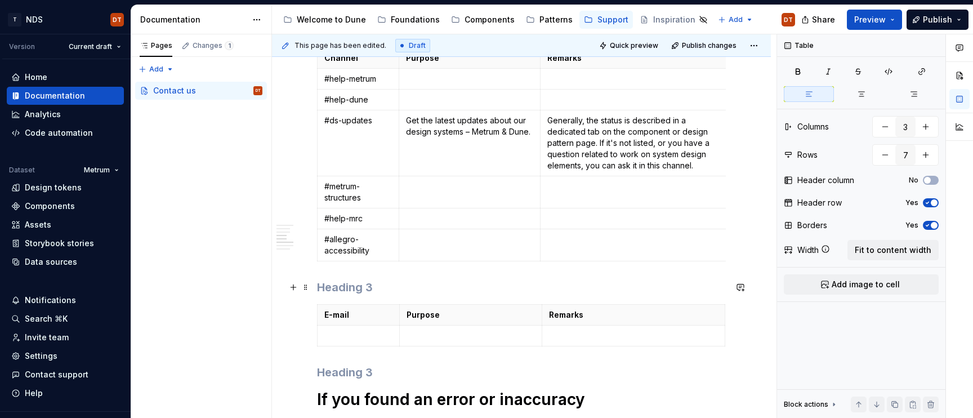
scroll to position [569, 0]
type input "2"
drag, startPoint x: 353, startPoint y: 312, endPoint x: 326, endPoint y: 315, distance: 26.6
click at [324, 313] on p "E-mail" at bounding box center [358, 313] width 68 height 11
click at [331, 287] on h3 at bounding box center [521, 286] width 409 height 16
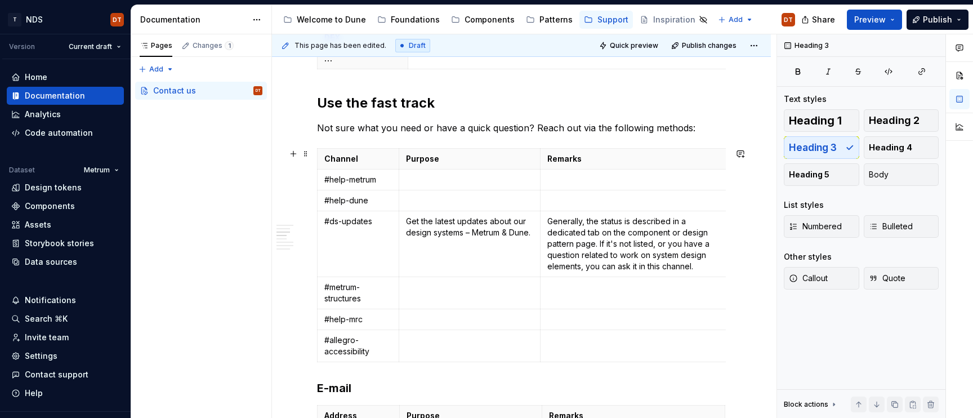
scroll to position [441, 0]
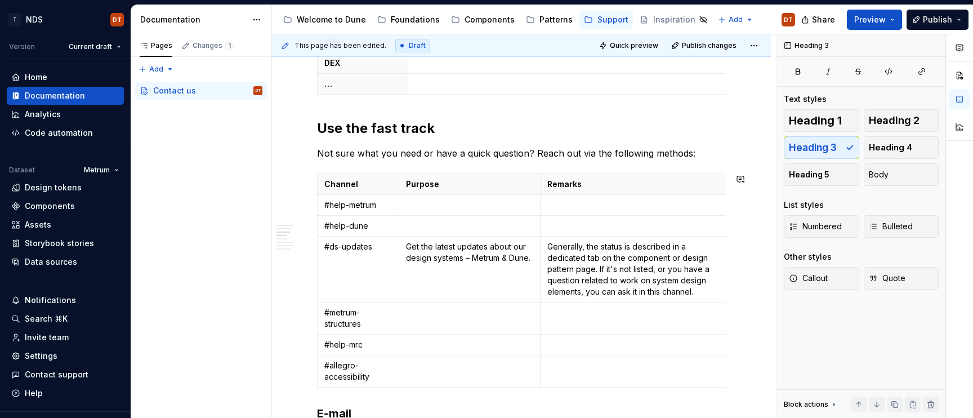
click at [326, 165] on div "Dune is here to help designers and developers get their work done, align featur…" at bounding box center [521, 284] width 409 height 1012
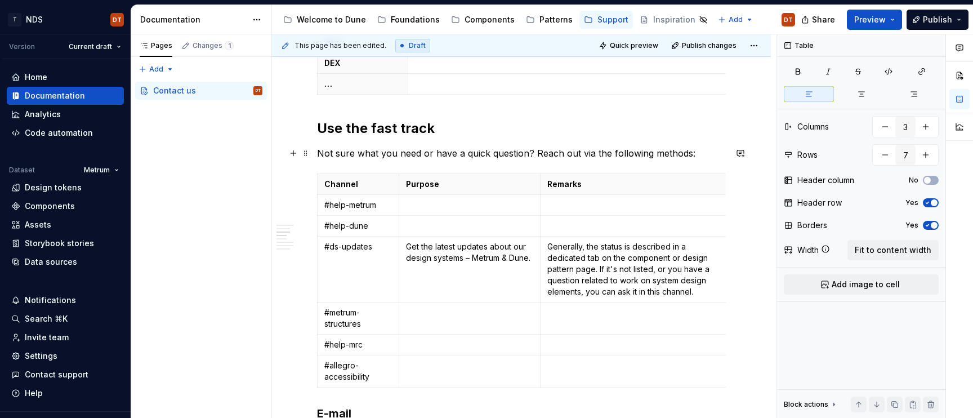
click at [721, 151] on p "Not sure what you need or have a quick question? Reach out via the following me…" at bounding box center [521, 153] width 409 height 14
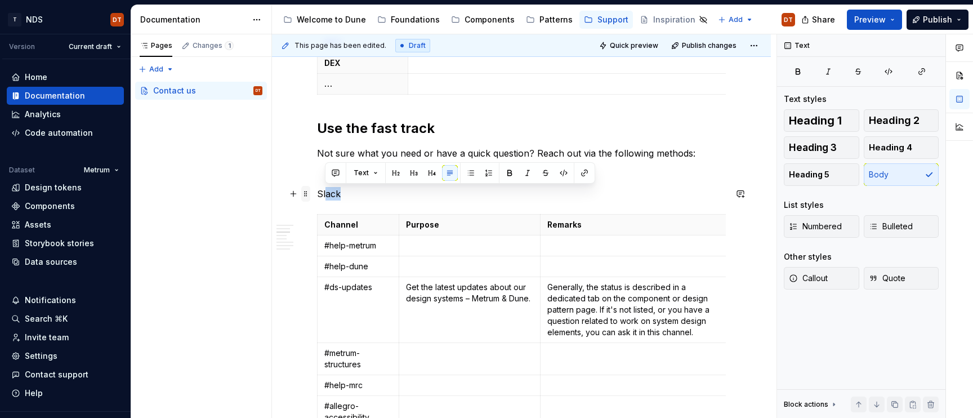
drag, startPoint x: 344, startPoint y: 196, endPoint x: 303, endPoint y: 194, distance: 41.1
click at [317, 194] on div "Dune is here to help designers and developers get their work done, align featur…" at bounding box center [521, 311] width 409 height 1066
drag, startPoint x: 363, startPoint y: 197, endPoint x: 370, endPoint y: 195, distance: 7.0
click at [363, 197] on p "Slack" at bounding box center [521, 194] width 409 height 14
drag, startPoint x: 338, startPoint y: 195, endPoint x: 314, endPoint y: 195, distance: 24.2
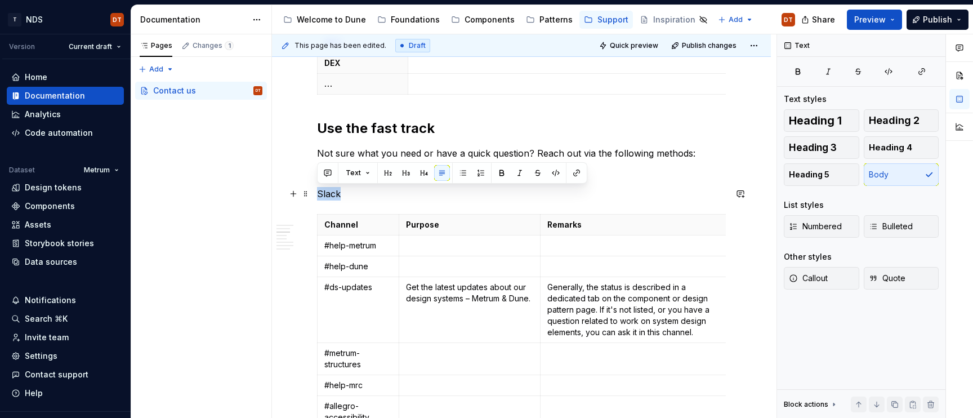
click at [313, 195] on div "Dune is here to help designers and developers get their work done, align featur…" at bounding box center [521, 360] width 499 height 1218
click at [821, 143] on span "Heading 3" at bounding box center [813, 147] width 48 height 11
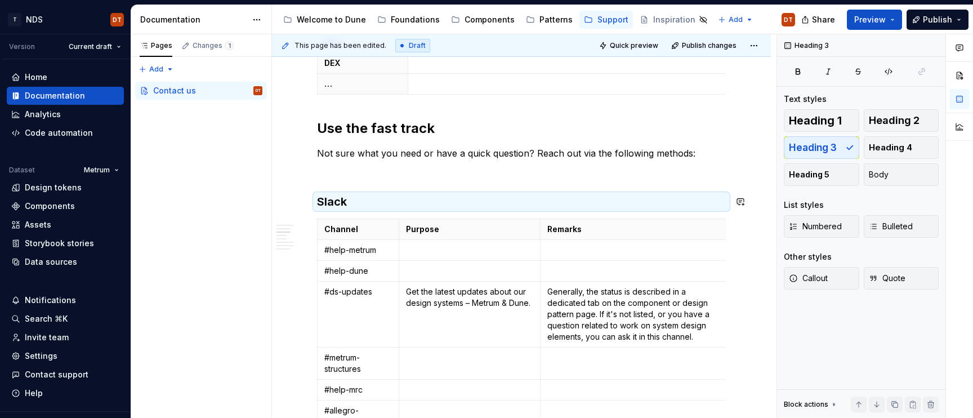
click at [383, 177] on p at bounding box center [521, 174] width 409 height 14
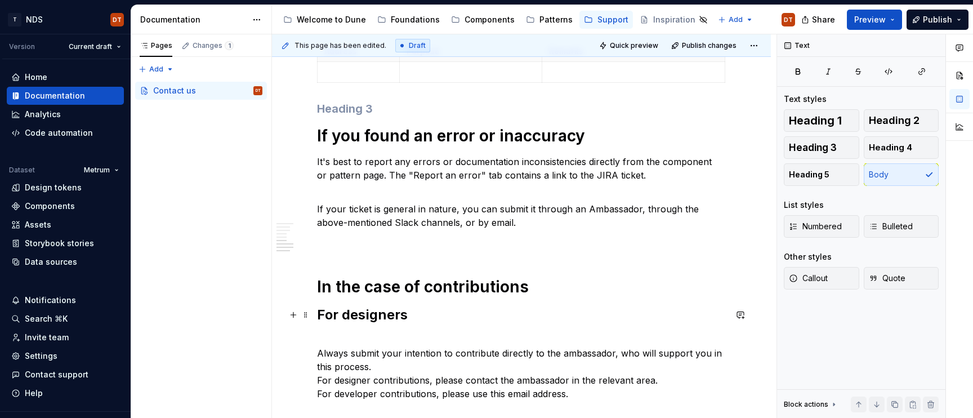
scroll to position [867, 0]
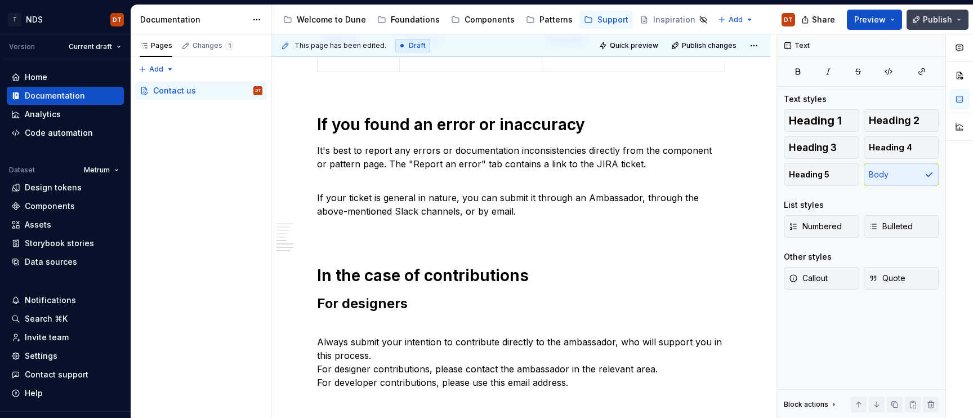
click at [930, 20] on span "Publish" at bounding box center [937, 19] width 29 height 11
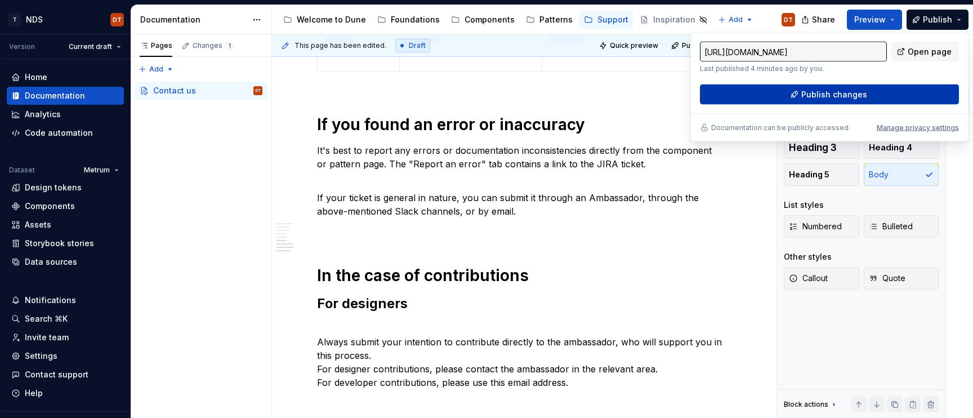
click at [849, 95] on span "Publish changes" at bounding box center [834, 94] width 66 height 11
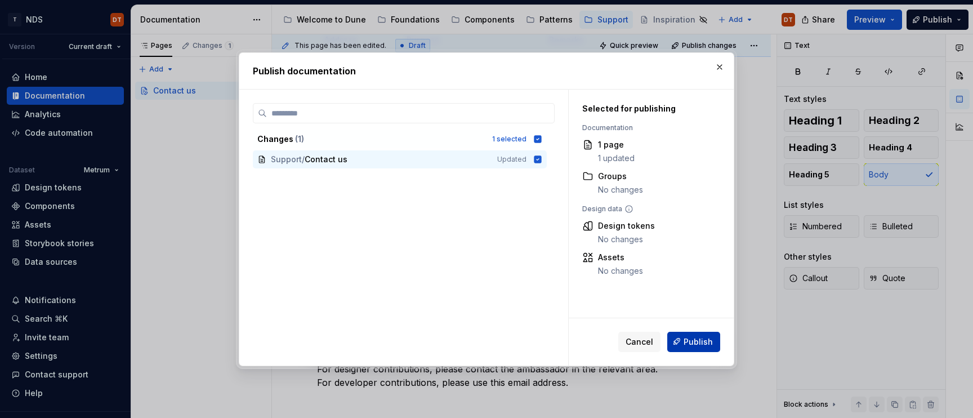
click at [683, 340] on button "Publish" at bounding box center [693, 341] width 53 height 20
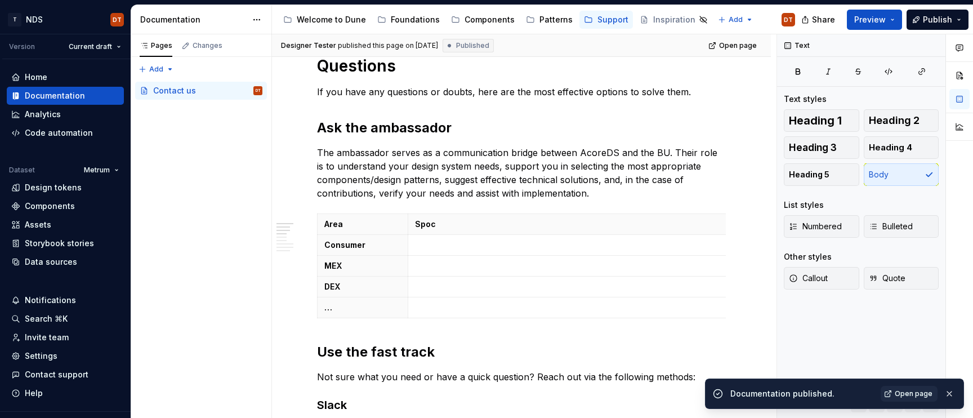
scroll to position [202, 0]
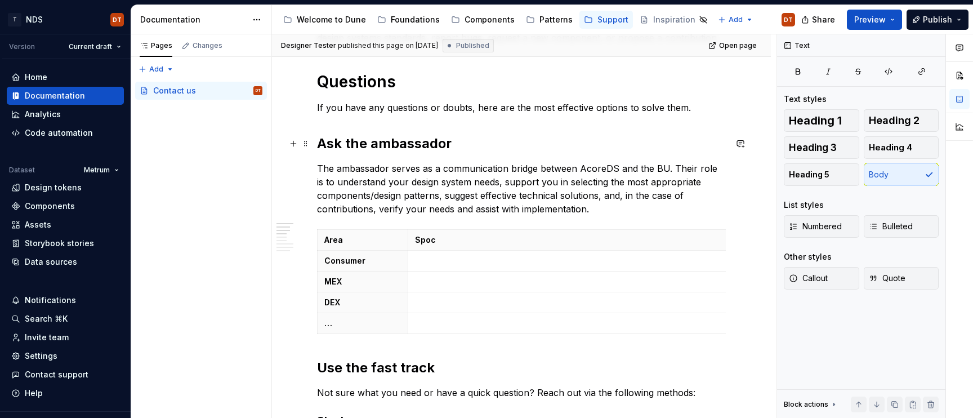
type textarea "*"
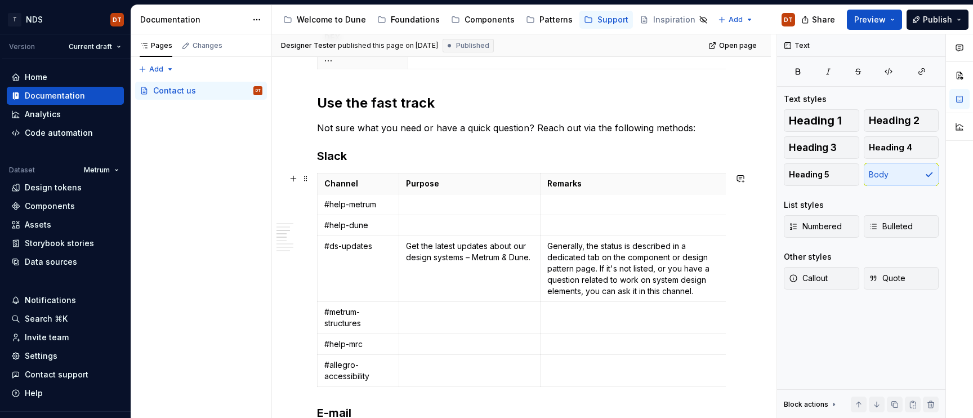
scroll to position [483, 0]
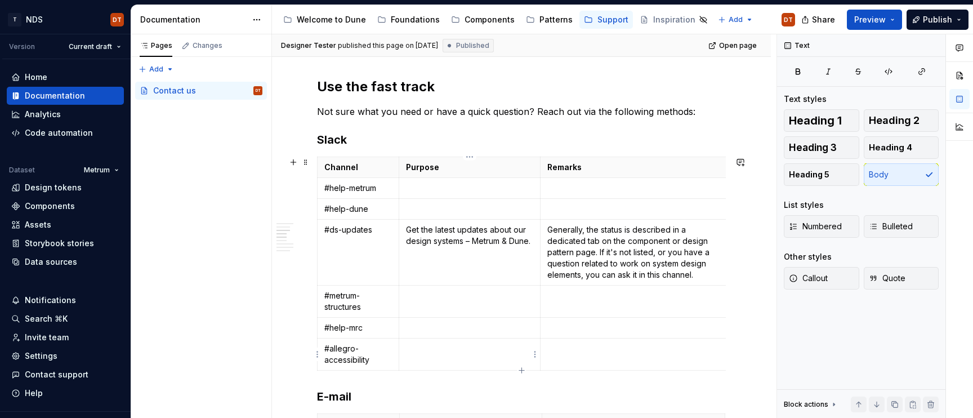
click at [435, 340] on p at bounding box center [470, 348] width 128 height 11
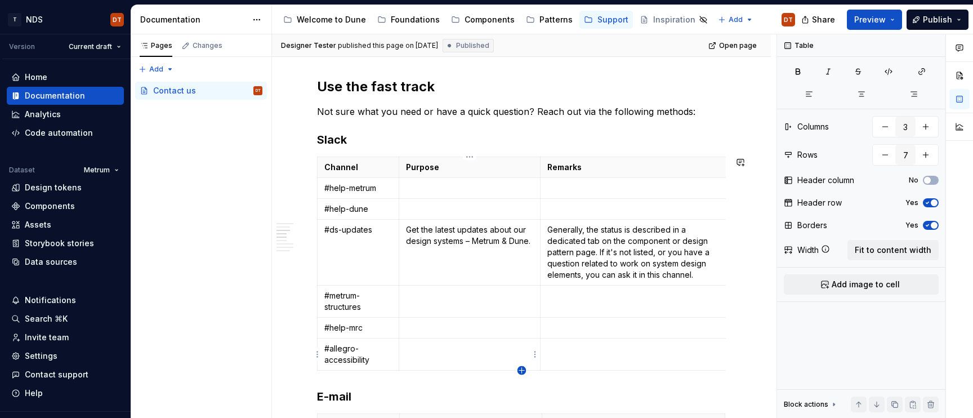
click at [521, 340] on icon "button" at bounding box center [521, 370] width 5 height 5
type input "8"
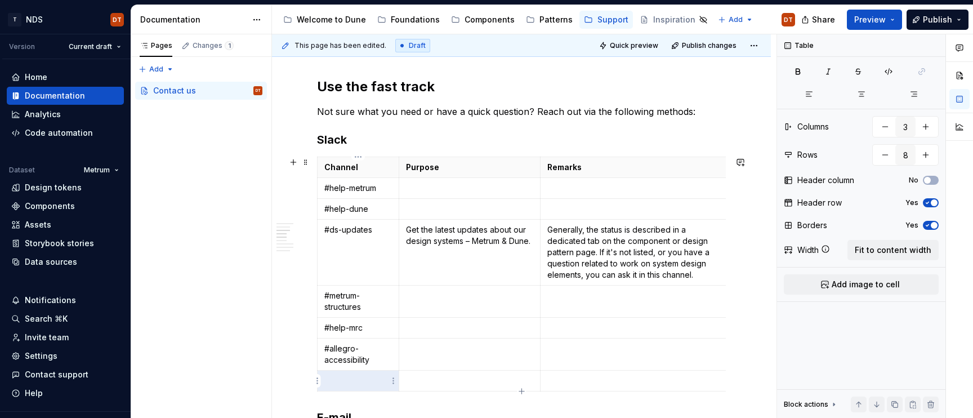
click at [343, 340] on p at bounding box center [358, 380] width 68 height 11
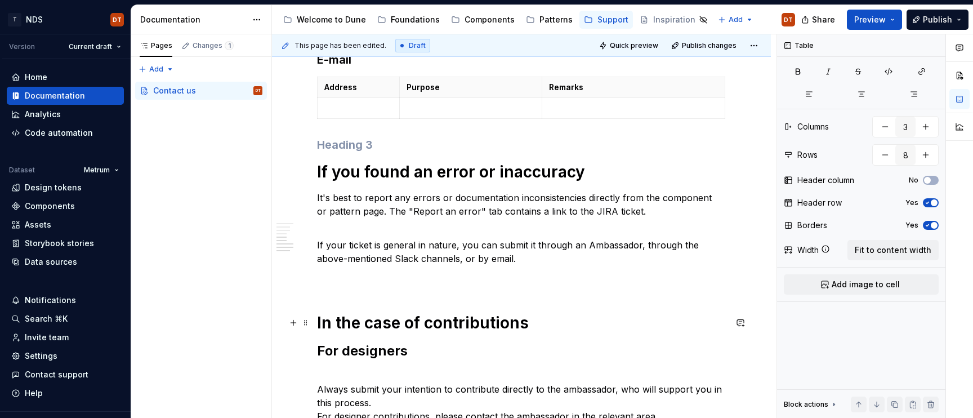
scroll to position [850, 0]
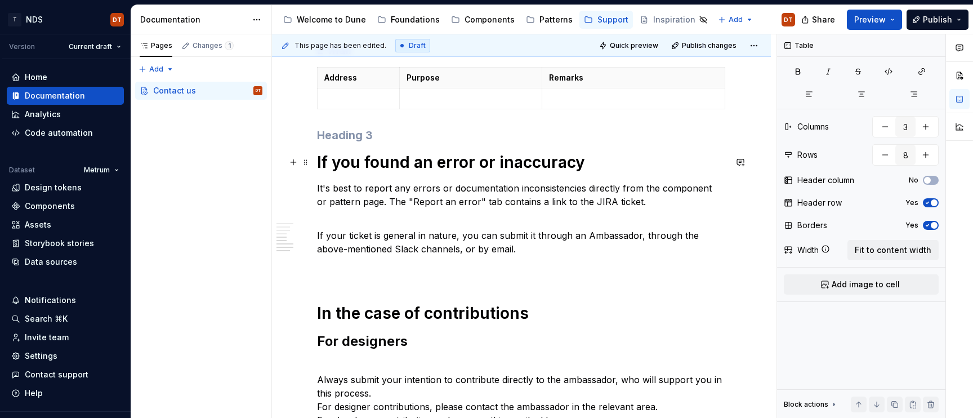
drag, startPoint x: 435, startPoint y: 163, endPoint x: 453, endPoint y: 162, distance: 18.0
click at [436, 163] on h1 "If you found an error or inaccuracy" at bounding box center [521, 162] width 409 height 20
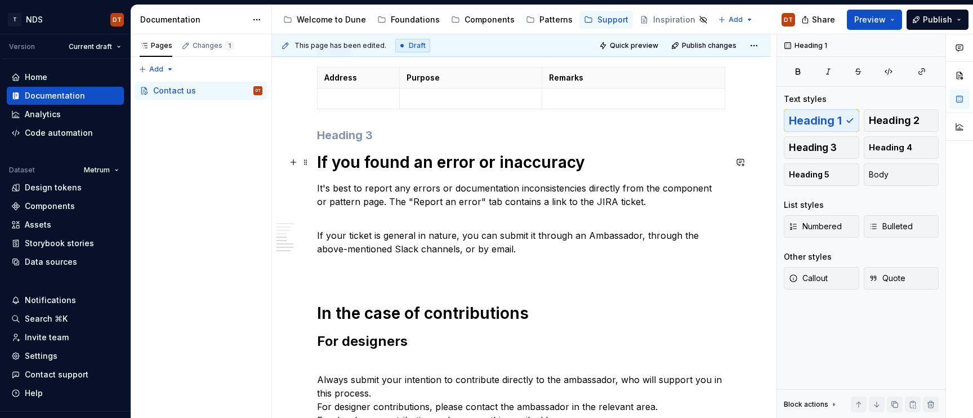
drag, startPoint x: 424, startPoint y: 162, endPoint x: 433, endPoint y: 162, distance: 9.0
click at [424, 162] on h1 "If you found an error or inaccuracy" at bounding box center [521, 162] width 409 height 20
click at [436, 162] on h1 "If you found an error or inaccuracy" at bounding box center [521, 162] width 409 height 20
click at [438, 163] on h1 "If you found an error or inaccuracy" at bounding box center [521, 162] width 409 height 20
click at [428, 163] on h1 "If you found an error or inaccuracy" at bounding box center [521, 162] width 409 height 20
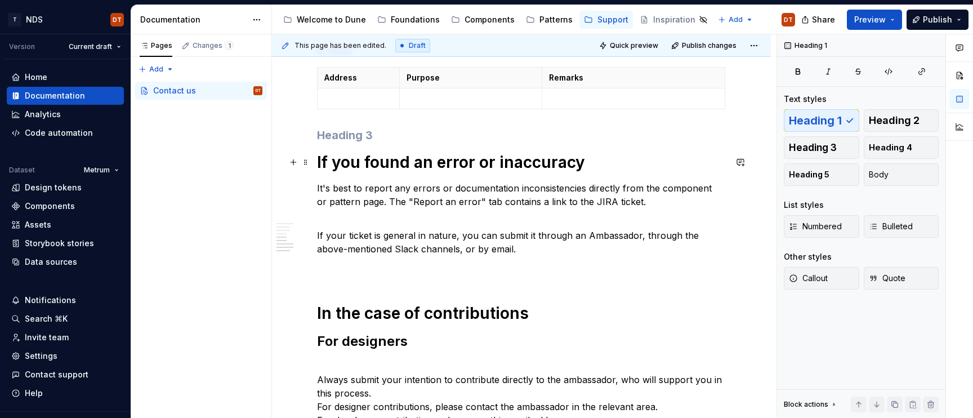
click at [442, 162] on h1 "If you found an error or inaccuracy" at bounding box center [521, 162] width 409 height 20
drag, startPoint x: 428, startPoint y: 161, endPoint x: 435, endPoint y: 162, distance: 7.3
click at [428, 162] on h1 "If you found an error or inaccuracy" at bounding box center [521, 162] width 409 height 20
click at [435, 162] on h1 "If you found an error or inaccuracy" at bounding box center [521, 162] width 409 height 20
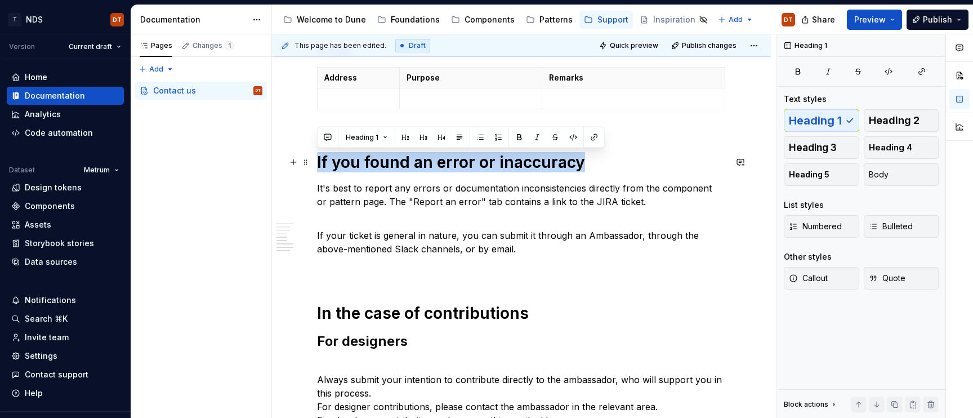
drag, startPoint x: 545, startPoint y: 161, endPoint x: 315, endPoint y: 163, distance: 230.8
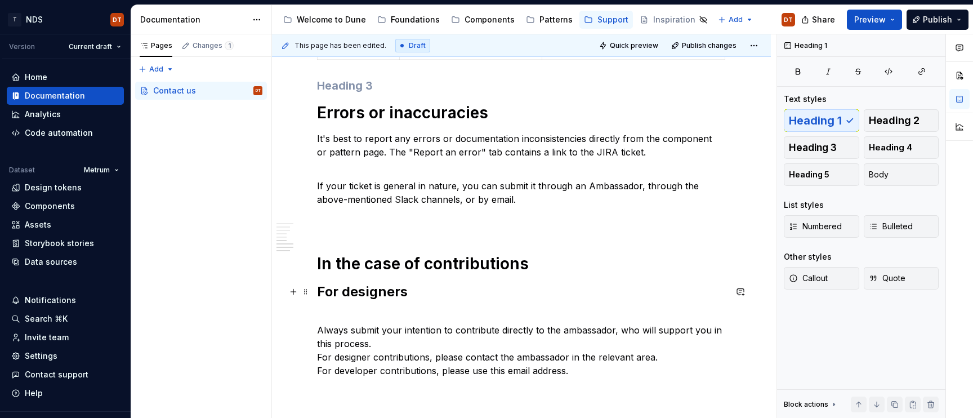
scroll to position [905, 0]
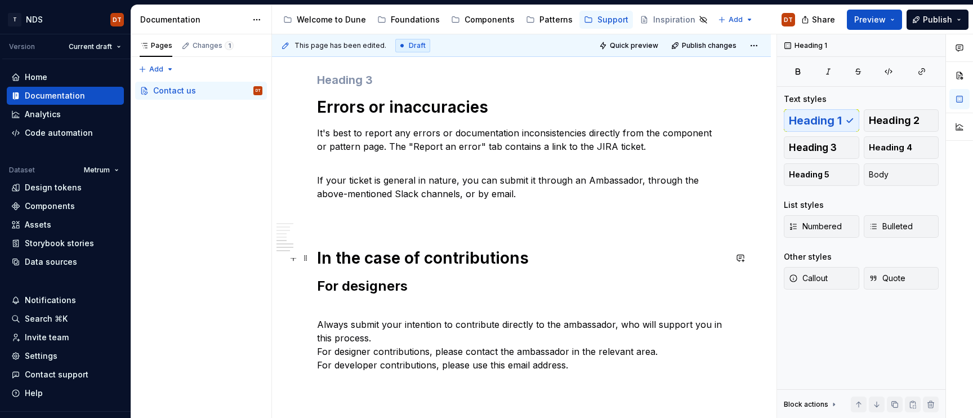
drag, startPoint x: 472, startPoint y: 257, endPoint x: 459, endPoint y: 259, distance: 13.1
click at [471, 258] on h1 "In the case of contributions" at bounding box center [521, 258] width 409 height 20
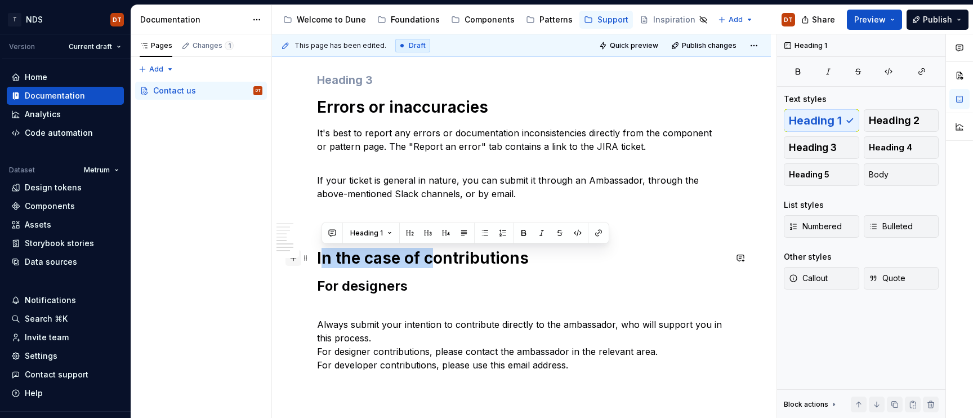
drag, startPoint x: 432, startPoint y: 258, endPoint x: 299, endPoint y: 261, distance: 132.9
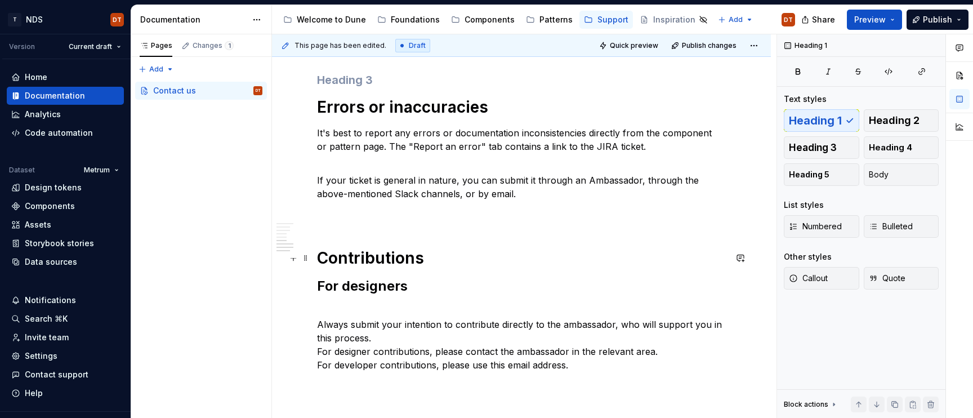
click at [428, 257] on h1 "Contributions" at bounding box center [521, 258] width 409 height 20
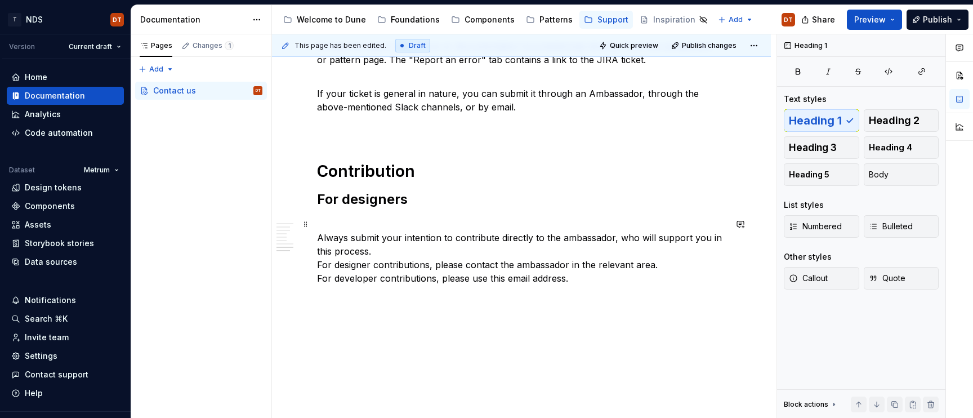
scroll to position [997, 0]
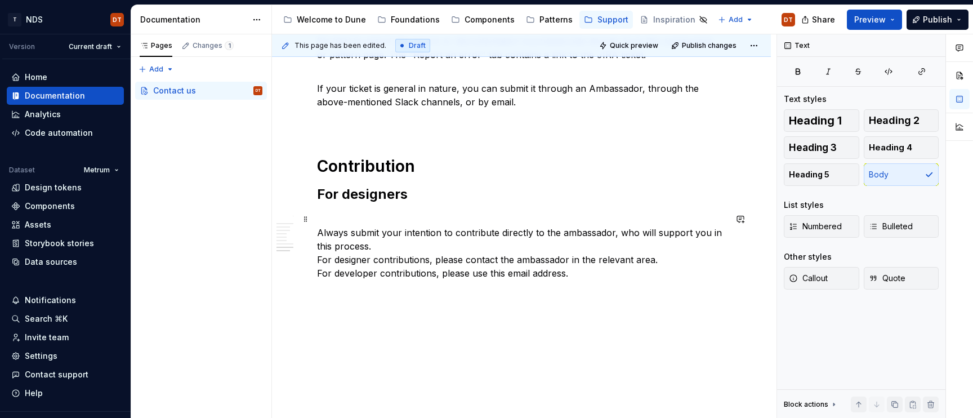
click at [356, 220] on p "Always submit your intention to contribute directly to the ambassador, who will…" at bounding box center [521, 246] width 409 height 68
click at [332, 232] on p "Always submit your intention to contribute directly to the ambassador, who will…" at bounding box center [521, 246] width 409 height 68
click at [401, 232] on p "Always submit your intention to contribute directly to the ambassador, who will…" at bounding box center [521, 246] width 409 height 68
drag, startPoint x: 382, startPoint y: 232, endPoint x: 364, endPoint y: 232, distance: 17.4
click at [381, 232] on p "Always submit your intention to contribute directly to the ambassador, who will…" at bounding box center [521, 246] width 409 height 68
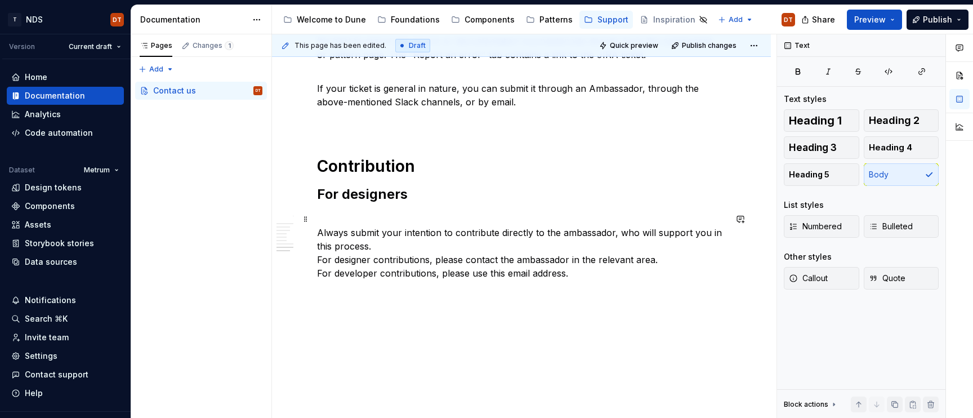
click at [348, 232] on p "Always submit your intention to contribute directly to the ambassador, who will…" at bounding box center [521, 246] width 409 height 68
click at [384, 242] on p "Always submit your intention to contribute directly to the ambassador, who will…" at bounding box center [521, 246] width 409 height 68
click at [394, 242] on p "Always submit your intention to contribute directly to the ambassador, who will…" at bounding box center [521, 246] width 409 height 68
drag, startPoint x: 405, startPoint y: 246, endPoint x: 395, endPoint y: 246, distance: 10.7
click at [405, 246] on p "Always submit your intention to contribute directly to the ambassador, who will…" at bounding box center [521, 246] width 409 height 68
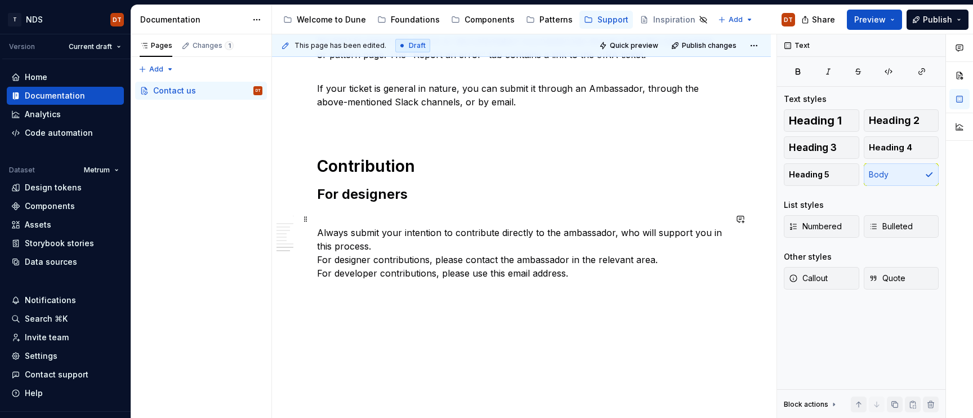
click at [351, 233] on p "Always submit your intention to contribute directly to the ambassador, who will…" at bounding box center [521, 246] width 409 height 68
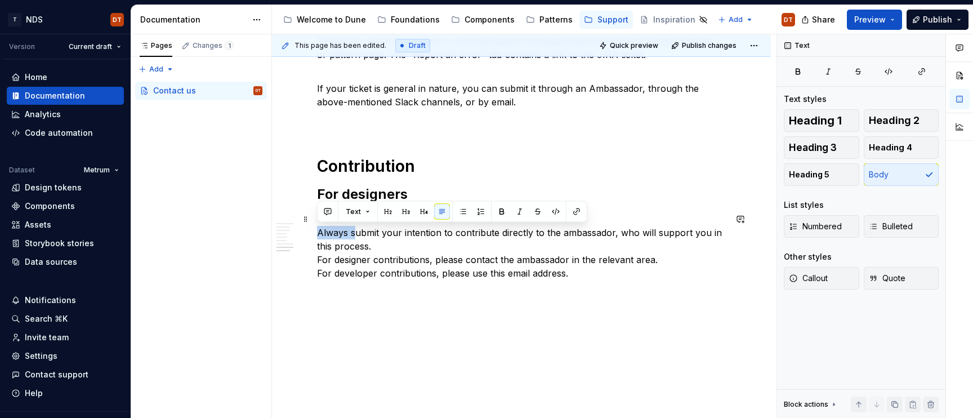
drag, startPoint x: 353, startPoint y: 231, endPoint x: 316, endPoint y: 232, distance: 37.7
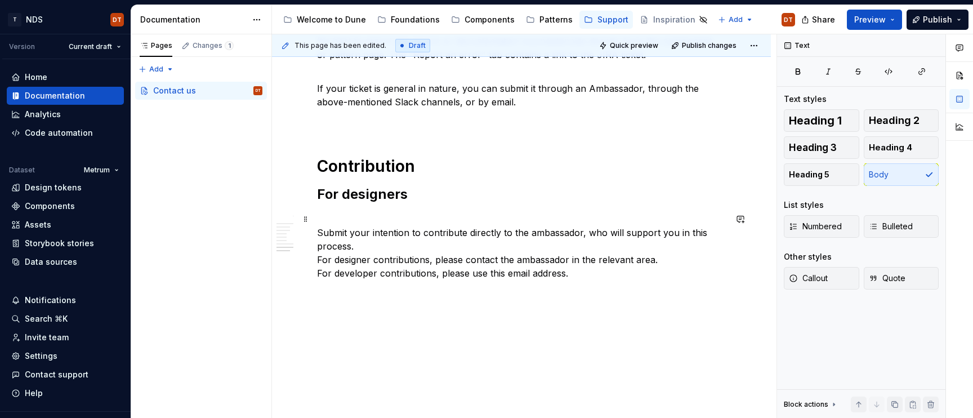
drag, startPoint x: 514, startPoint y: 232, endPoint x: 524, endPoint y: 231, distance: 10.2
click at [514, 232] on p "Submit your intention to contribute directly to the ambassador, who will suppor…" at bounding box center [521, 246] width 409 height 68
drag, startPoint x: 524, startPoint y: 231, endPoint x: 577, endPoint y: 233, distance: 52.9
click at [526, 232] on p "Submit your intention to contribute directly to the ambassador, who will suppor…" at bounding box center [521, 246] width 409 height 68
click at [579, 233] on p "Submit your intention to contribute directly to the ambassador, who will suppor…" at bounding box center [521, 246] width 409 height 68
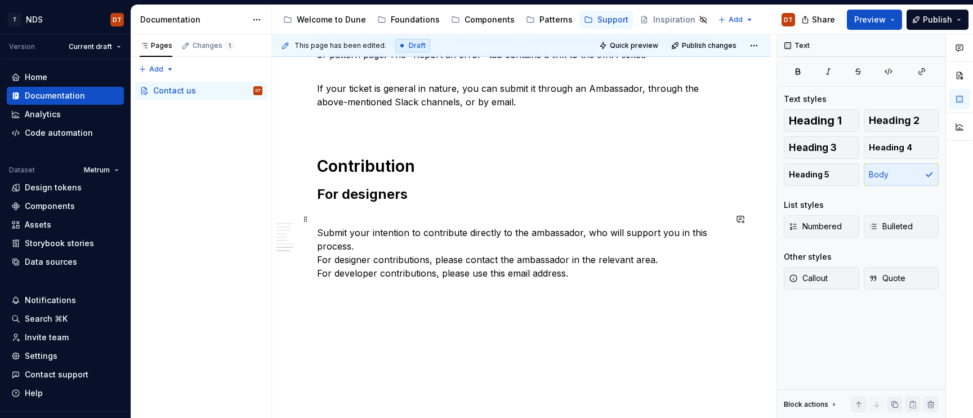
click at [579, 232] on p "Submit your intention to contribute directly to the ambassador, who will suppor…" at bounding box center [521, 246] width 409 height 68
click at [384, 248] on p "Submit your intention to contribute directly to the ambassador from the relevan…" at bounding box center [521, 246] width 409 height 68
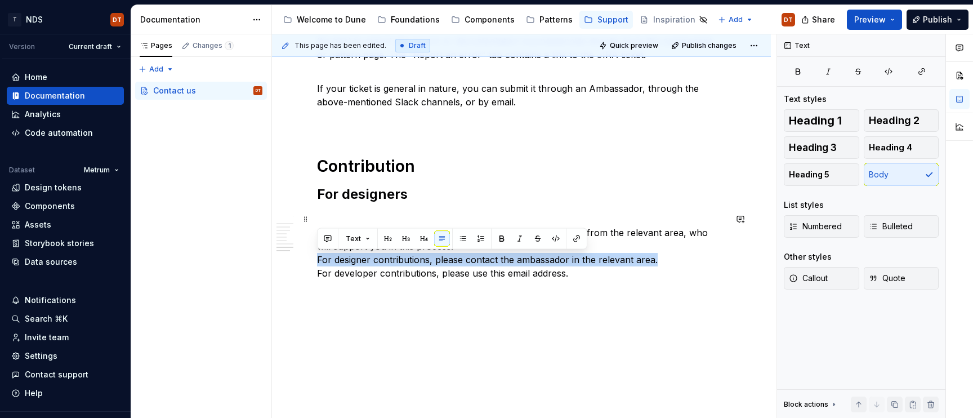
drag, startPoint x: 356, startPoint y: 260, endPoint x: 675, endPoint y: 259, distance: 319.2
click at [674, 259] on p "Submit your intention to contribute directly to the ambassador from the relevan…" at bounding box center [521, 246] width 409 height 68
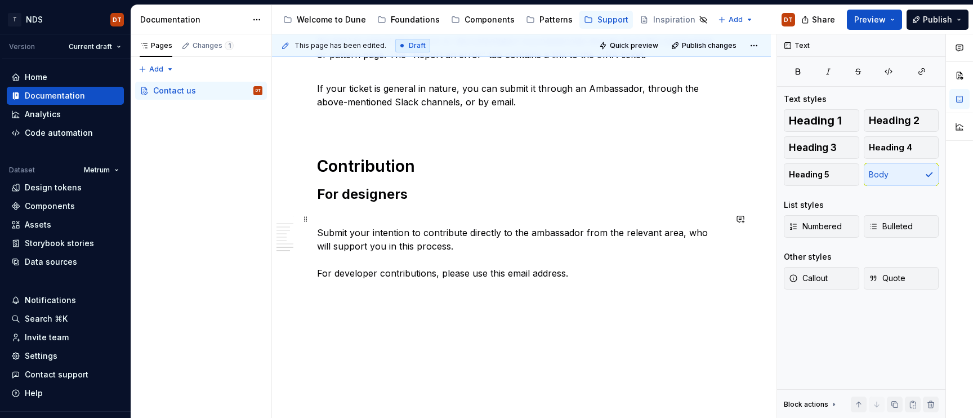
click at [440, 250] on p "Submit your intention to contribute directly to the ambassador from the relevan…" at bounding box center [521, 246] width 409 height 68
click at [444, 246] on p "Submit your intention to contribute directly to the ambassador from the relevan…" at bounding box center [521, 246] width 409 height 68
drag, startPoint x: 360, startPoint y: 264, endPoint x: 346, endPoint y: 266, distance: 14.7
click at [360, 265] on p "Submit your intention to contribute directly to the ambassador from the relevan…" at bounding box center [521, 246] width 409 height 68
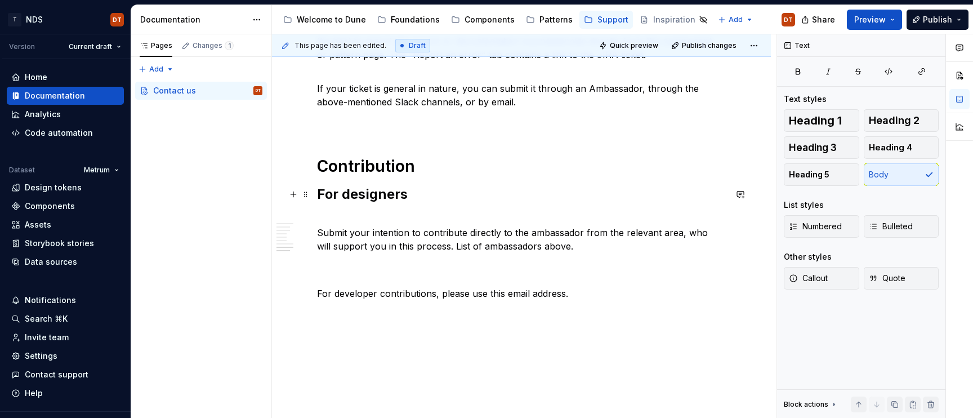
click at [360, 193] on h2 "For designers" at bounding box center [521, 194] width 409 height 18
click at [372, 168] on h1 "Contribution" at bounding box center [521, 166] width 409 height 20
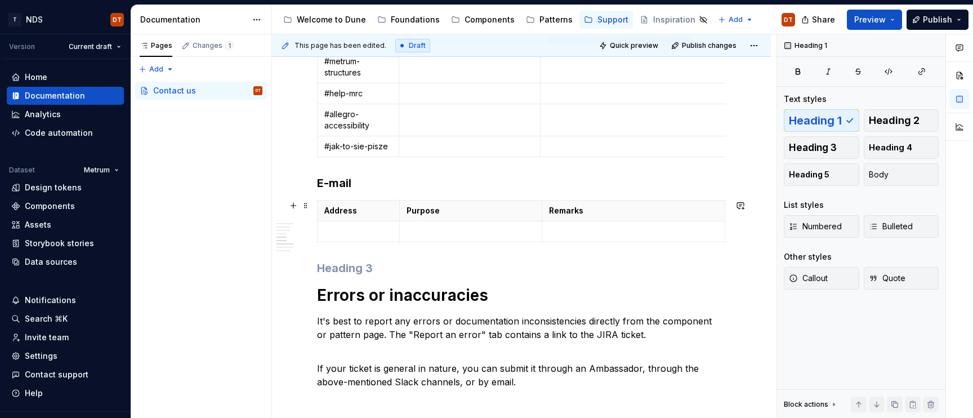
scroll to position [701, 0]
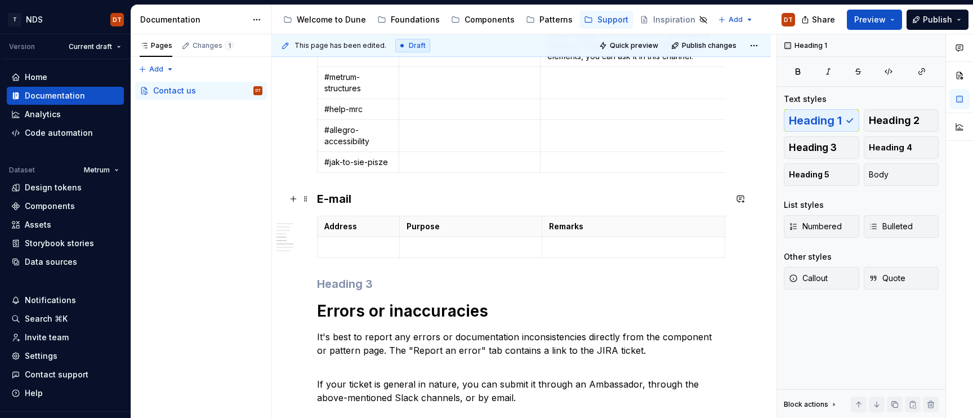
click at [341, 200] on h3 "E-mail" at bounding box center [521, 199] width 409 height 16
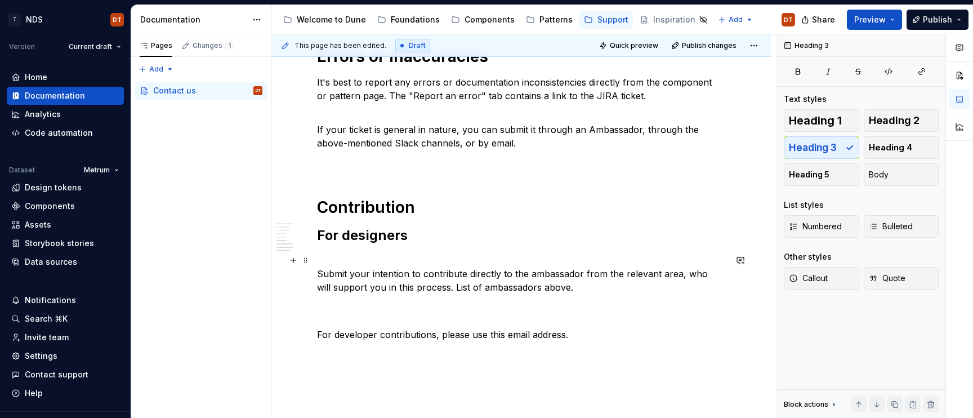
scroll to position [981, 0]
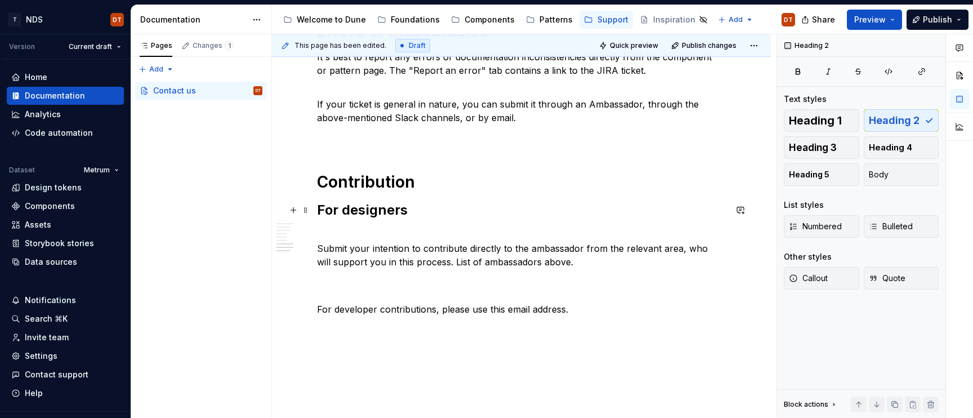
drag, startPoint x: 376, startPoint y: 207, endPoint x: 406, endPoint y: 208, distance: 30.4
click at [376, 207] on h2 "For designers" at bounding box center [521, 210] width 409 height 18
click at [345, 229] on p "Submit your intention to contribute directly to the ambassador from the relevan…" at bounding box center [521, 255] width 409 height 54
drag, startPoint x: 342, startPoint y: 257, endPoint x: 324, endPoint y: 249, distance: 19.7
click at [342, 257] on p "Submit your intention to contribute directly to the ambassador from the relevan…" at bounding box center [521, 255] width 409 height 54
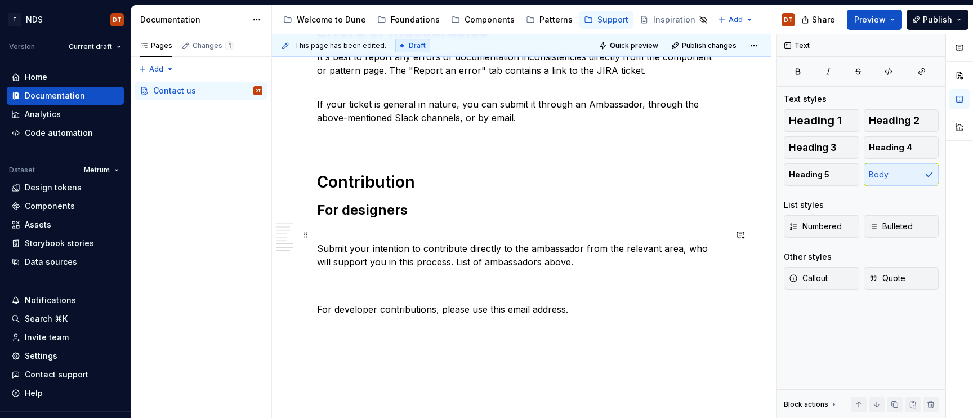
click at [338, 209] on h2 "For designers" at bounding box center [521, 210] width 409 height 18
drag, startPoint x: 329, startPoint y: 225, endPoint x: 382, endPoint y: 211, distance: 54.8
click at [429, 186] on h1 "Contribution" at bounding box center [521, 182] width 409 height 20
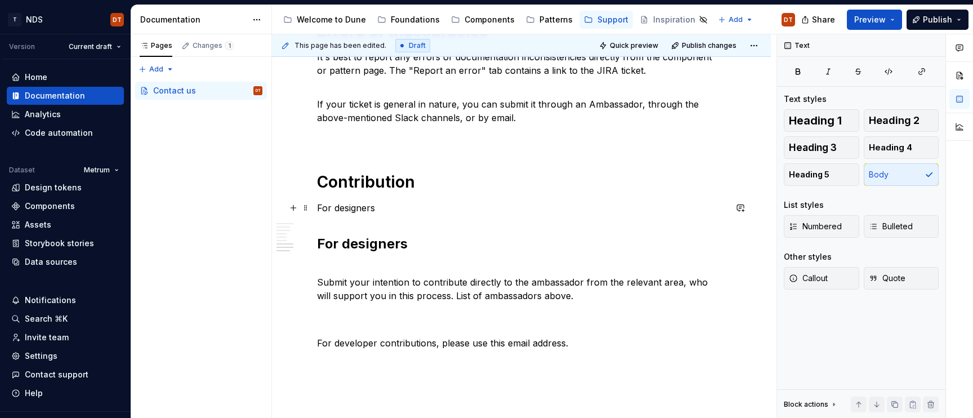
click at [318, 205] on p "For designers" at bounding box center [521, 208] width 409 height 14
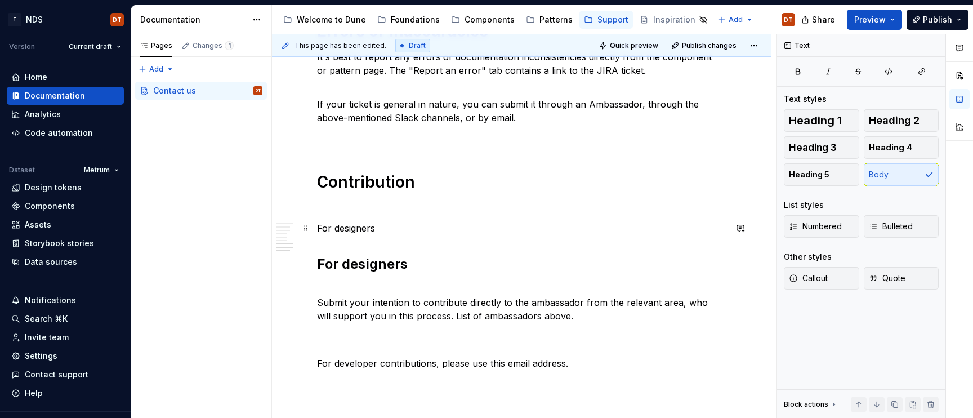
drag, startPoint x: 468, startPoint y: 232, endPoint x: 418, endPoint y: 227, distance: 50.4
click at [467, 231] on p "For designers" at bounding box center [521, 228] width 409 height 14
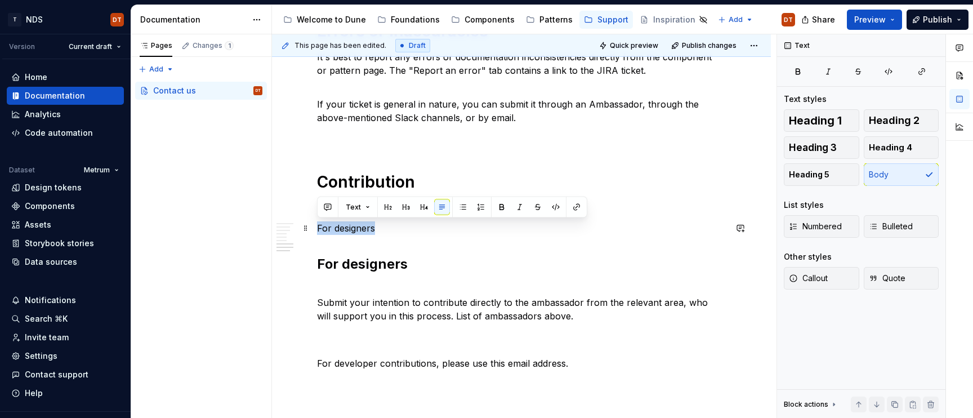
drag, startPoint x: 390, startPoint y: 224, endPoint x: 410, endPoint y: 221, distance: 21.0
click at [317, 226] on p "For designers" at bounding box center [521, 228] width 409 height 14
drag, startPoint x: 884, startPoint y: 121, endPoint x: 815, endPoint y: 153, distance: 76.1
click at [884, 121] on span "Heading 2" at bounding box center [894, 120] width 51 height 11
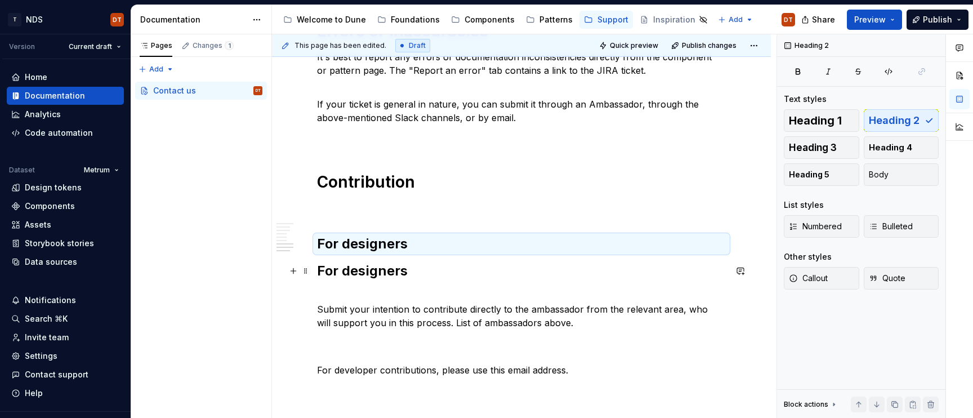
drag, startPoint x: 418, startPoint y: 270, endPoint x: 410, endPoint y: 271, distance: 7.9
click at [418, 270] on h2 "For designers" at bounding box center [521, 271] width 409 height 18
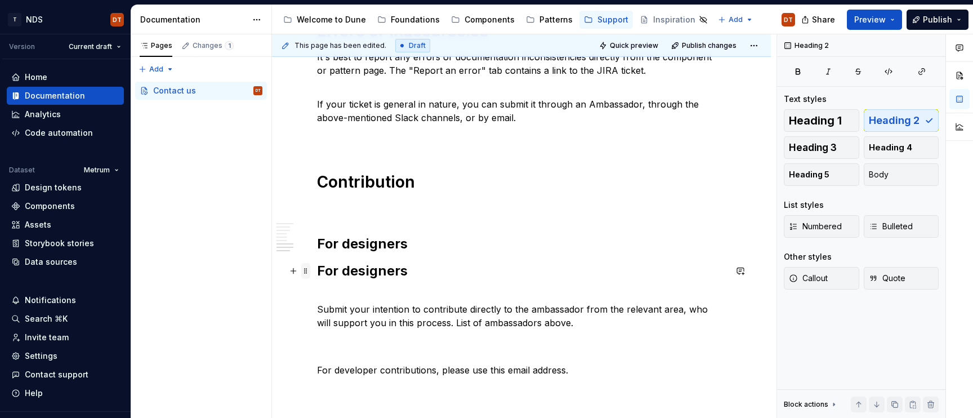
click at [306, 271] on span at bounding box center [305, 271] width 9 height 16
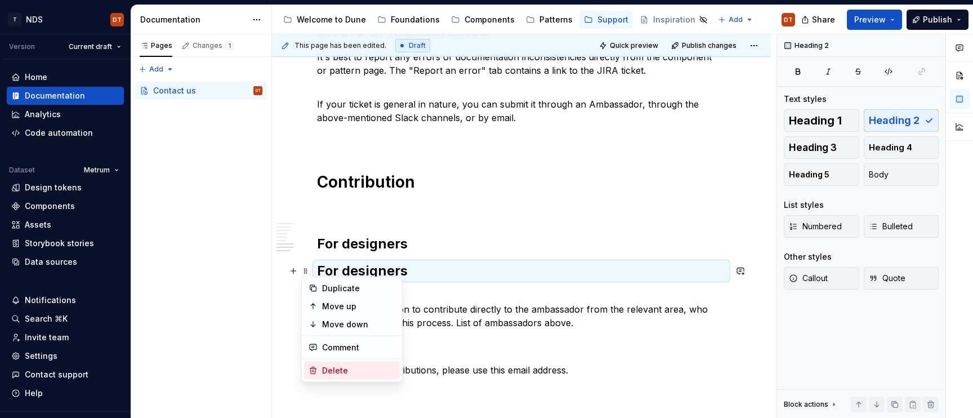
drag, startPoint x: 335, startPoint y: 369, endPoint x: 346, endPoint y: 357, distance: 15.9
click at [335, 340] on div "Delete" at bounding box center [358, 370] width 73 height 11
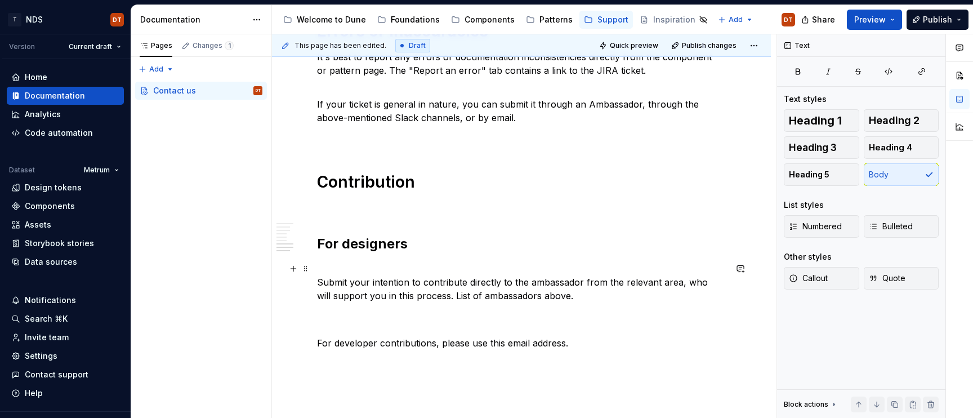
click at [406, 278] on p "Submit your intention to contribute directly to the ambassador from the relevan…" at bounding box center [521, 289] width 409 height 54
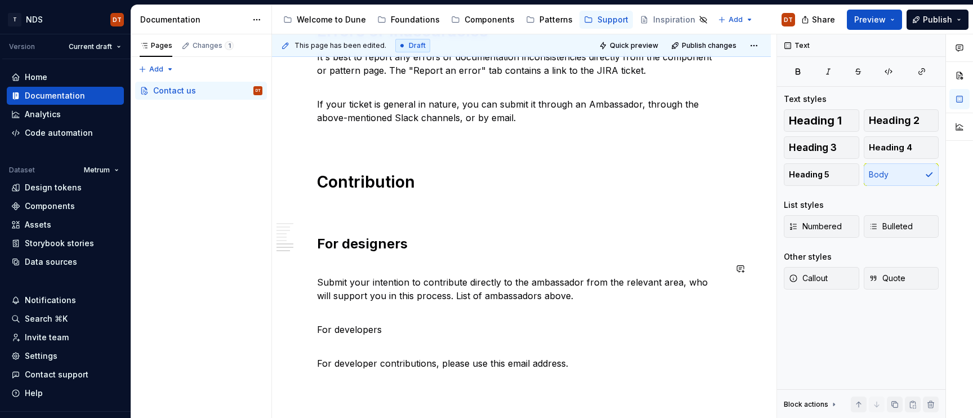
scroll to position [996, 0]
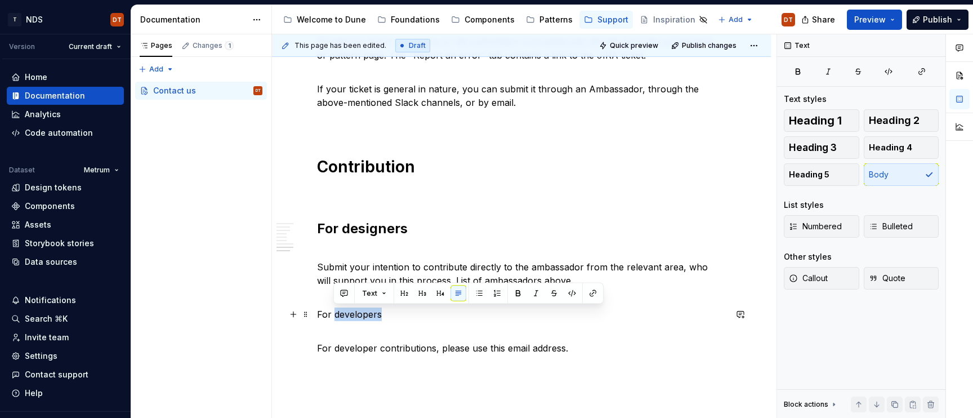
drag, startPoint x: 359, startPoint y: 314, endPoint x: 377, endPoint y: 302, distance: 21.5
click at [355, 312] on p "For developers" at bounding box center [521, 314] width 409 height 14
drag, startPoint x: 387, startPoint y: 312, endPoint x: 426, endPoint y: 297, distance: 41.7
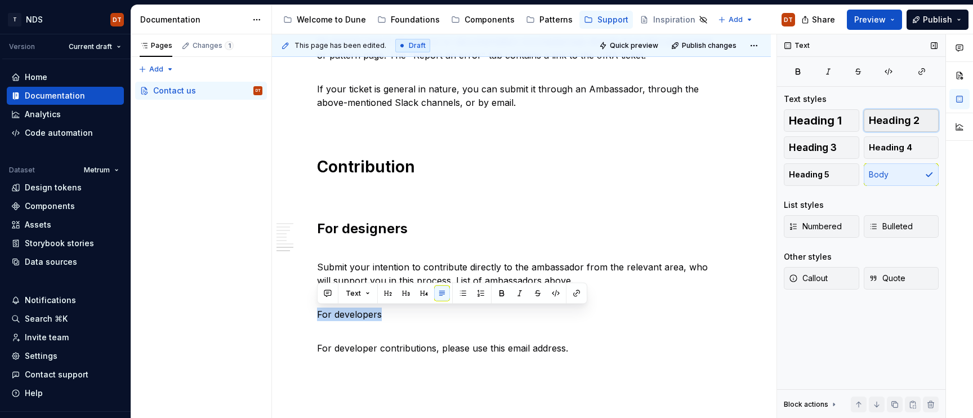
click at [879, 120] on span "Heading 2" at bounding box center [894, 120] width 51 height 11
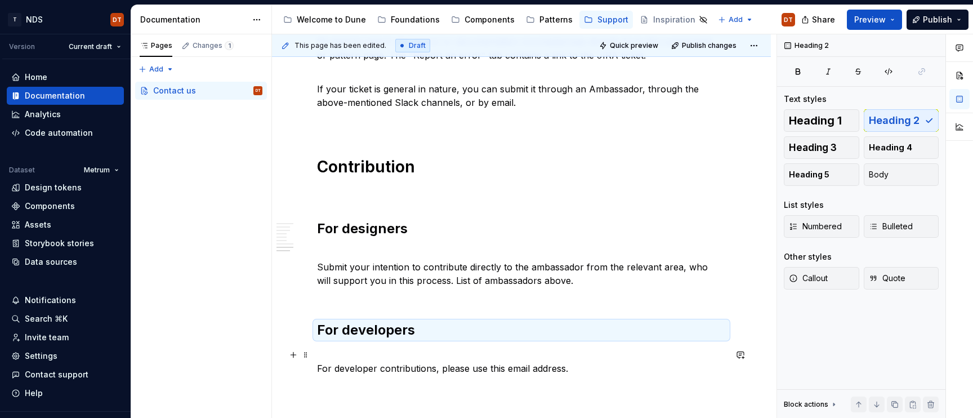
drag, startPoint x: 410, startPoint y: 350, endPoint x: 421, endPoint y: 347, distance: 11.1
click at [411, 340] on p "For developer contributions, please use this email address." at bounding box center [521, 361] width 409 height 27
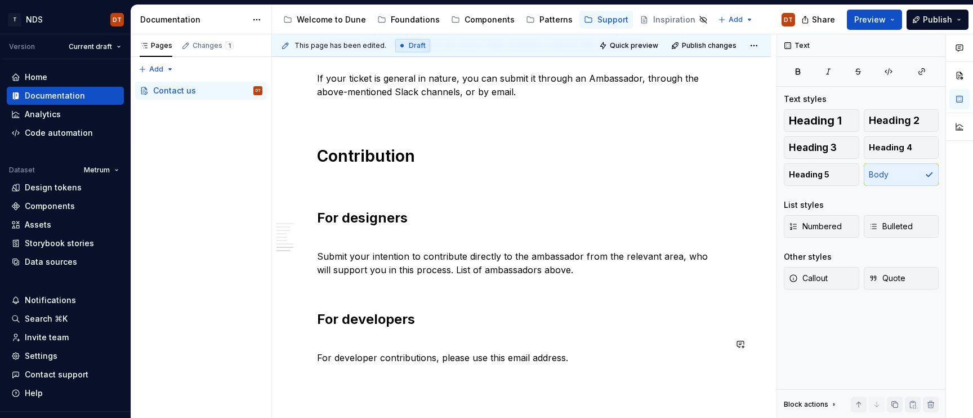
scroll to position [1008, 0]
click at [603, 340] on p "For developer contributions, please use this email address." at bounding box center [521, 349] width 409 height 27
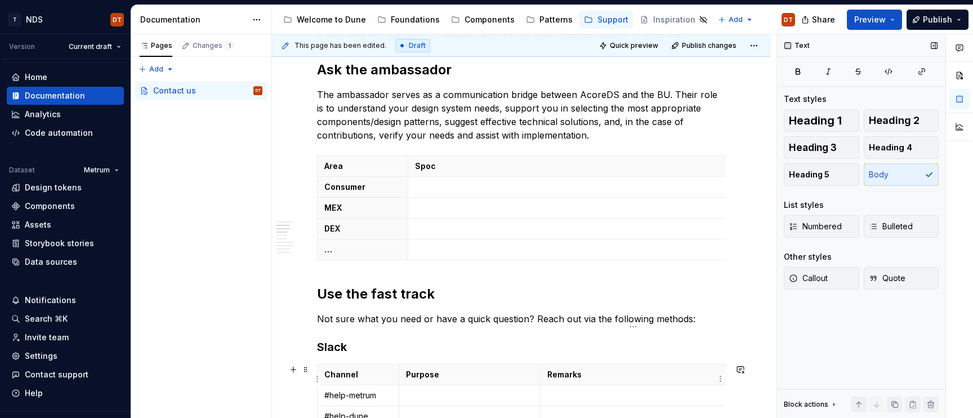
scroll to position [256, 0]
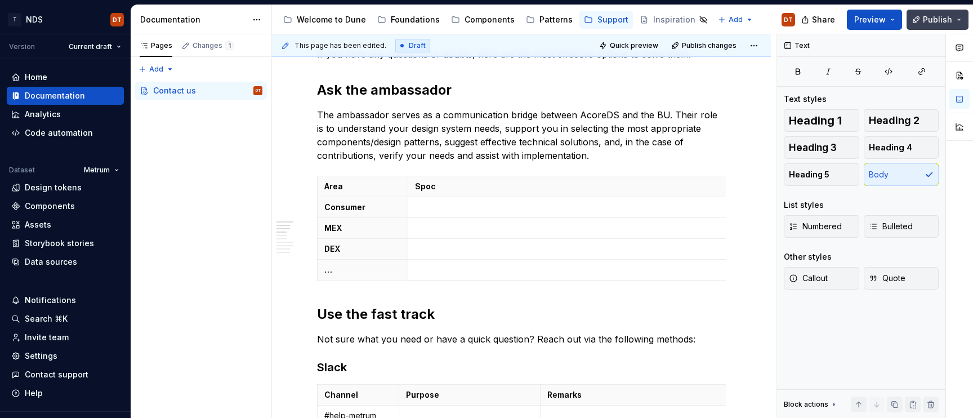
click at [929, 19] on span "Publish" at bounding box center [937, 19] width 29 height 11
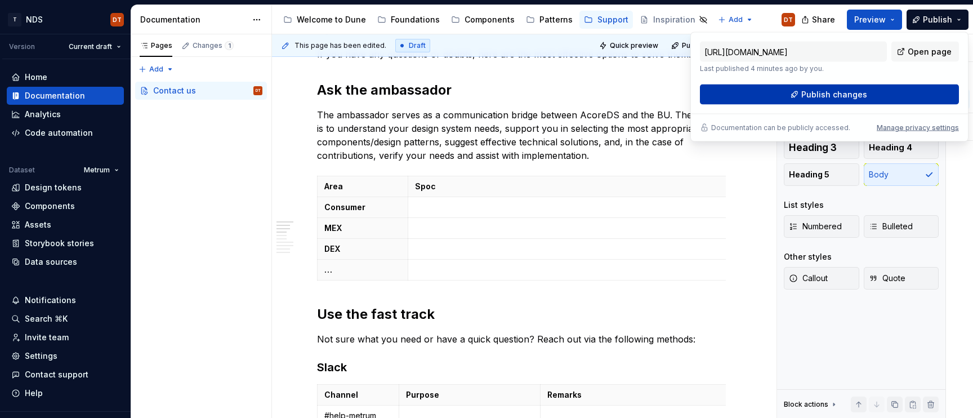
click at [855, 97] on span "Publish changes" at bounding box center [834, 94] width 66 height 11
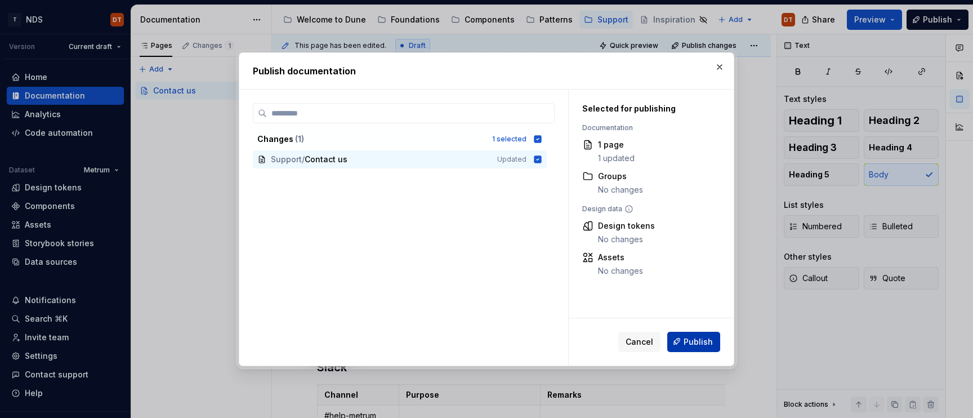
click at [686, 340] on span "Publish" at bounding box center [697, 340] width 29 height 11
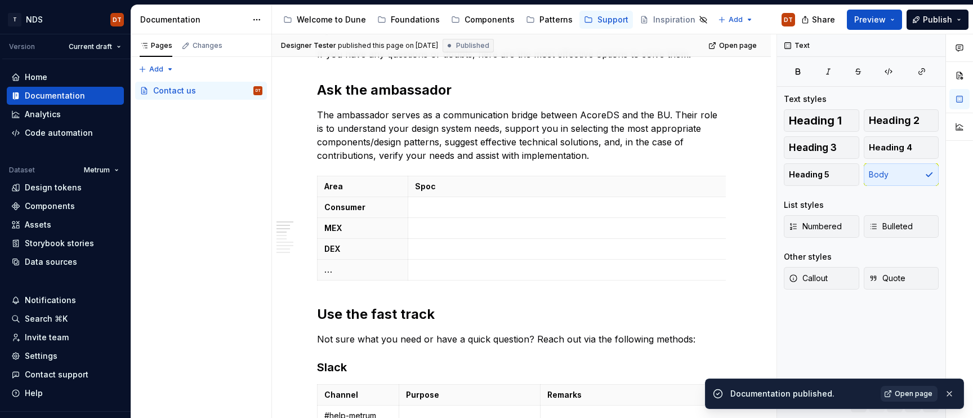
click at [914, 340] on span "Open page" at bounding box center [913, 393] width 38 height 9
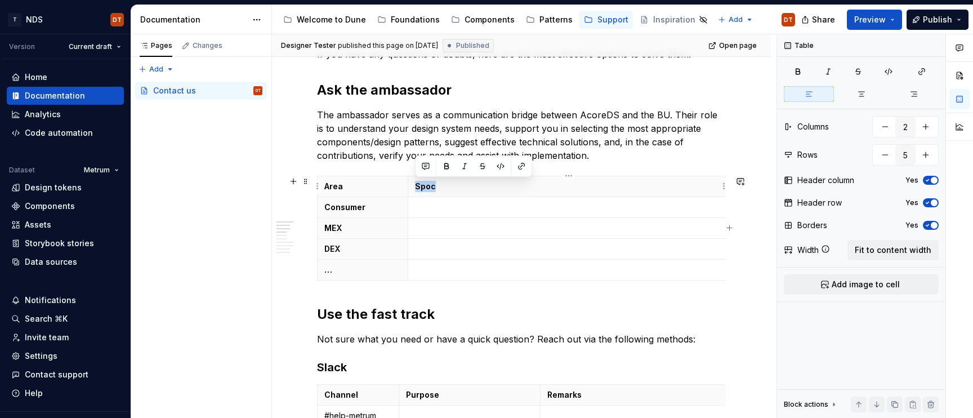
drag, startPoint x: 445, startPoint y: 187, endPoint x: 413, endPoint y: 186, distance: 31.5
click at [413, 186] on th "Spoc" at bounding box center [568, 186] width 321 height 21
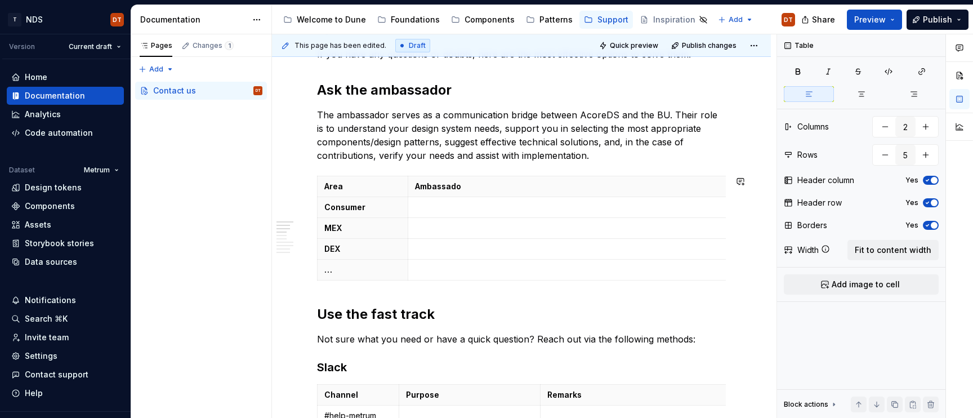
type textarea "*"
click at [611, 156] on p "The ambassador serves as a communication bridge between AcoreDS and the BU. The…" at bounding box center [521, 135] width 409 height 54
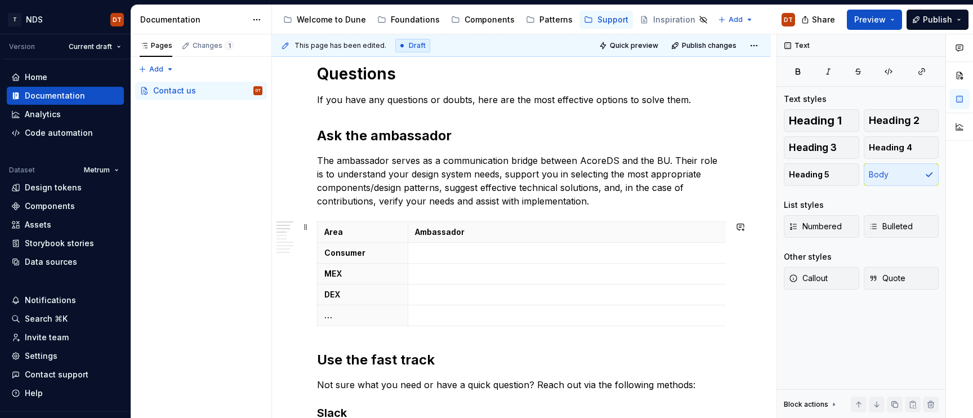
scroll to position [207, 0]
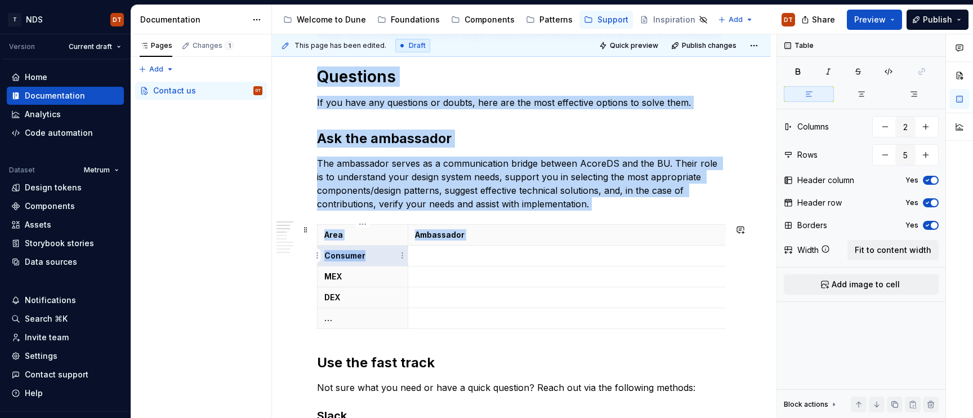
drag, startPoint x: 368, startPoint y: 254, endPoint x: 322, endPoint y: 255, distance: 45.6
click at [320, 255] on th "Consumer" at bounding box center [362, 255] width 91 height 21
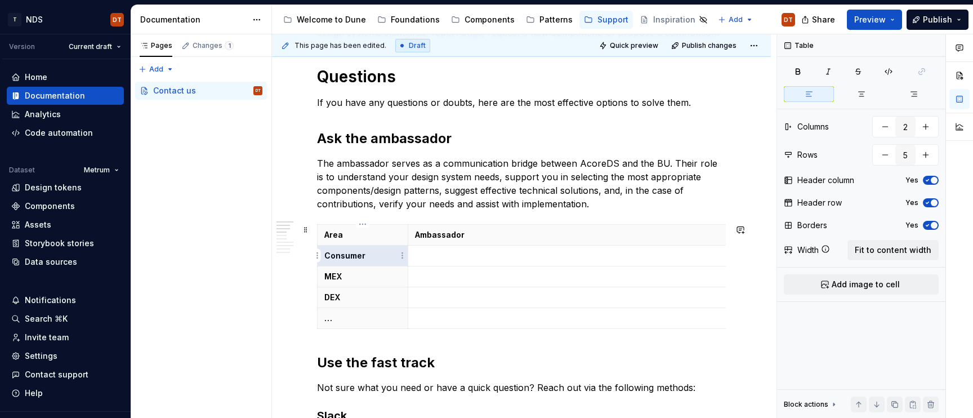
drag, startPoint x: 344, startPoint y: 257, endPoint x: 362, endPoint y: 255, distance: 18.2
click at [344, 257] on p "Consumer" at bounding box center [362, 255] width 77 height 11
drag, startPoint x: 364, startPoint y: 254, endPoint x: 324, endPoint y: 255, distance: 39.4
click at [322, 255] on th "Consumer" at bounding box center [362, 255] width 91 height 21
click at [362, 281] on p "MEX" at bounding box center [362, 276] width 77 height 11
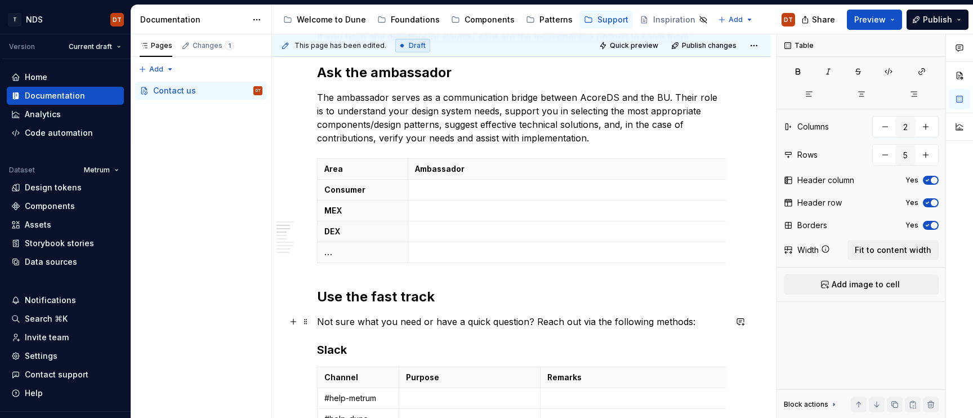
scroll to position [278, 0]
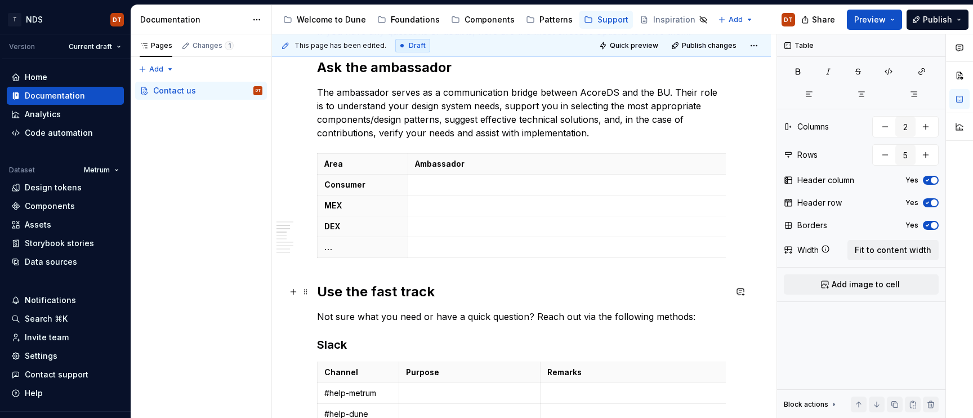
click at [521, 284] on h2 "Use the fast track" at bounding box center [521, 292] width 409 height 18
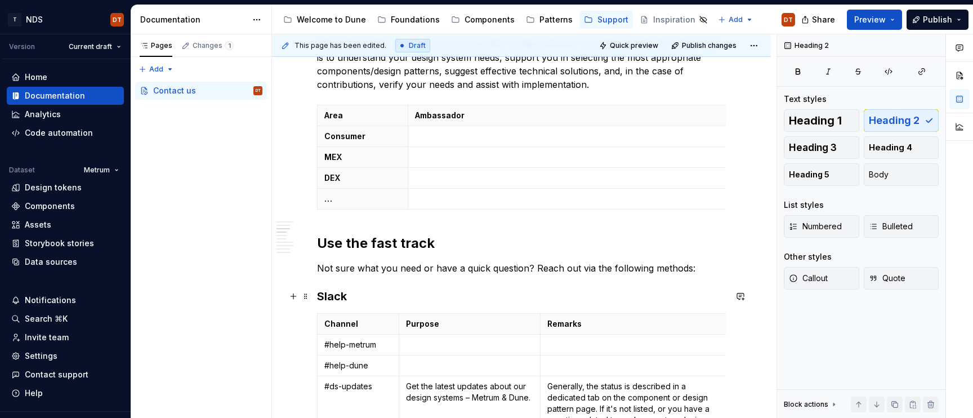
scroll to position [331, 0]
